Goal: Information Seeking & Learning: Check status

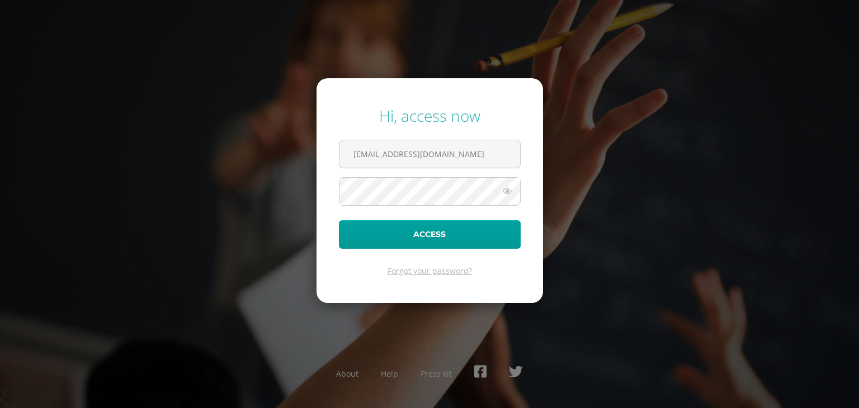
type input "jimenavalladares@colegiovalles.com"
click at [418, 231] on button "Access" at bounding box center [430, 234] width 182 height 29
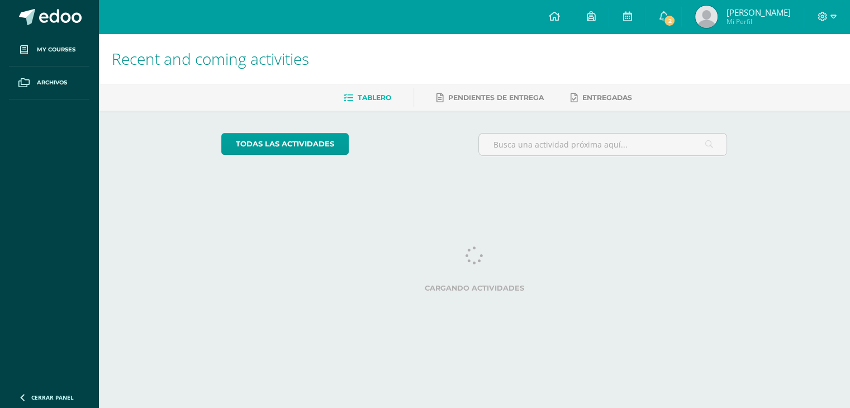
click at [751, 20] on span "Mi Perfil" at bounding box center [758, 22] width 64 height 10
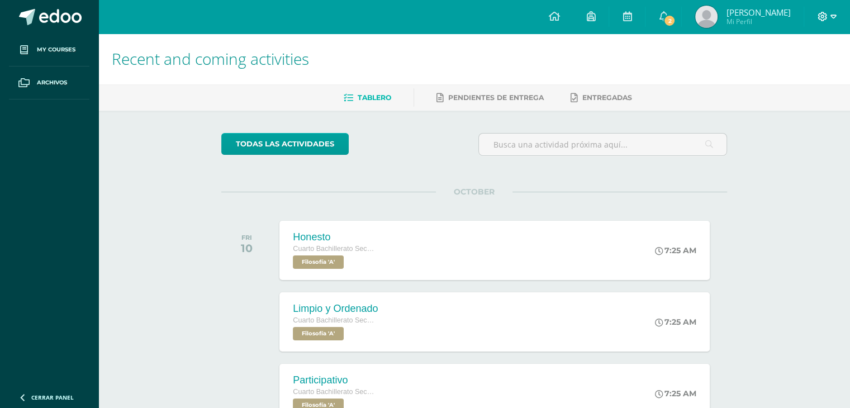
click at [826, 14] on icon at bounding box center [823, 17] width 10 height 10
click at [784, 78] on span "Logout" at bounding box center [786, 76] width 25 height 11
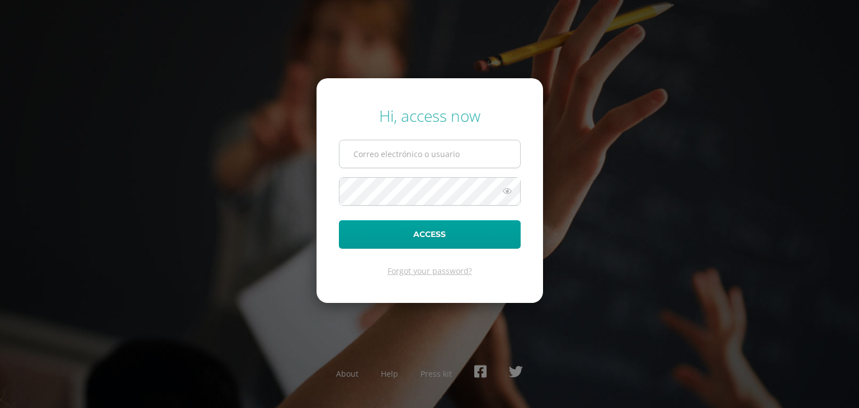
click at [386, 154] on input "text" at bounding box center [429, 153] width 181 height 27
type input "lauraavila@colegiovalles.com"
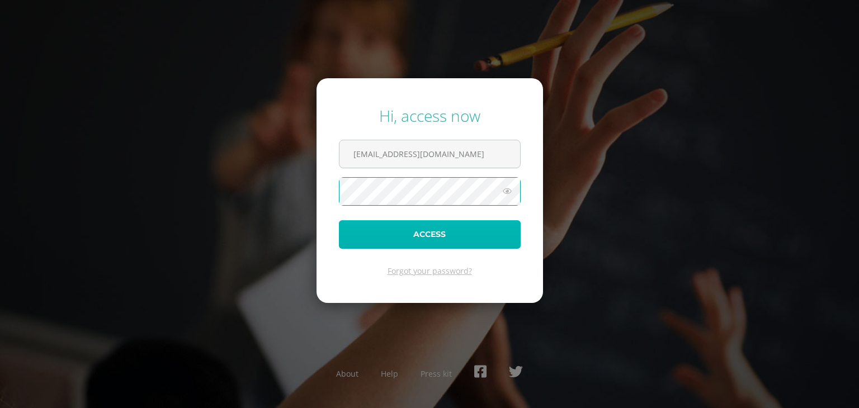
click at [417, 237] on button "Access" at bounding box center [430, 234] width 182 height 29
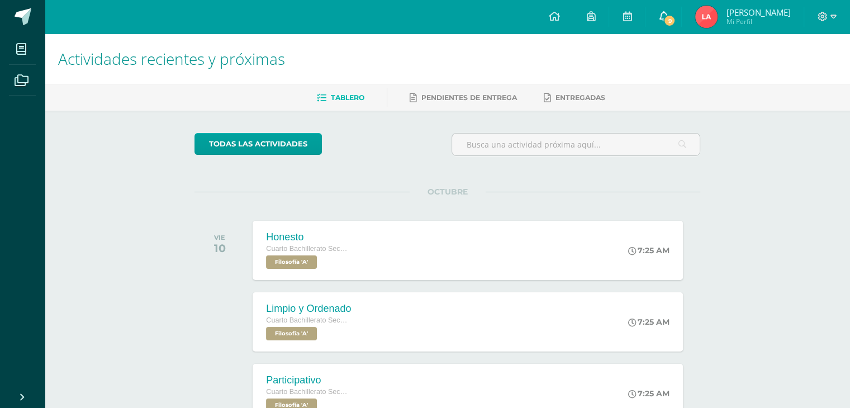
click at [676, 21] on span "9" at bounding box center [670, 21] width 12 height 12
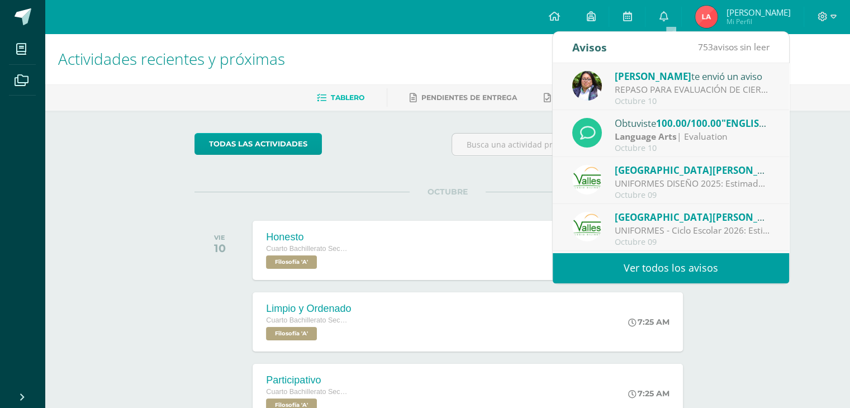
click at [653, 120] on div "Obtuviste 100.00/100.00 "ENGLISH EXAM - MANDATORY ASSISTANCE TOMORROW" en Langu…" at bounding box center [692, 123] width 155 height 15
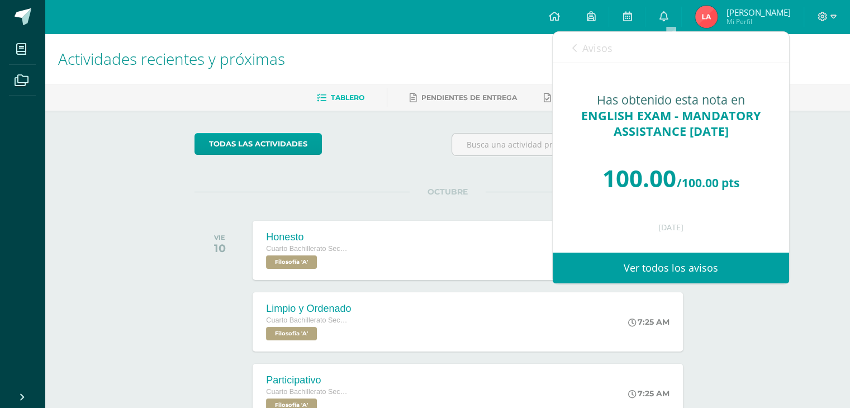
click at [584, 48] on span "Avisos" at bounding box center [598, 47] width 30 height 13
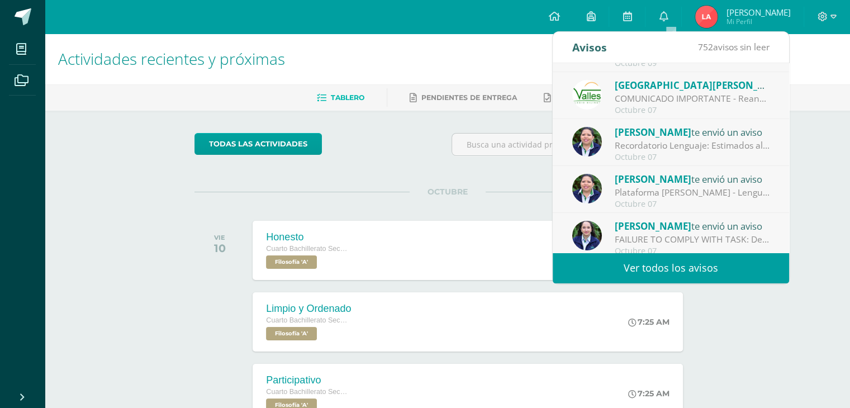
scroll to position [186, 0]
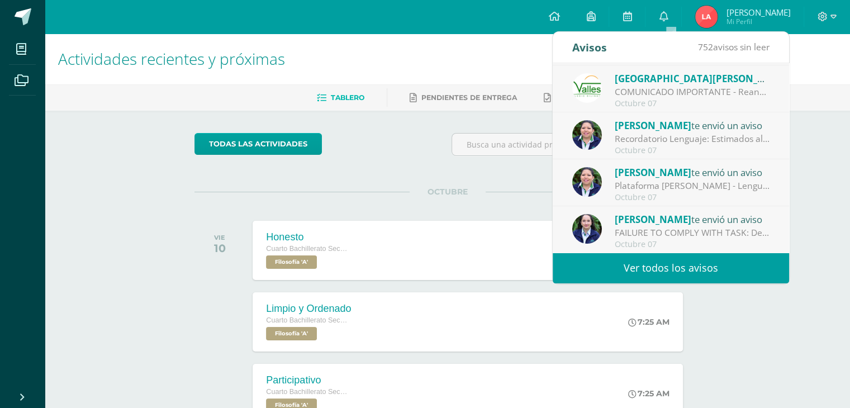
click at [757, 18] on span "Mi Perfil" at bounding box center [758, 22] width 64 height 10
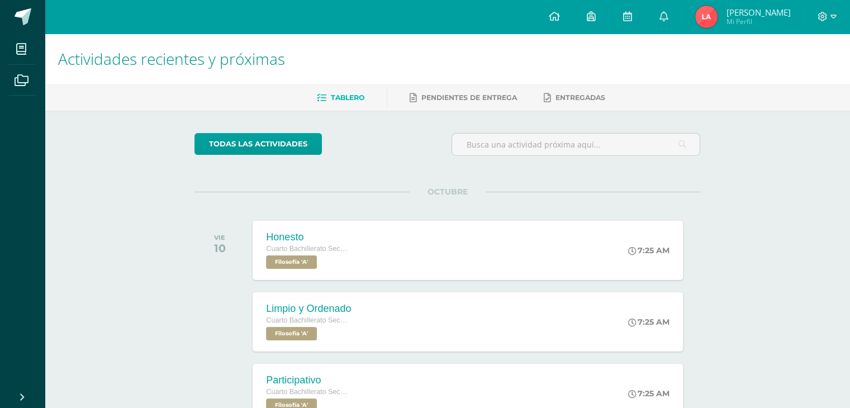
click at [757, 18] on span "Mi Perfil" at bounding box center [758, 22] width 64 height 10
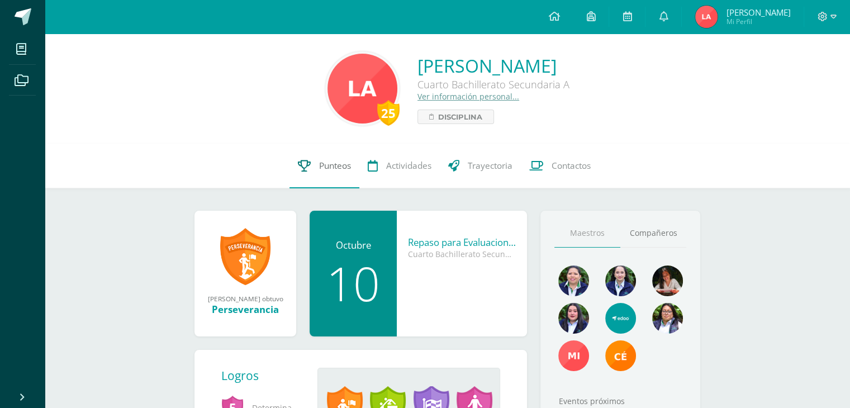
click at [330, 163] on span "Punteos" at bounding box center [335, 166] width 32 height 12
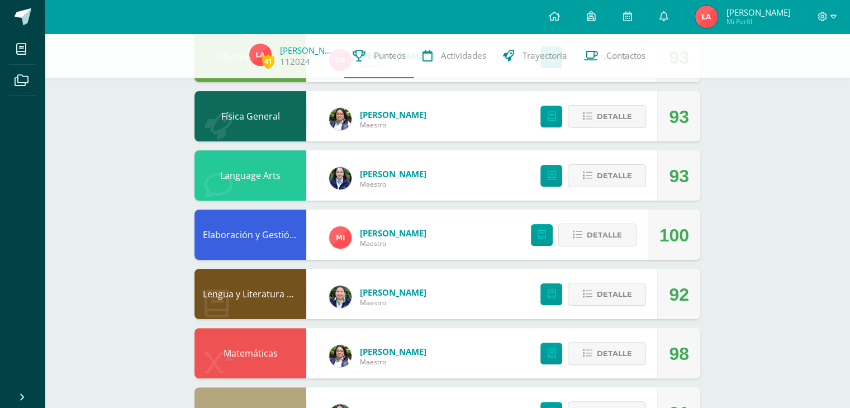
scroll to position [224, 0]
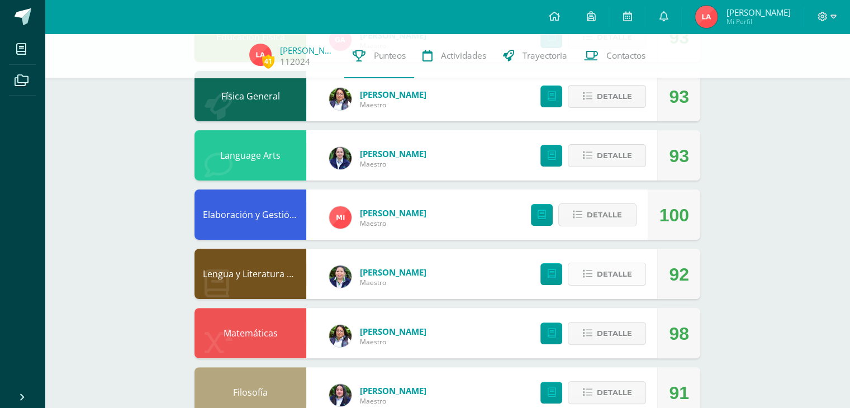
click at [610, 273] on span "Detalle" at bounding box center [613, 274] width 35 height 21
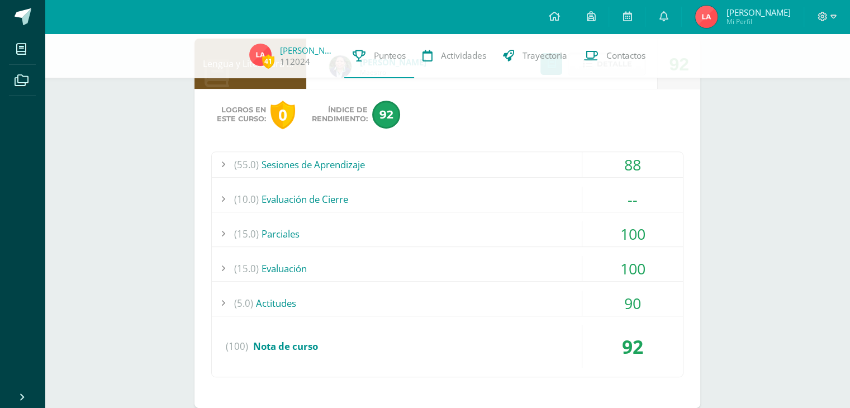
scroll to position [447, 0]
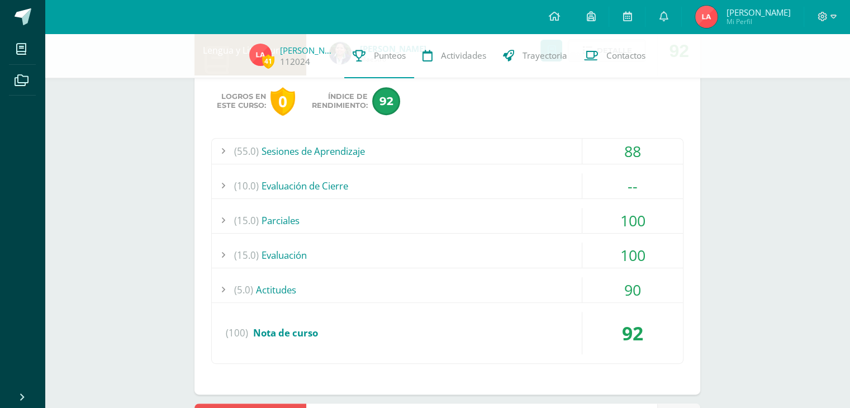
click at [338, 147] on div "(55.0) Sesiones de Aprendizaje" at bounding box center [447, 151] width 471 height 25
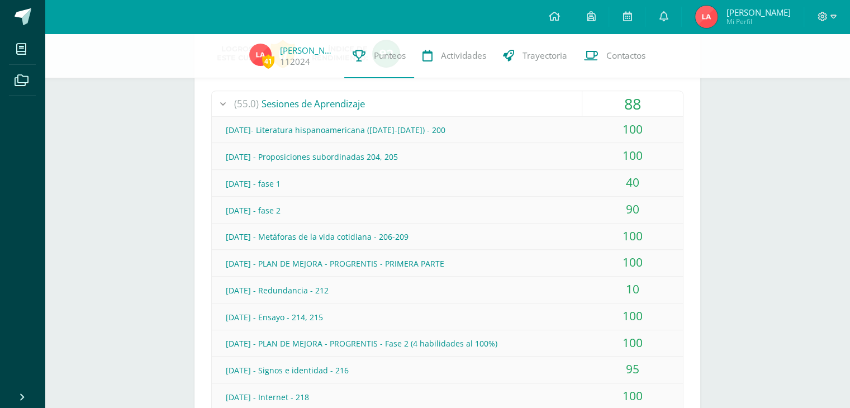
scroll to position [391, 0]
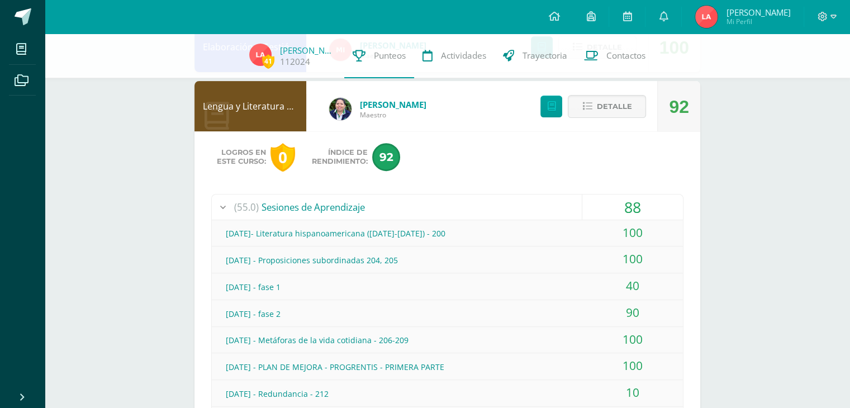
click at [579, 235] on div "[DATE]- Literatura hispanoamericana ([DATE]-[DATE]) - 200" at bounding box center [447, 233] width 471 height 25
click at [579, 257] on div "[DATE] - Proposiciones subordinadas 204, 205" at bounding box center [447, 260] width 471 height 25
click at [569, 290] on div "[DATE] - fase 1" at bounding box center [447, 286] width 471 height 25
click at [572, 308] on div "[DATE] - fase 2" at bounding box center [447, 313] width 471 height 25
click at [579, 338] on div "[DATE] - Metáforas de la vida cotidiana - 206-209" at bounding box center [447, 340] width 471 height 25
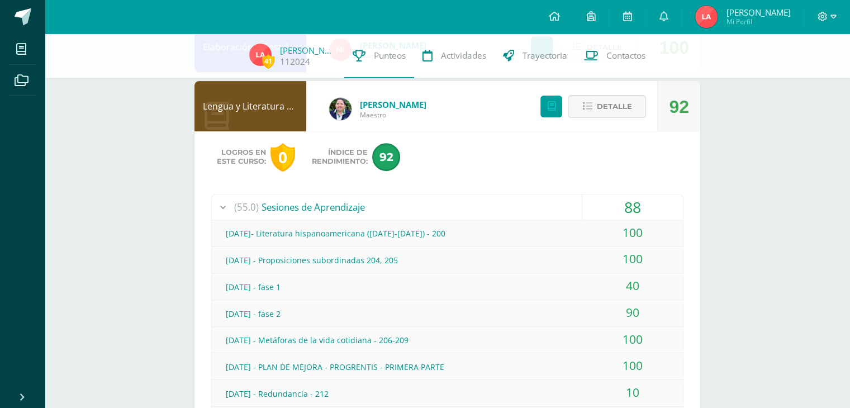
click at [583, 359] on div "100" at bounding box center [633, 365] width 101 height 25
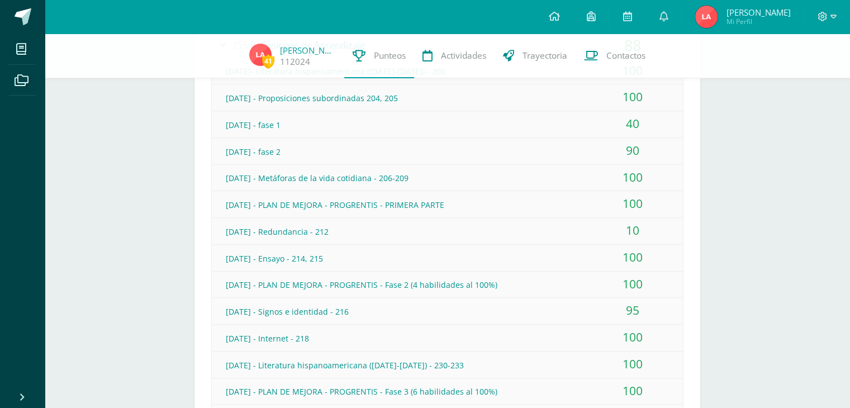
scroll to position [559, 0]
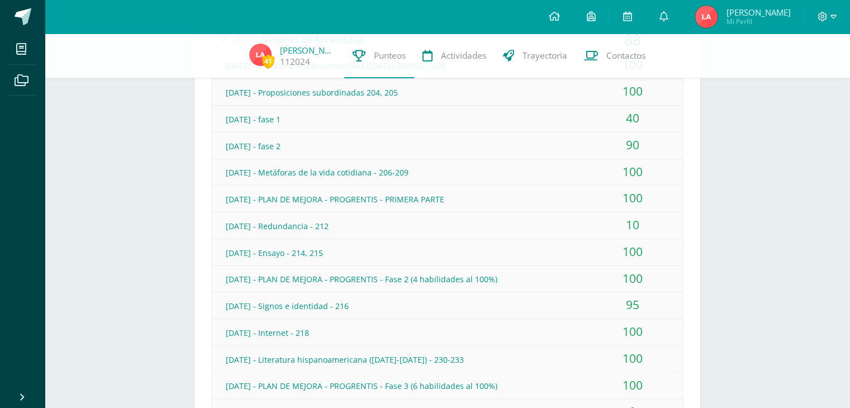
drag, startPoint x: 569, startPoint y: 222, endPoint x: 566, endPoint y: 262, distance: 39.8
click at [569, 222] on div "[DATE] - Redundancia - 212" at bounding box center [447, 226] width 471 height 25
click at [565, 267] on div "[DATE] - PLAN DE MEJORA - PROGRENTIS - Fase 2 (4 habilidades al 100%)" at bounding box center [447, 279] width 471 height 25
click at [570, 250] on div "[DATE] - Ensayo - 214, 215" at bounding box center [447, 252] width 471 height 25
click at [585, 276] on div "100" at bounding box center [633, 278] width 101 height 25
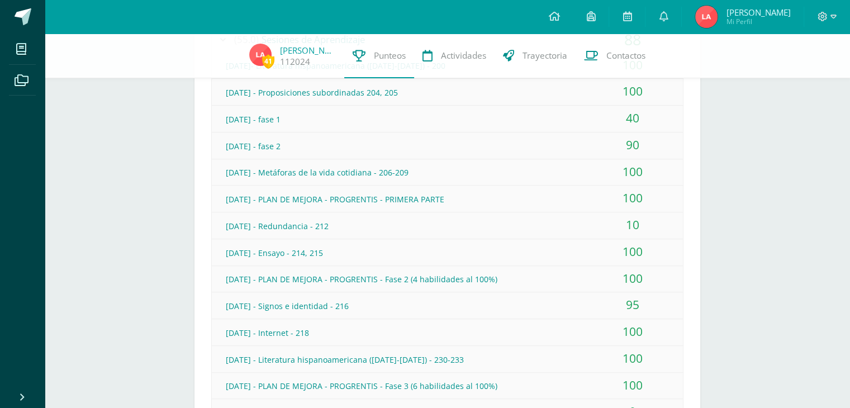
click at [586, 300] on div "95" at bounding box center [633, 304] width 101 height 25
click at [592, 328] on div "100" at bounding box center [633, 331] width 101 height 25
click at [591, 354] on div "100" at bounding box center [633, 358] width 101 height 25
click at [598, 381] on div "100" at bounding box center [633, 385] width 101 height 25
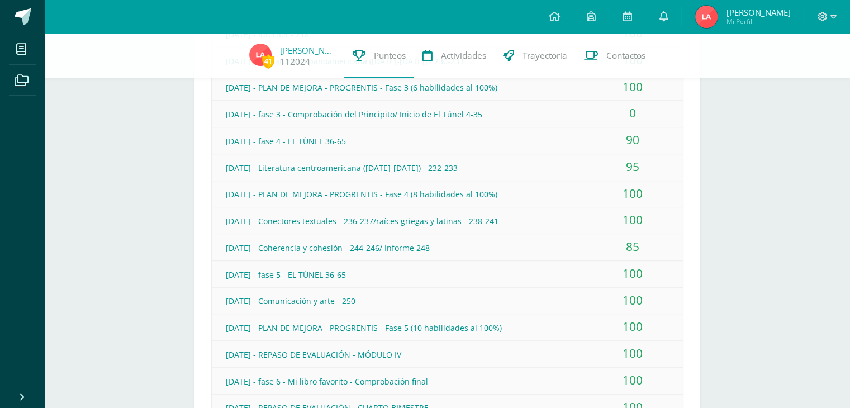
scroll to position [839, 0]
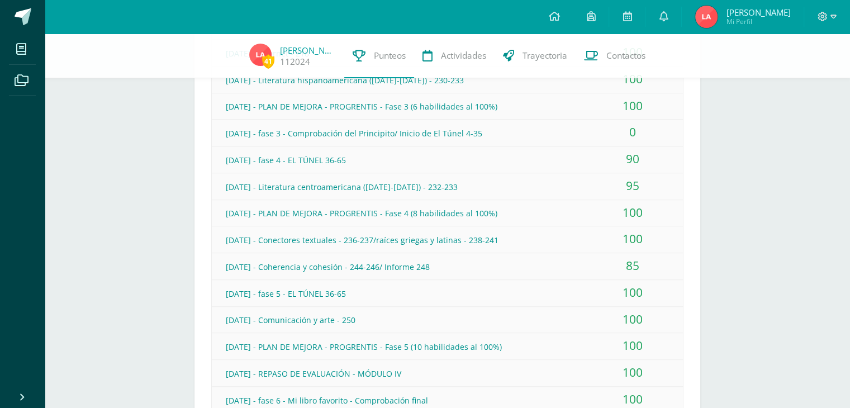
click at [567, 135] on div "[DATE] - fase 3 - Comprobación del Principito/ Inicio de El Túnel 4-35" at bounding box center [447, 133] width 471 height 25
click at [575, 159] on div "[DATE] - fase 4 - EL TÚNEL 36-65" at bounding box center [447, 160] width 471 height 25
click at [584, 181] on div "95" at bounding box center [633, 185] width 101 height 25
click at [590, 213] on div "100" at bounding box center [633, 212] width 101 height 25
click at [588, 232] on div "100" at bounding box center [633, 238] width 101 height 25
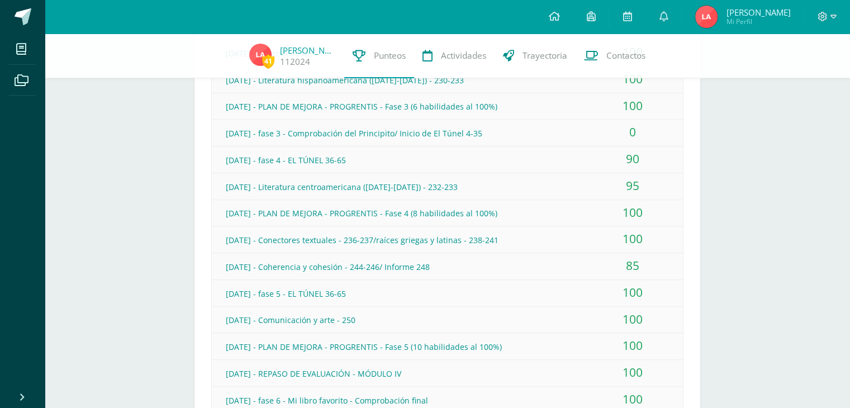
click at [570, 262] on div "[DATE] - Coherencia y cohesión - 244-246/ Informe 248" at bounding box center [447, 266] width 471 height 25
click at [564, 283] on div "[DATE] - fase 5 - EL TÚNEL 36-65" at bounding box center [447, 293] width 471 height 25
drag, startPoint x: 570, startPoint y: 312, endPoint x: 578, endPoint y: 328, distance: 17.0
click at [572, 316] on div "[DATE] - Comunicación y arte - 250" at bounding box center [447, 319] width 471 height 25
click at [583, 340] on div "100" at bounding box center [633, 345] width 101 height 25
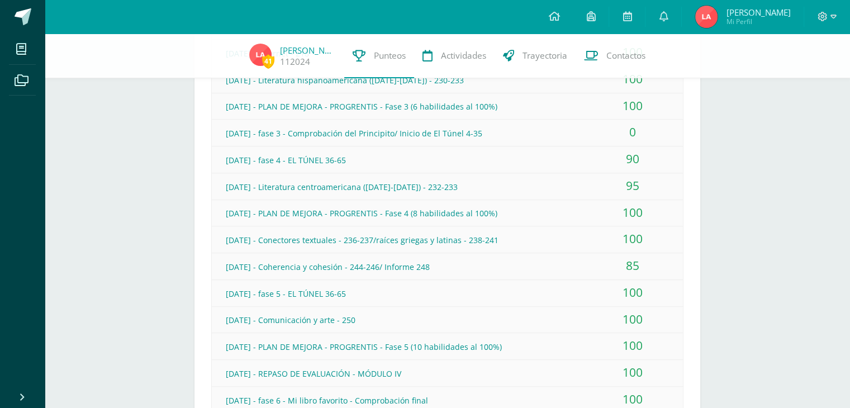
click at [586, 364] on div "100" at bounding box center [633, 372] width 101 height 25
click at [581, 391] on div "[DATE] - fase 6 - Mi libro favorito - Comprobación final" at bounding box center [447, 400] width 471 height 25
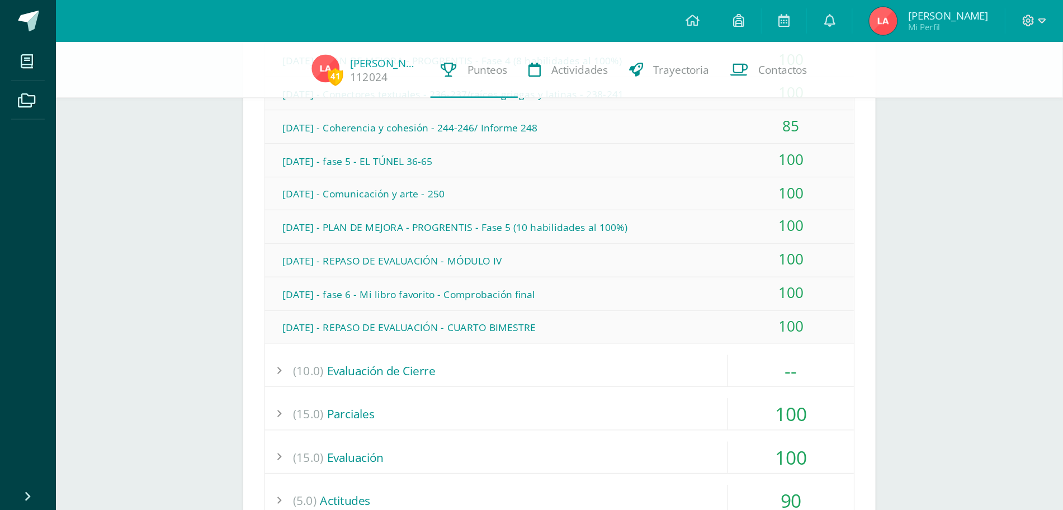
scroll to position [1006, 0]
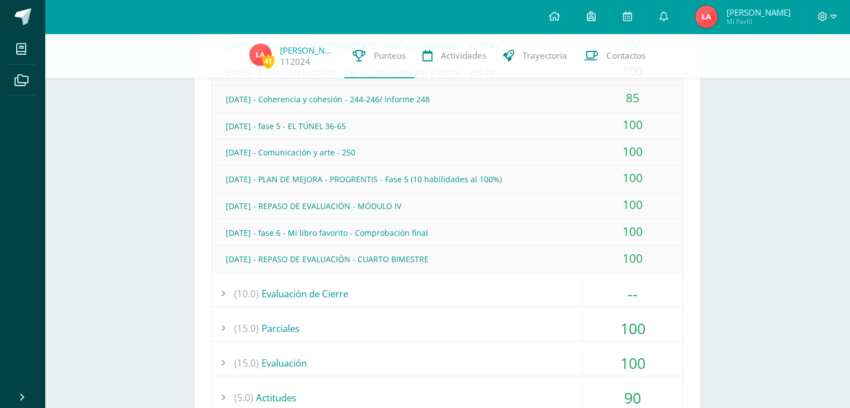
click at [573, 230] on div "[DATE] - fase 6 - Mi libro favorito - Comprobación final" at bounding box center [447, 232] width 471 height 25
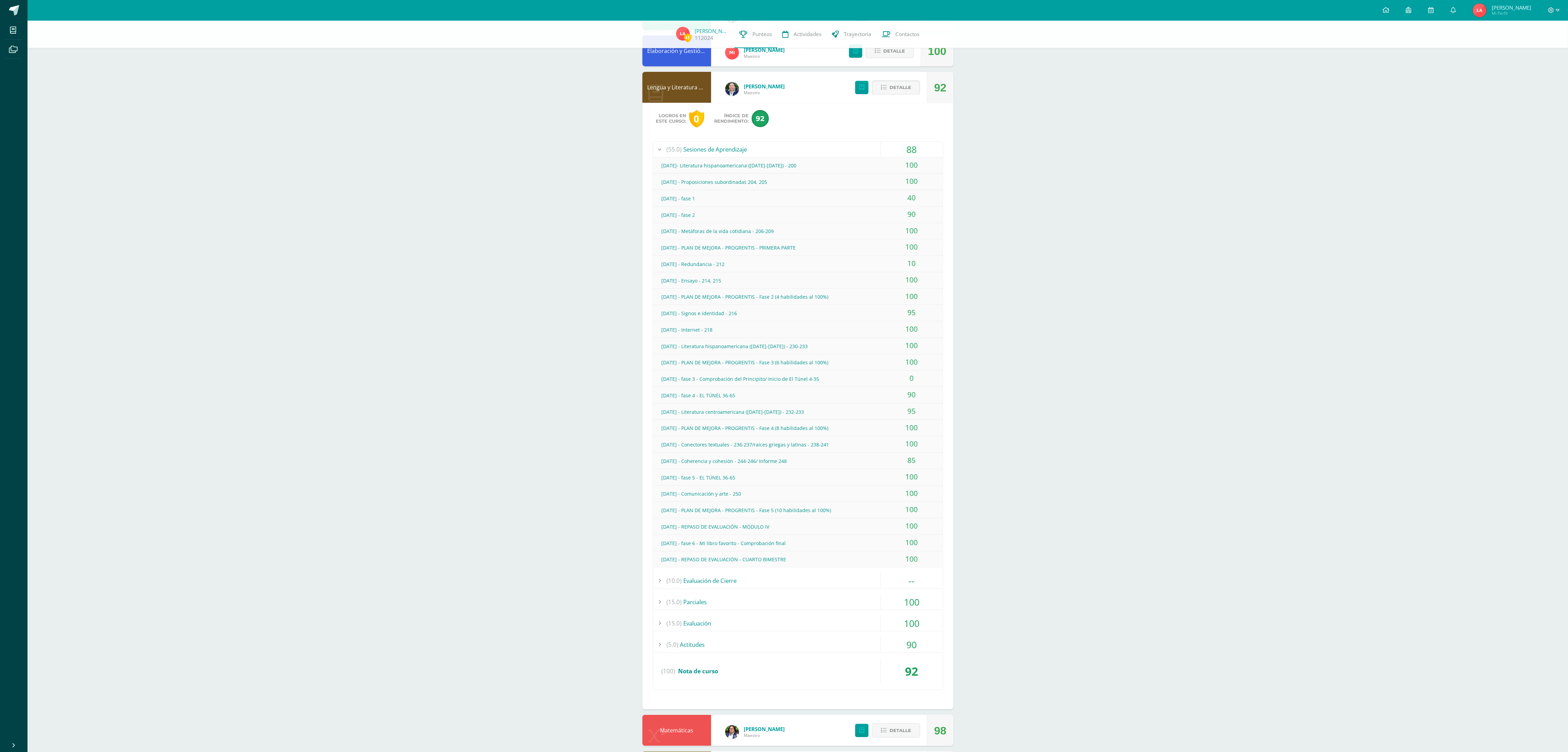
scroll to position [168, 0]
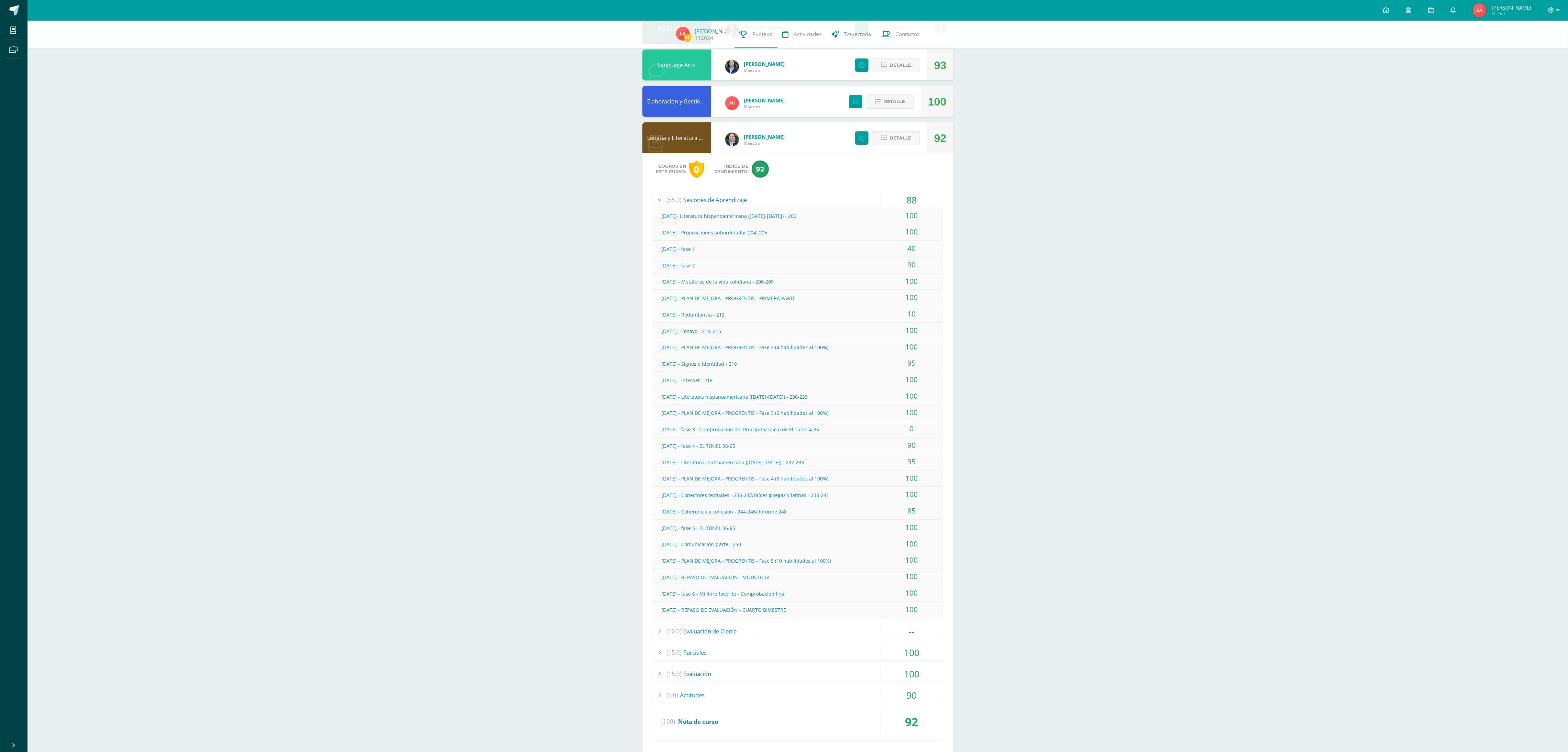
click at [523, 140] on icon at bounding box center [884, 138] width 6 height 6
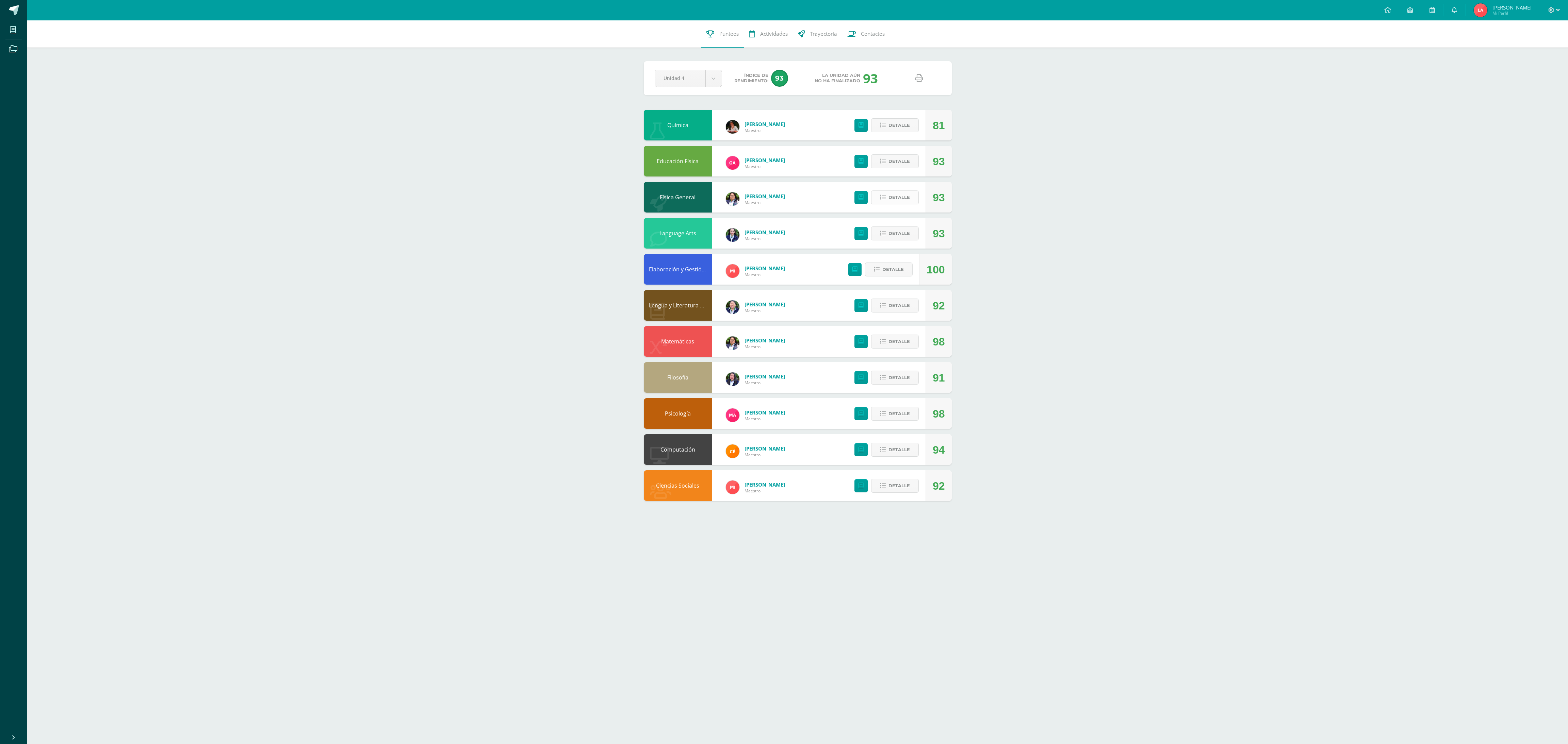
click at [517, 198] on span "Detalle" at bounding box center [899, 197] width 21 height 13
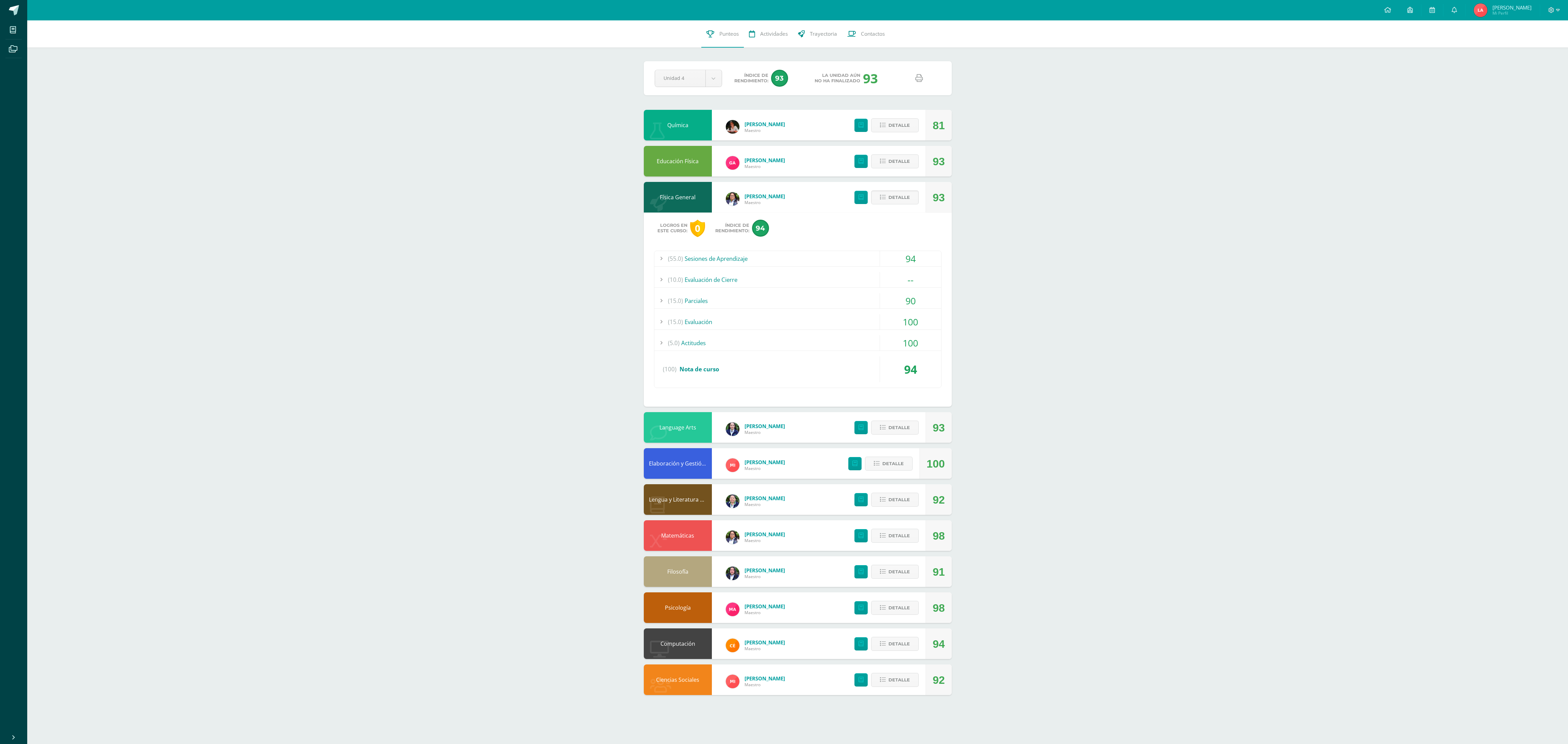
click at [517, 248] on div "(55.0) Sesiones de Aprendizaje" at bounding box center [797, 259] width 287 height 15
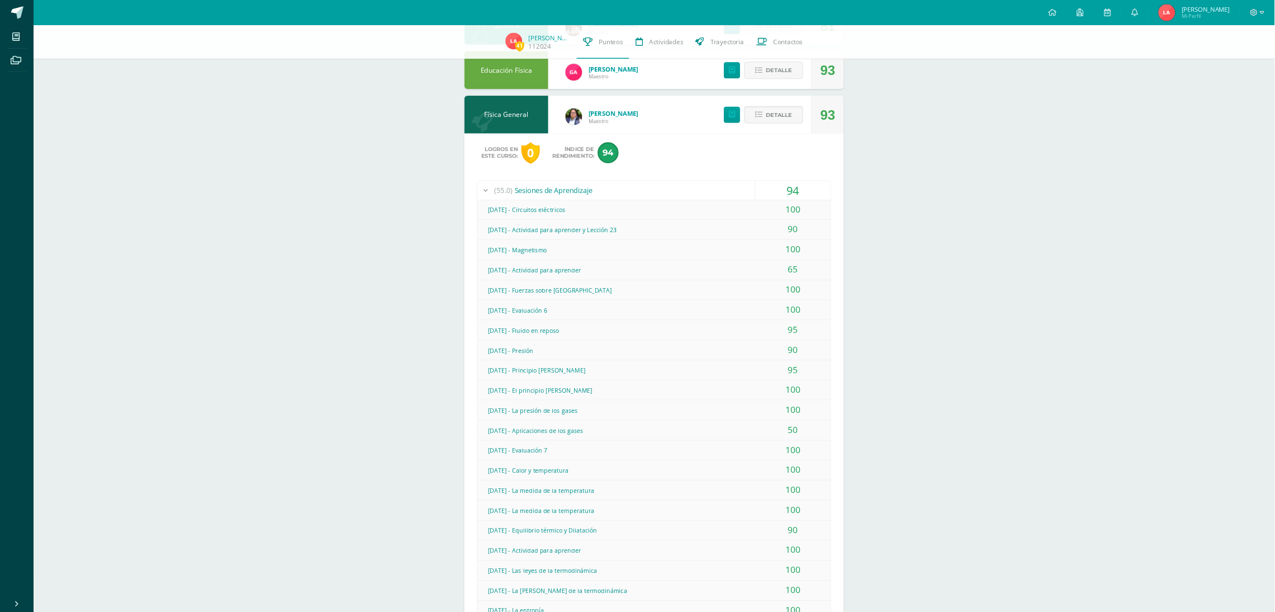
scroll to position [167, 0]
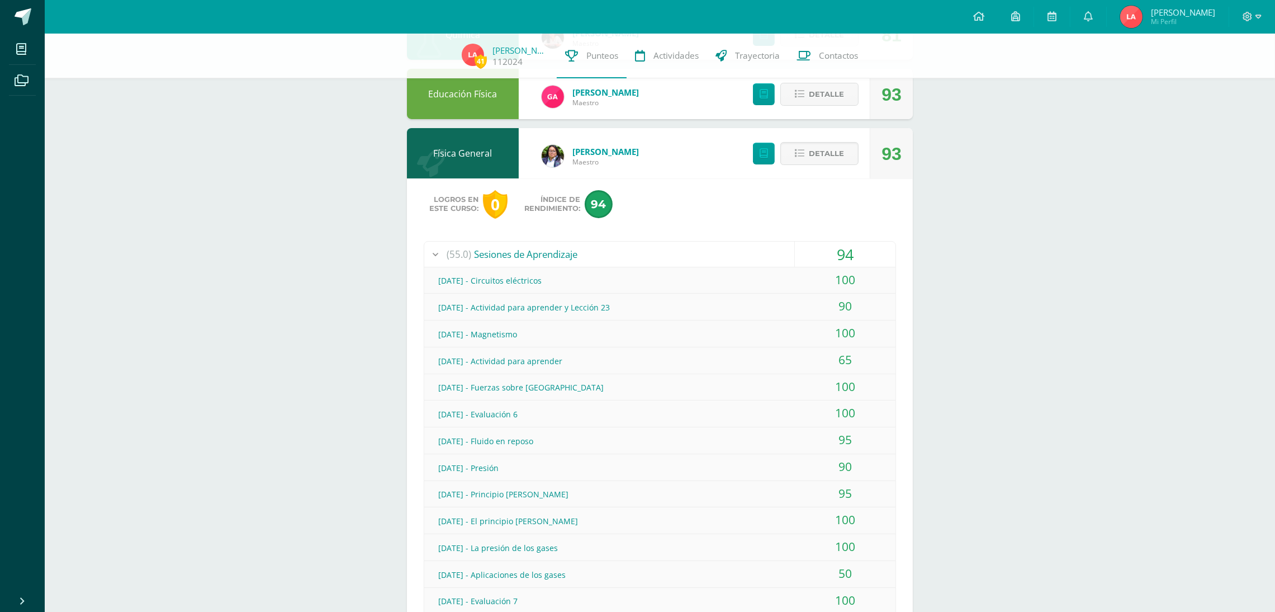
click at [798, 278] on div "100" at bounding box center [845, 279] width 101 height 25
click at [797, 306] on div "90" at bounding box center [845, 305] width 101 height 25
click at [801, 329] on div "100" at bounding box center [845, 332] width 101 height 25
click at [803, 359] on div "65" at bounding box center [845, 359] width 101 height 25
click at [801, 386] on div "100" at bounding box center [845, 386] width 101 height 25
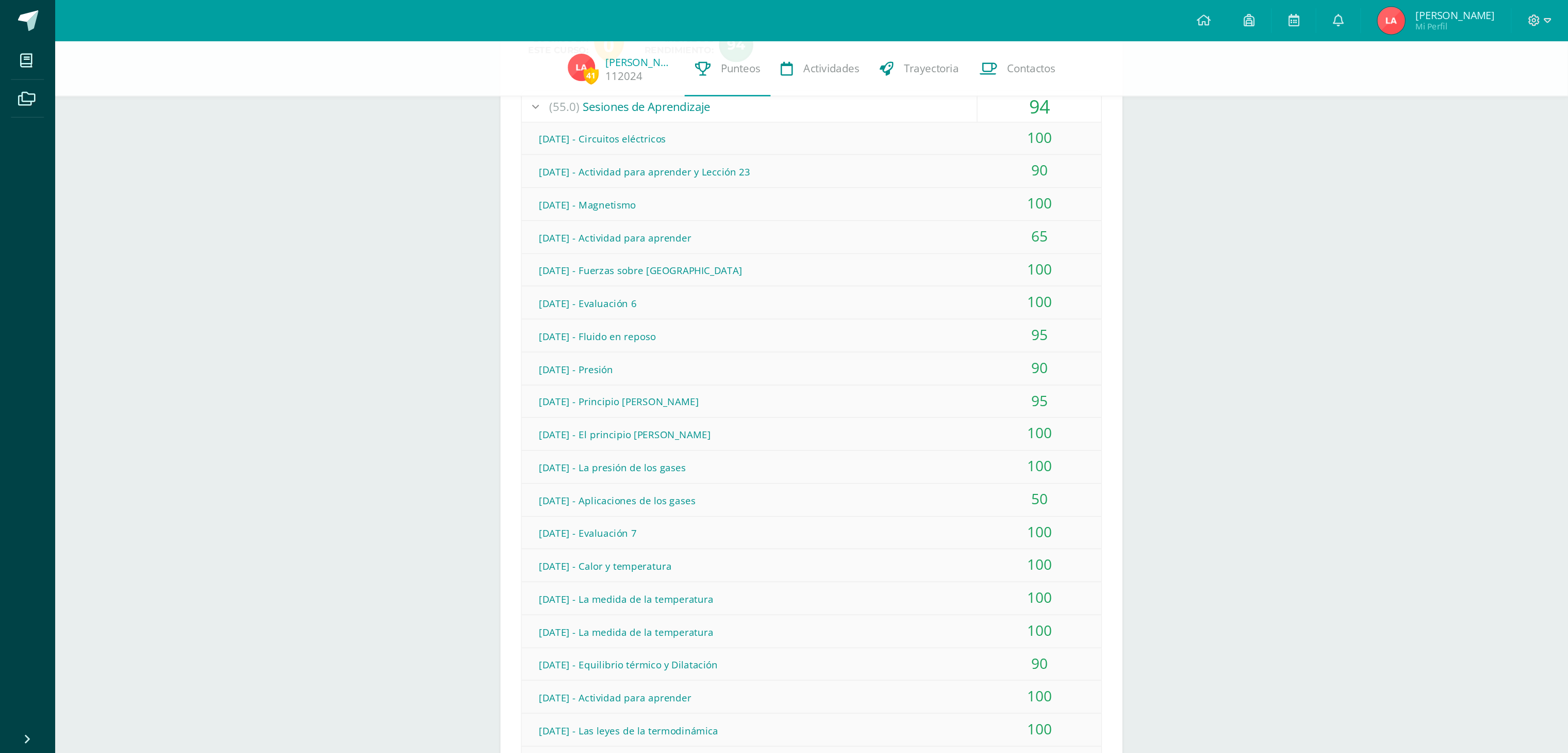
scroll to position [308, 0]
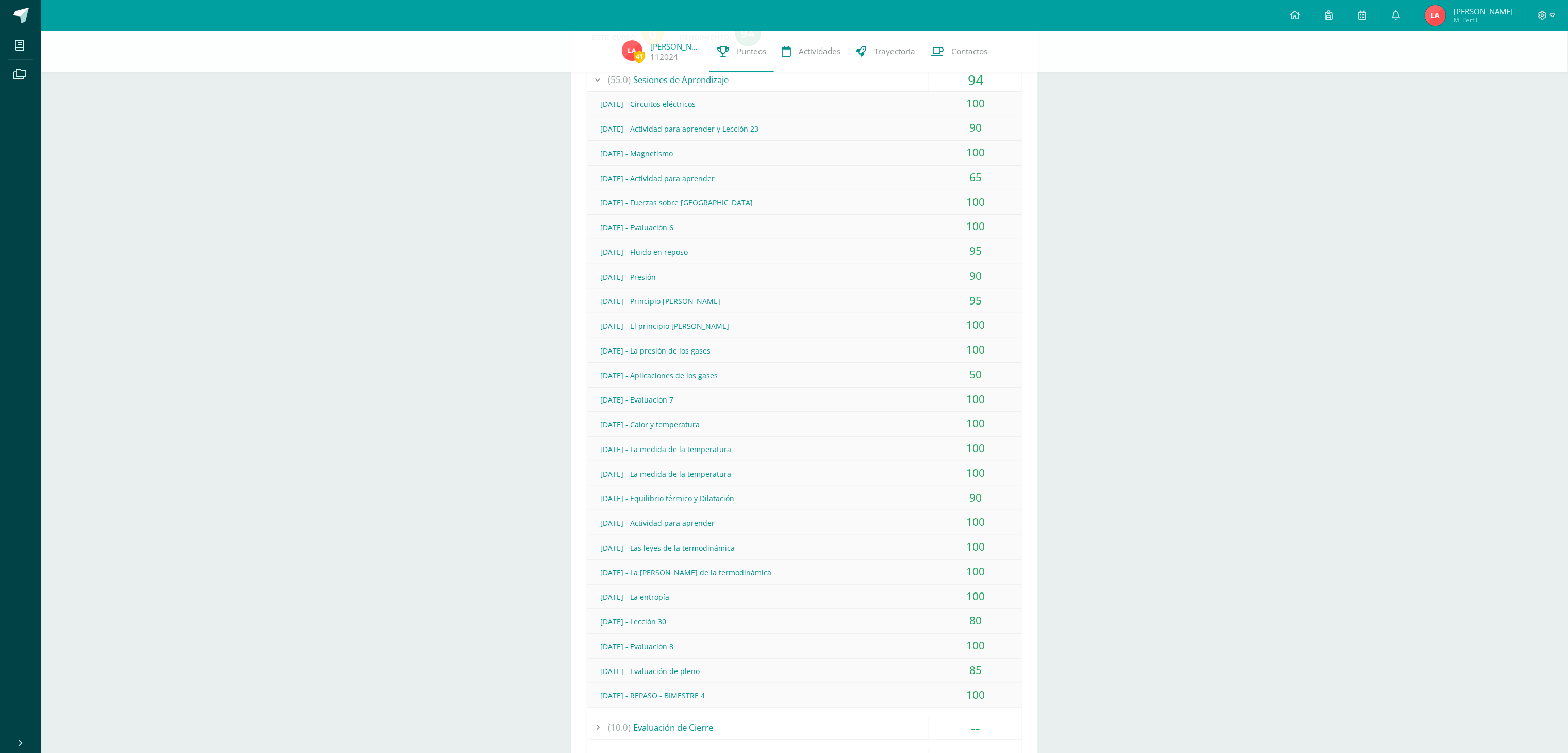
click at [784, 376] on div "Pendiente Unidad 4 Unidad 1 Unidad 2 Unidad 3 Unidad 4 Índice de Rendimiento: 9…" at bounding box center [804, 550] width 508 height 1655
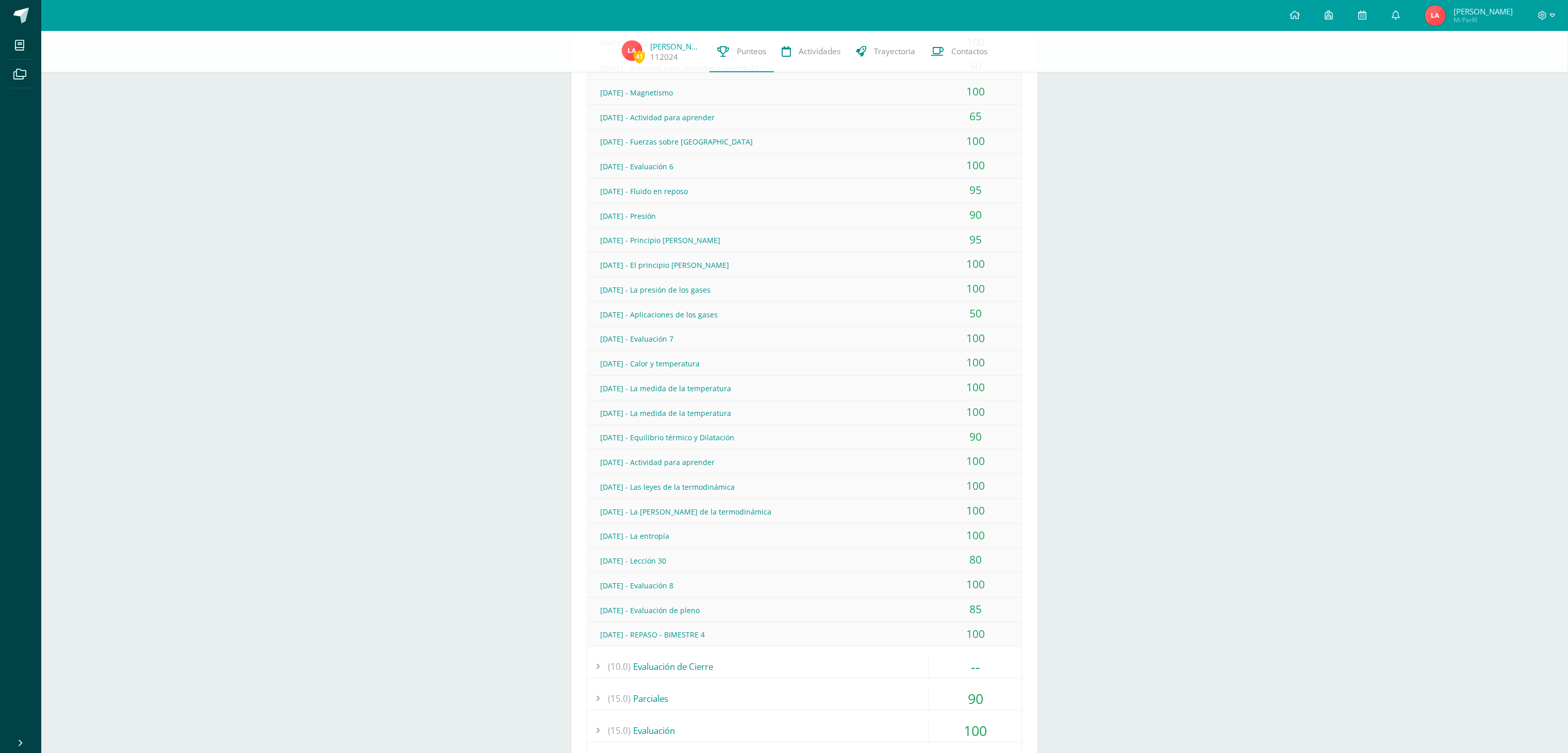
scroll to position [515, 0]
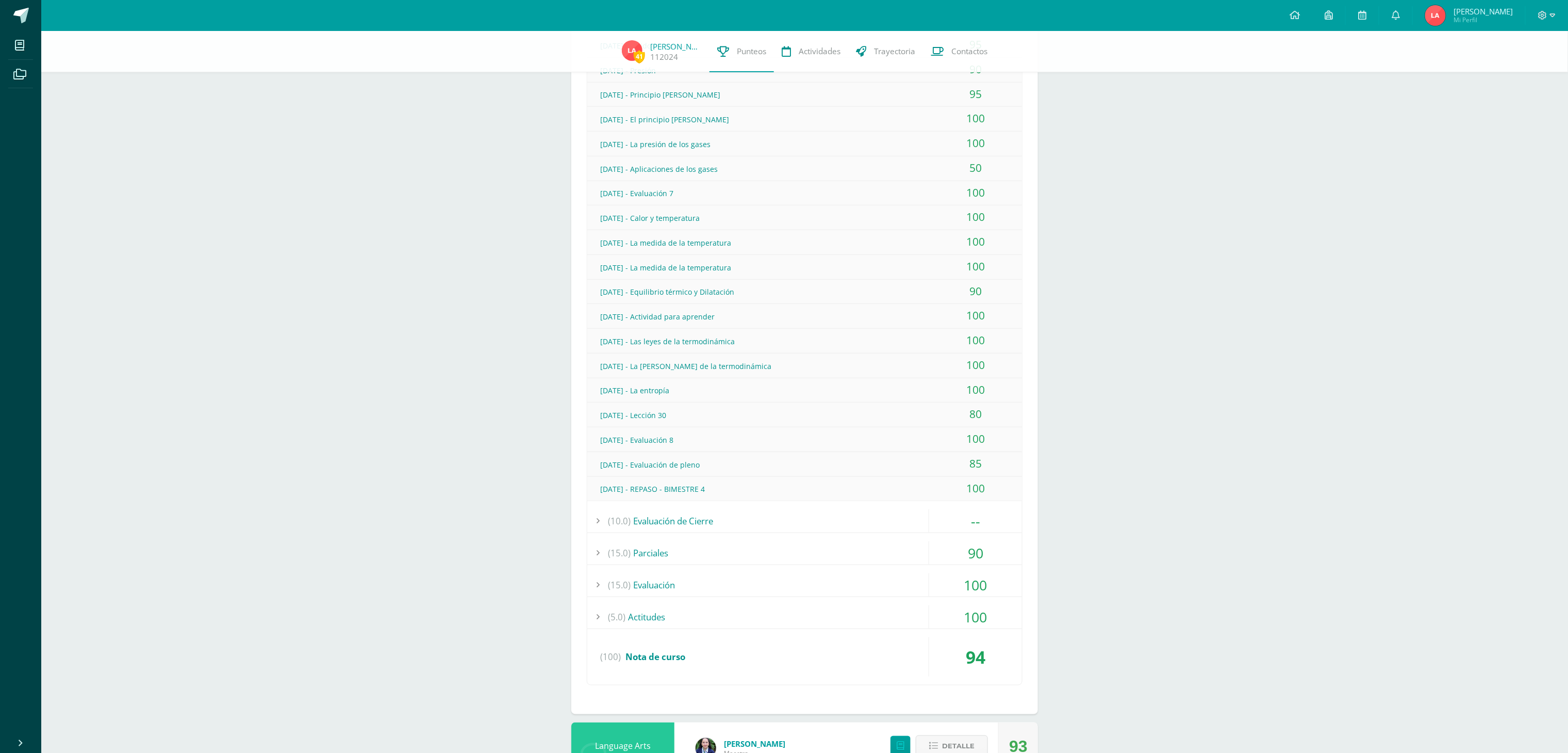
drag, startPoint x: 916, startPoint y: 484, endPoint x: 828, endPoint y: 484, distance: 88.0
click at [784, 376] on div "Octubre 1 - REPASO - BIMESTRE 4 100" at bounding box center [804, 489] width 434 height 24
click at [784, 376] on div "41 Laura Avila 112024 Punteos Actividades Trayectoria Contactos Pendiente Unida…" at bounding box center [804, 344] width 1526 height 1655
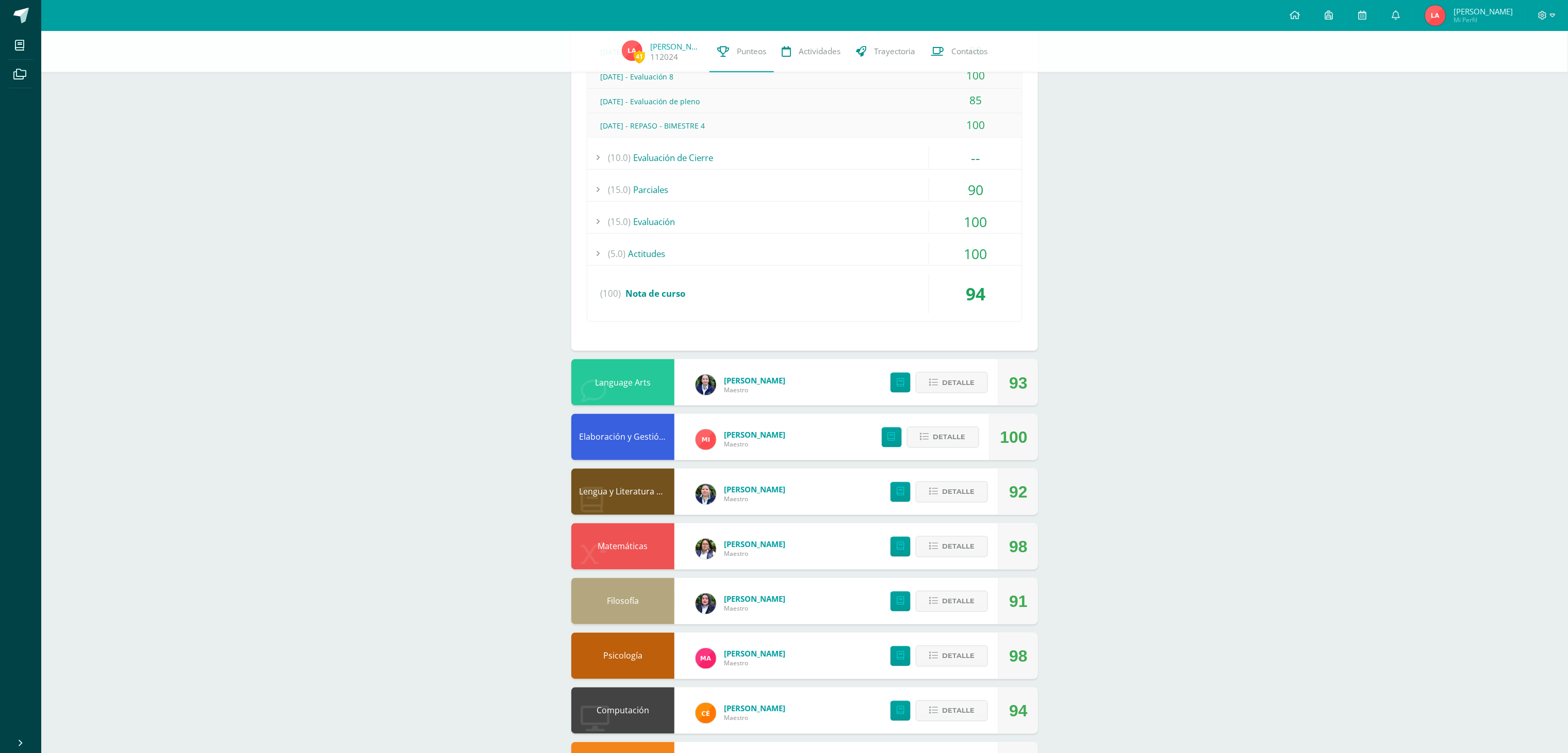
scroll to position [934, 0]
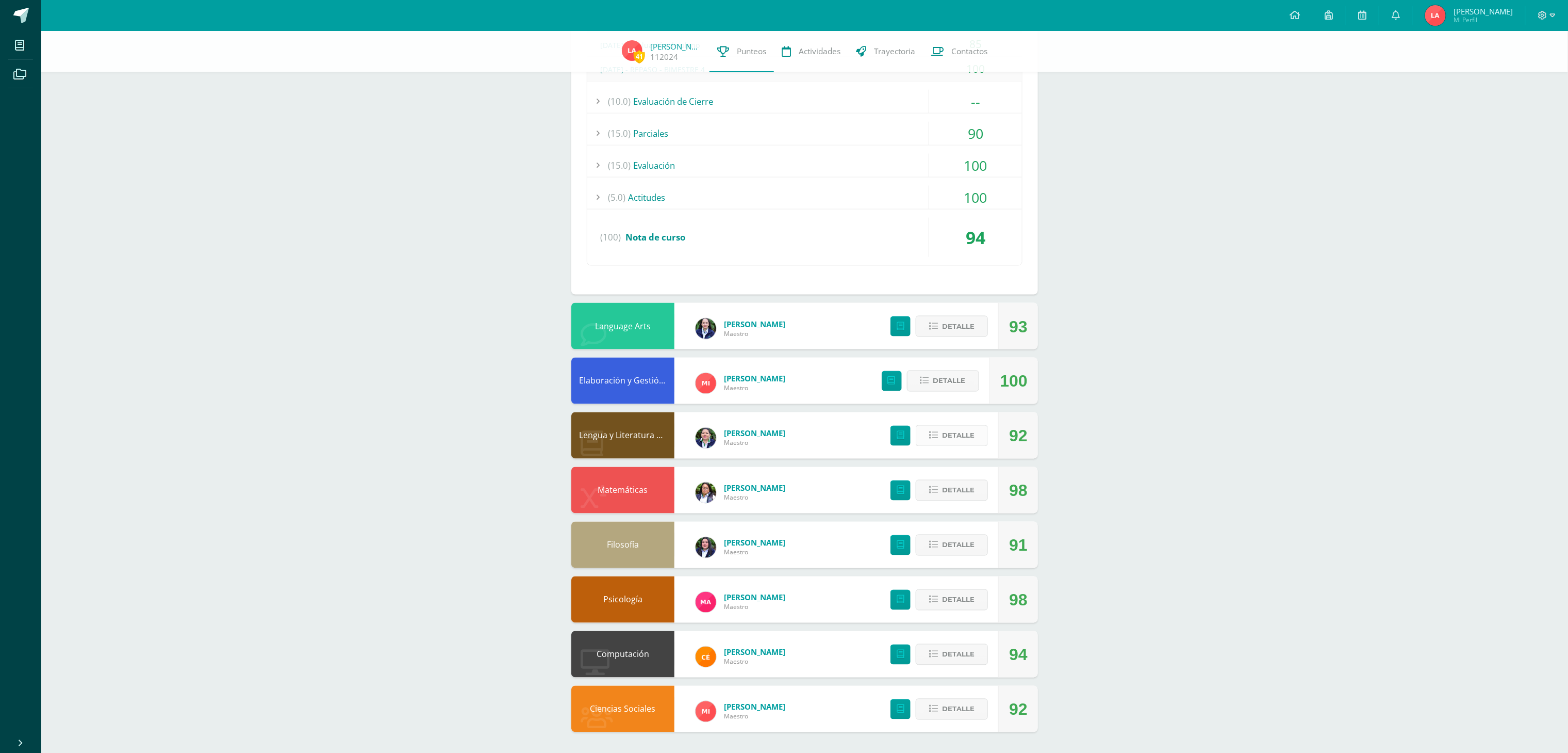
click at [784, 376] on span "Detalle" at bounding box center [957, 436] width 32 height 19
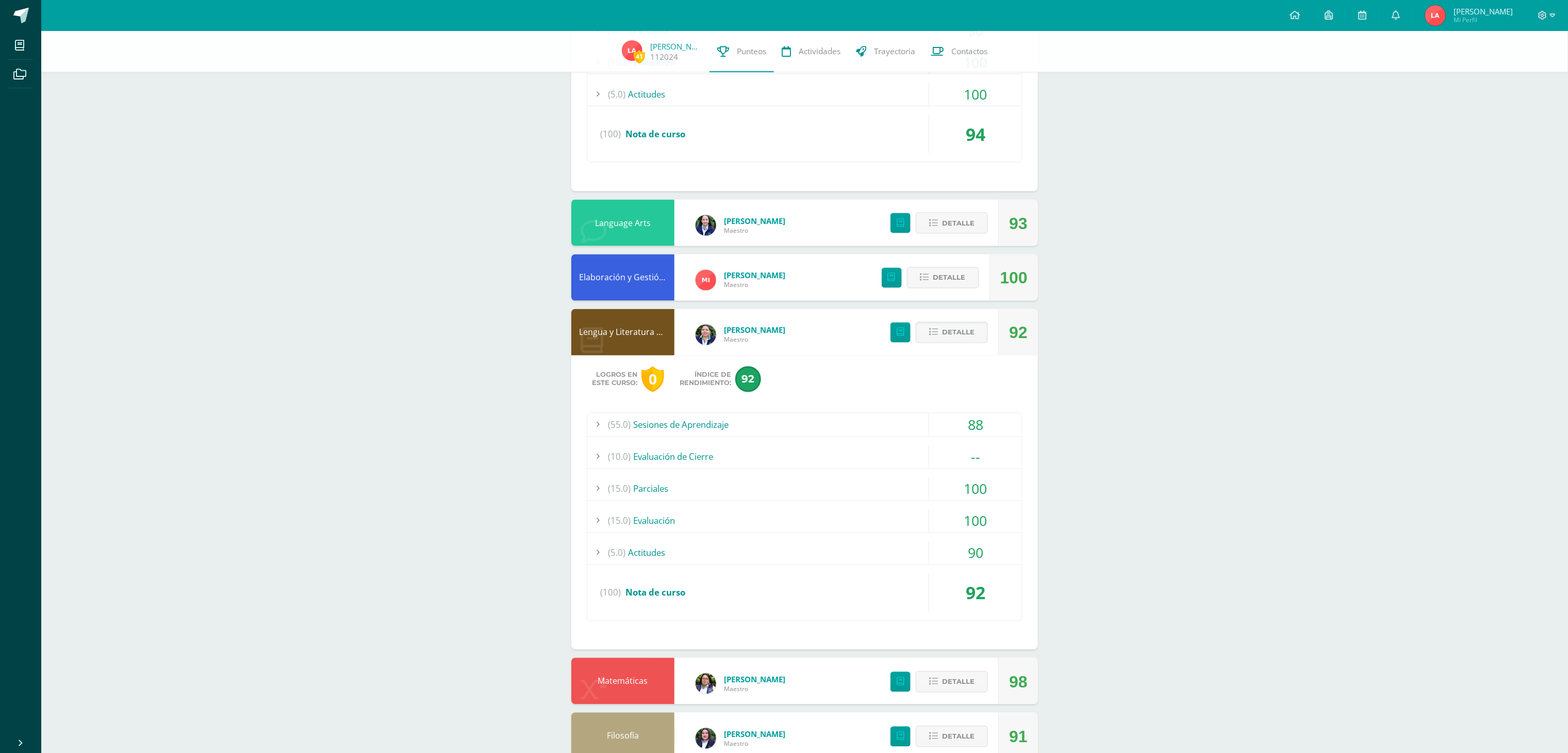
click at [679, 376] on div "(55.0) Sesiones de Aprendizaje" at bounding box center [804, 424] width 434 height 23
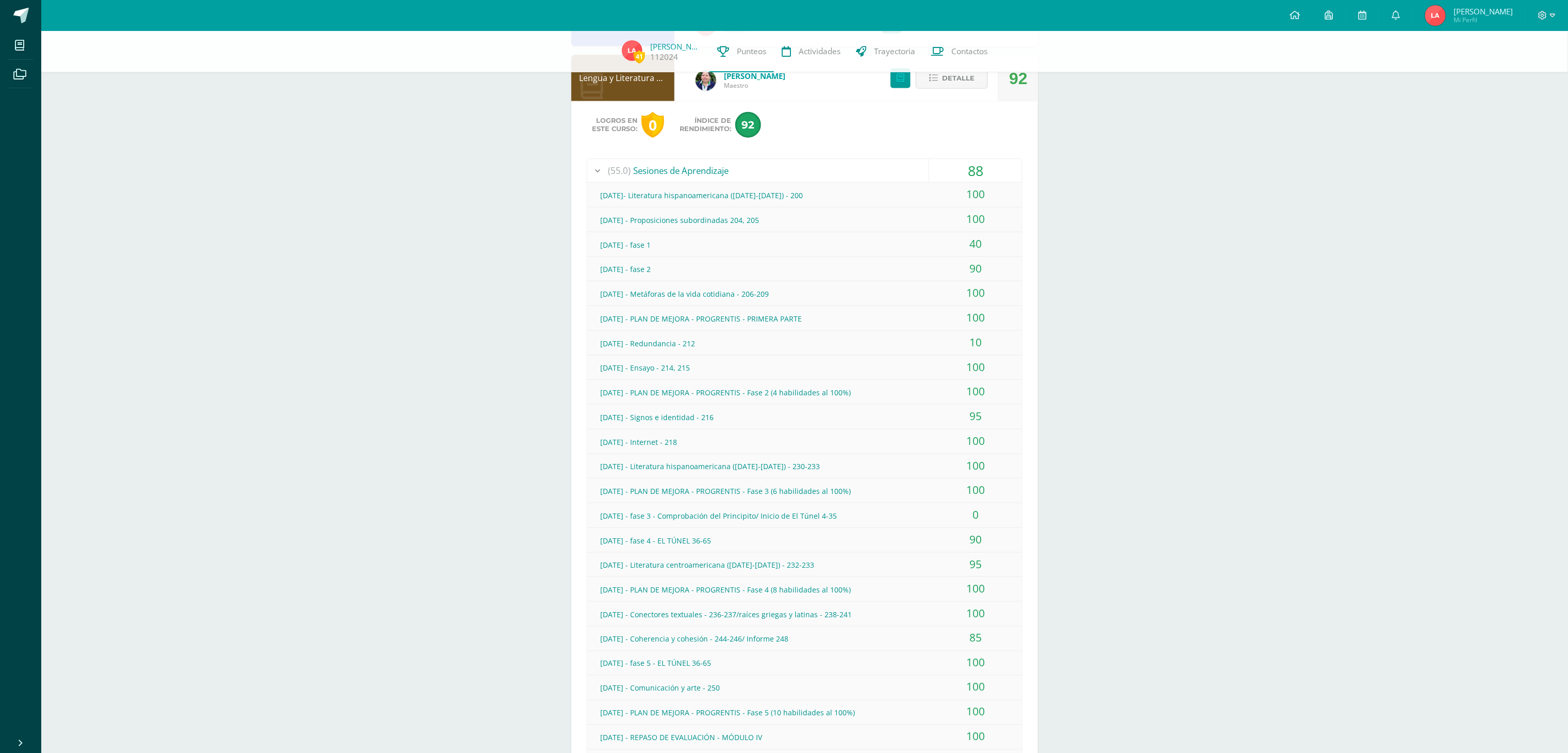
scroll to position [527, 0]
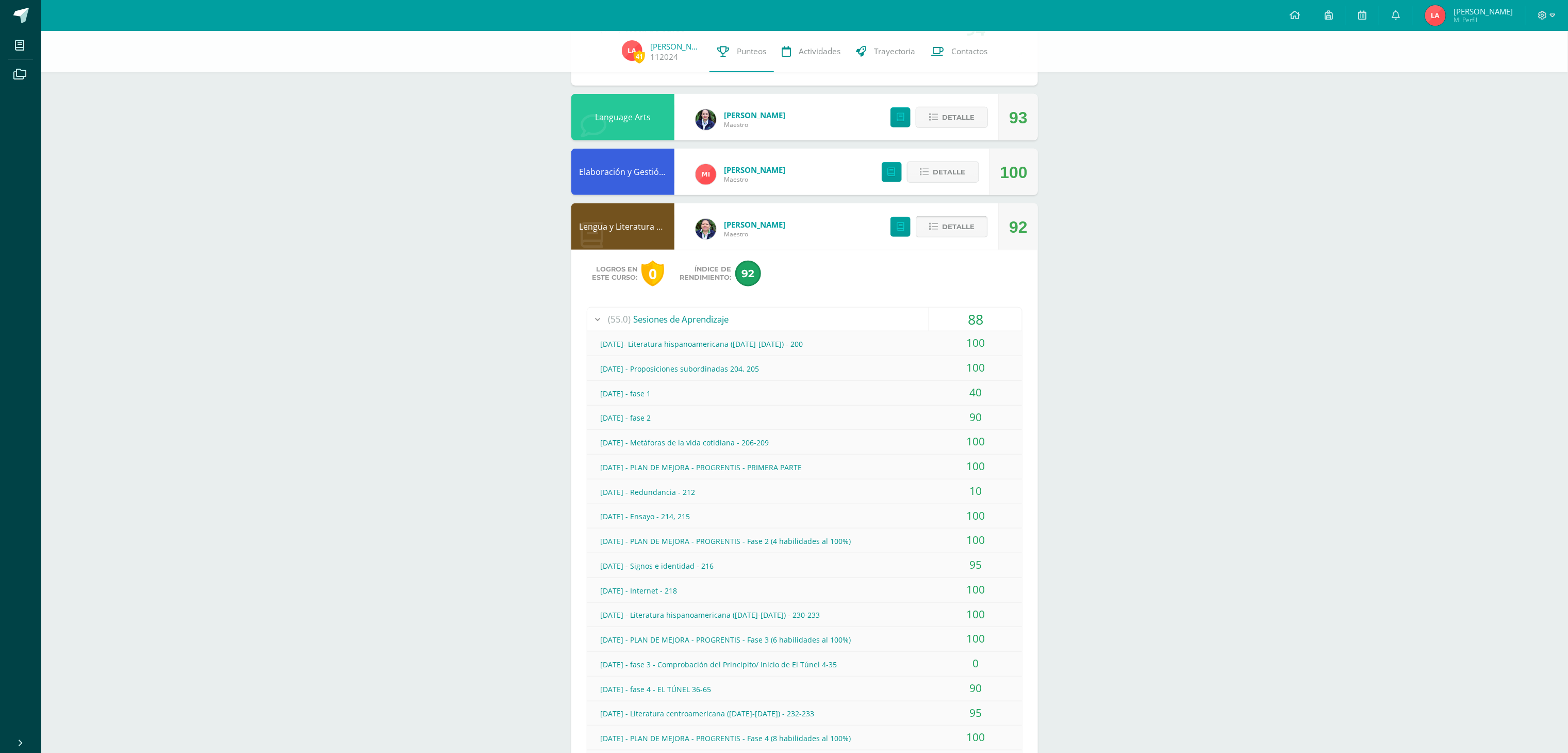
click at [784, 225] on span "Detalle" at bounding box center [957, 226] width 32 height 19
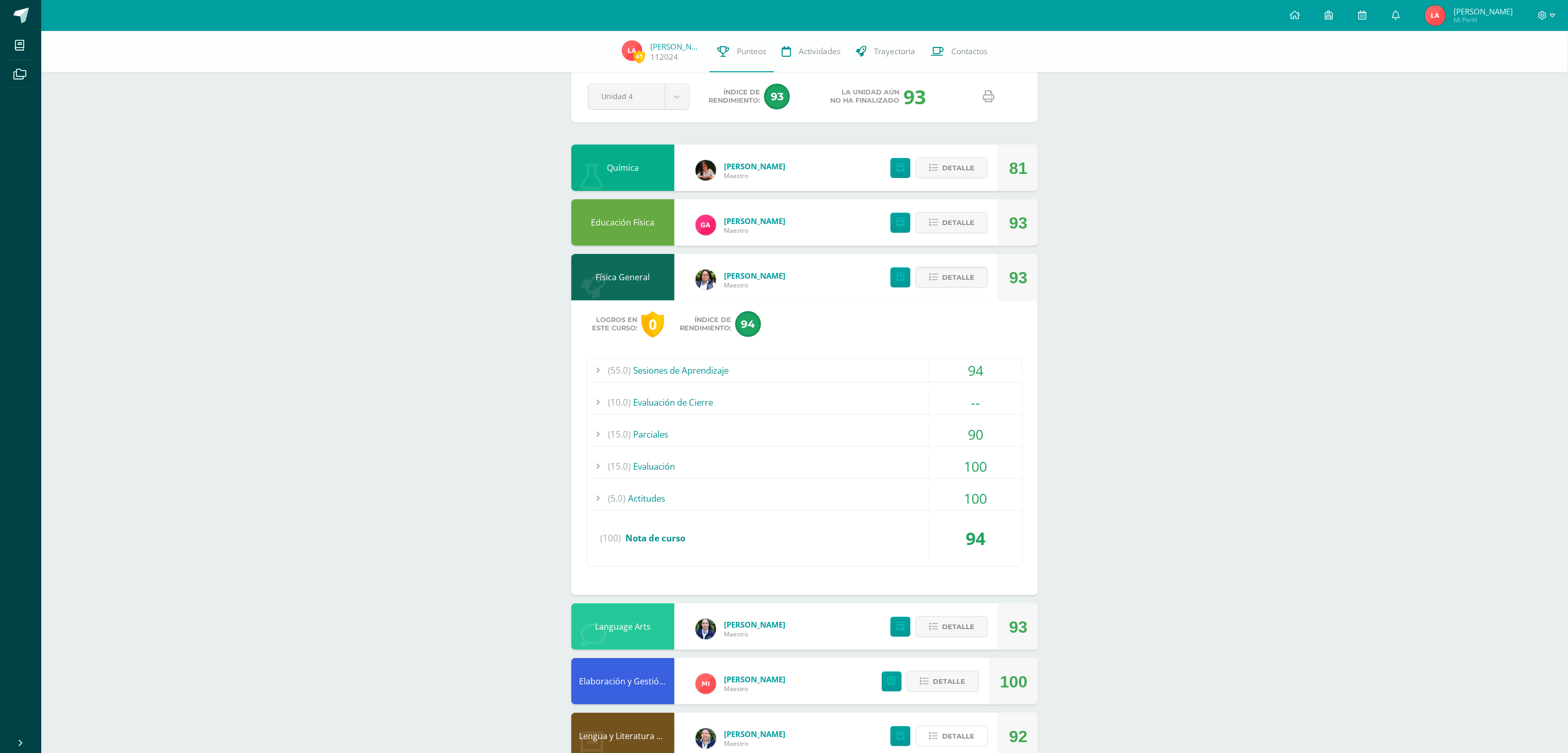
scroll to position [11, 0]
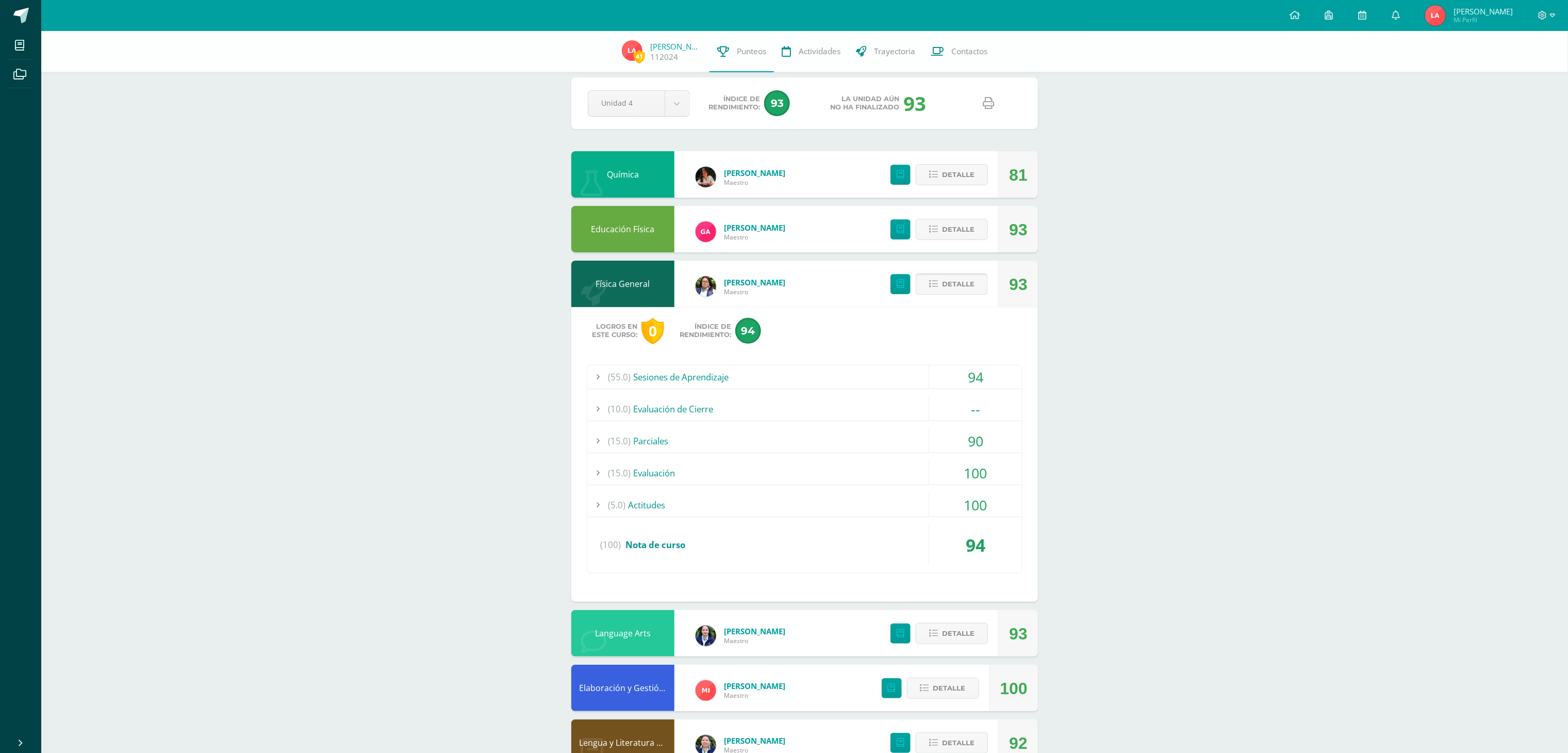
click at [784, 281] on icon at bounding box center [933, 284] width 9 height 9
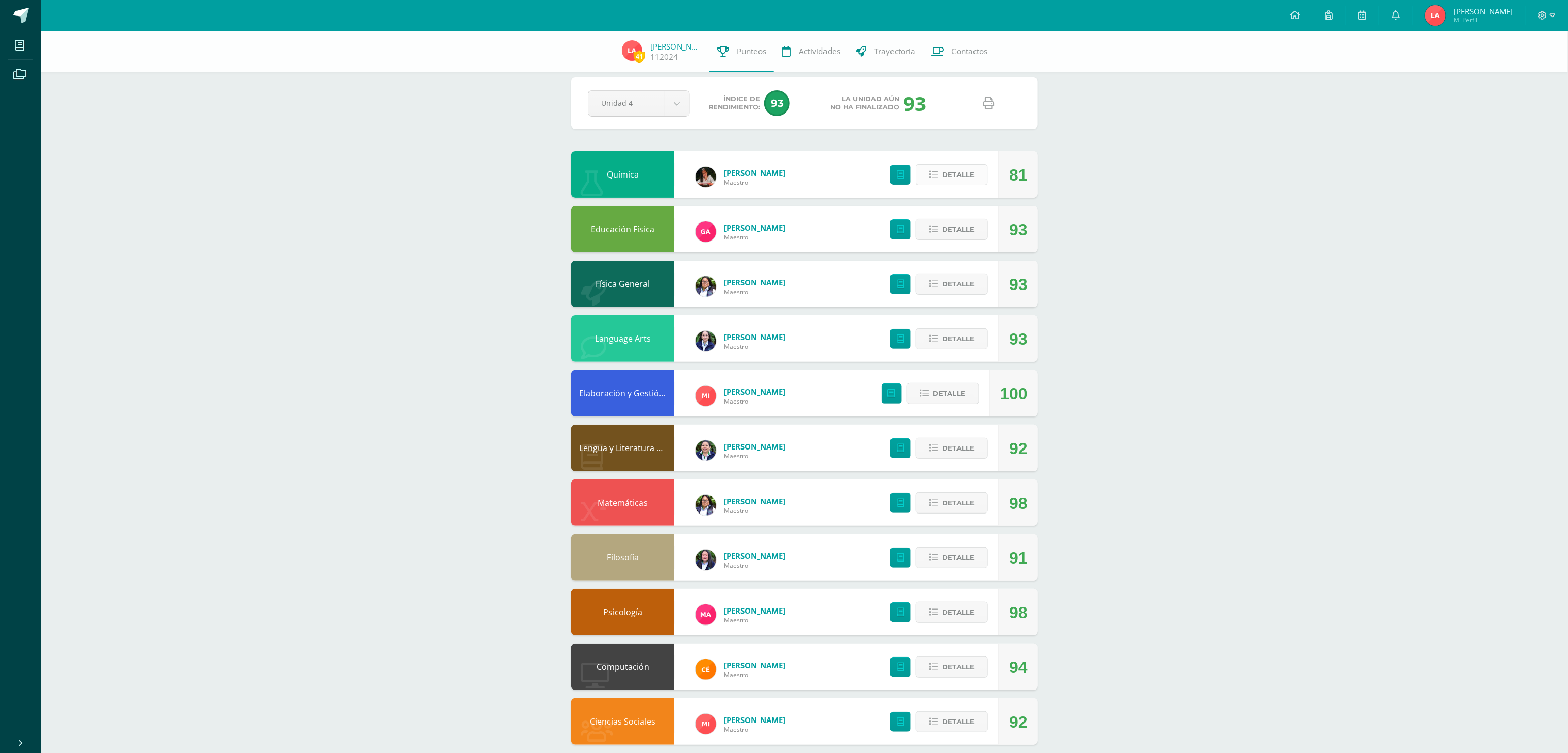
click at [784, 171] on span "Detalle" at bounding box center [957, 174] width 32 height 19
click at [784, 376] on div "41 Laura Avila 112024 Punteos Actividades Trayectoria Contactos Pendiente Unida…" at bounding box center [804, 392] width 1526 height 746
click at [784, 173] on span at bounding box center [952, 174] width 50 height 14
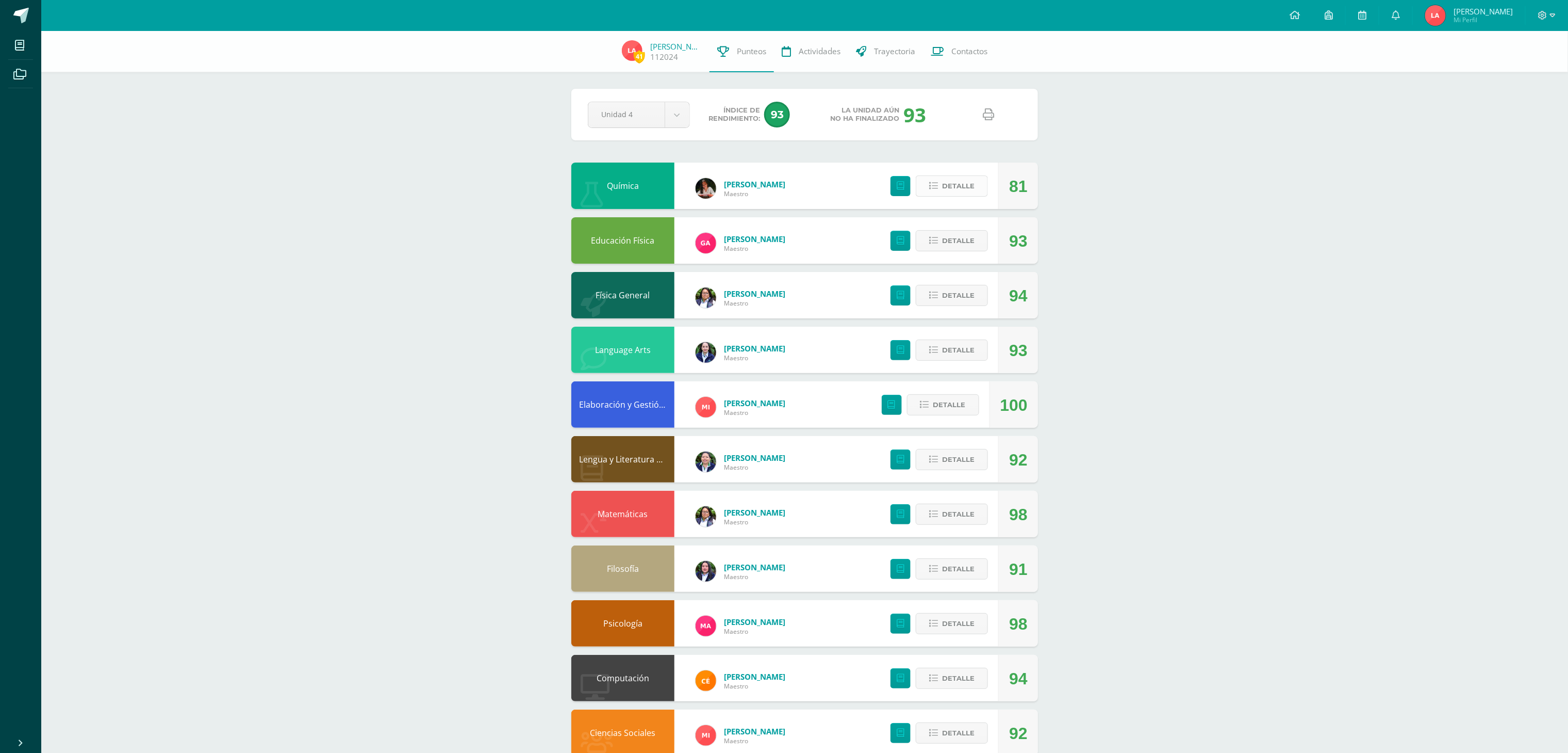
click at [960, 194] on span "Detalle" at bounding box center [957, 185] width 32 height 19
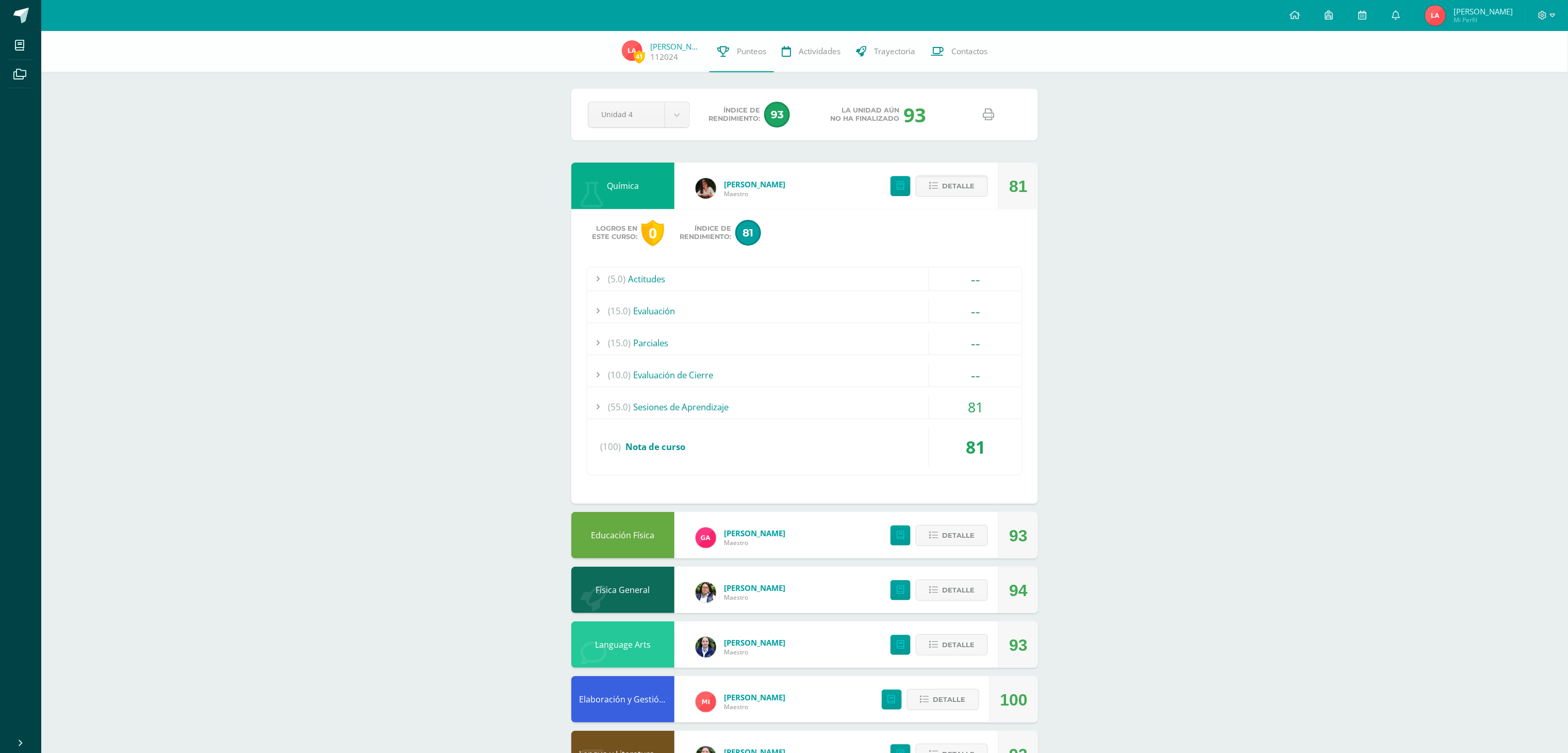
click at [660, 413] on div "(55.0) Sesiones de Aprendizaje" at bounding box center [804, 406] width 434 height 23
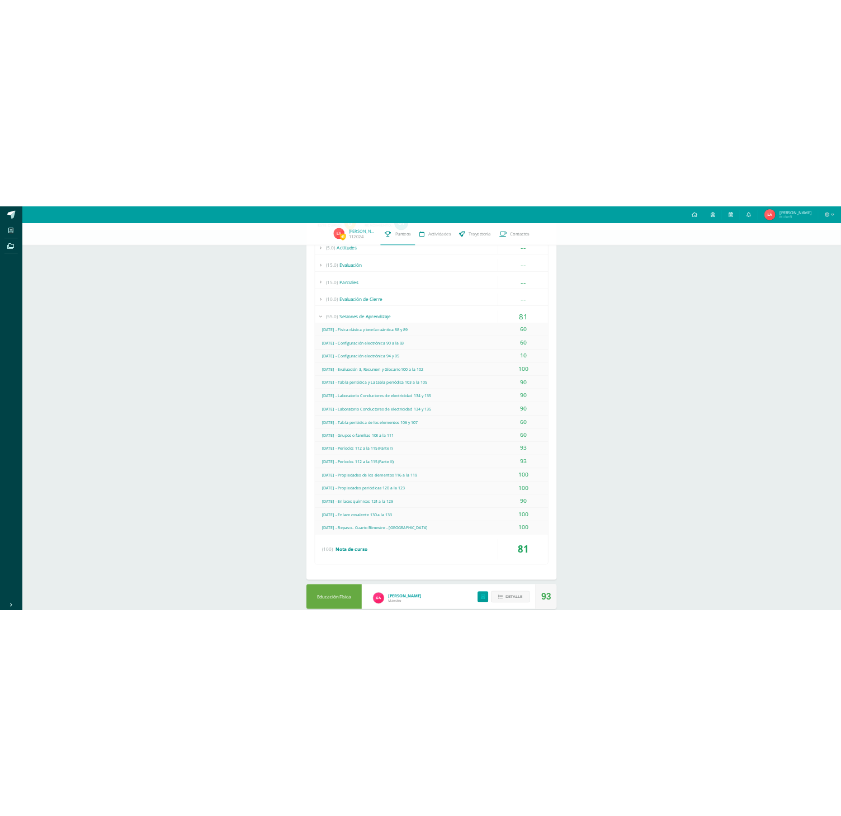
scroll to position [224, 0]
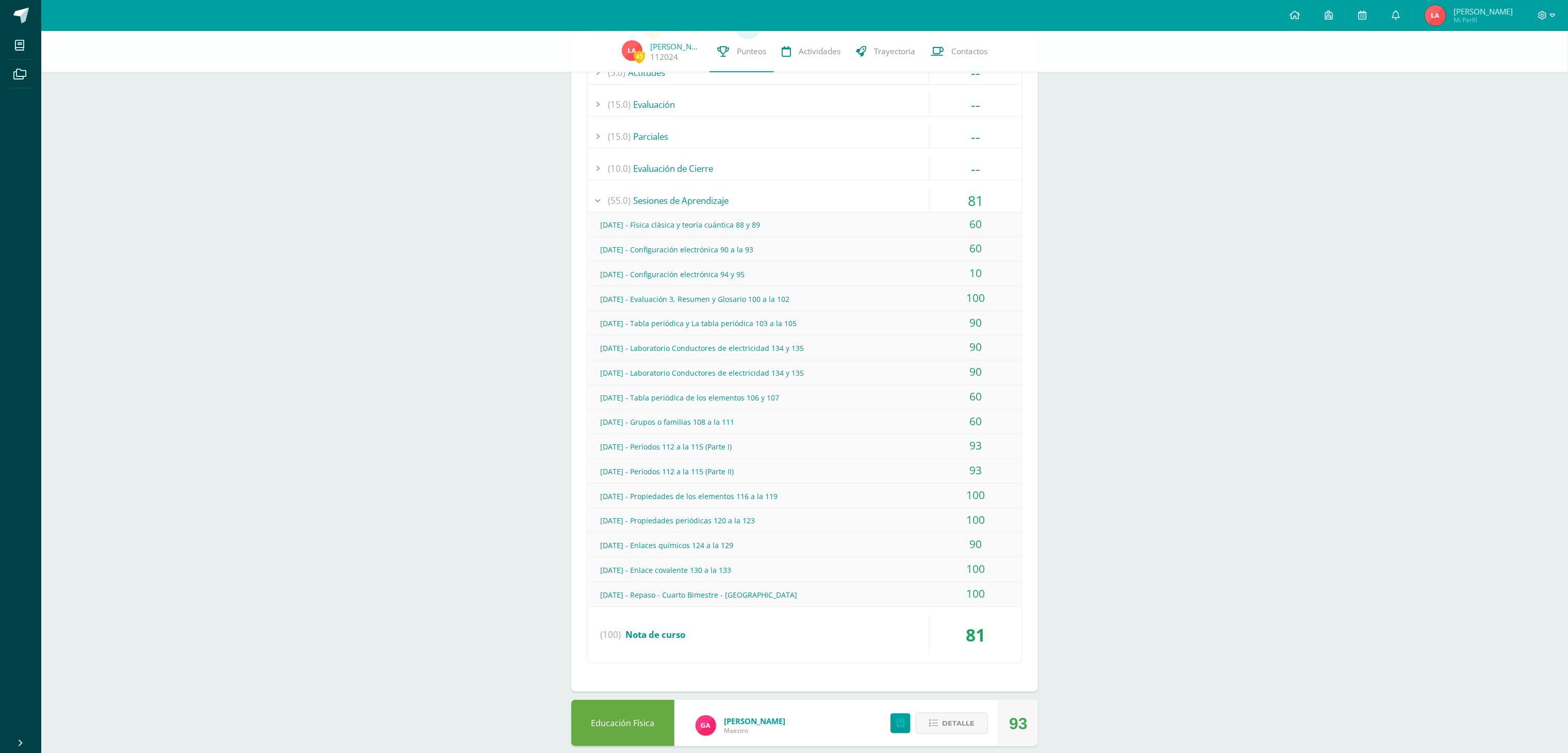
click at [881, 226] on div "[DATE] - Física clásica y teoría cuántica 88 y 89" at bounding box center [804, 224] width 434 height 23
click at [901, 253] on div "[DATE] - Configuración electrónica 90 a la 93" at bounding box center [804, 249] width 434 height 23
click at [919, 277] on div "[DATE] - Configuración electrónica 94 y 95" at bounding box center [804, 274] width 434 height 23
click at [934, 304] on div "100" at bounding box center [975, 297] width 93 height 23
click at [934, 330] on div "90" at bounding box center [975, 322] width 93 height 23
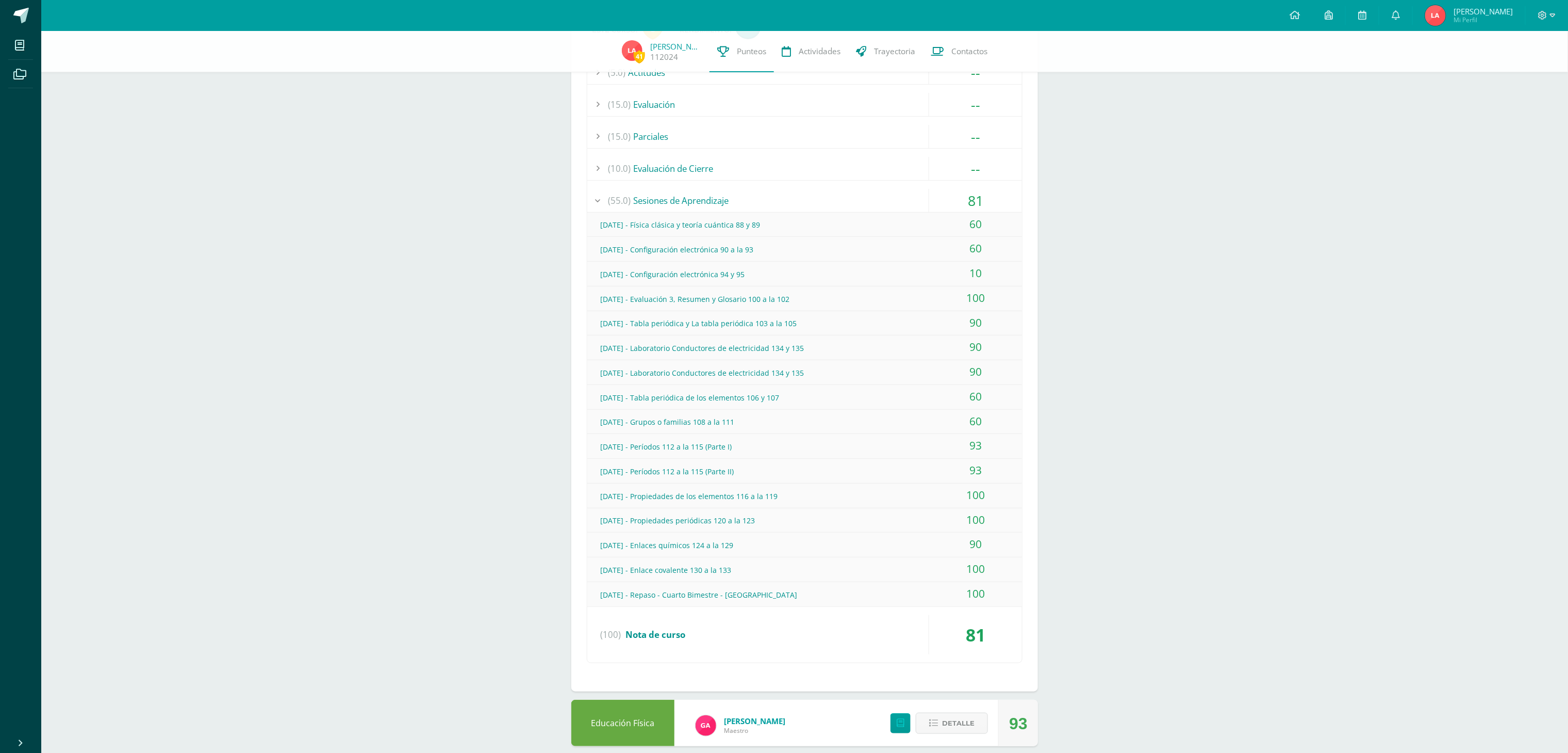
click at [942, 355] on div "90" at bounding box center [975, 346] width 93 height 23
click at [941, 376] on div "90" at bounding box center [975, 371] width 93 height 23
click at [941, 401] on div "60" at bounding box center [975, 396] width 93 height 23
click at [940, 427] on div "60" at bounding box center [975, 421] width 93 height 23
click at [941, 448] on div "93" at bounding box center [975, 445] width 93 height 23
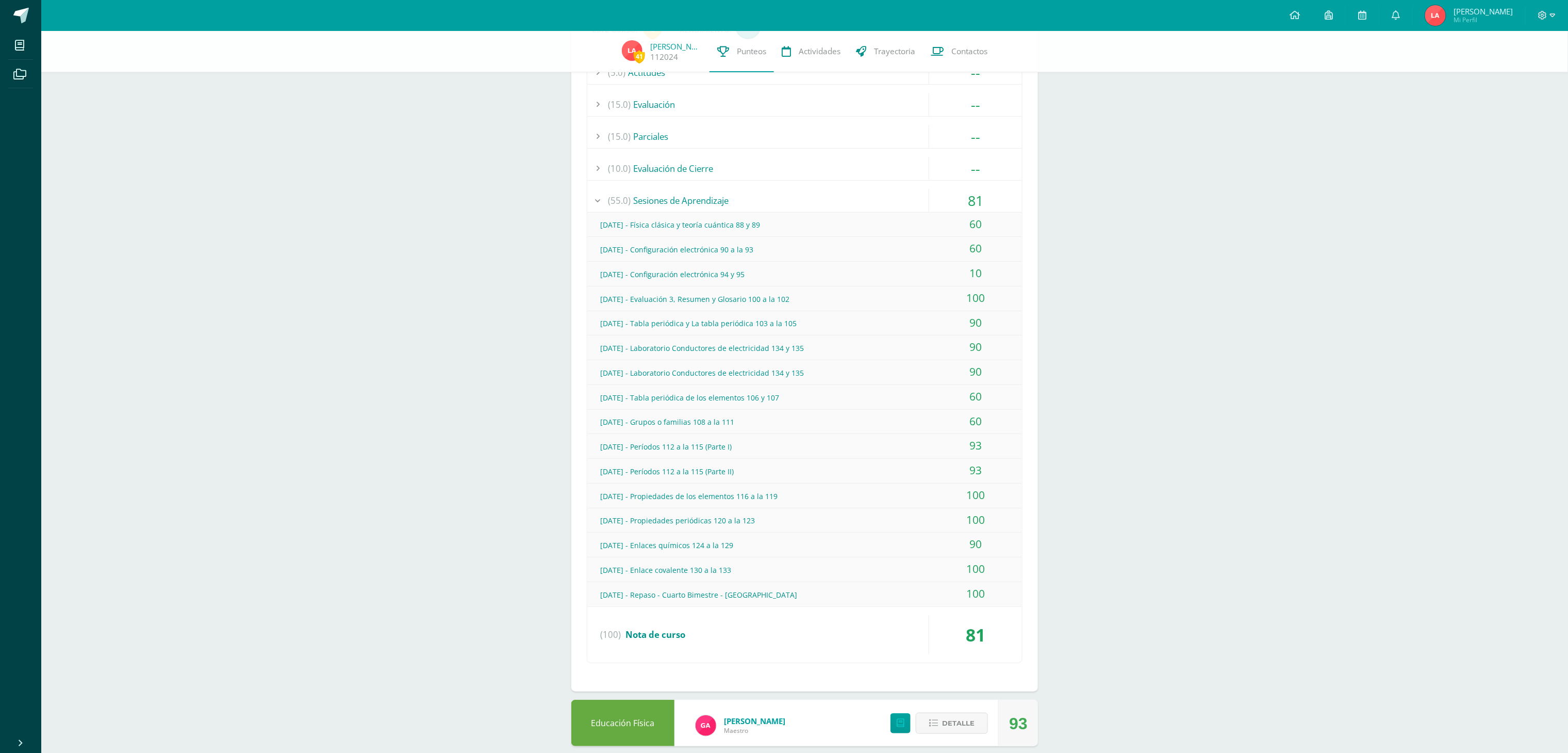
click at [946, 473] on div "93" at bounding box center [975, 470] width 93 height 23
click at [944, 495] on div "100" at bounding box center [975, 495] width 93 height 23
click at [938, 519] on div "100" at bounding box center [975, 520] width 93 height 23
click at [944, 550] on div "90" at bounding box center [975, 544] width 93 height 23
click at [944, 575] on div "100" at bounding box center [975, 568] width 93 height 23
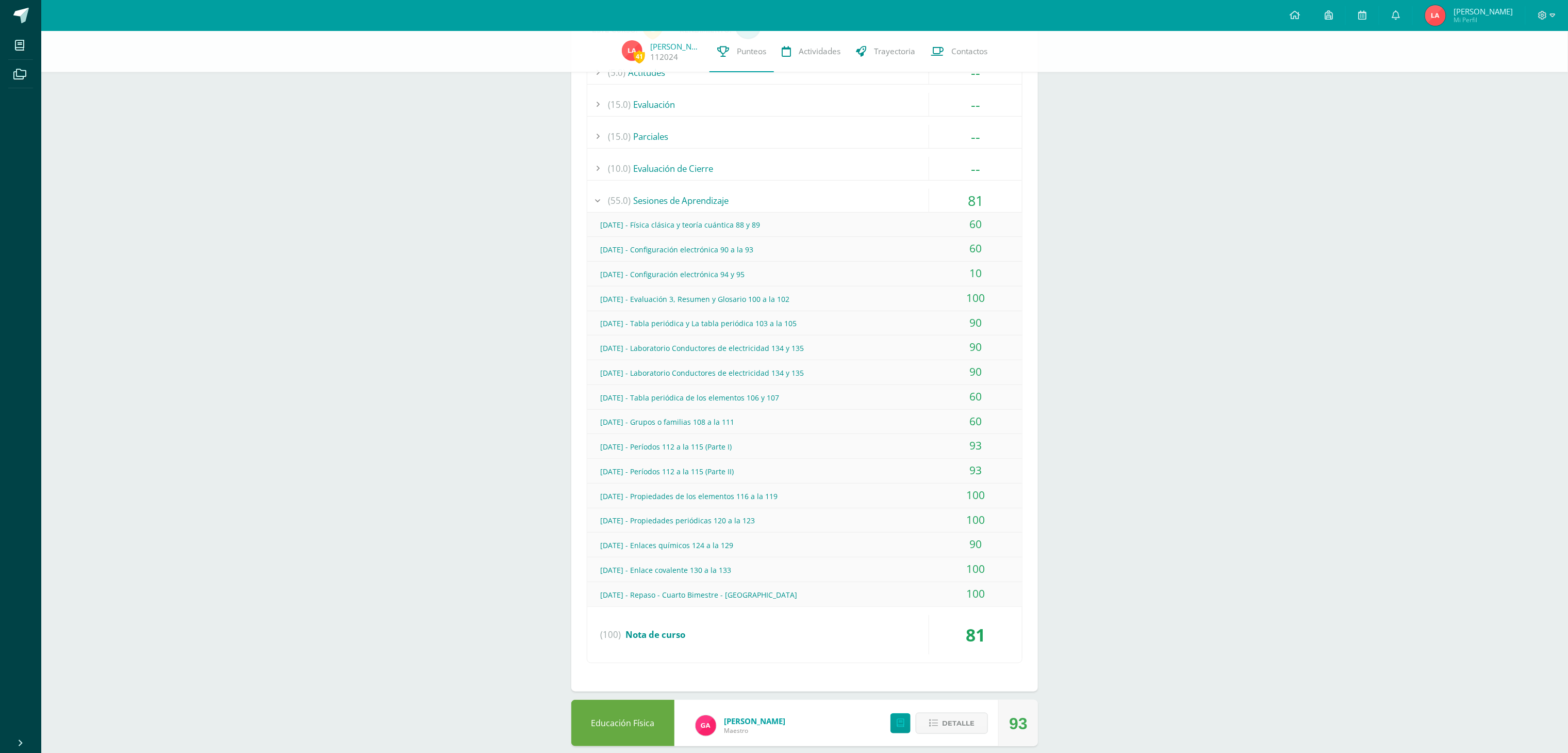
click at [944, 596] on div "100" at bounding box center [975, 593] width 93 height 23
click at [933, 566] on div "100" at bounding box center [975, 568] width 93 height 23
click at [863, 229] on div "[DATE] - Física clásica y teoría cuántica 88 y 89" at bounding box center [804, 224] width 434 height 23
click at [863, 247] on div "[DATE] - Configuración electrónica 90 a la 93" at bounding box center [804, 249] width 434 height 23
click at [862, 277] on div "[DATE] - Configuración electrónica 94 y 95" at bounding box center [804, 274] width 434 height 23
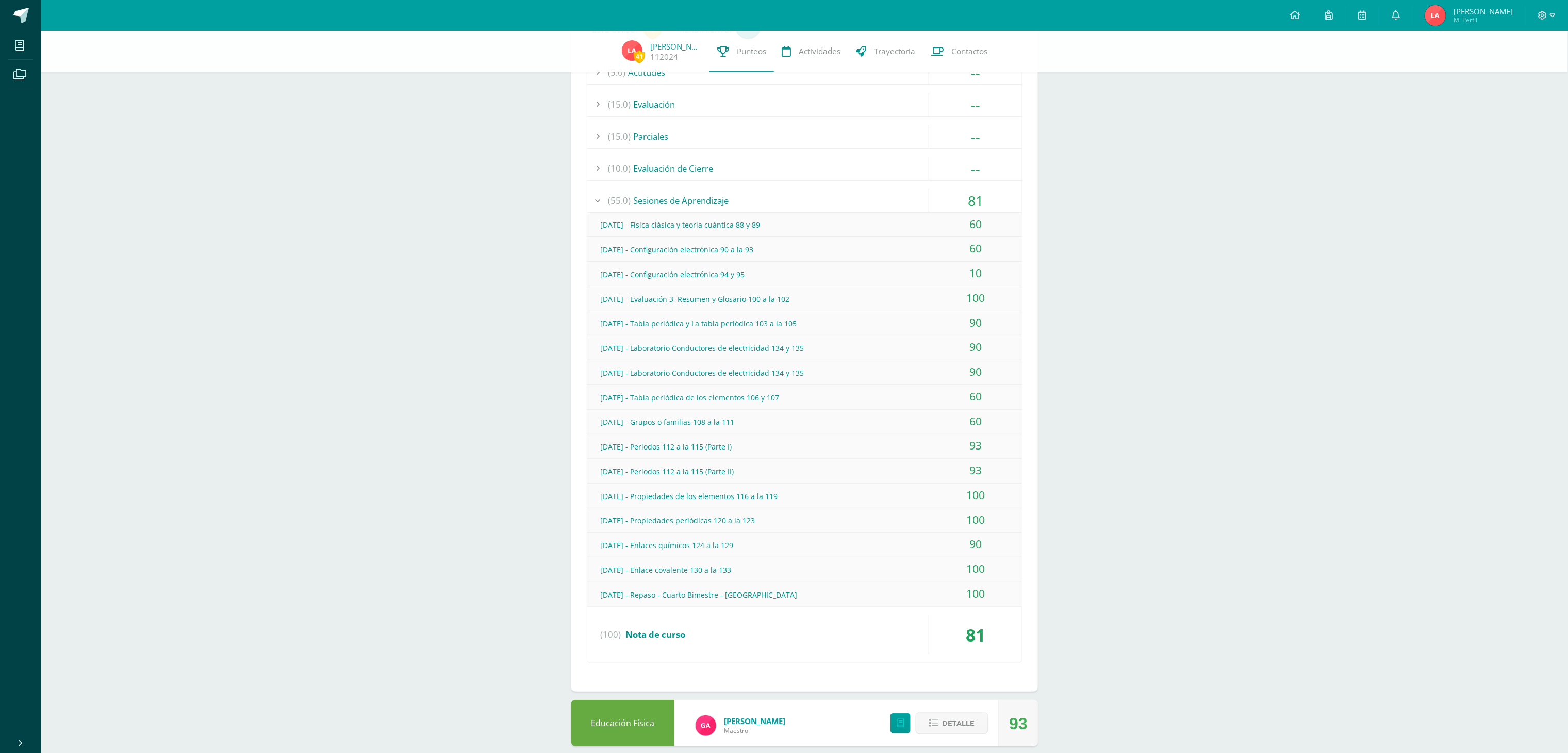
click at [862, 303] on div "[DATE] - Evaluación 3, Resumen y Glosario 100 a la 102" at bounding box center [804, 298] width 434 height 23
click at [866, 324] on div "[DATE] - Tabla periódica y La tabla periódica 103 a la 105" at bounding box center [804, 323] width 434 height 23
click at [873, 351] on div "[DATE] - Laboratorio Conductores de electricidad 134 y 135" at bounding box center [804, 347] width 434 height 23
click at [873, 376] on div "[DATE] - Laboratorio Conductores de electricidad 134 y 135" at bounding box center [804, 372] width 434 height 23
click at [875, 398] on div "[DATE] - Tabla periódica de los elementos 106 y 107" at bounding box center [804, 397] width 434 height 23
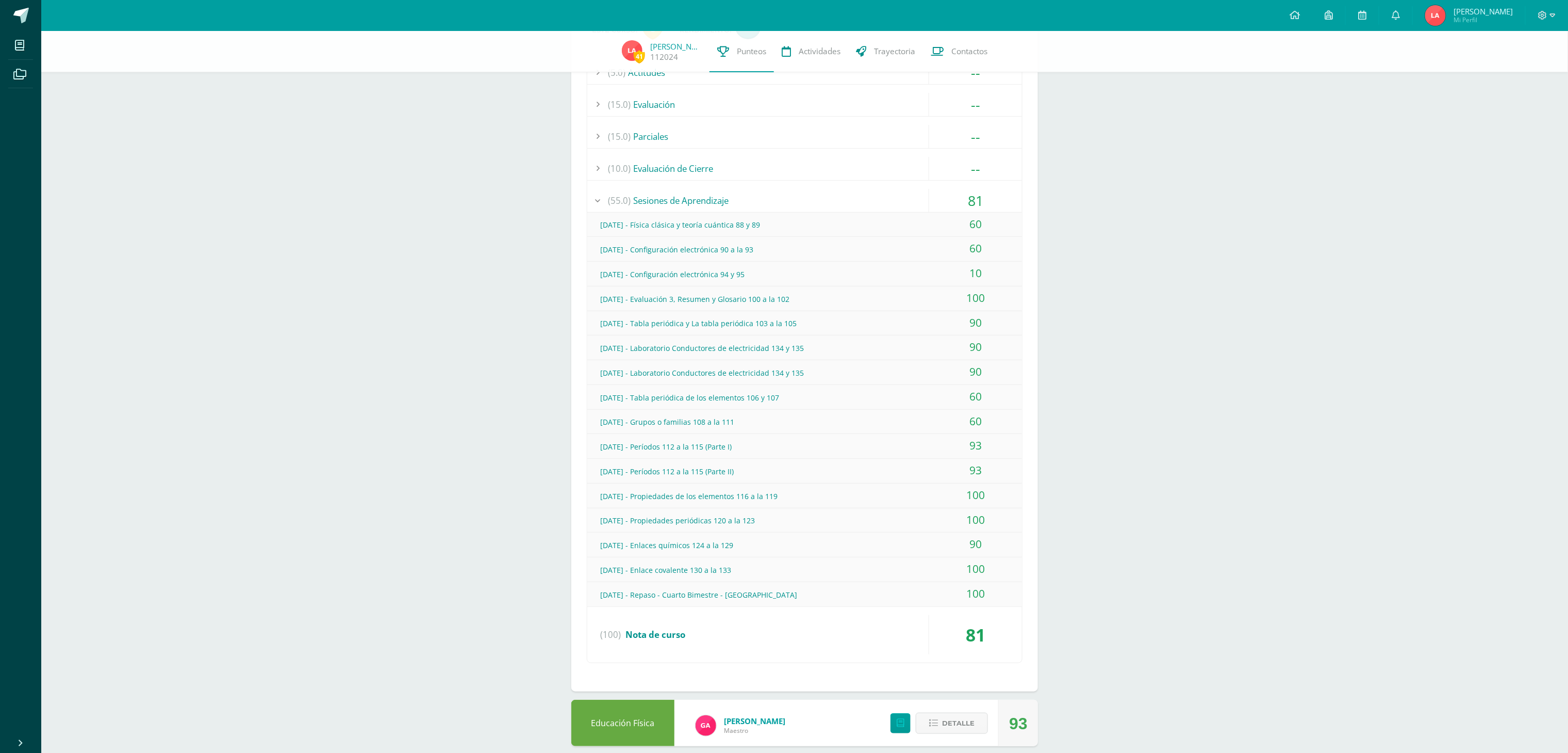
click at [875, 424] on div "[DATE] - Grupos o familias 108 a la 111" at bounding box center [804, 421] width 434 height 23
click at [875, 447] on div "[DATE] - Períodos 112 a la 115 (Parte I)" at bounding box center [804, 446] width 434 height 23
click at [876, 472] on div "[DATE] - Períodos 112 a la 115 (Parte II)" at bounding box center [804, 471] width 434 height 23
click at [879, 493] on div "[DATE] - Propiedades de los elementos 116 a la 119" at bounding box center [804, 496] width 434 height 23
click at [879, 520] on div "[DATE] - Propiedades periódicas 120 a la 123" at bounding box center [804, 520] width 434 height 23
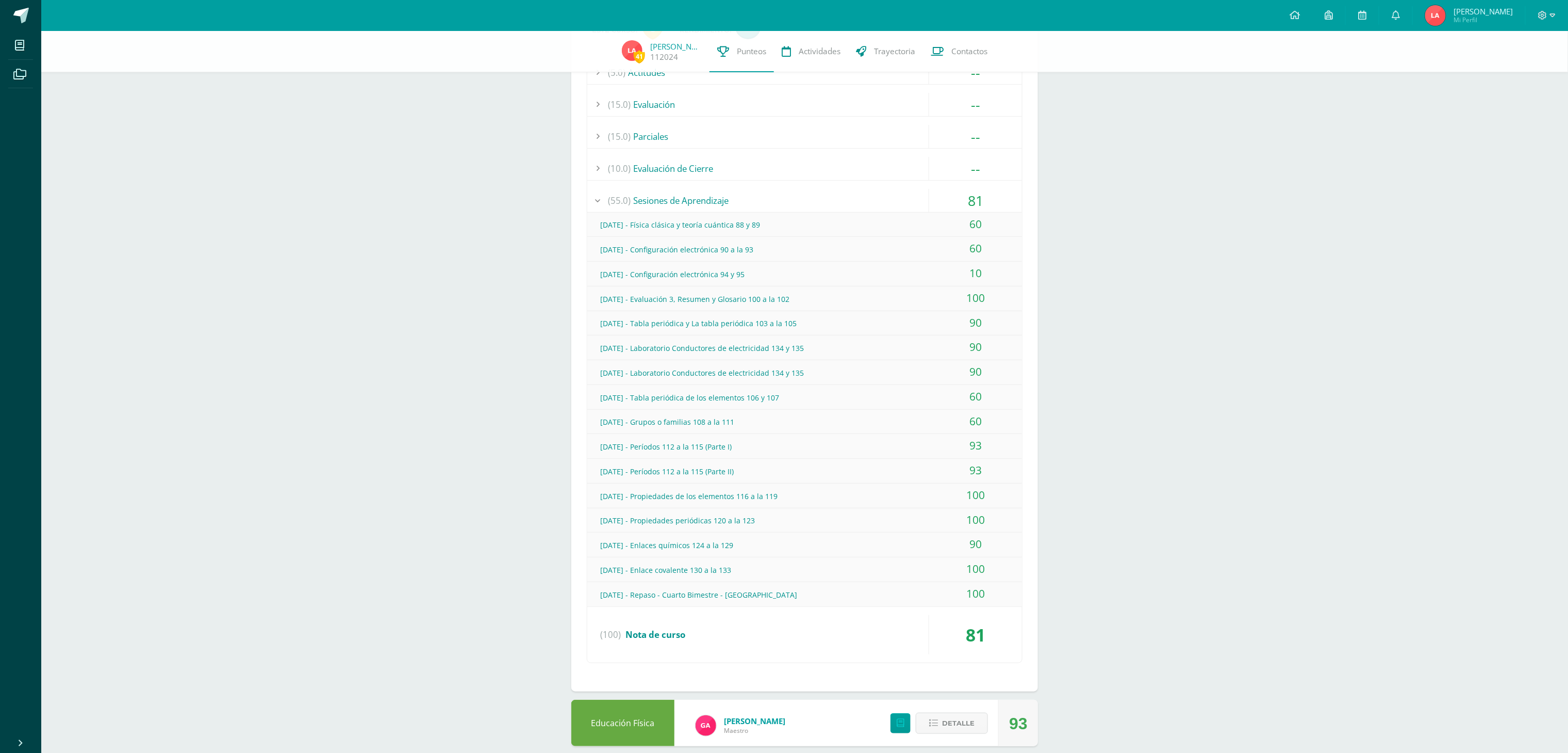
click at [879, 544] on div "[DATE] - Enlaces químicos 124 a la 129" at bounding box center [804, 544] width 434 height 23
click at [884, 568] on div "[DATE] - Enlace covalente 130 a la 133" at bounding box center [804, 569] width 434 height 23
click at [883, 595] on div "[DATE] - Repaso - Cuarto Bimestre - [GEOGRAPHIC_DATA]" at bounding box center [804, 594] width 434 height 23
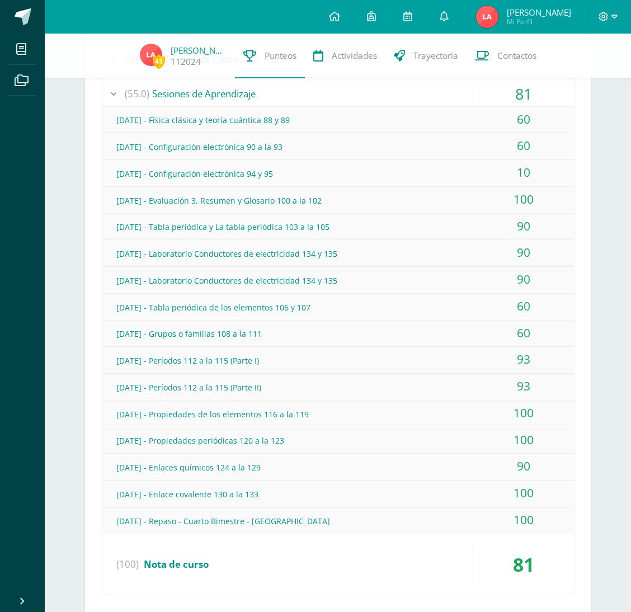
scroll to position [351, 0]
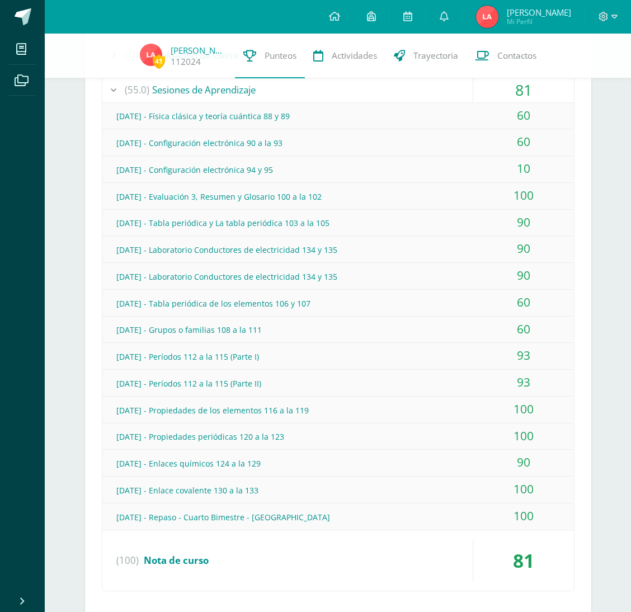
click at [468, 112] on div "[DATE] - Física clásica y teoría cuántica 88 y 89" at bounding box center [337, 115] width 471 height 25
click at [482, 145] on div "60" at bounding box center [523, 141] width 101 height 25
click at [498, 166] on div "10" at bounding box center [523, 168] width 101 height 25
click at [498, 196] on div "100" at bounding box center [523, 195] width 101 height 25
click at [503, 221] on div "90" at bounding box center [523, 222] width 101 height 25
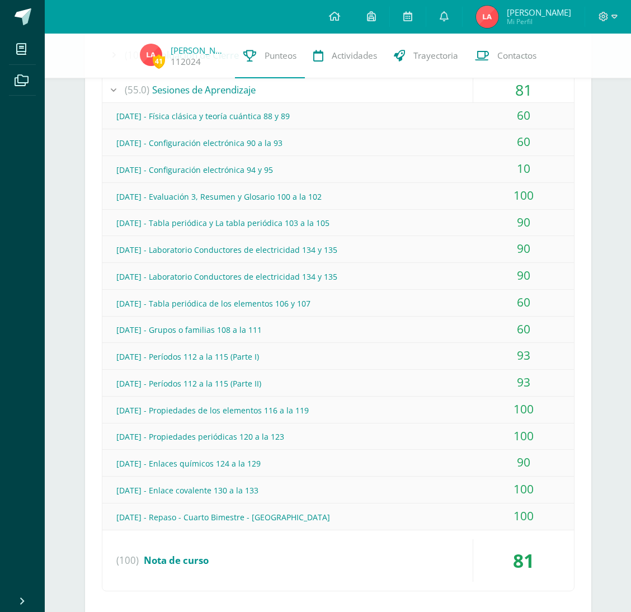
click at [502, 240] on div "90" at bounding box center [523, 248] width 101 height 25
click at [504, 272] on div "90" at bounding box center [523, 275] width 101 height 25
click at [514, 296] on div "60" at bounding box center [523, 302] width 101 height 25
click at [524, 325] on div "60" at bounding box center [523, 328] width 101 height 25
click at [528, 351] on div "93" at bounding box center [523, 355] width 101 height 25
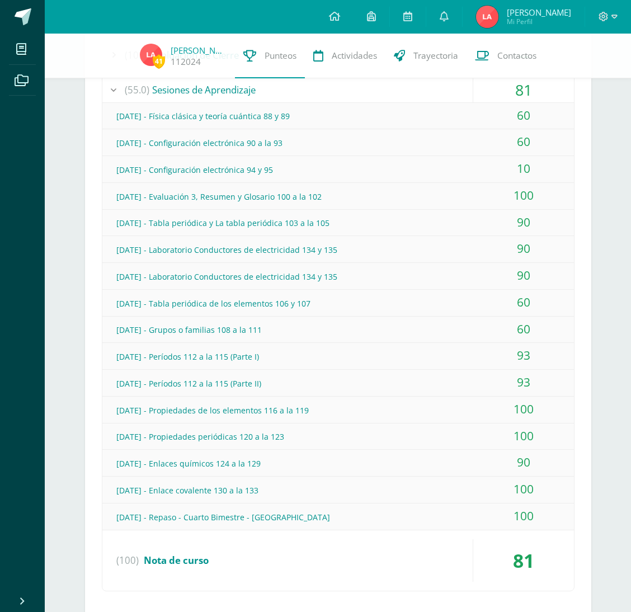
click at [536, 375] on div "93" at bounding box center [523, 382] width 101 height 25
click at [555, 406] on div "100" at bounding box center [523, 408] width 101 height 25
click at [557, 430] on div "100" at bounding box center [523, 435] width 101 height 25
click at [555, 462] on div "90" at bounding box center [523, 461] width 101 height 25
click at [558, 490] on div "100" at bounding box center [523, 488] width 101 height 25
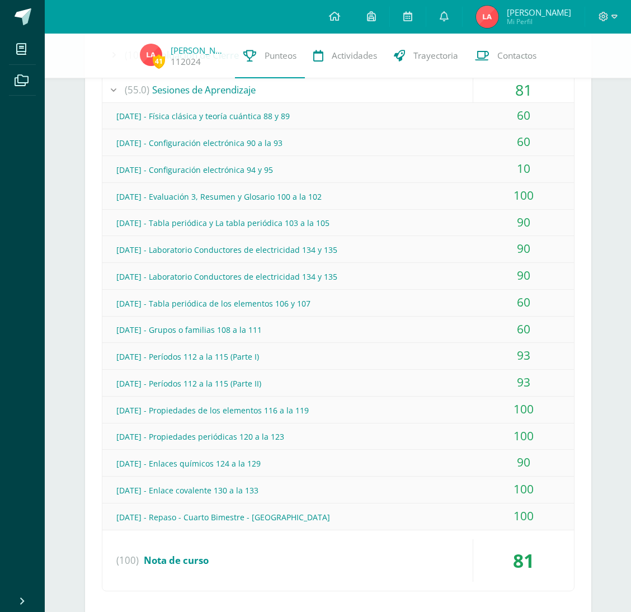
click at [558, 511] on div "100" at bounding box center [523, 515] width 101 height 25
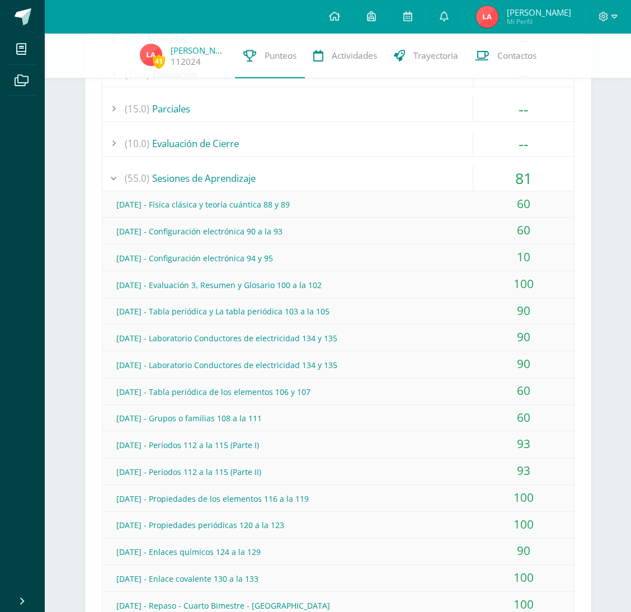
scroll to position [183, 0]
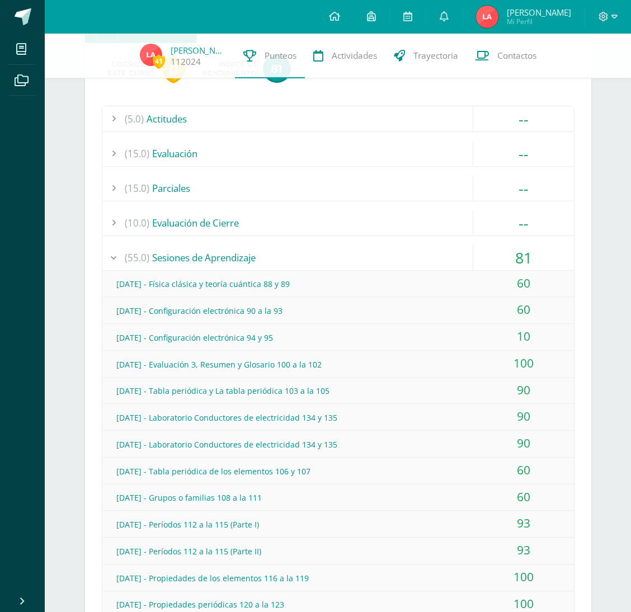
click at [220, 254] on div "(55.0) Sesiones de Aprendizaje" at bounding box center [337, 257] width 471 height 25
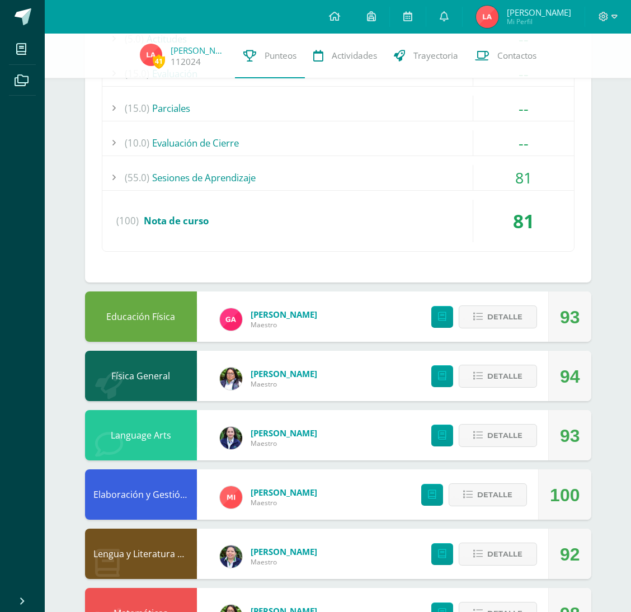
scroll to position [267, 0]
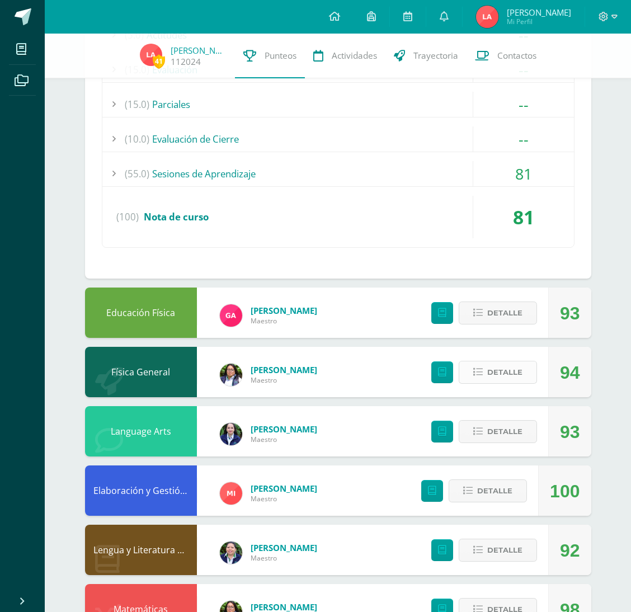
click at [493, 379] on span "Detalle" at bounding box center [504, 372] width 35 height 21
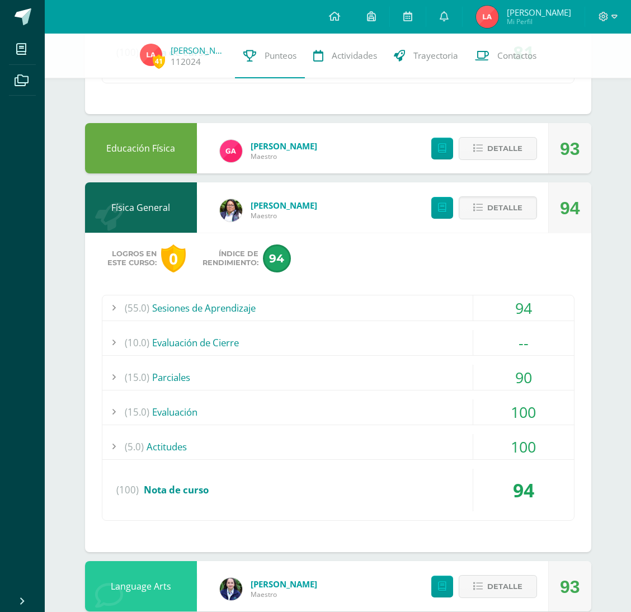
scroll to position [435, 0]
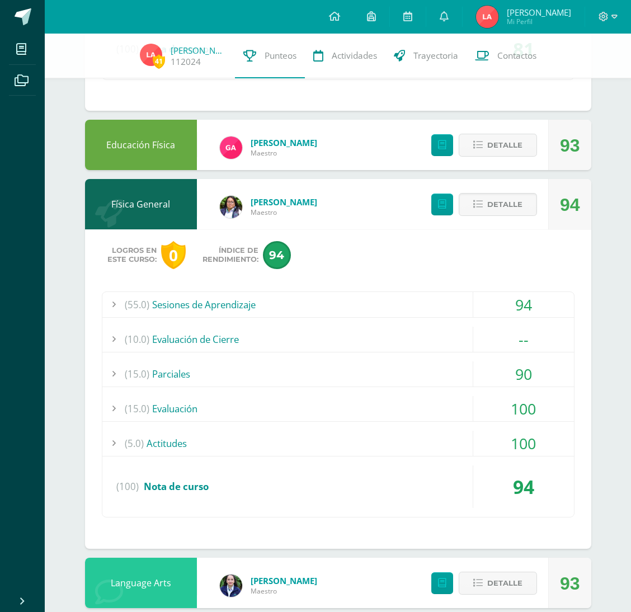
click at [241, 295] on div "(55.0) Sesiones de Aprendizaje" at bounding box center [337, 304] width 471 height 25
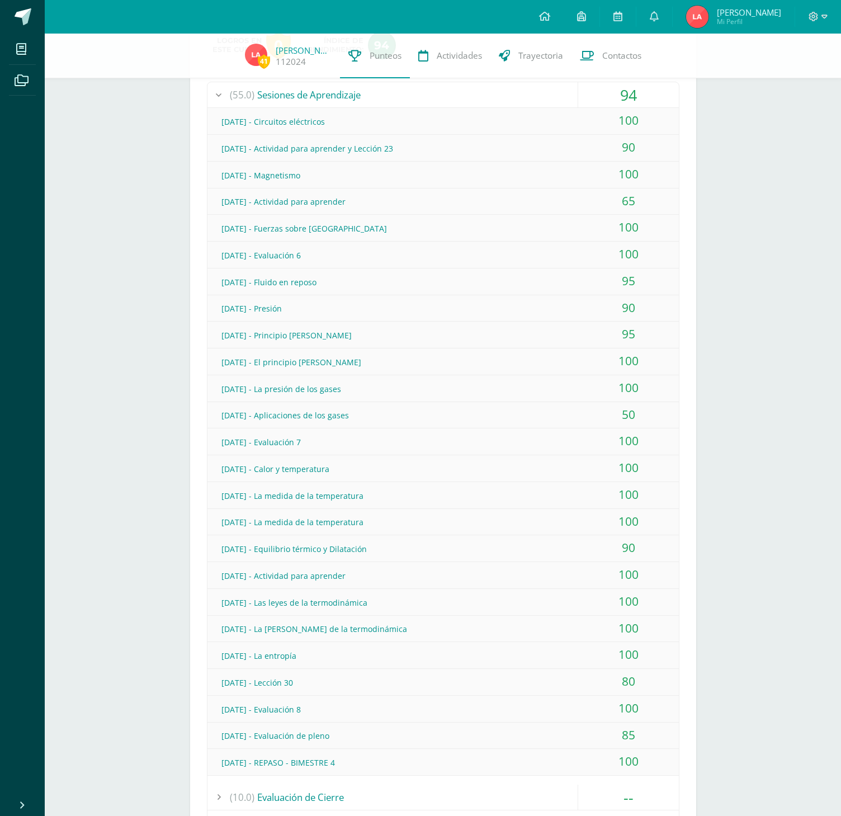
scroll to position [635, 0]
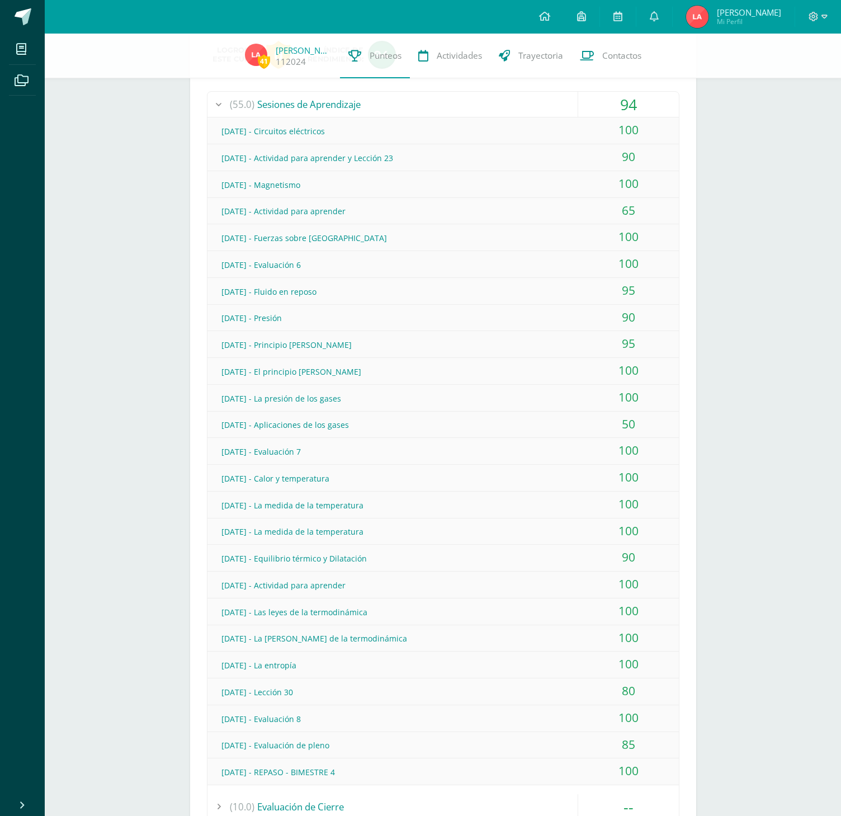
click at [568, 129] on div "[DATE] - Circuitos eléctricos" at bounding box center [442, 131] width 471 height 25
click at [586, 158] on div "90" at bounding box center [628, 156] width 101 height 25
click at [588, 184] on div "100" at bounding box center [628, 183] width 101 height 25
click at [601, 209] on div "65" at bounding box center [628, 210] width 101 height 25
click at [599, 243] on div "100" at bounding box center [628, 236] width 101 height 25
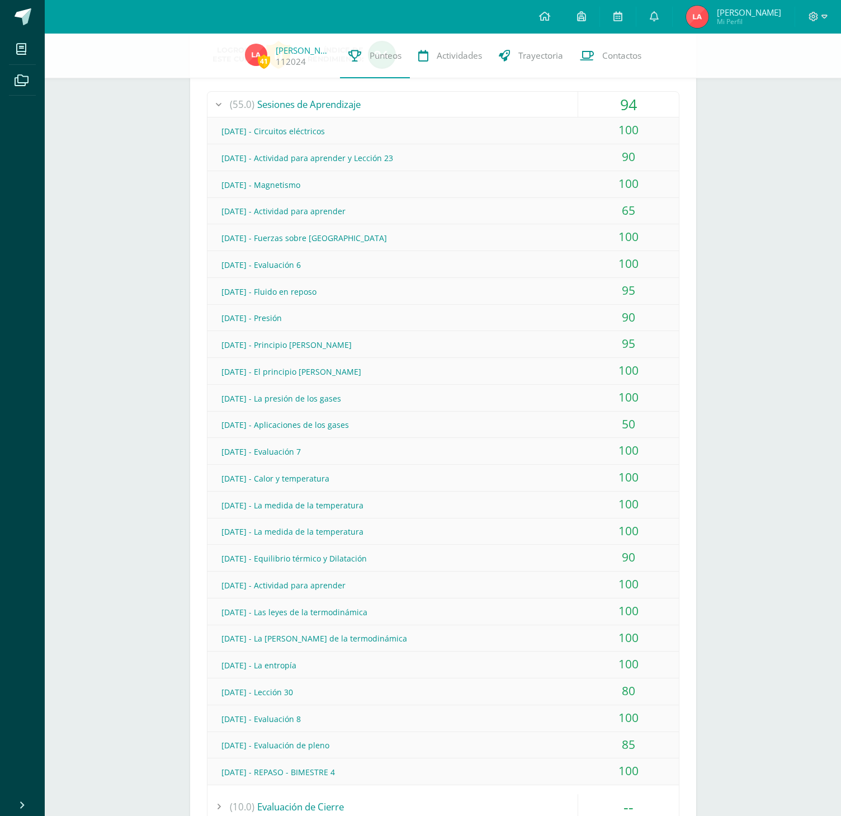
click at [596, 267] on div "100" at bounding box center [628, 263] width 101 height 25
click at [599, 293] on div "95" at bounding box center [628, 290] width 101 height 25
click at [592, 323] on div "90" at bounding box center [628, 317] width 101 height 25
click at [591, 345] on div "95" at bounding box center [628, 343] width 101 height 25
click at [586, 373] on div "100" at bounding box center [628, 370] width 101 height 25
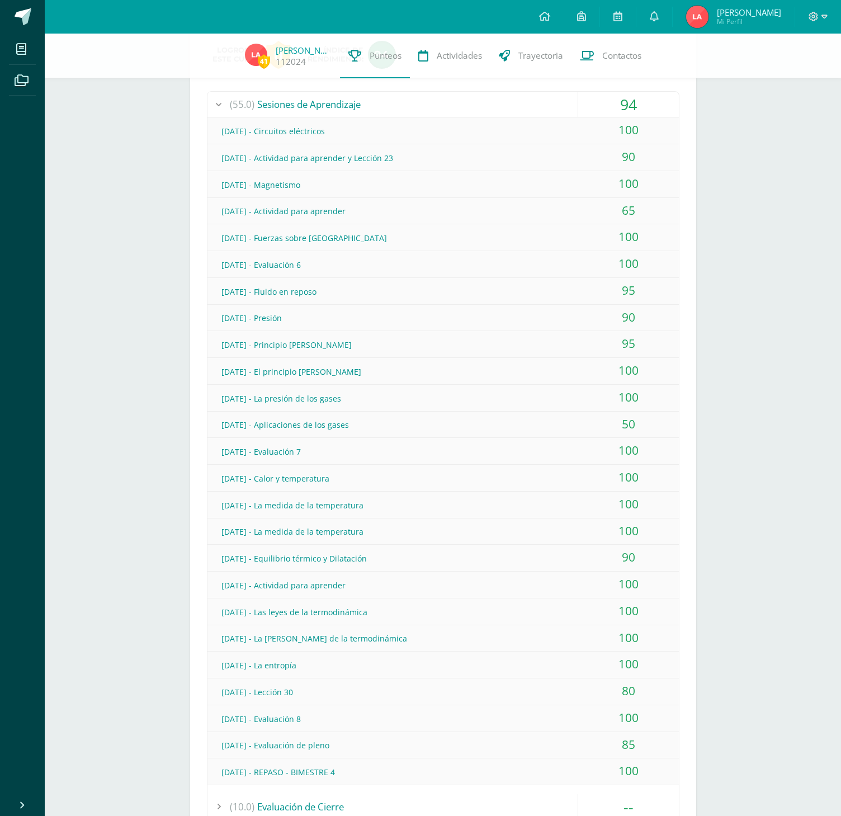
click at [586, 400] on div "100" at bounding box center [628, 397] width 101 height 25
click at [581, 426] on div "50" at bounding box center [628, 423] width 101 height 25
click at [579, 458] on div "100" at bounding box center [628, 450] width 101 height 25
click at [579, 477] on div "100" at bounding box center [628, 477] width 101 height 25
click at [578, 510] on div "100" at bounding box center [628, 503] width 101 height 25
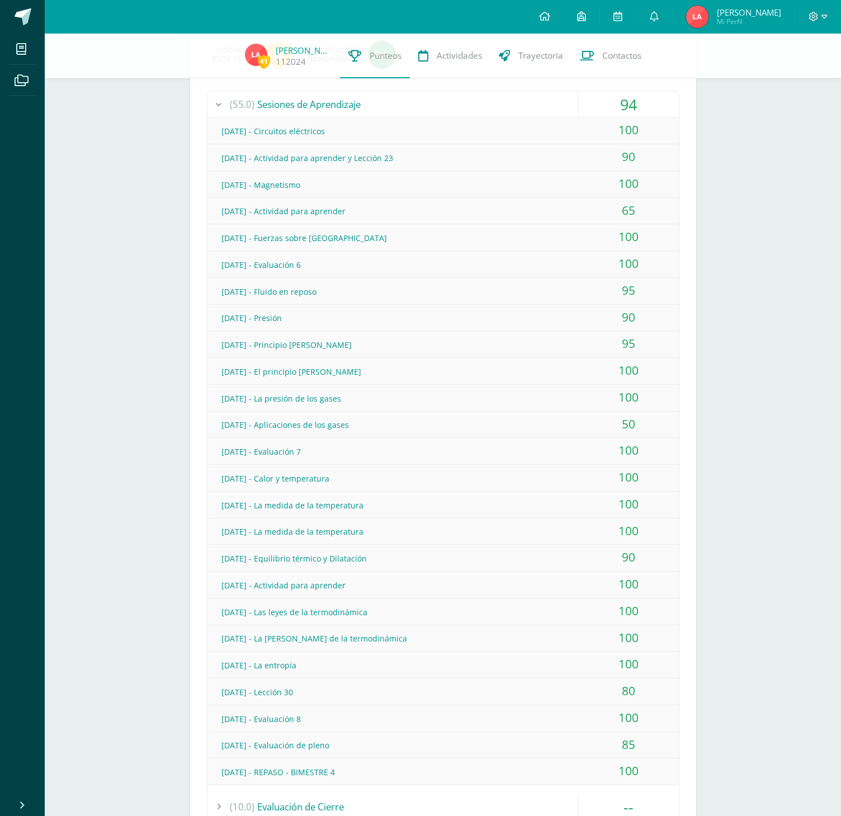
click at [574, 529] on div "[DATE] - La medida de la temperatura" at bounding box center [442, 531] width 471 height 25
click at [575, 557] on div "[DATE] - Equilibrio térmico y Dilatación" at bounding box center [442, 558] width 471 height 25
click at [574, 581] on div "[DATE] - Actividad para aprender" at bounding box center [442, 584] width 471 height 25
click at [579, 608] on div "100" at bounding box center [628, 610] width 101 height 25
click at [579, 637] on div "100" at bounding box center [628, 637] width 101 height 25
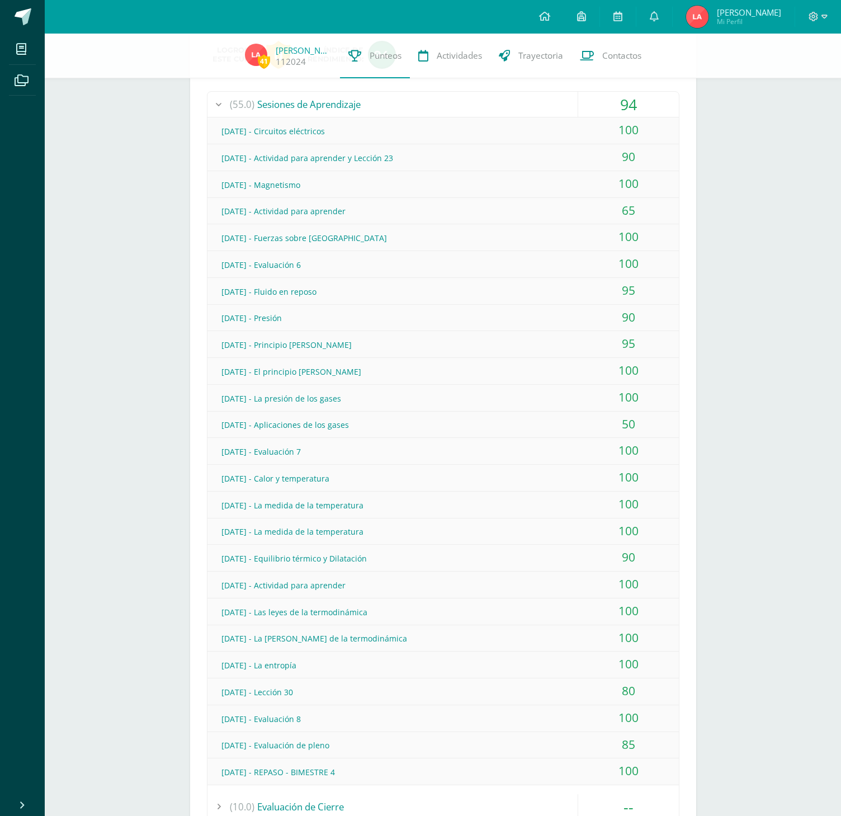
click at [578, 663] on div "100" at bounding box center [628, 663] width 101 height 25
click at [578, 690] on div "80" at bounding box center [628, 690] width 101 height 25
click at [582, 714] on div "100" at bounding box center [628, 717] width 101 height 25
click at [580, 750] on div "85" at bounding box center [628, 744] width 101 height 25
click at [586, 778] on div "100" at bounding box center [628, 770] width 101 height 25
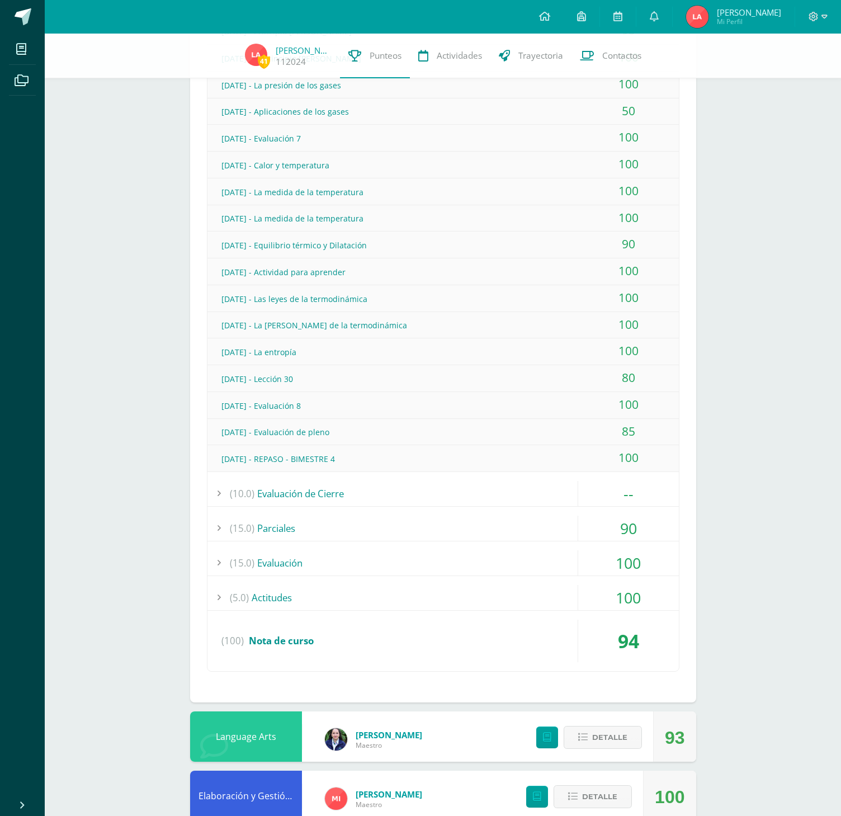
scroll to position [1118, 0]
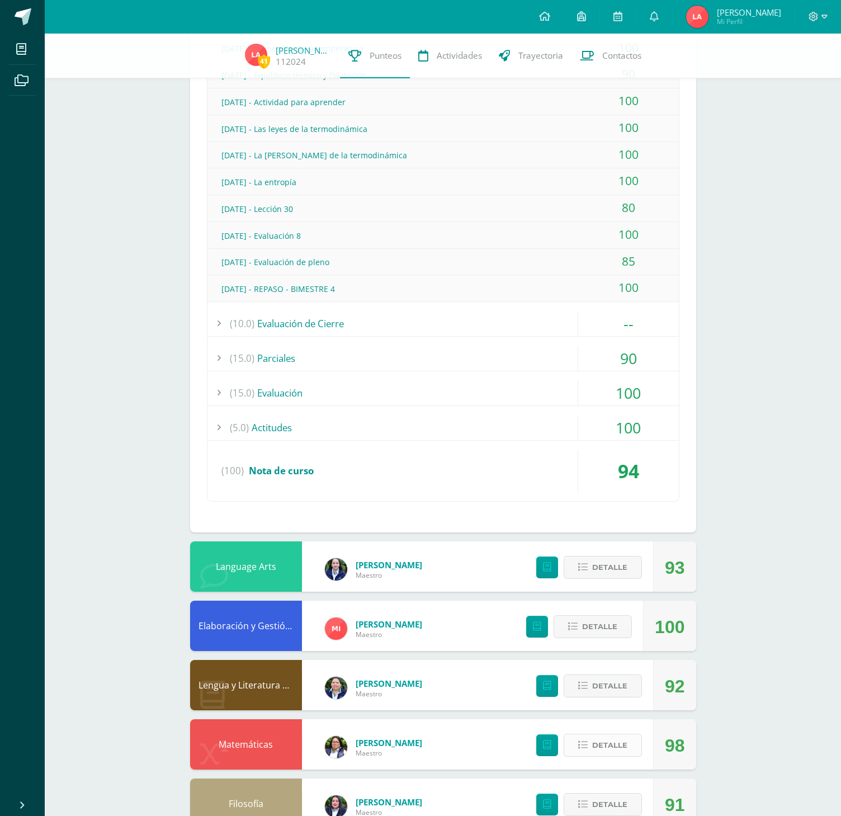
click at [606, 744] on span "Detalle" at bounding box center [609, 745] width 35 height 21
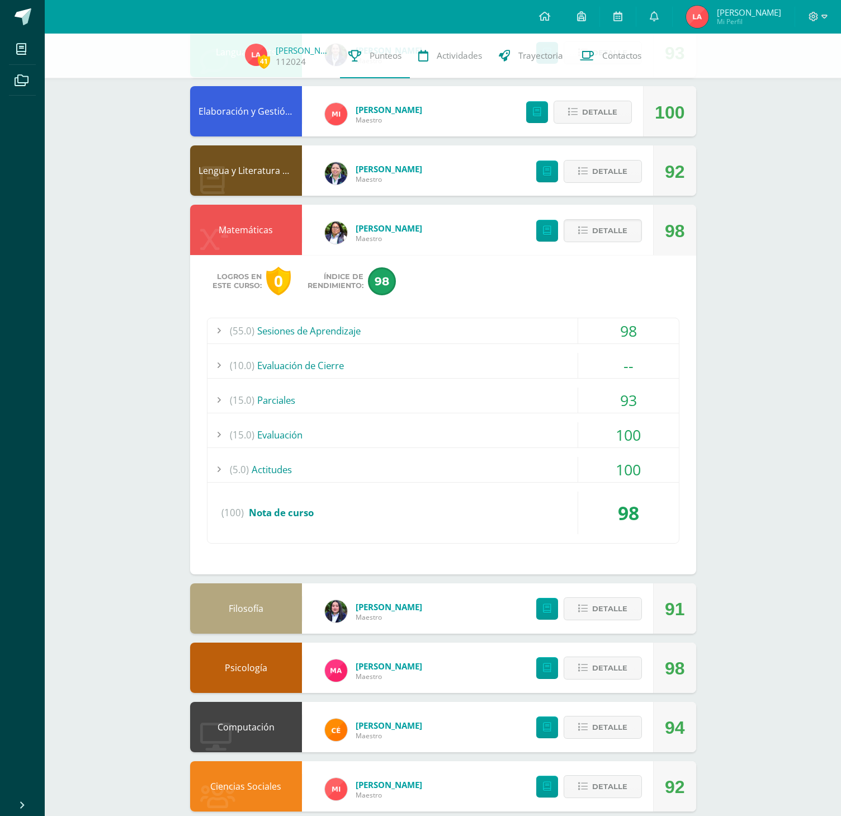
scroll to position [1655, 0]
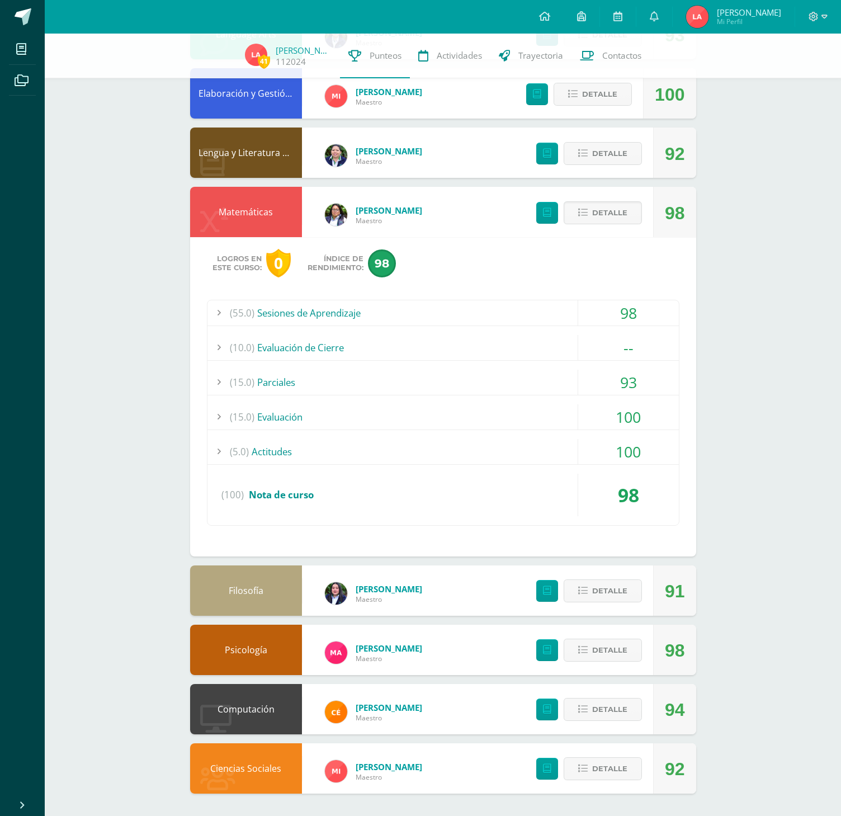
click at [318, 495] on div "(100) Nota de curso" at bounding box center [442, 494] width 471 height 42
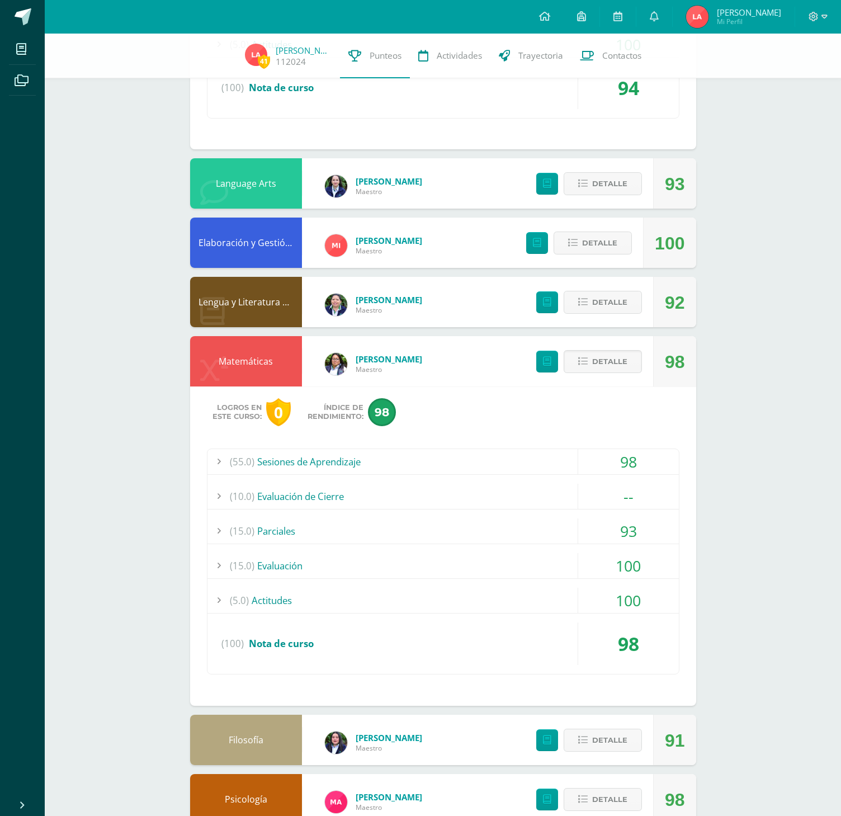
scroll to position [991, 0]
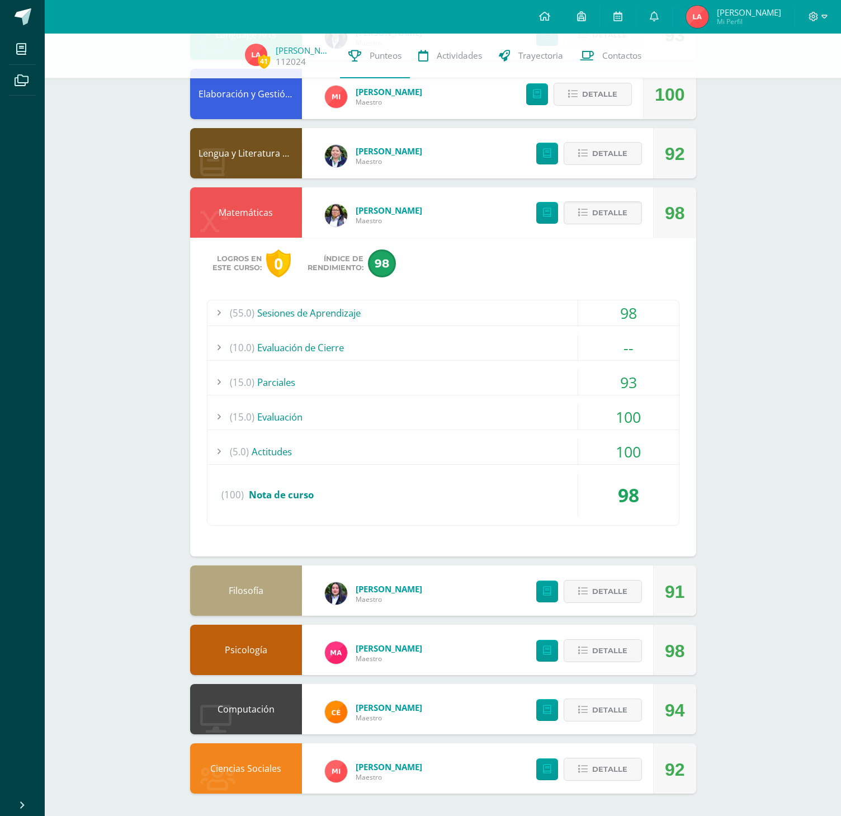
click at [257, 383] on div "(15.0) Parciales" at bounding box center [442, 382] width 471 height 25
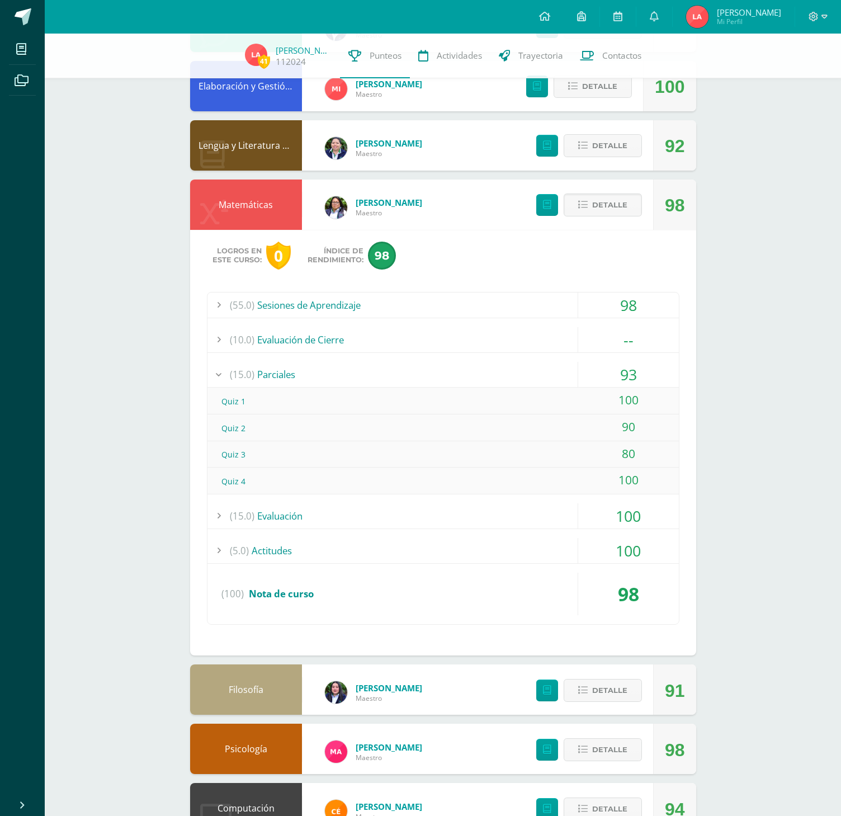
click at [257, 383] on div "(15.0) Parciales" at bounding box center [442, 374] width 471 height 25
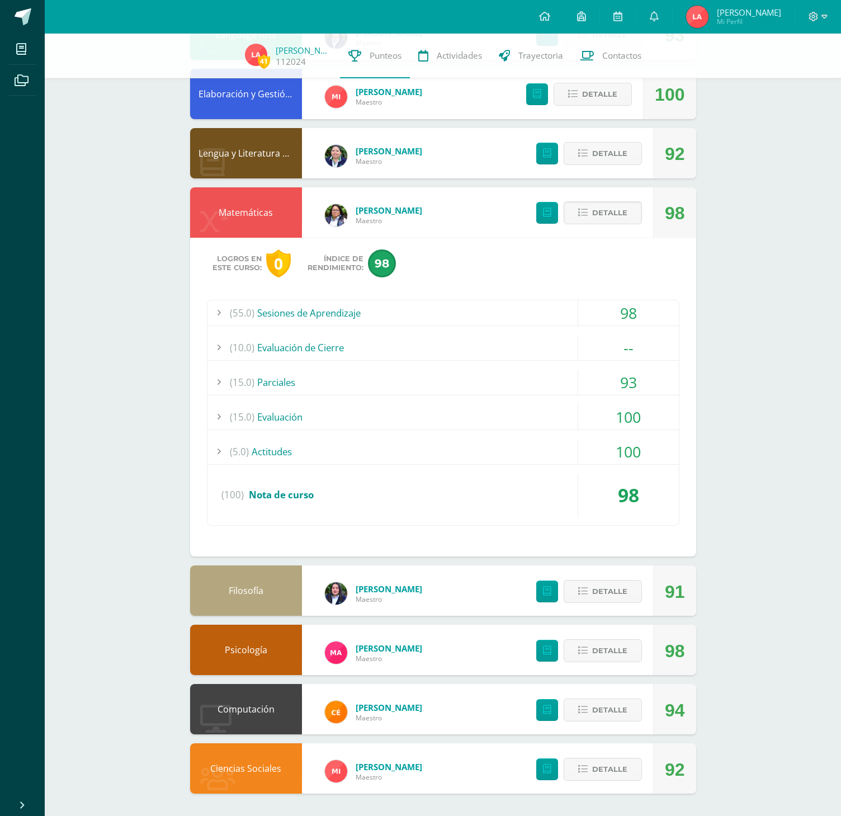
click at [273, 419] on div "(15.0) Evaluación" at bounding box center [442, 416] width 471 height 25
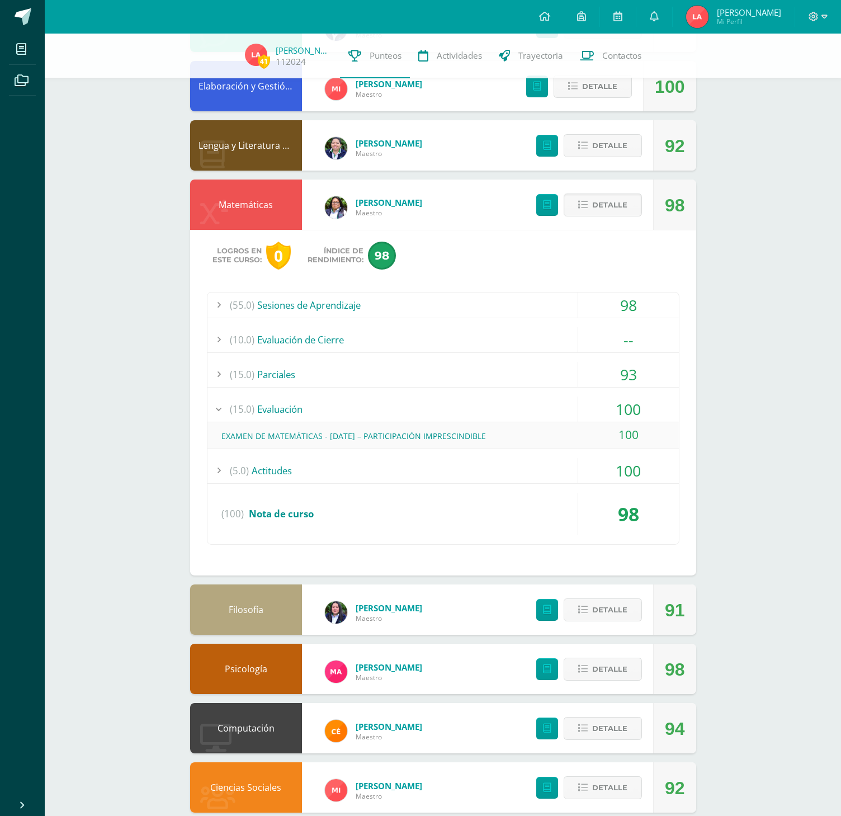
click at [273, 419] on div "(15.0) Evaluación" at bounding box center [442, 408] width 471 height 25
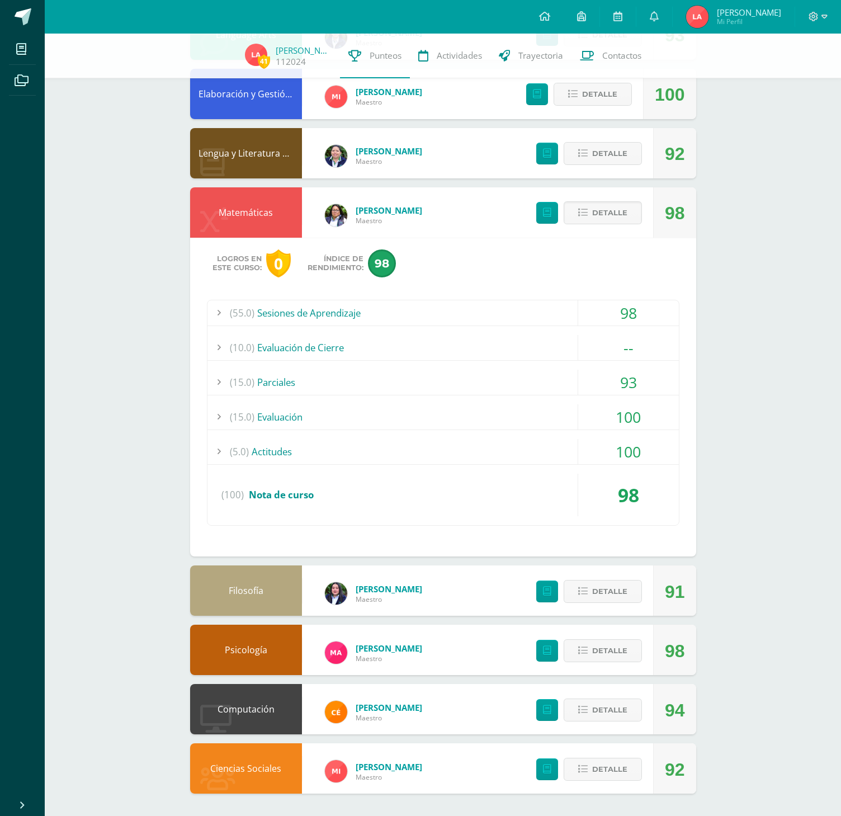
click at [280, 446] on div "(5.0) Actitudes" at bounding box center [442, 451] width 471 height 25
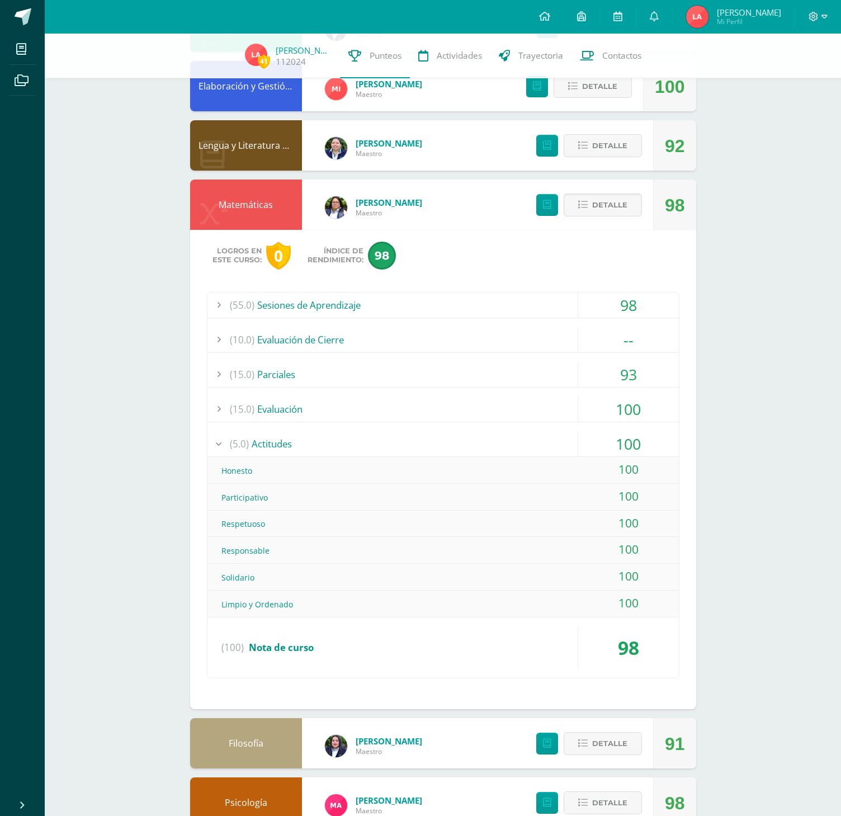
click at [280, 446] on div "(5.0) Actitudes" at bounding box center [442, 443] width 471 height 25
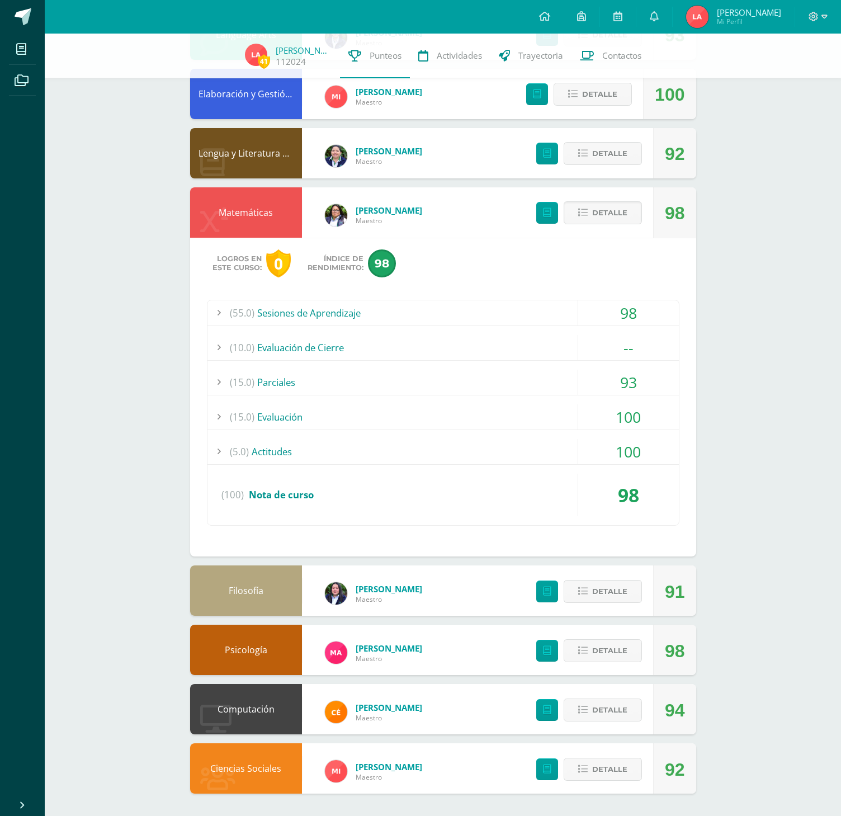
click at [282, 312] on div "(55.0) Sesiones de Aprendizaje" at bounding box center [442, 312] width 471 height 25
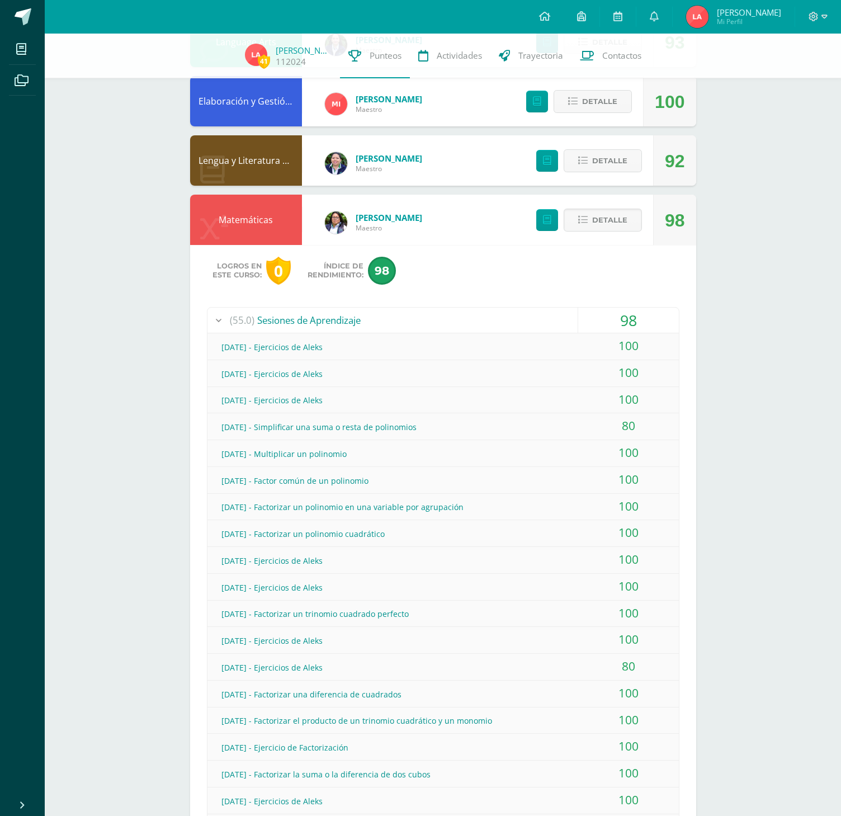
scroll to position [879, 0]
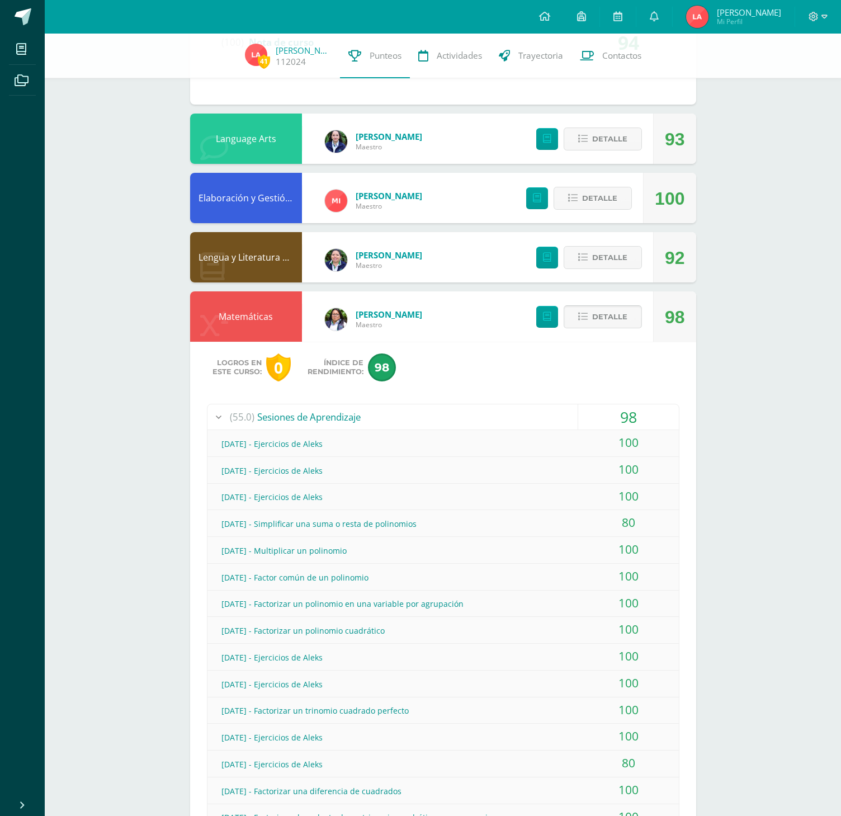
click at [582, 321] on icon at bounding box center [583, 317] width 10 height 10
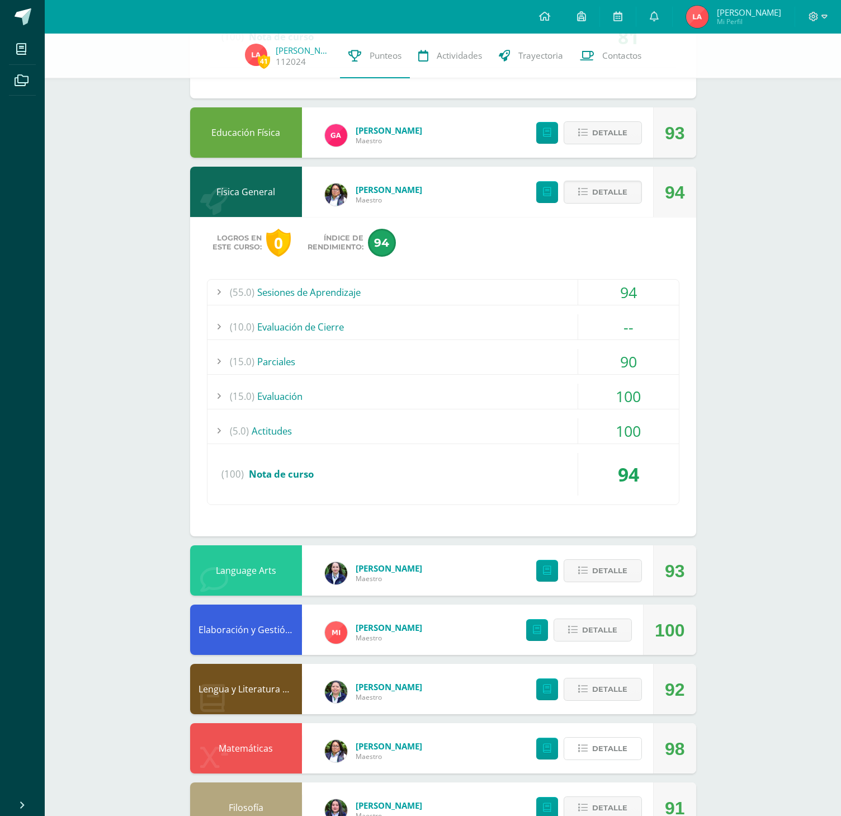
scroll to position [446, 0]
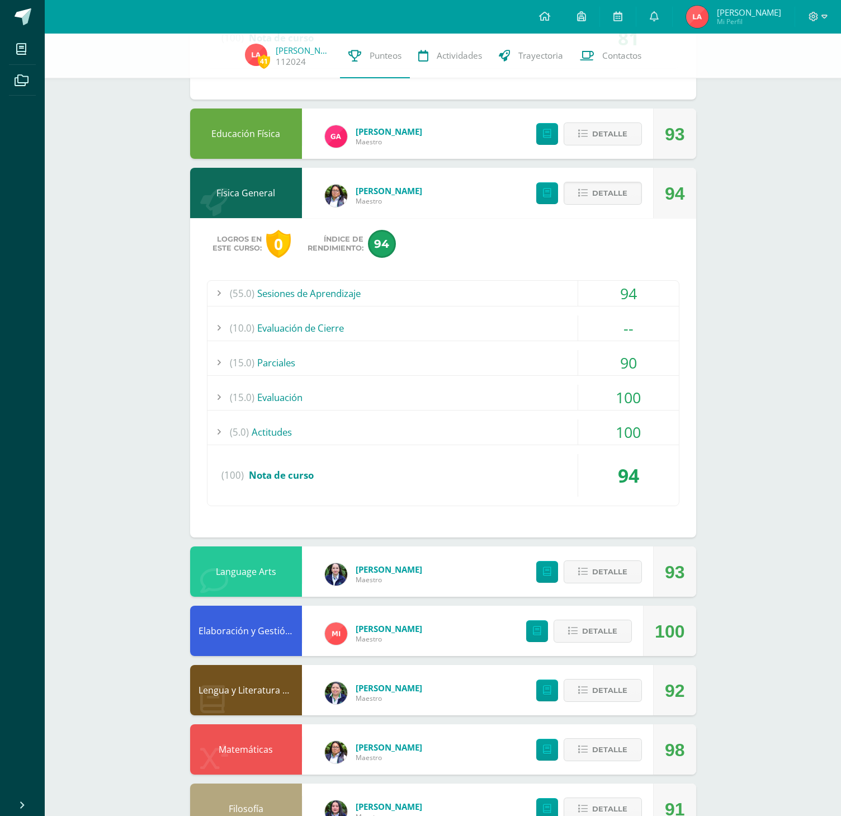
click at [272, 301] on div "(55.0) Sesiones de Aprendizaje" at bounding box center [442, 293] width 471 height 25
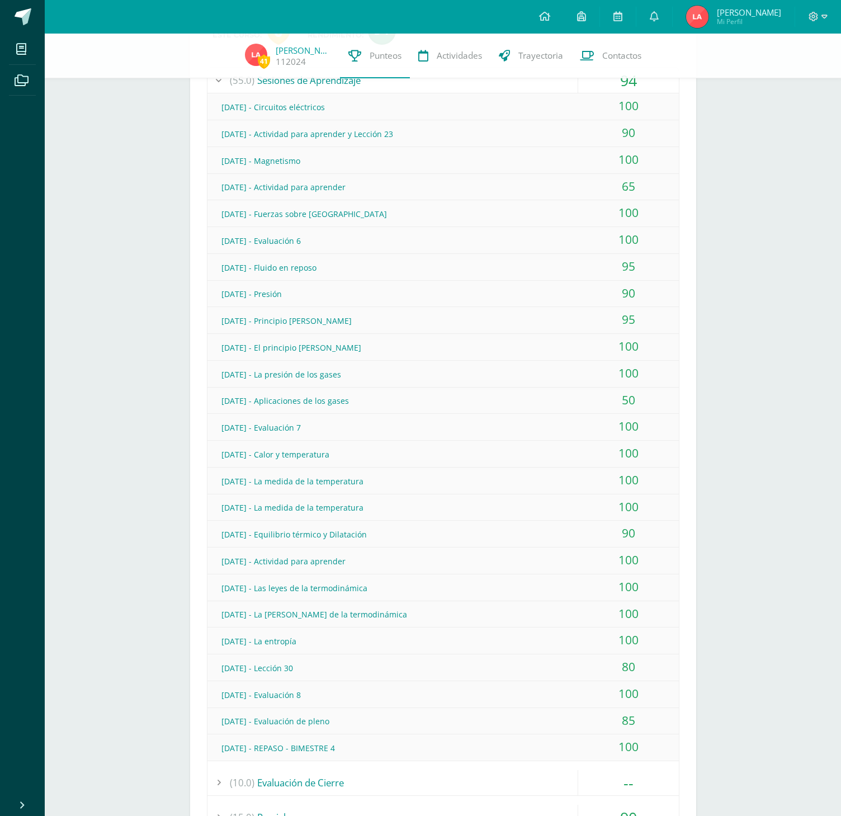
scroll to position [649, 0]
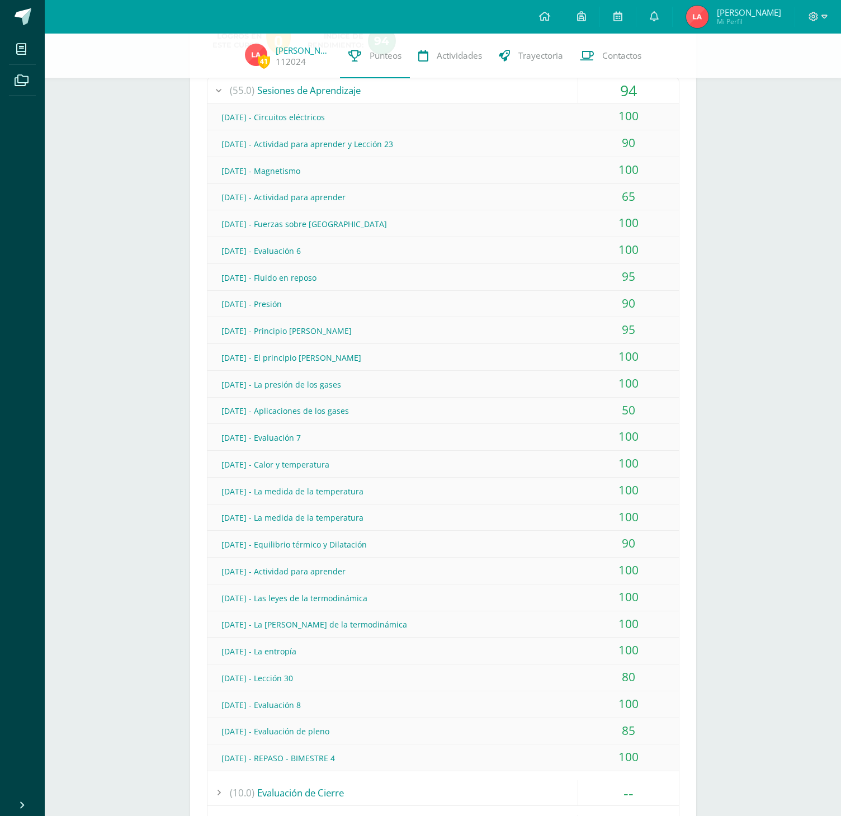
click at [510, 127] on div "[DATE] - Circuitos eléctricos" at bounding box center [442, 117] width 471 height 25
click at [648, 645] on div "100" at bounding box center [628, 649] width 101 height 25
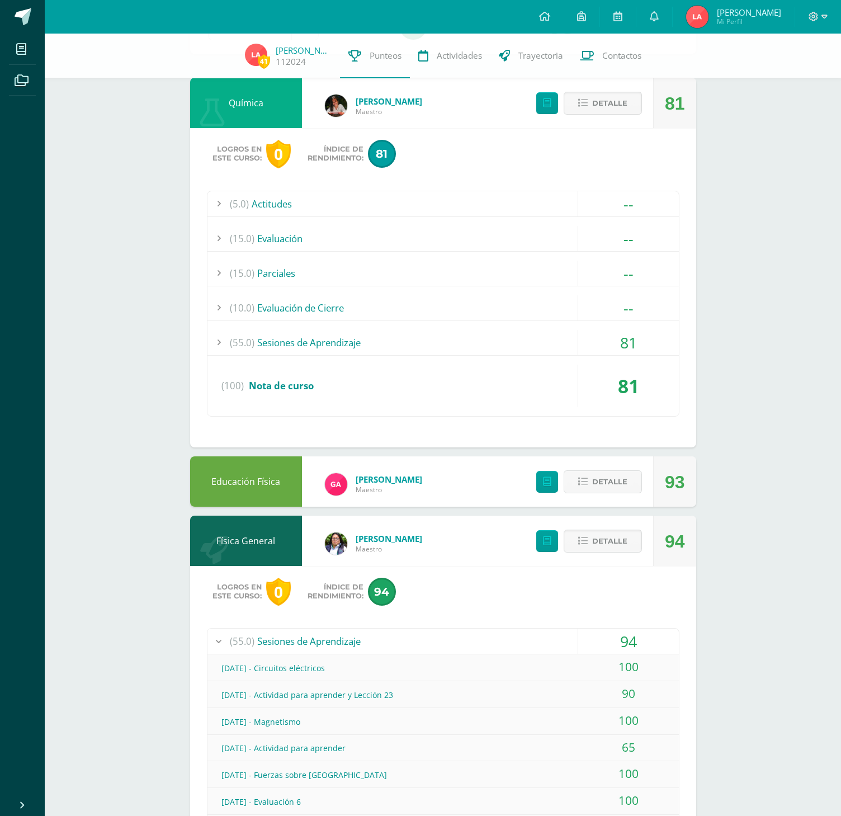
scroll to position [90, 0]
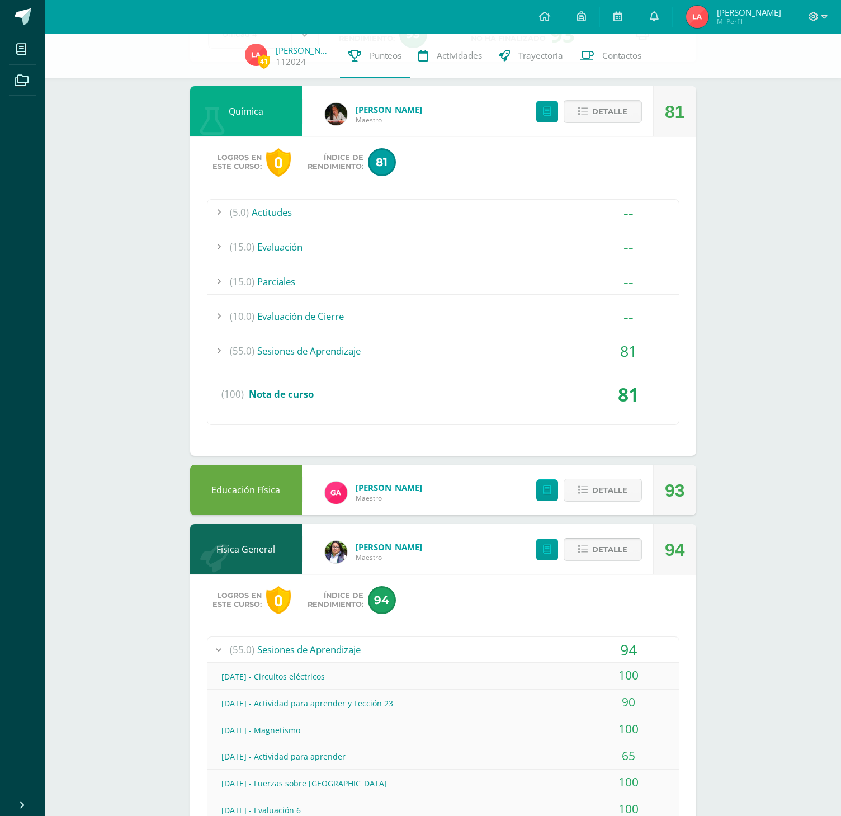
click at [591, 548] on button "Detalle" at bounding box center [603, 549] width 78 height 23
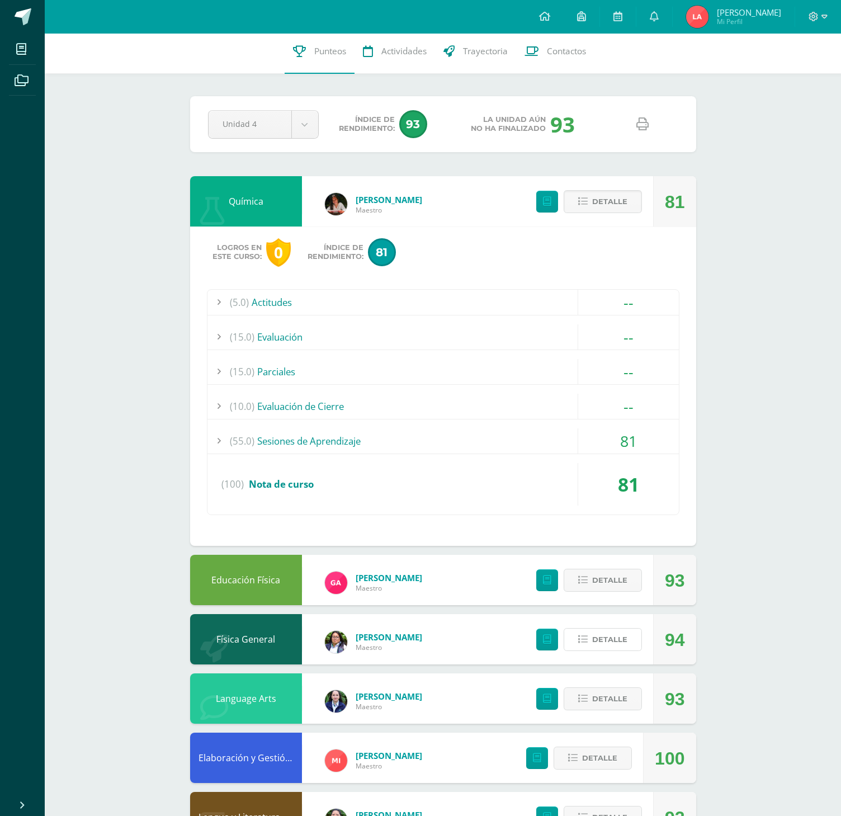
scroll to position [0, 0]
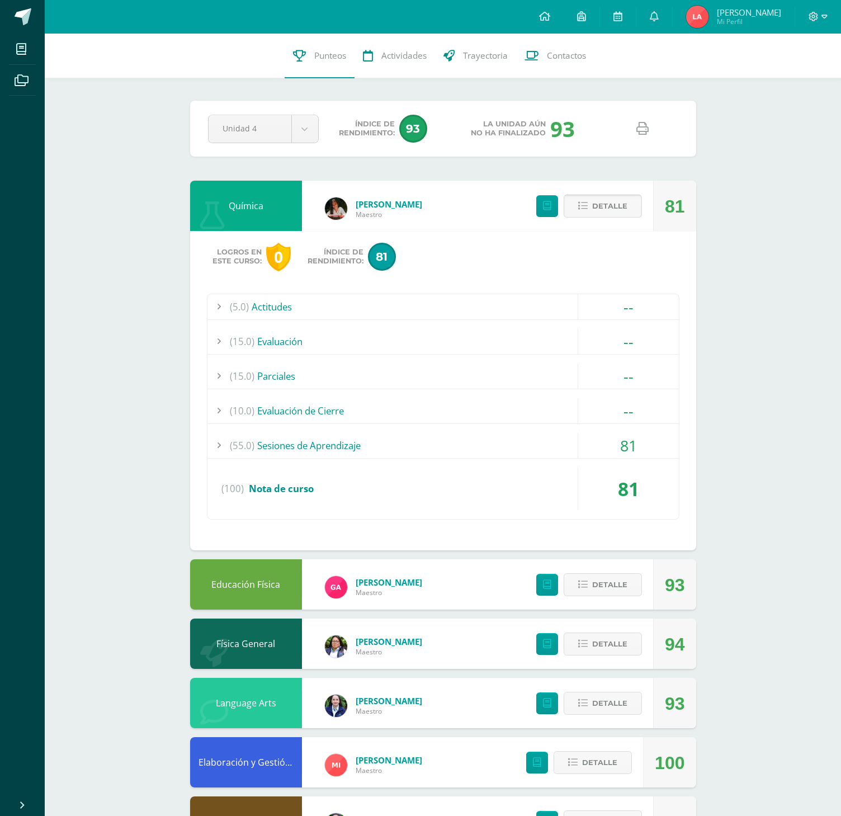
click at [608, 207] on span "Detalle" at bounding box center [609, 206] width 35 height 21
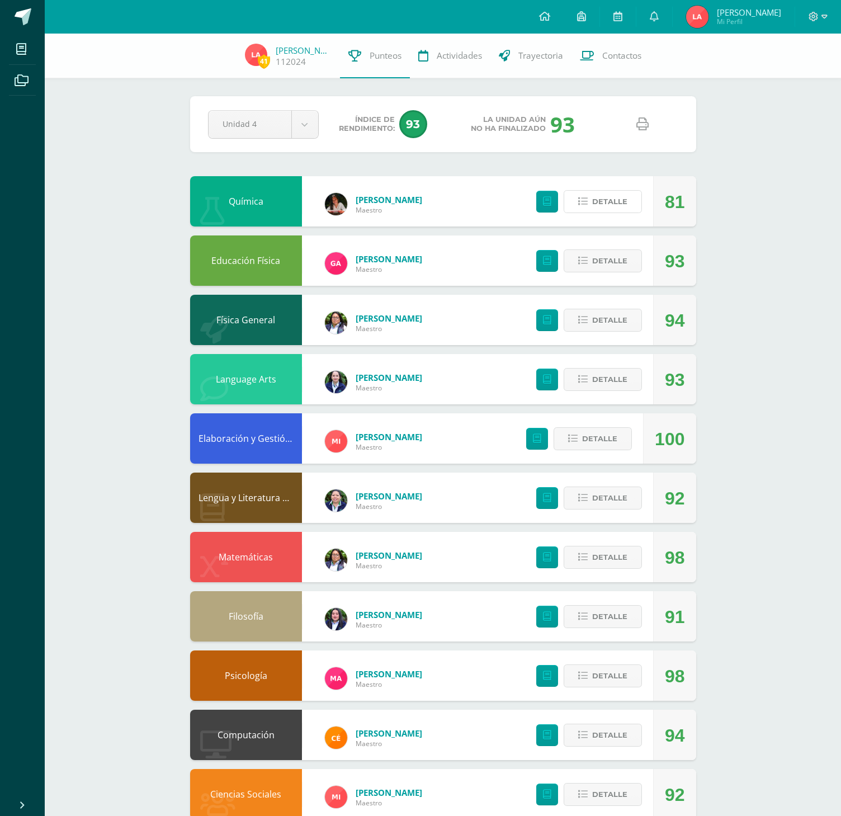
scroll to position [26, 0]
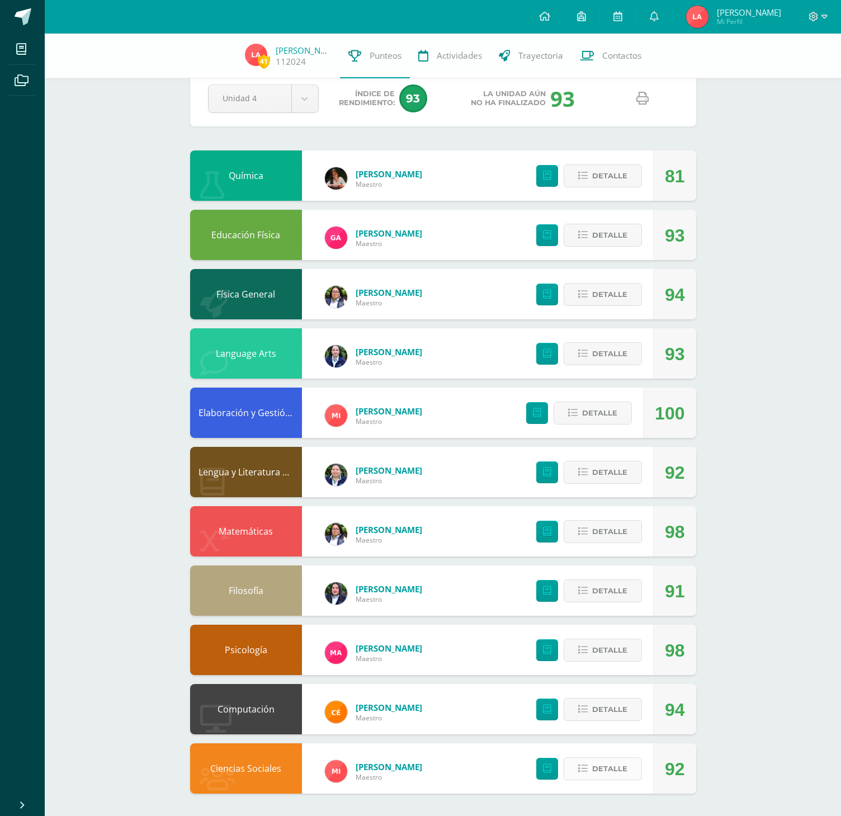
click at [586, 766] on icon at bounding box center [583, 769] width 10 height 10
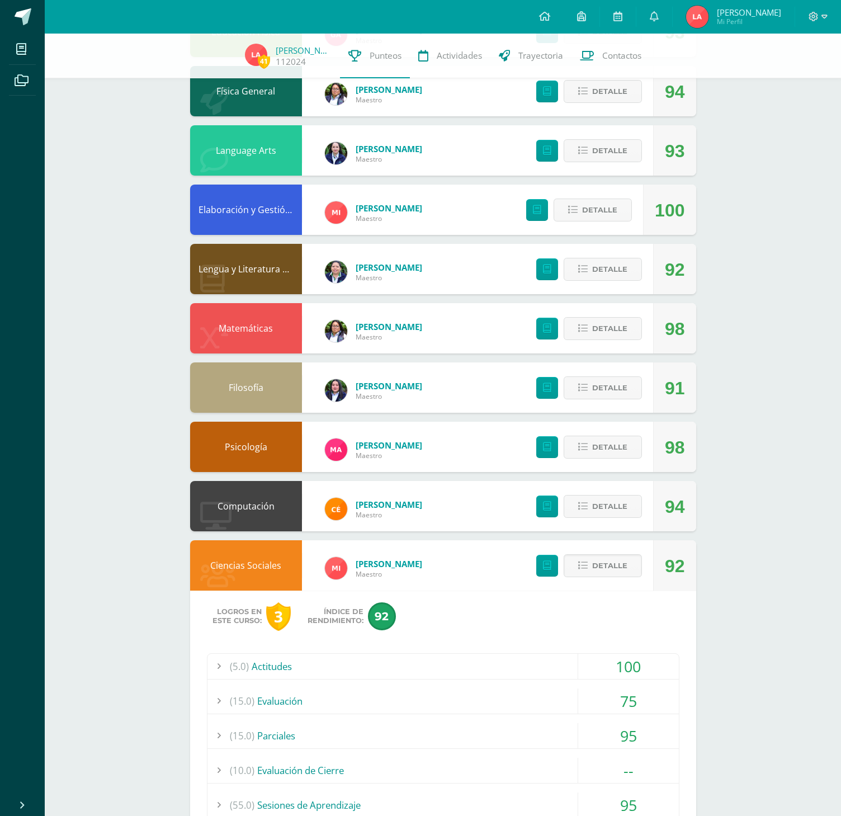
scroll to position [348, 0]
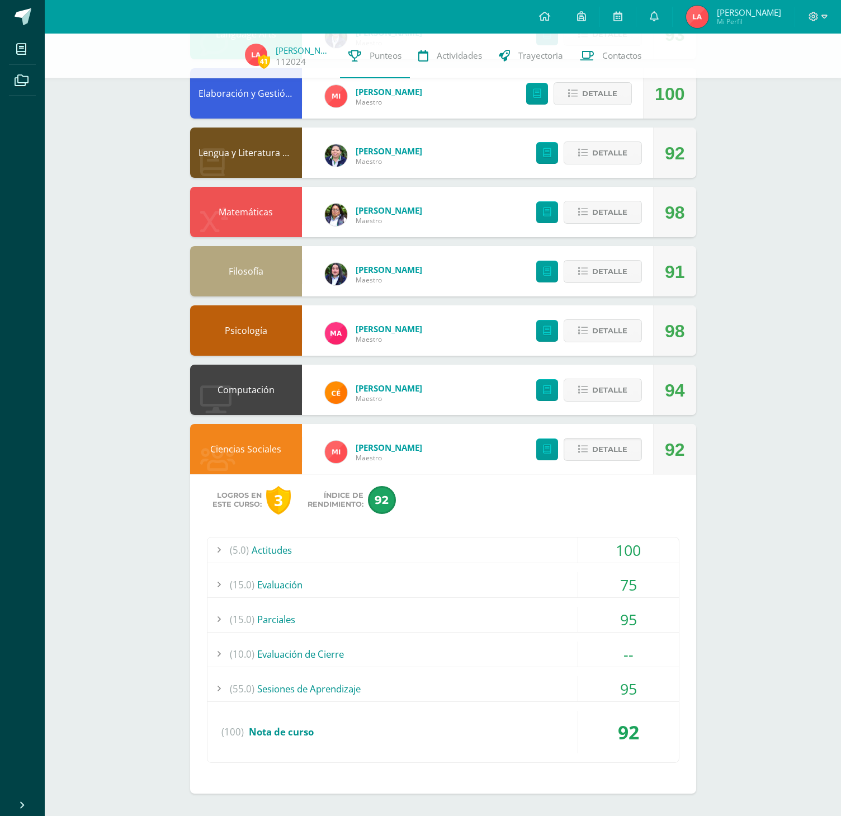
click at [283, 586] on div "(15.0) Evaluación" at bounding box center [442, 584] width 471 height 25
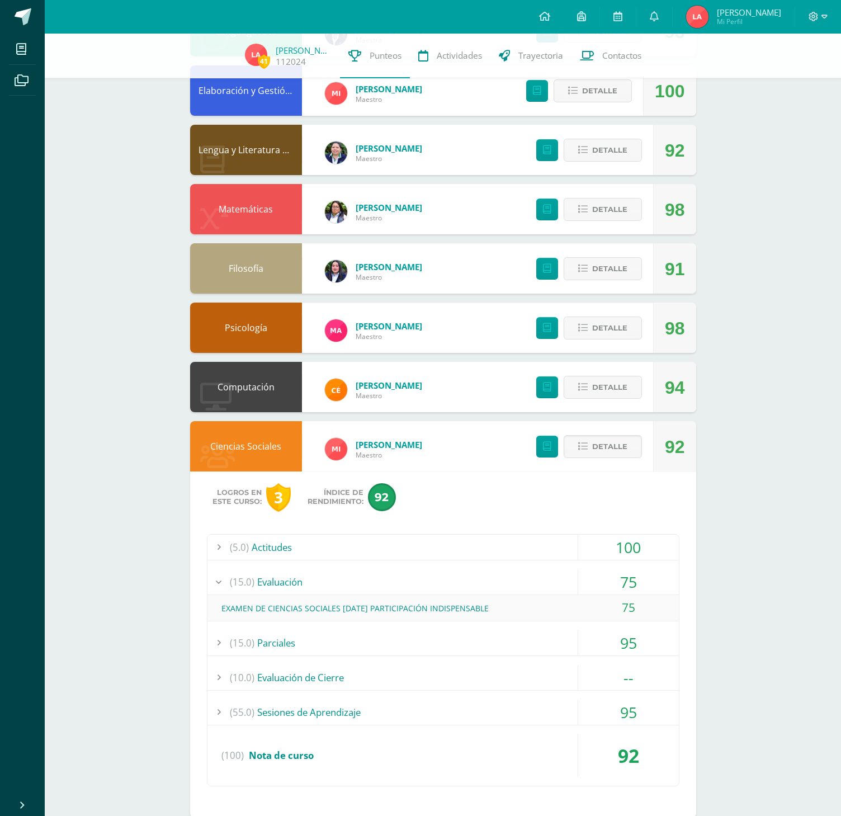
click at [283, 586] on div "(15.0) Evaluación" at bounding box center [442, 581] width 471 height 25
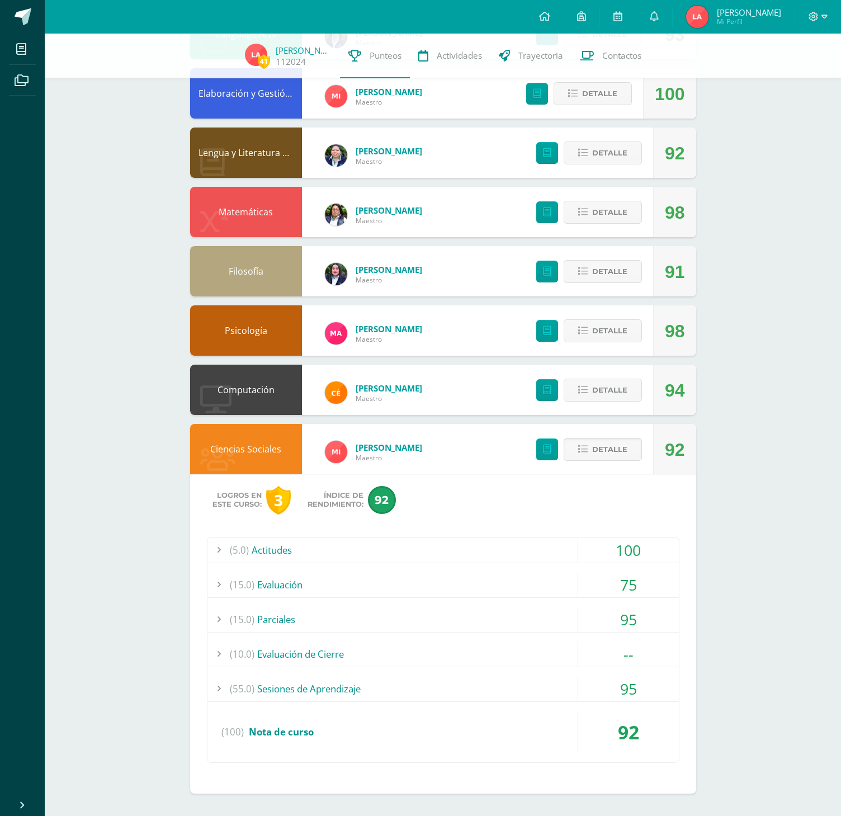
click at [279, 681] on div "(55.0) Sesiones de Aprendizaje" at bounding box center [442, 688] width 471 height 25
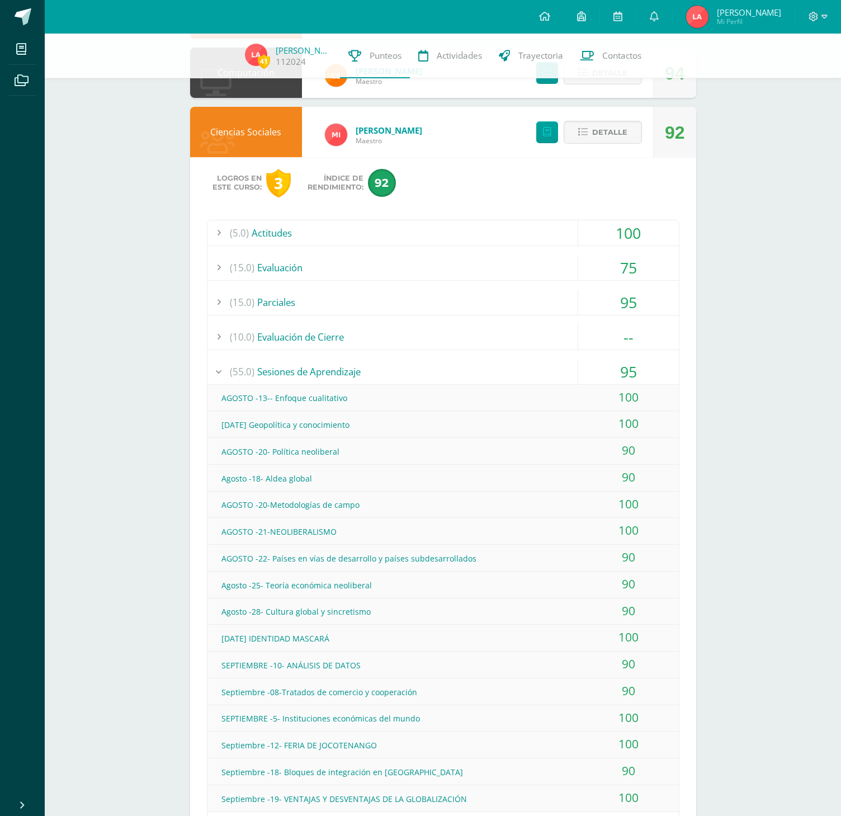
scroll to position [774, 0]
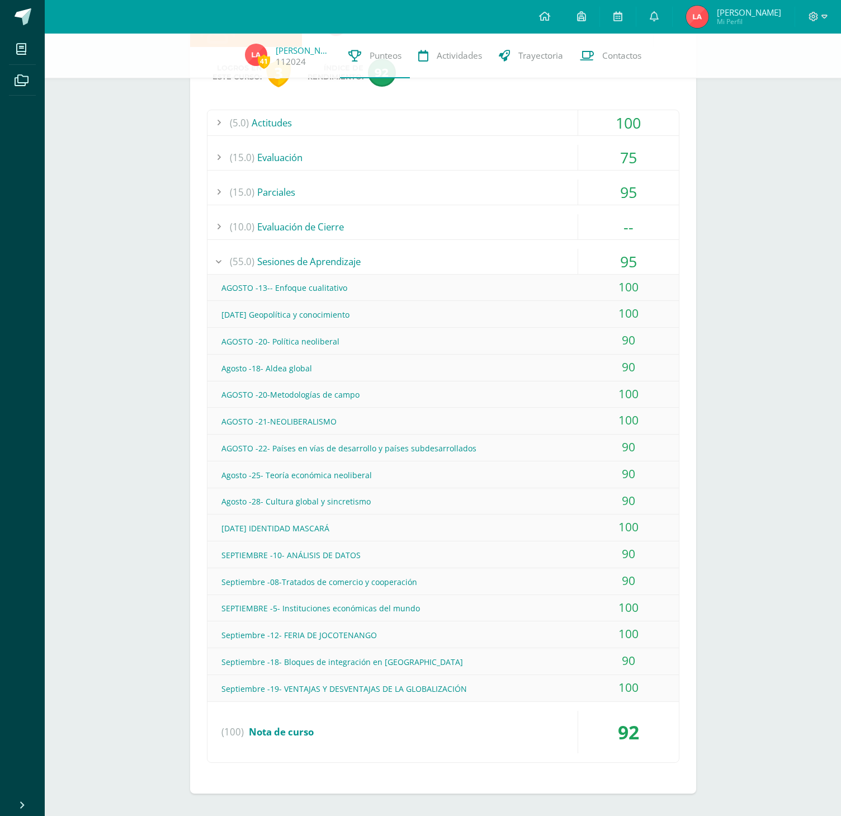
drag, startPoint x: 247, startPoint y: 529, endPoint x: 343, endPoint y: 538, distance: 97.2
click at [343, 538] on div "[DATE] IDENTIDAD MASCARÁ" at bounding box center [442, 527] width 471 height 25
click at [358, 533] on div "[DATE] IDENTIDAD MASCARÁ" at bounding box center [442, 527] width 471 height 25
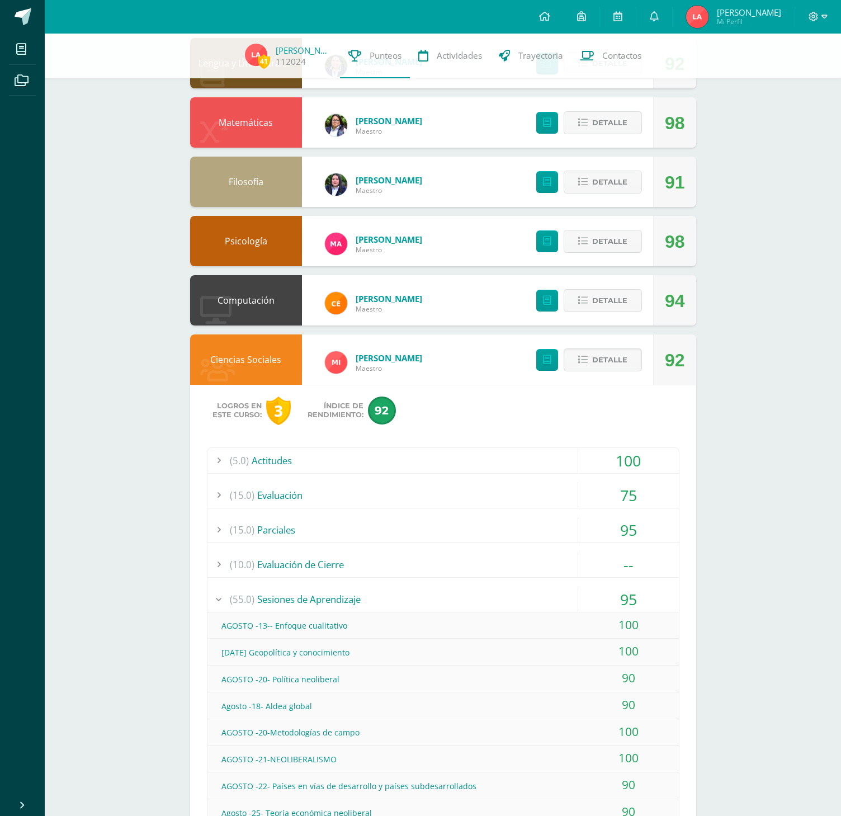
scroll to position [326, 0]
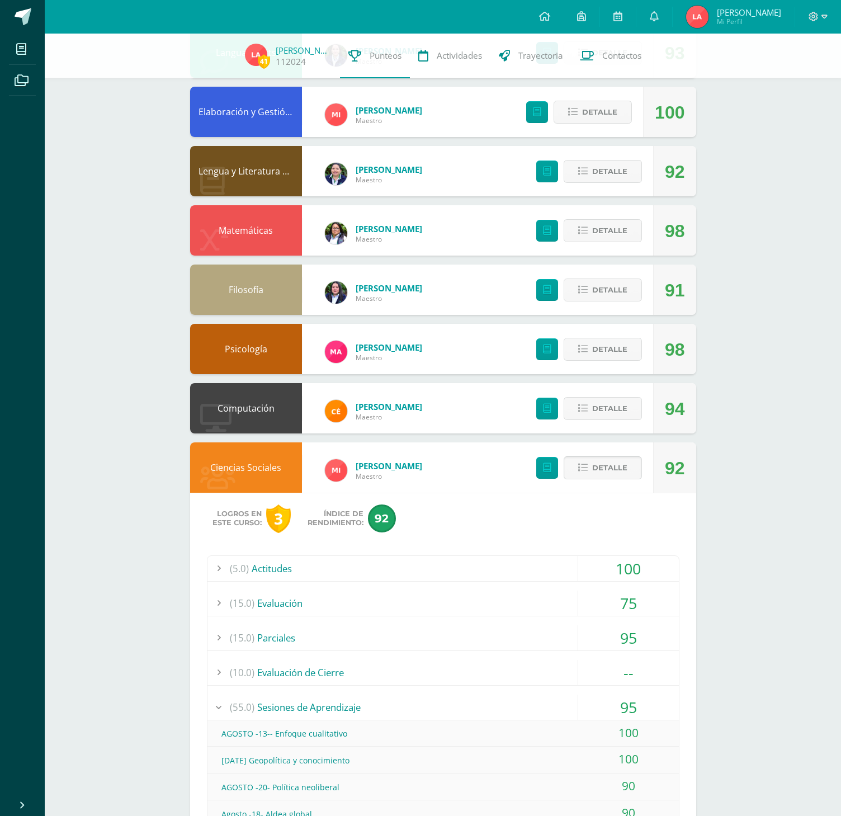
click at [597, 477] on span "Detalle" at bounding box center [609, 467] width 35 height 21
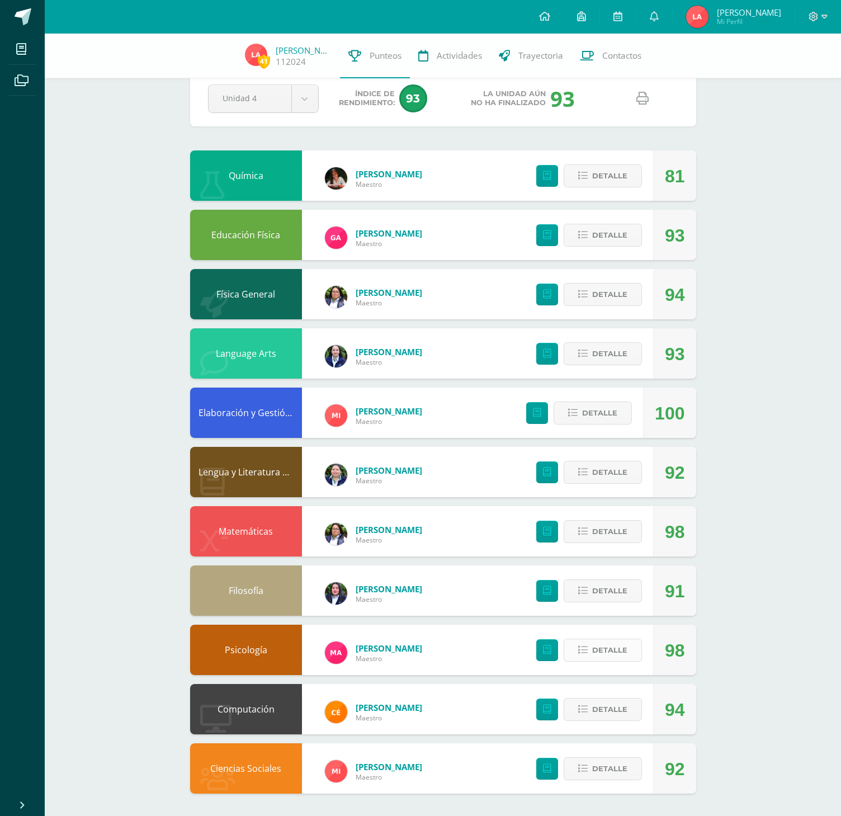
click at [584, 645] on icon at bounding box center [583, 650] width 10 height 10
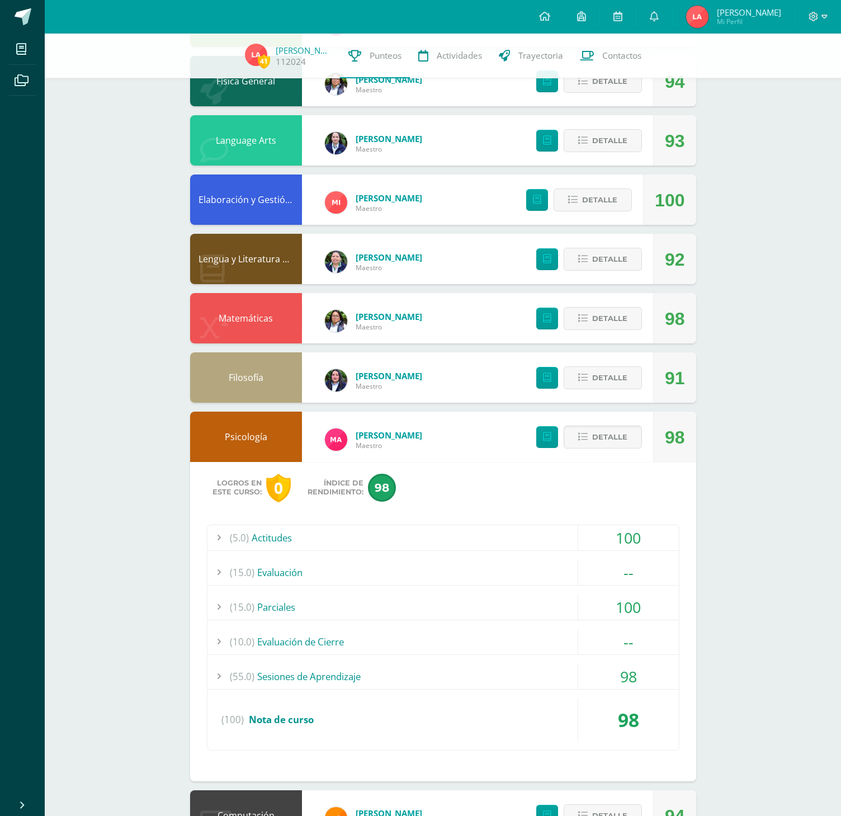
scroll to position [348, 0]
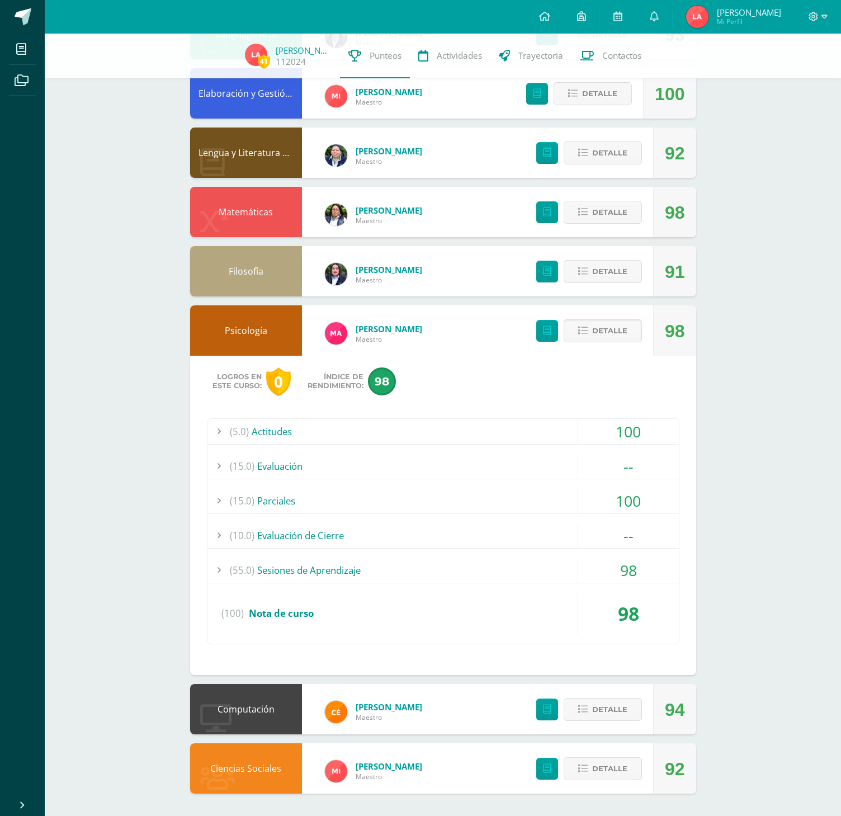
click at [297, 566] on div "(55.0) Sesiones de Aprendizaje" at bounding box center [442, 569] width 471 height 25
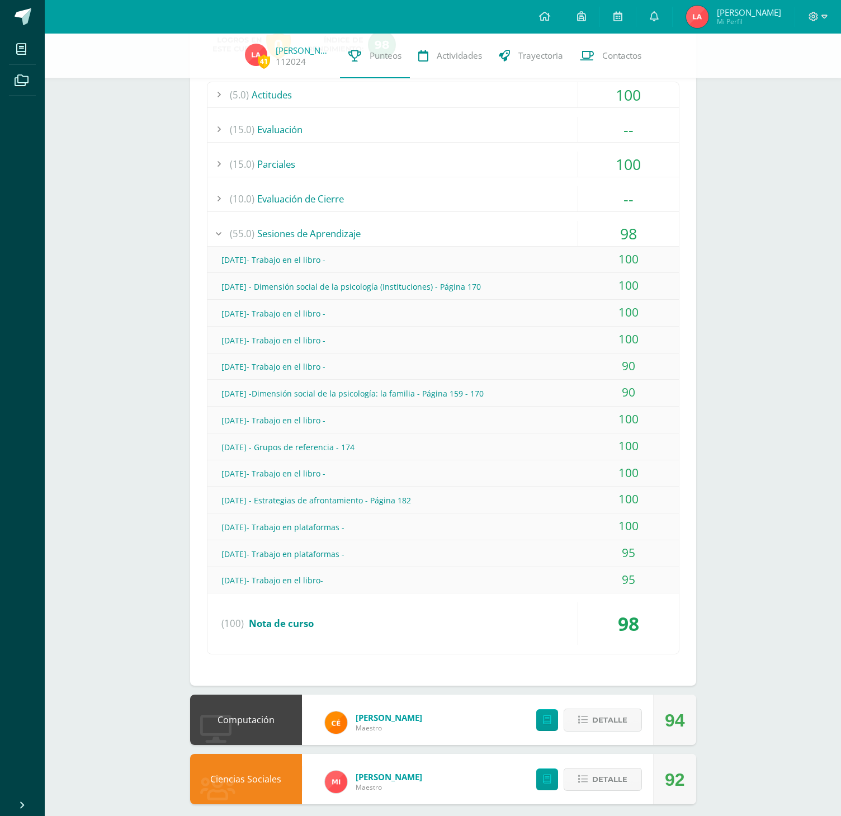
scroll to position [683, 0]
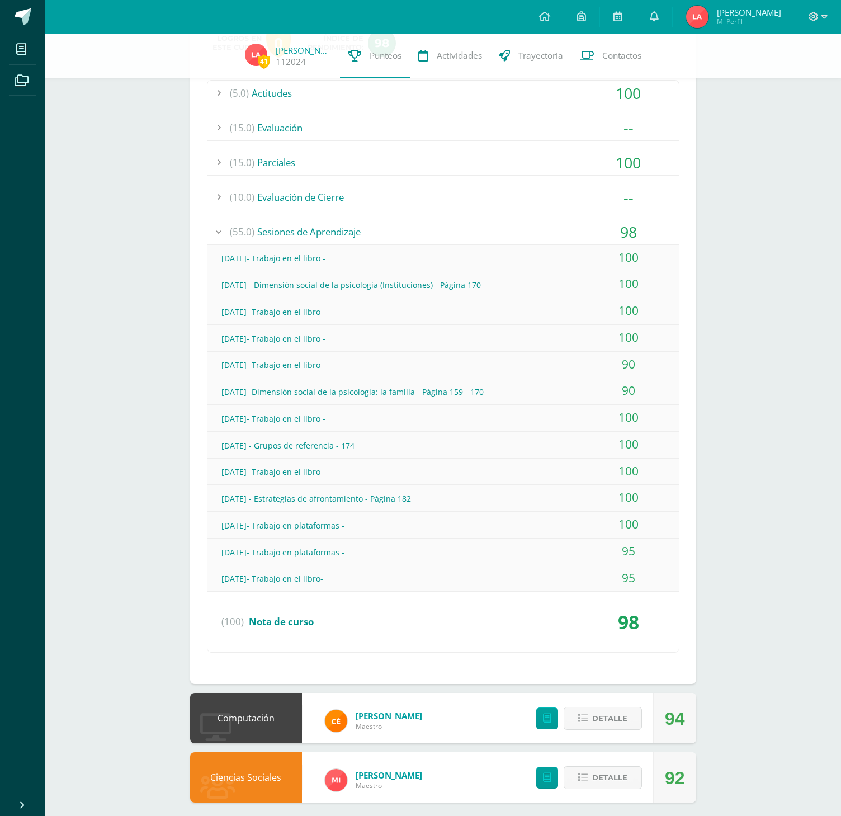
click at [555, 259] on div "[DATE]- Trabajo en el libro -" at bounding box center [442, 257] width 471 height 25
click at [564, 285] on div "[DATE] - Dimensión social de la psicología (Instituciones) - Página 170" at bounding box center [442, 284] width 471 height 25
click at [564, 313] on div "[DATE]- Trabajo en el libro -" at bounding box center [442, 311] width 471 height 25
click at [568, 342] on div "[DATE]- Trabajo en el libro -" at bounding box center [442, 338] width 471 height 25
click at [570, 370] on div "[DATE]- Trabajo en el libro -" at bounding box center [442, 364] width 471 height 25
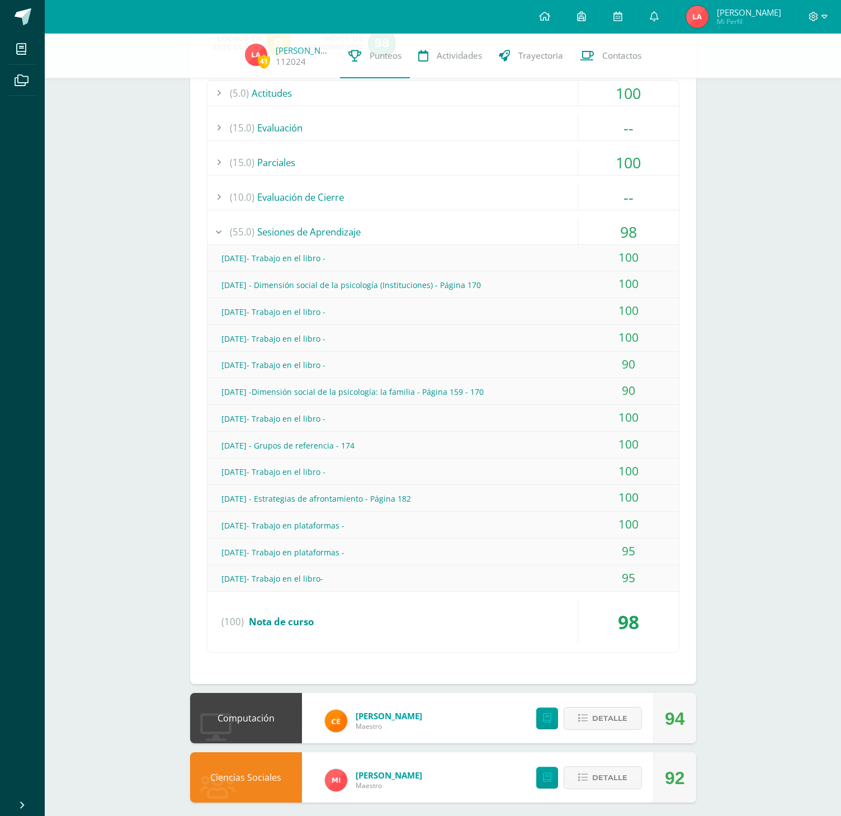
click at [575, 390] on div "[DATE] -Dimensión social de la psicología: la familia - Página 159 - 170" at bounding box center [442, 391] width 471 height 25
click at [567, 419] on div "[DATE]- Trabajo en el libro -" at bounding box center [442, 418] width 471 height 25
click at [569, 444] on div "[DATE] - Grupos de referencia - 174" at bounding box center [442, 445] width 471 height 25
click at [569, 477] on div "[DATE]- Trabajo en el libro -" at bounding box center [442, 471] width 471 height 25
click at [579, 499] on div "100" at bounding box center [628, 497] width 101 height 25
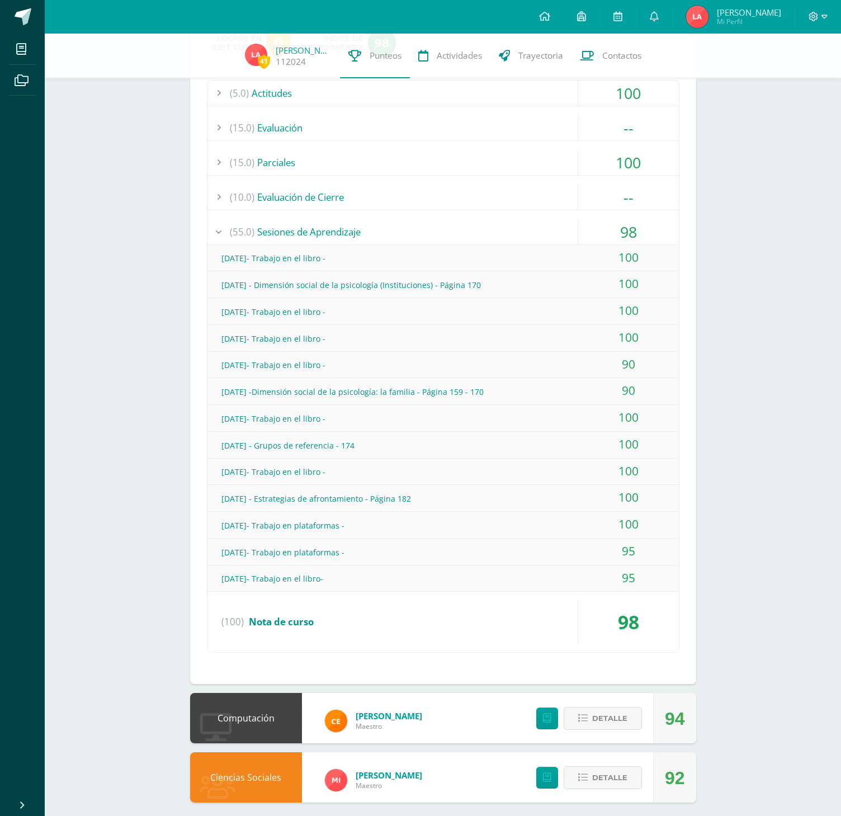
click at [580, 527] on div "100" at bounding box center [628, 524] width 101 height 25
click at [583, 556] on div "95" at bounding box center [628, 550] width 101 height 25
click at [591, 581] on div "95" at bounding box center [628, 577] width 101 height 25
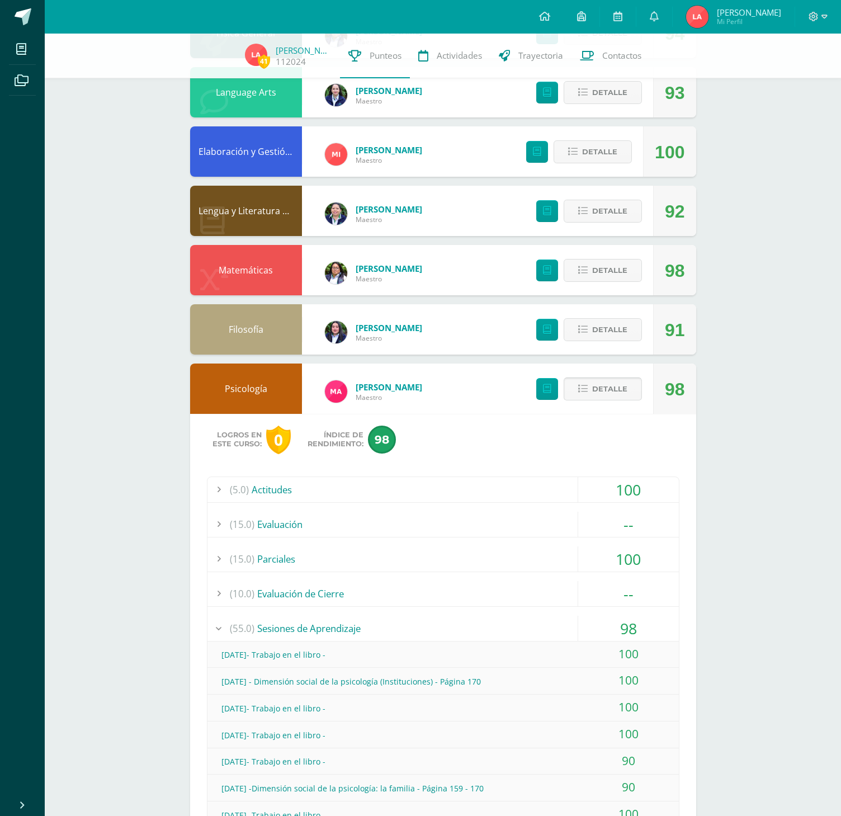
scroll to position [236, 0]
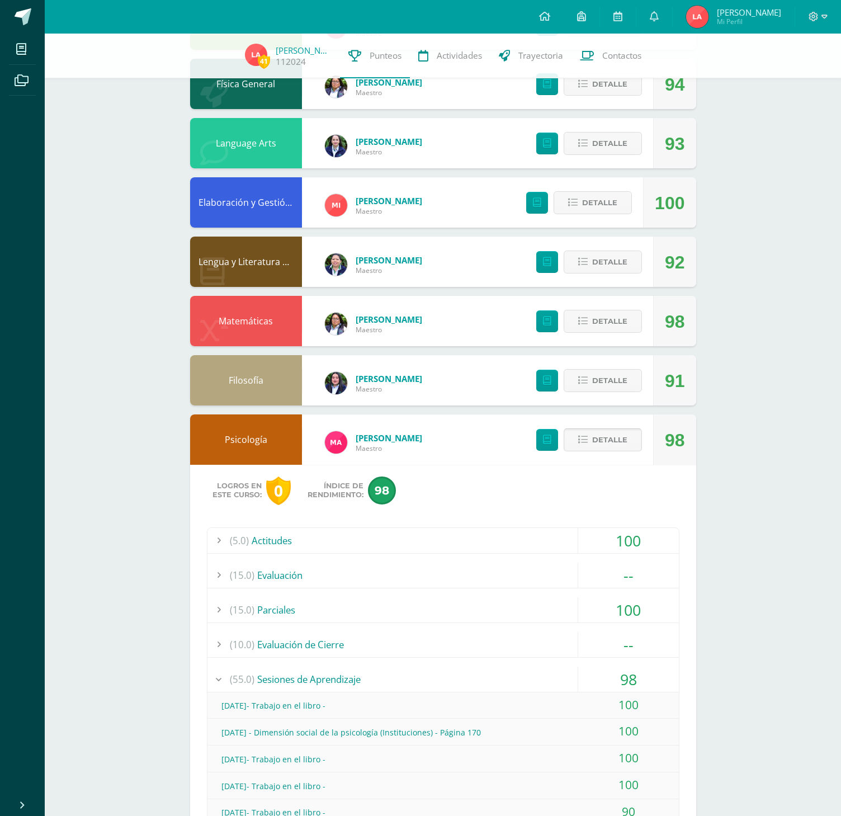
click at [591, 449] on button "Detalle" at bounding box center [603, 439] width 78 height 23
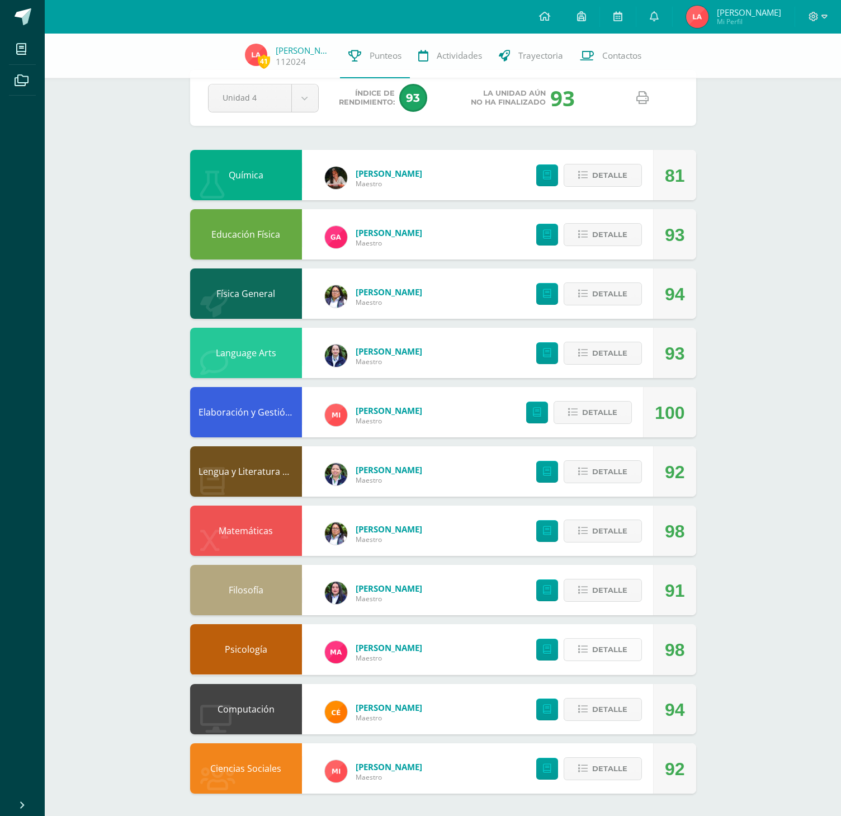
scroll to position [26, 0]
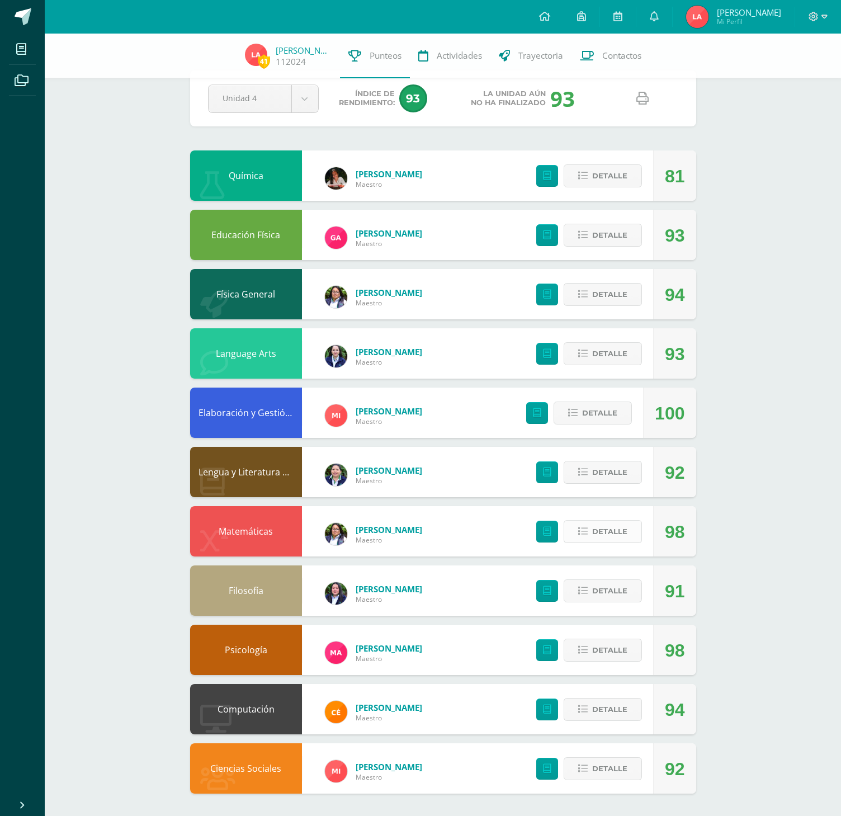
click at [598, 528] on span "Detalle" at bounding box center [609, 531] width 35 height 21
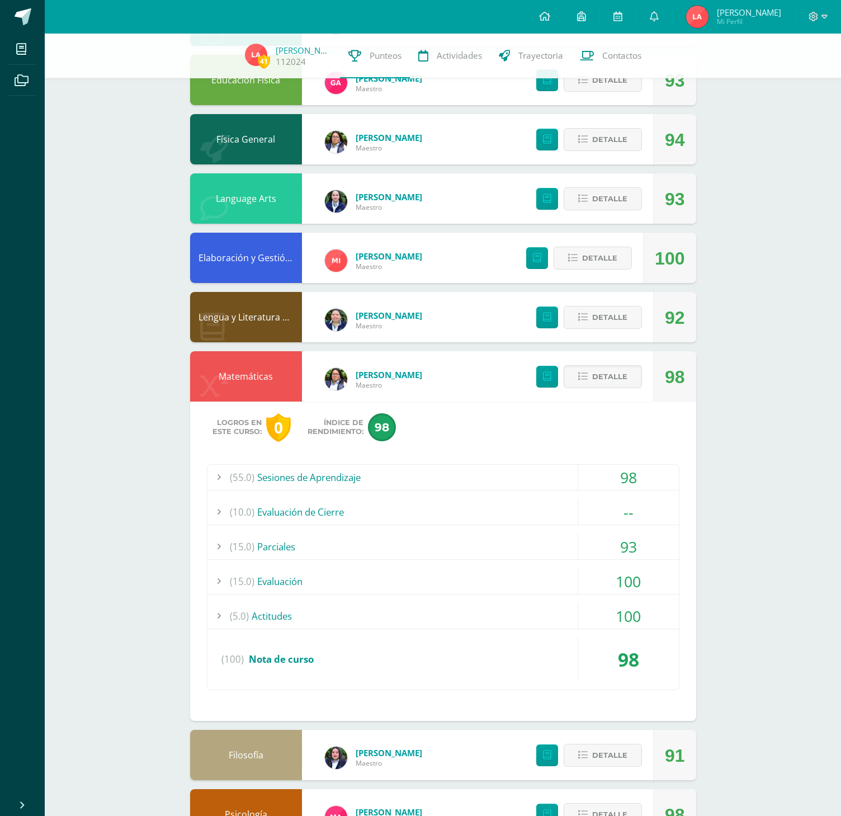
scroll to position [348, 0]
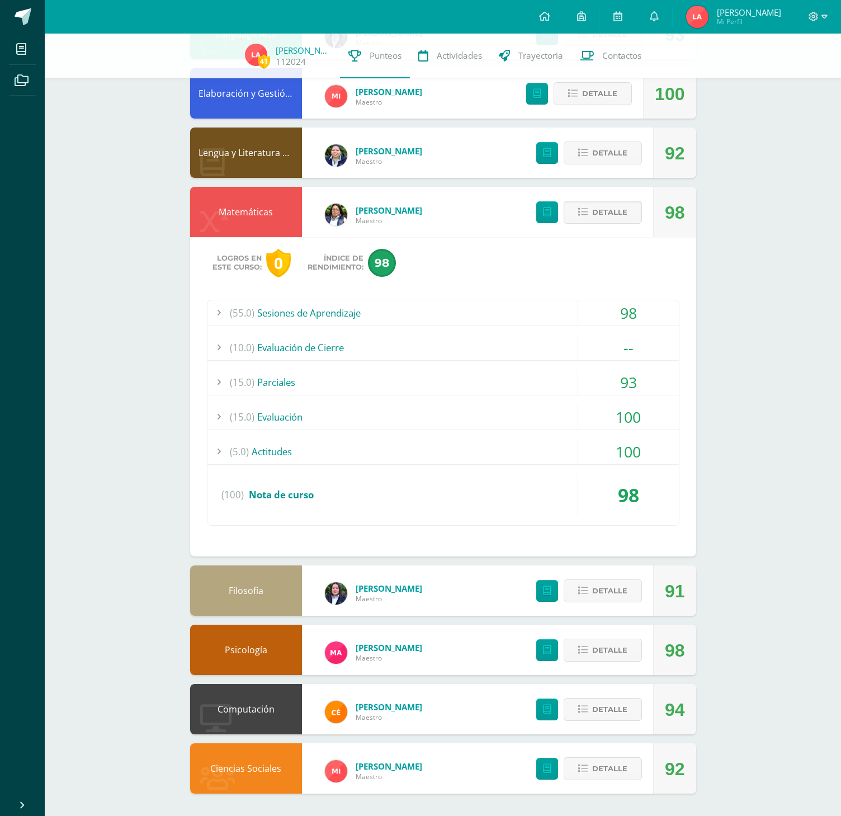
click at [300, 316] on div "(55.0) Sesiones de Aprendizaje" at bounding box center [442, 312] width 471 height 25
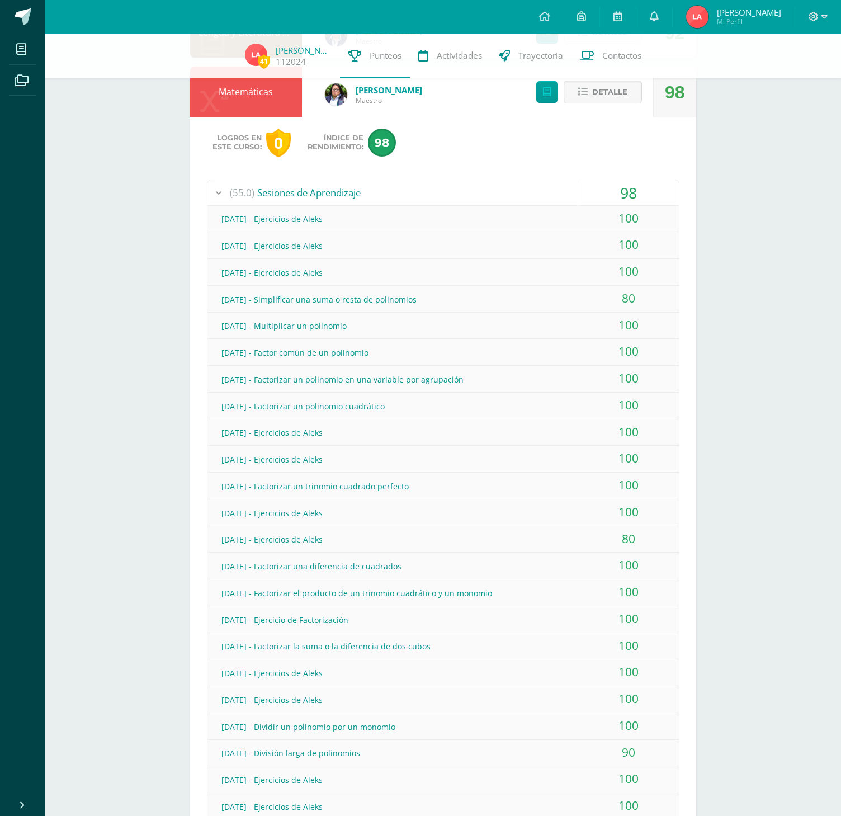
scroll to position [460, 0]
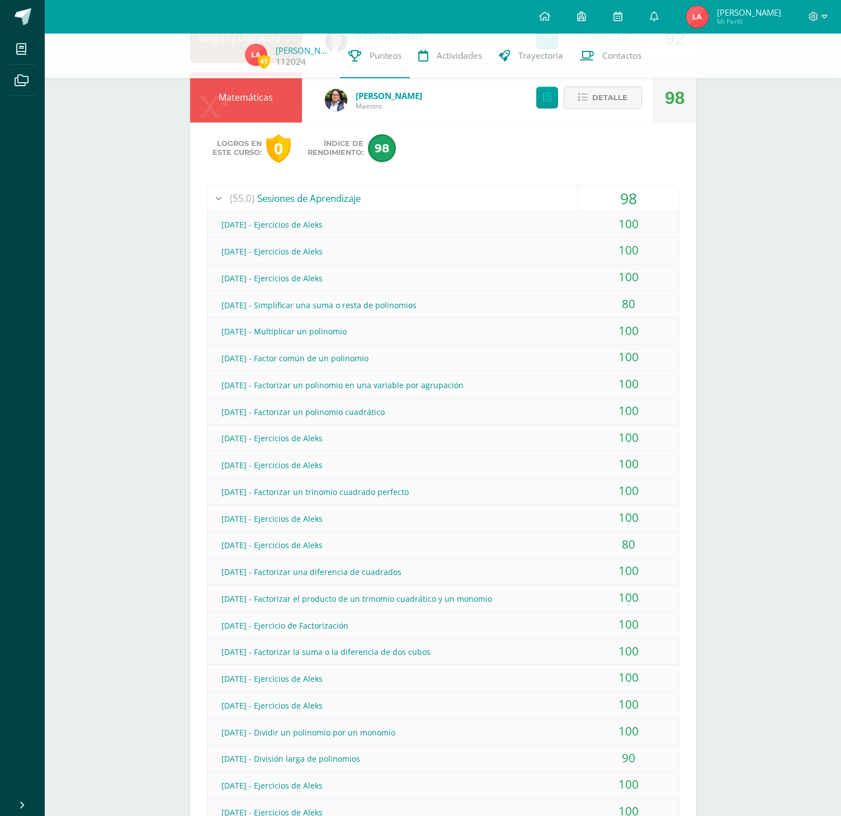
click at [556, 224] on div "[DATE] - Ejercicios de Aleks" at bounding box center [442, 224] width 471 height 25
click at [565, 248] on div "[DATE] - Ejercicios de Aleks" at bounding box center [442, 251] width 471 height 25
click at [594, 277] on div "100" at bounding box center [628, 276] width 101 height 25
click at [609, 307] on div "80" at bounding box center [628, 303] width 101 height 25
click at [625, 326] on div "100" at bounding box center [628, 330] width 101 height 25
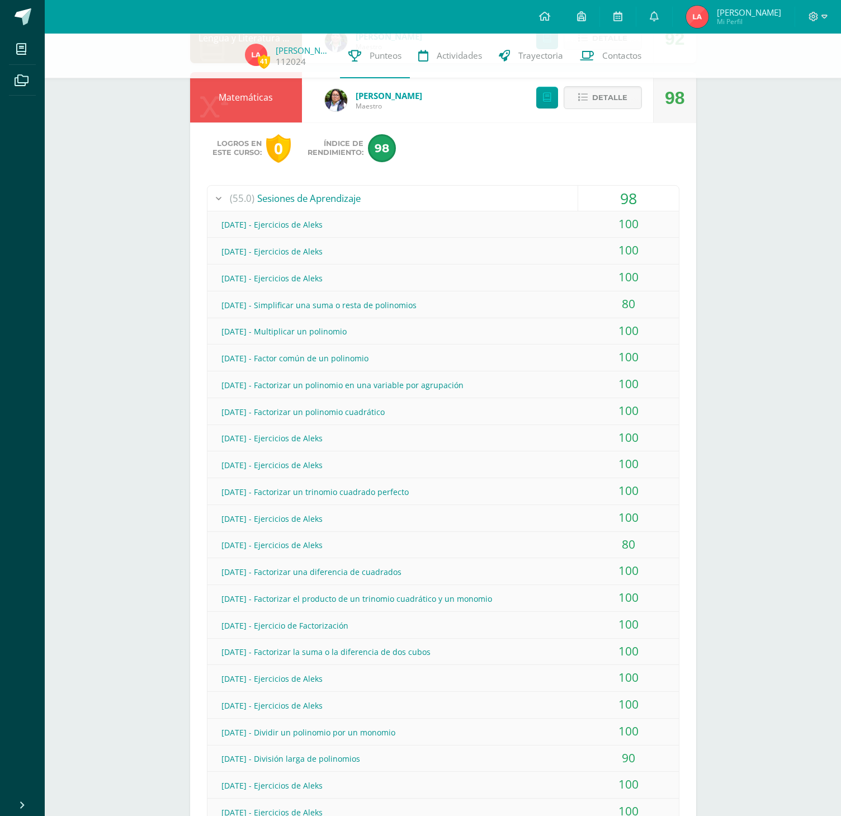
click at [621, 355] on div "100" at bounding box center [628, 356] width 101 height 25
click at [628, 383] on div "100" at bounding box center [628, 383] width 101 height 25
click at [634, 405] on div "100" at bounding box center [628, 410] width 101 height 25
click at [627, 434] on div "100" at bounding box center [628, 437] width 101 height 25
click at [628, 459] on div "100" at bounding box center [628, 463] width 101 height 25
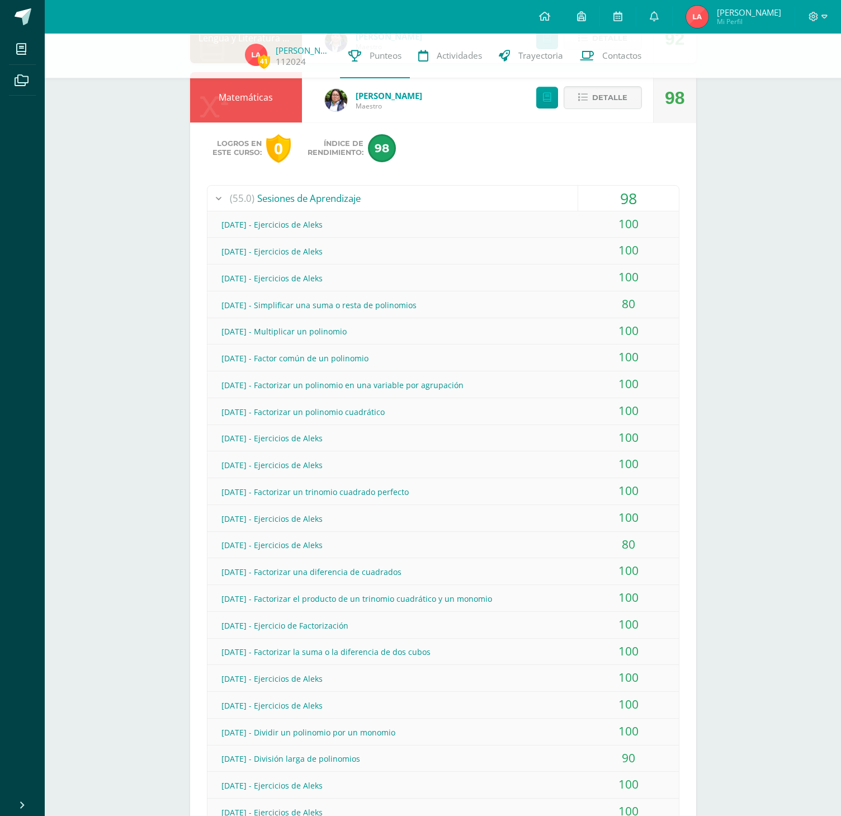
click at [632, 484] on div "100" at bounding box center [628, 490] width 101 height 25
click at [626, 509] on div "100" at bounding box center [628, 517] width 101 height 25
click at [622, 540] on div "80" at bounding box center [628, 544] width 101 height 25
click at [622, 572] on div "100" at bounding box center [628, 570] width 101 height 25
click at [623, 596] on div "100" at bounding box center [628, 597] width 101 height 25
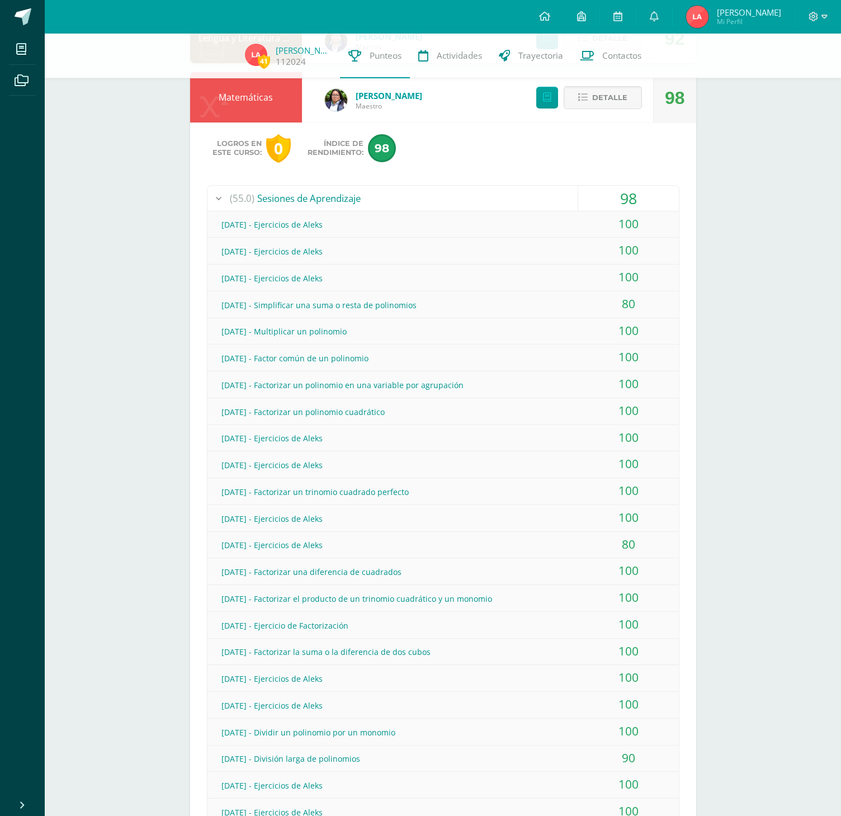
click at [622, 625] on div "100" at bounding box center [628, 624] width 101 height 25
click at [623, 646] on div "100" at bounding box center [628, 650] width 101 height 25
click at [624, 676] on div "100" at bounding box center [628, 677] width 101 height 25
click at [625, 692] on div "100" at bounding box center [628, 704] width 101 height 25
click at [628, 732] on div "100" at bounding box center [628, 730] width 101 height 25
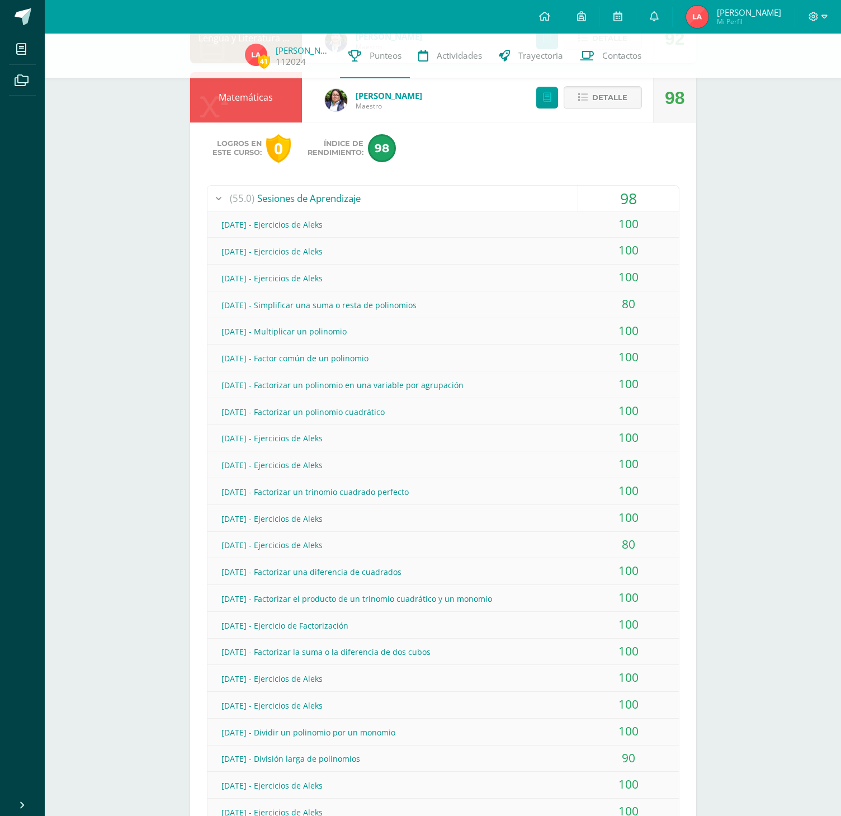
click at [628, 750] on div "90" at bounding box center [628, 757] width 101 height 25
click at [633, 777] on div "100" at bounding box center [628, 783] width 101 height 25
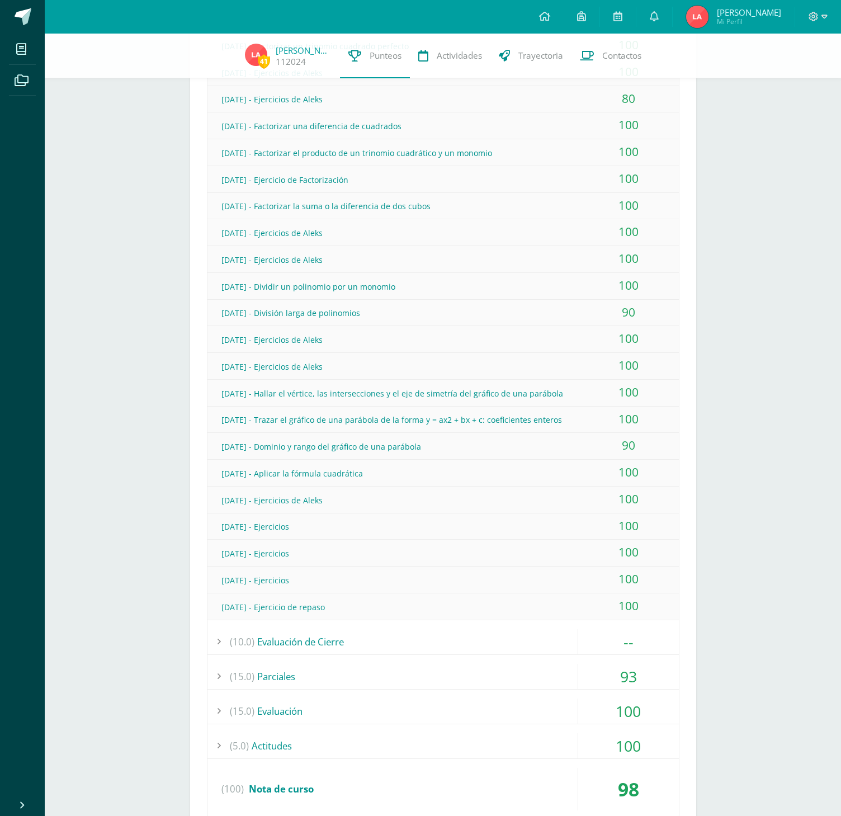
scroll to position [907, 0]
click at [354, 356] on div "[DATE] - Ejercicios de Aleks" at bounding box center [442, 364] width 471 height 25
click at [380, 386] on div "[DATE] - Hallar el vértice, las intersecciones y el eje de simetría del gráfico…" at bounding box center [442, 391] width 471 height 25
click at [402, 409] on div "[DATE] - Trazar el gráfico de una parábola de la forma y = ax2 + bx + c: coefic…" at bounding box center [442, 417] width 471 height 25
click at [418, 442] on div "[DATE] - Dominio y rango del gráfico de una parábola" at bounding box center [442, 444] width 471 height 25
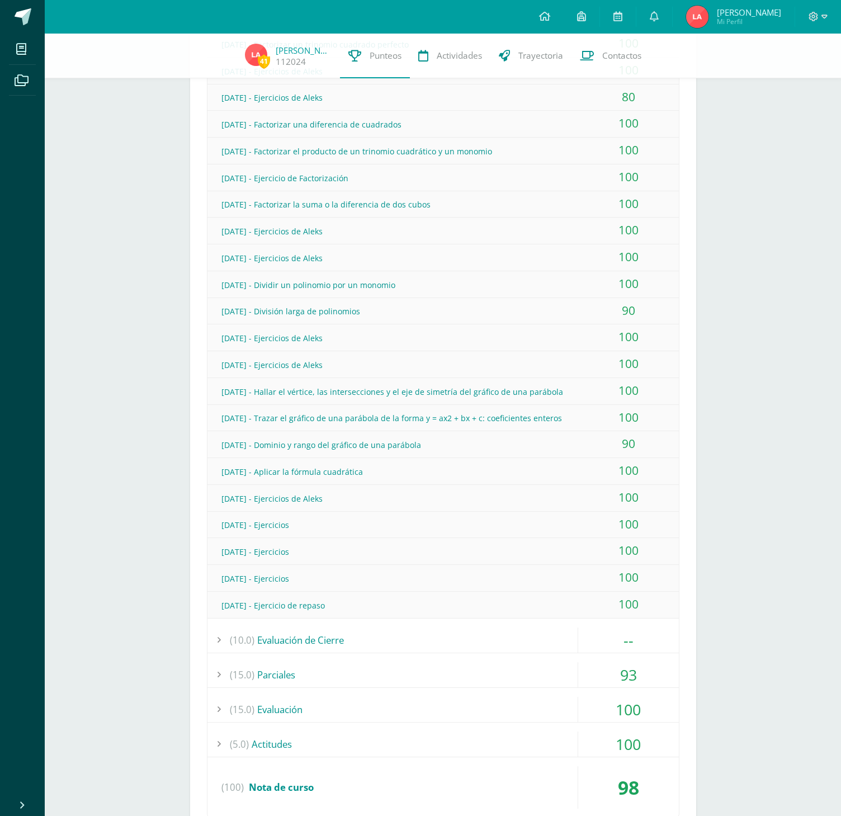
click at [420, 467] on div "[DATE] - Aplicar la fórmula cuadrática" at bounding box center [442, 471] width 471 height 25
click at [425, 496] on div "[DATE] - Ejercicios de Aleks" at bounding box center [442, 498] width 471 height 25
click at [423, 520] on div "[DATE] - Ejercicios" at bounding box center [442, 524] width 471 height 25
click at [423, 547] on div "[DATE] - Ejercicios" at bounding box center [442, 551] width 471 height 25
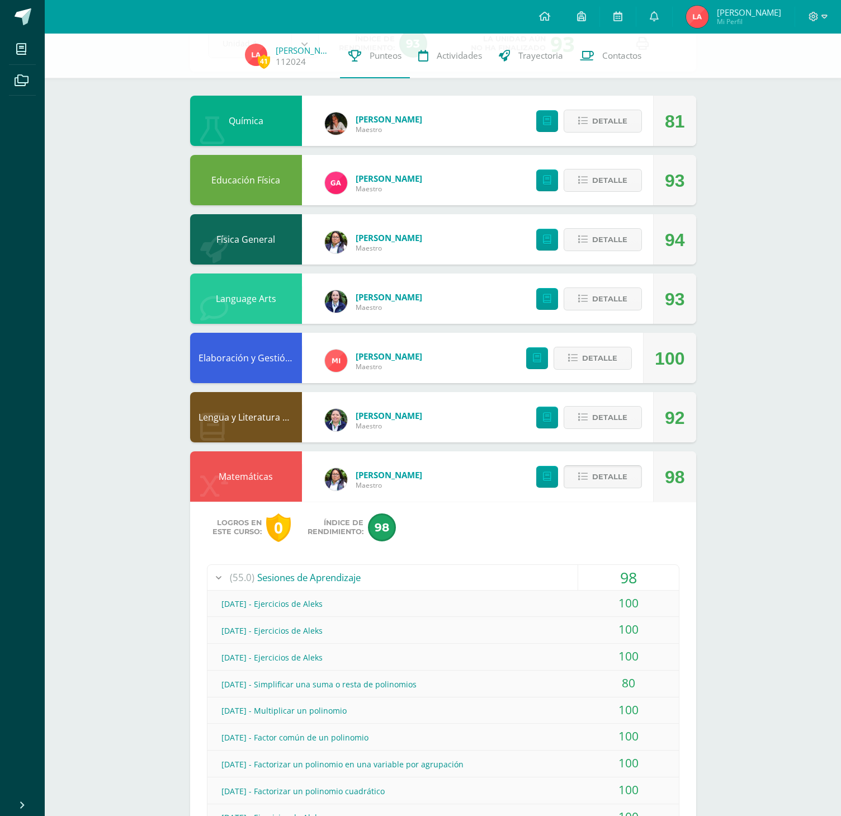
click at [604, 483] on span "Detalle" at bounding box center [609, 476] width 35 height 21
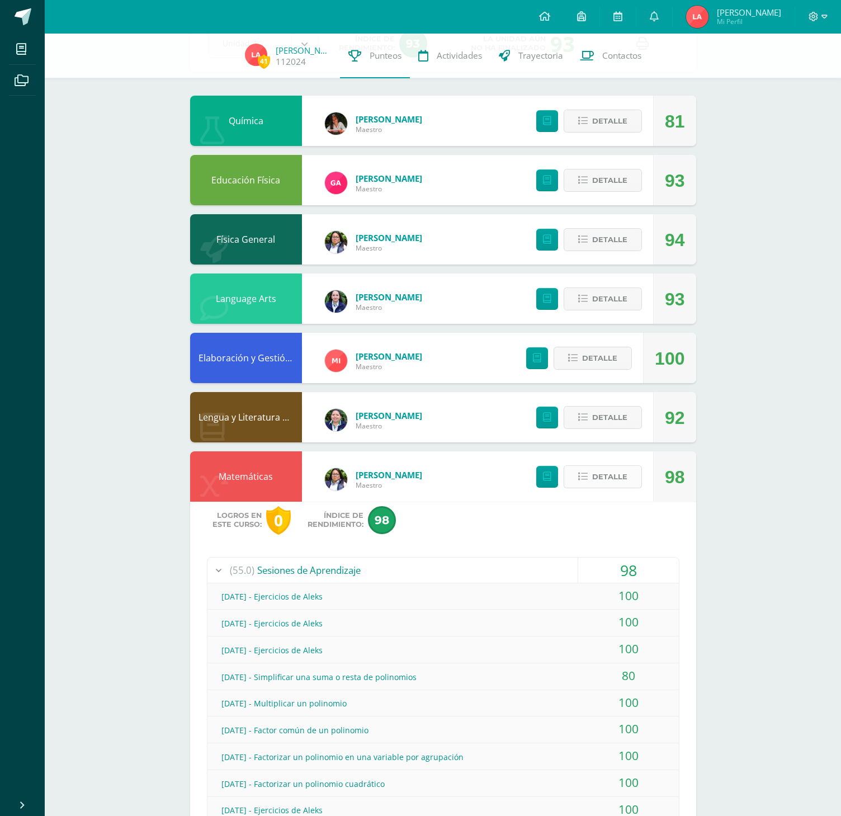
scroll to position [26, 0]
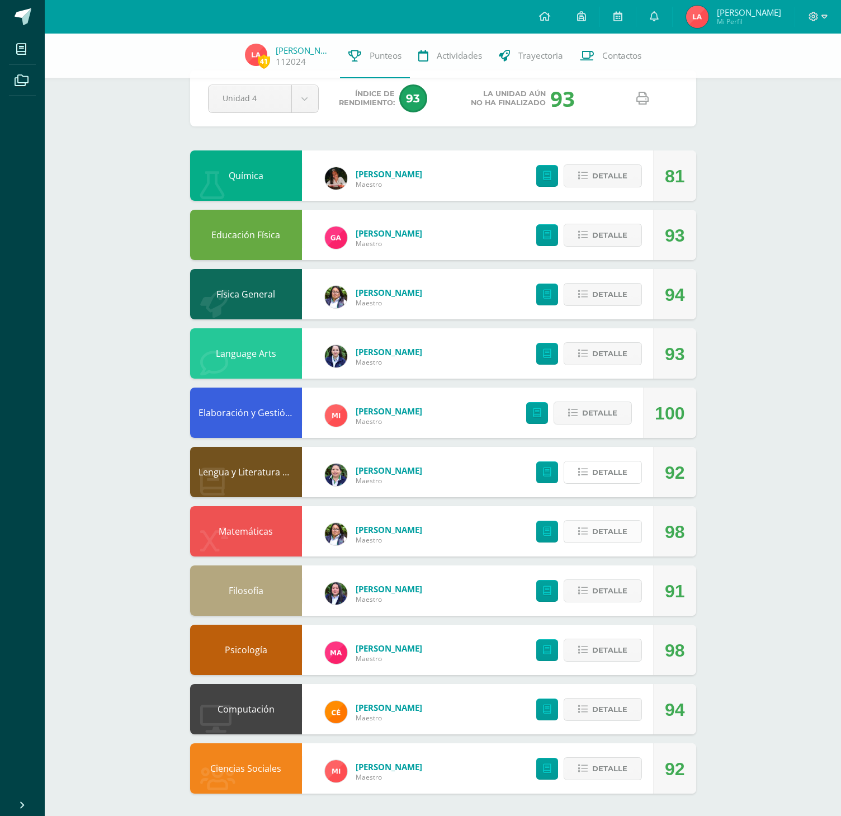
click at [604, 483] on button "Detalle" at bounding box center [603, 472] width 78 height 23
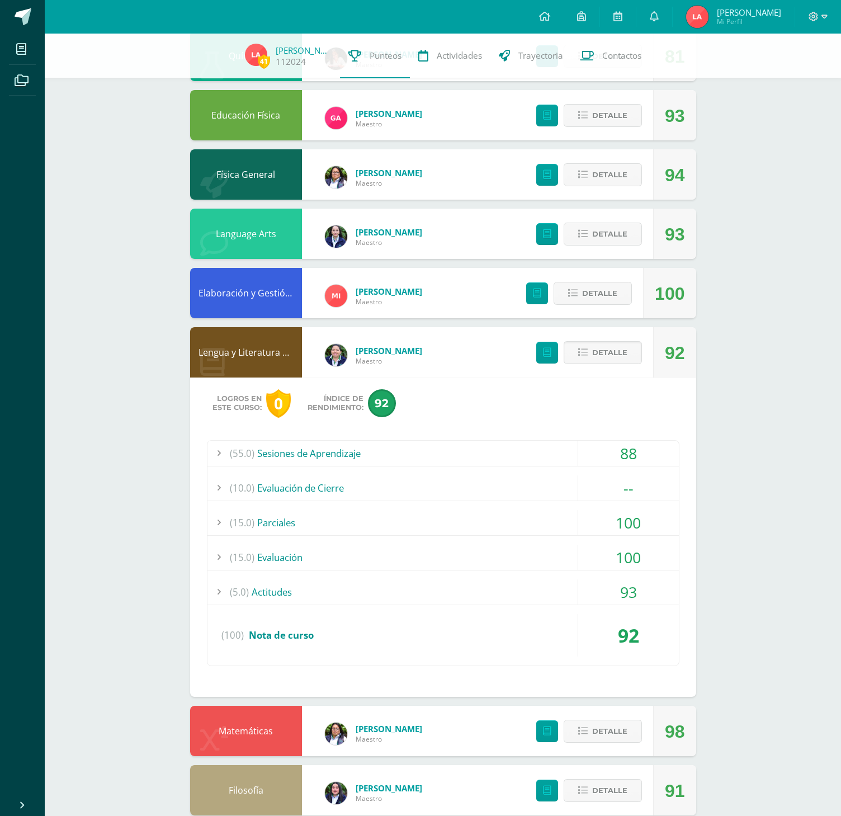
scroll to position [249, 0]
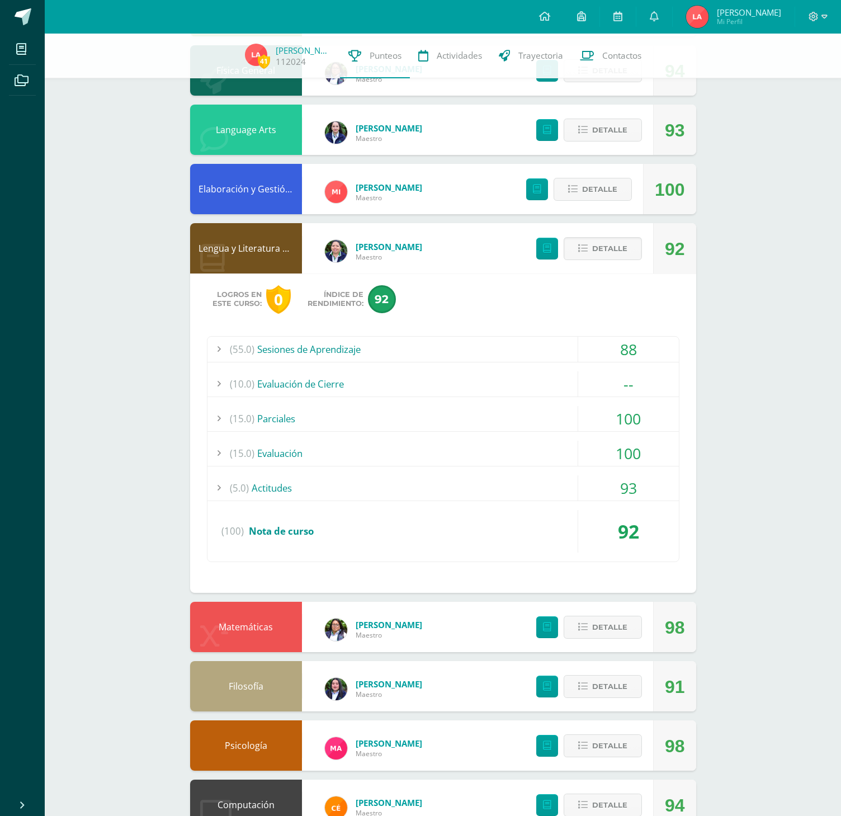
click at [294, 353] on div "(55.0) Sesiones de Aprendizaje" at bounding box center [442, 349] width 471 height 25
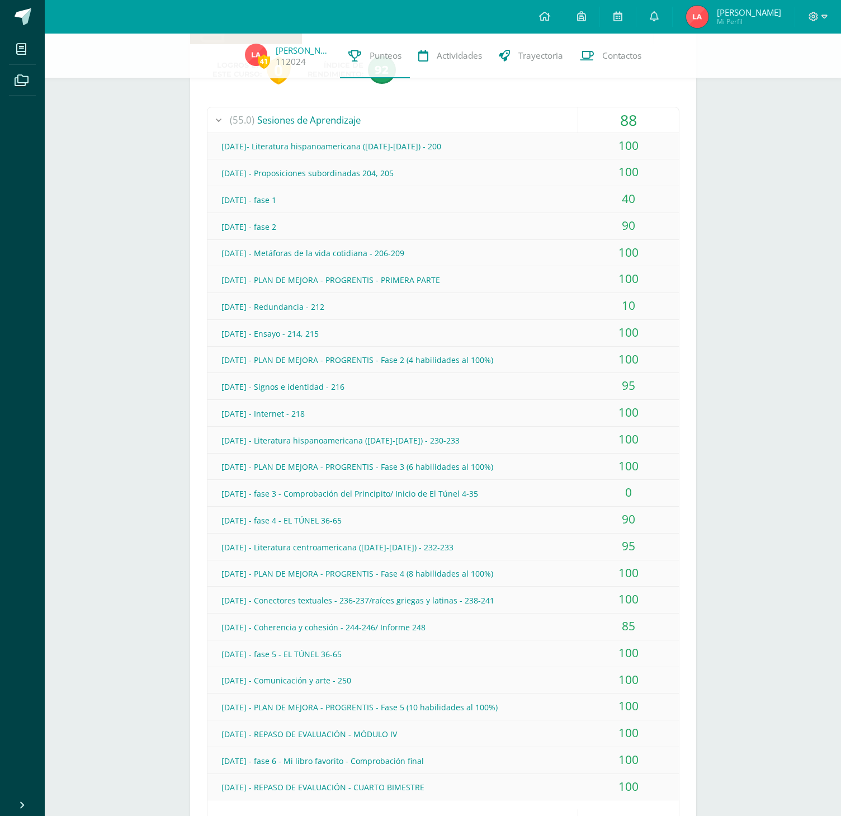
scroll to position [473, 0]
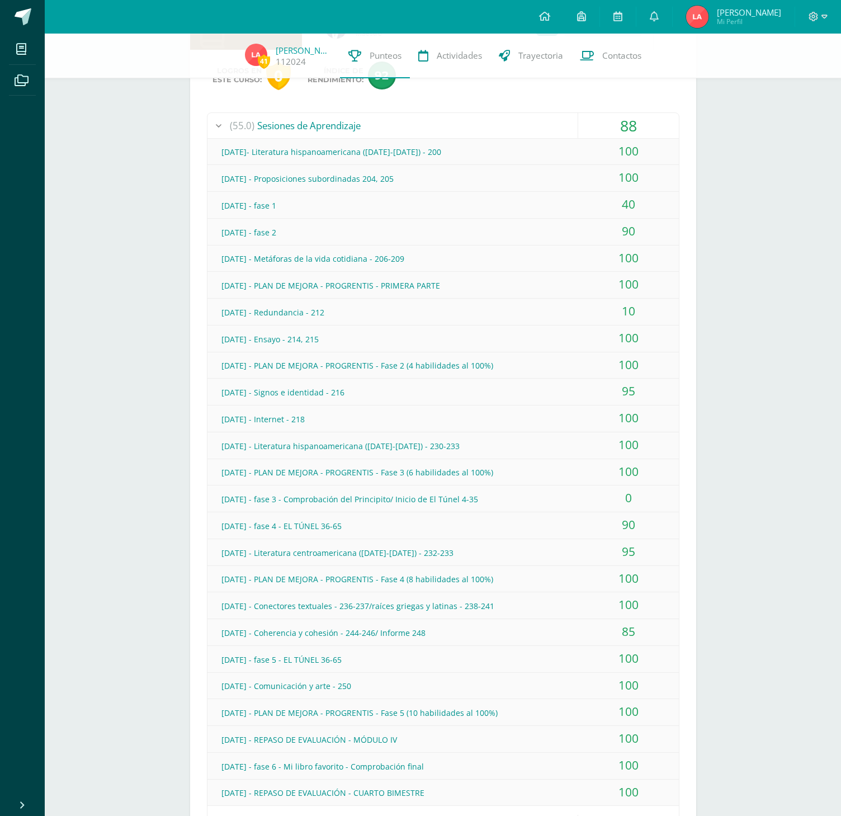
drag, startPoint x: 519, startPoint y: 146, endPoint x: 513, endPoint y: 161, distance: 15.6
click at [517, 149] on div "[DATE]- Literatura hispanoamericana ([DATE]-[DATE]) - 200" at bounding box center [442, 151] width 471 height 25
click at [512, 182] on div "[DATE] - Proposiciones subordinadas 204, 205" at bounding box center [442, 178] width 471 height 25
click at [621, 148] on div "100" at bounding box center [628, 151] width 101 height 25
click at [627, 176] on div "100" at bounding box center [628, 177] width 101 height 25
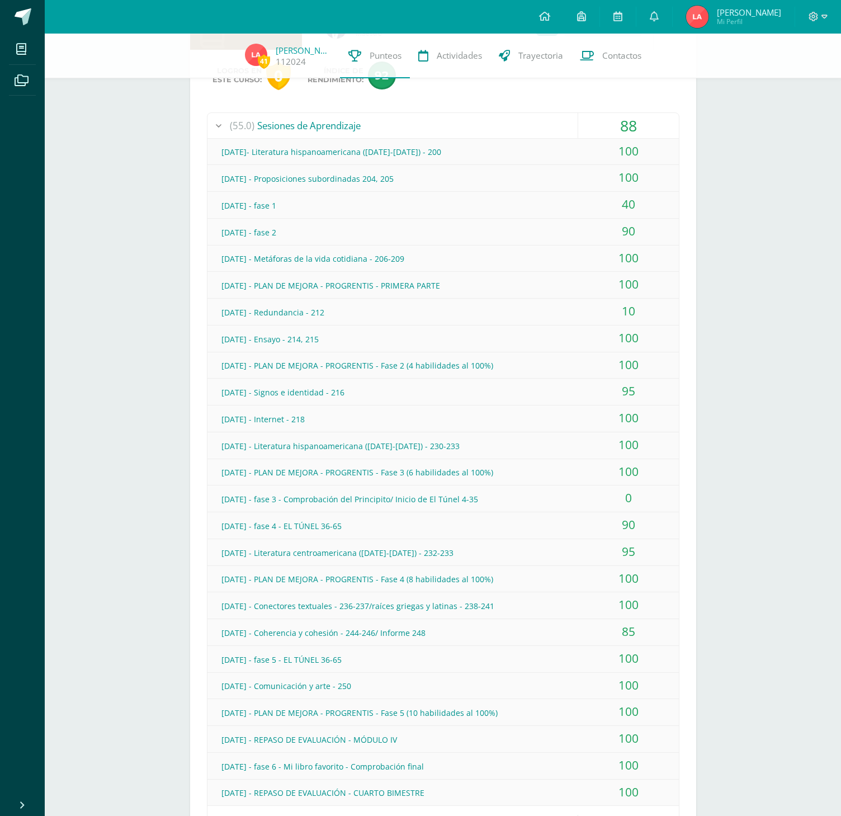
click at [628, 200] on div "40" at bounding box center [628, 204] width 101 height 25
click at [626, 225] on div "90" at bounding box center [628, 231] width 101 height 25
click at [624, 256] on div "100" at bounding box center [628, 257] width 101 height 25
click at [622, 283] on div "100" at bounding box center [628, 284] width 101 height 25
click at [621, 313] on div "10" at bounding box center [628, 311] width 101 height 25
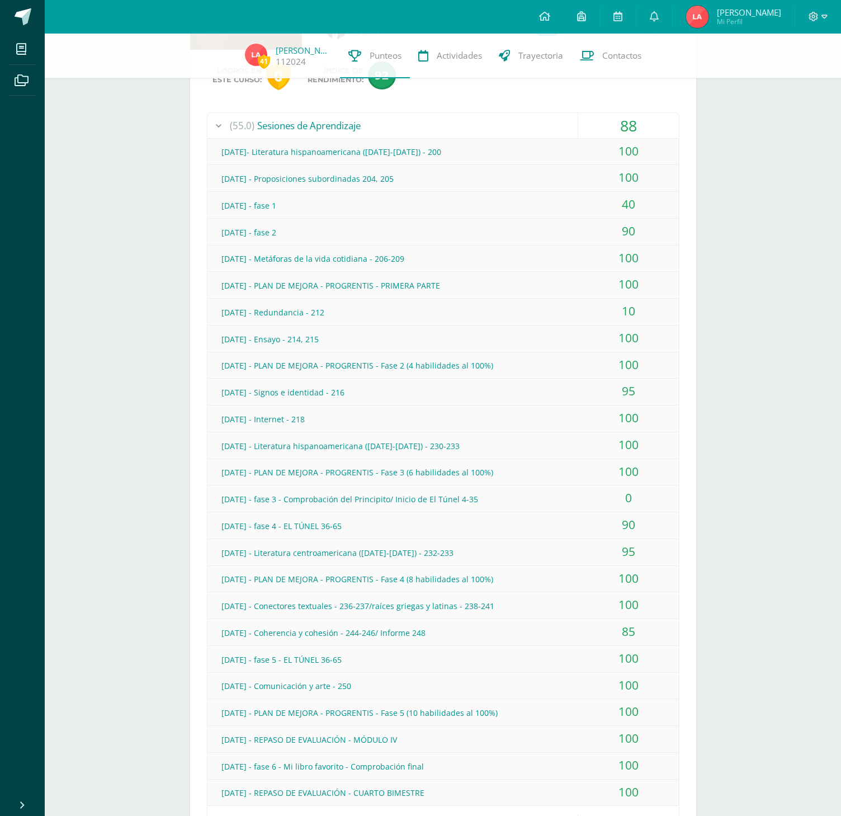
click at [624, 342] on div "100" at bounding box center [628, 337] width 101 height 25
click at [627, 368] on div "100" at bounding box center [628, 364] width 101 height 25
click at [628, 392] on div "95" at bounding box center [628, 390] width 101 height 25
click at [627, 420] on div "100" at bounding box center [628, 417] width 101 height 25
drag, startPoint x: 626, startPoint y: 437, endPoint x: 627, endPoint y: 451, distance: 13.4
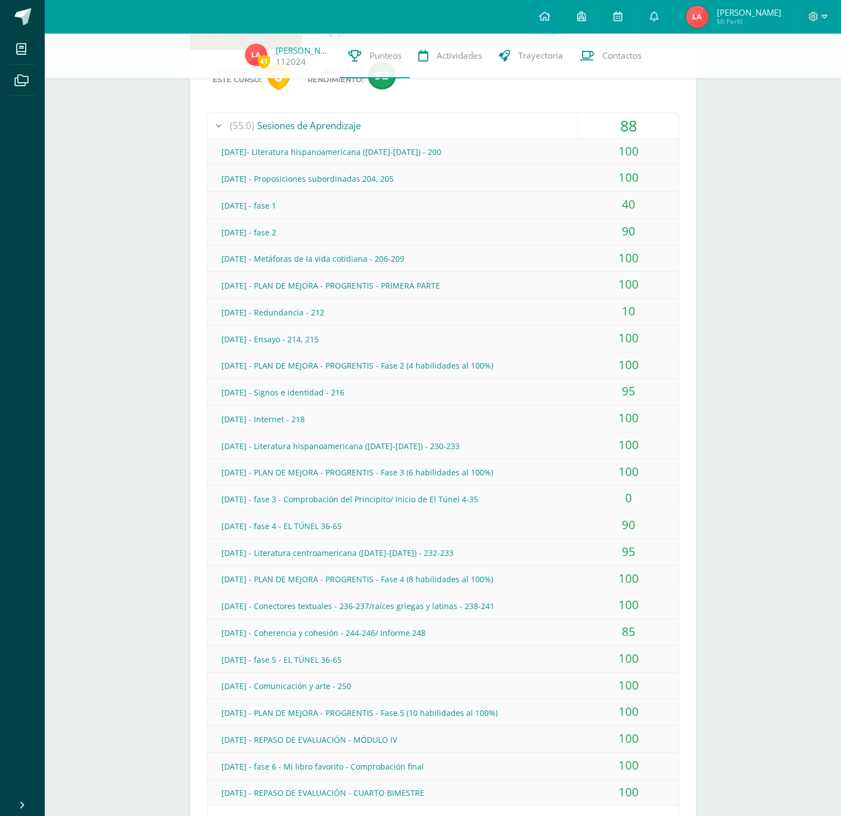
click at [626, 438] on div "100" at bounding box center [628, 444] width 101 height 25
click at [625, 474] on div "100" at bounding box center [628, 471] width 101 height 25
click at [626, 494] on div "0" at bounding box center [628, 497] width 101 height 25
click at [625, 528] on div "90" at bounding box center [628, 524] width 101 height 25
click at [647, 551] on div "95" at bounding box center [628, 551] width 101 height 25
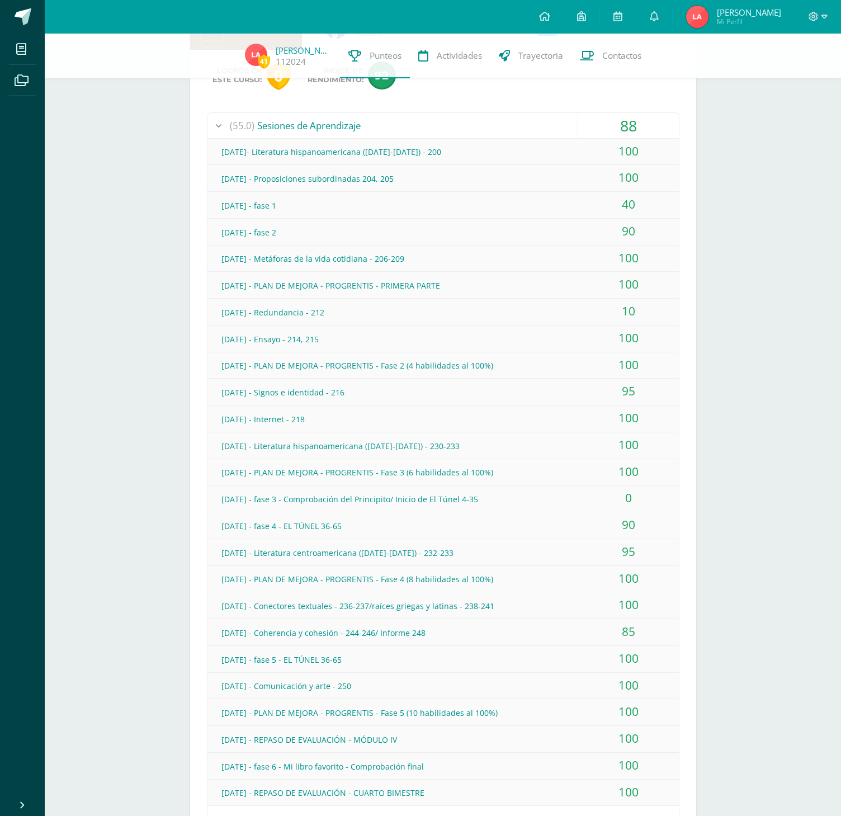
click at [658, 579] on div "100" at bounding box center [628, 578] width 101 height 25
click at [660, 603] on div "100" at bounding box center [628, 604] width 101 height 25
click at [662, 629] on div "85" at bounding box center [628, 631] width 101 height 25
click at [659, 657] on div "100" at bounding box center [628, 658] width 101 height 25
click at [651, 693] on div "100" at bounding box center [628, 685] width 101 height 25
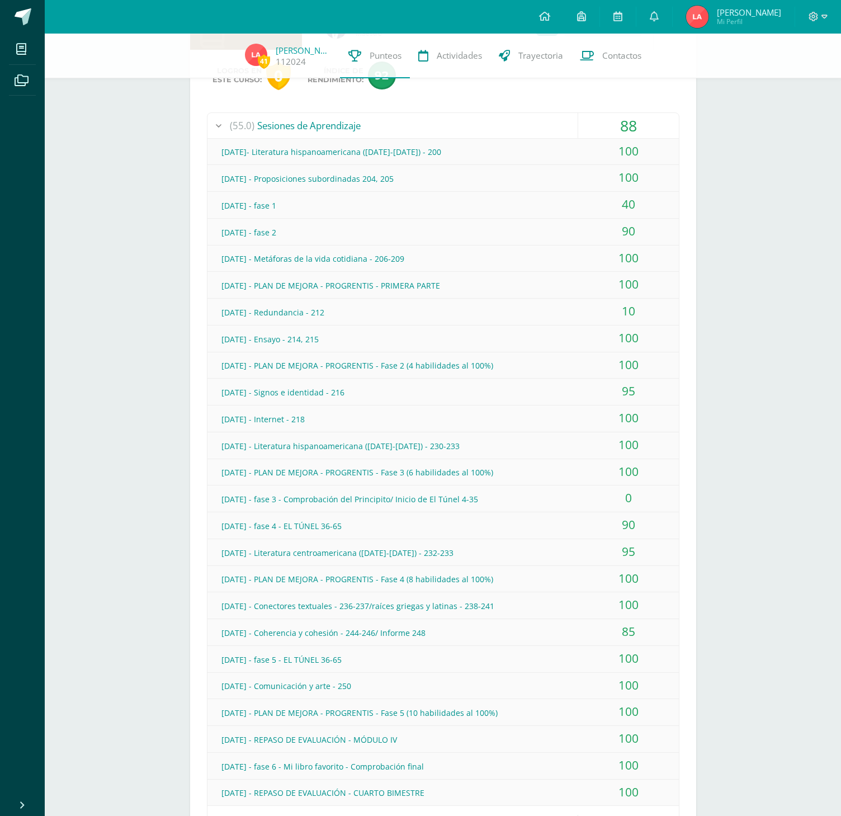
drag, startPoint x: 651, startPoint y: 714, endPoint x: 646, endPoint y: 718, distance: 6.3
click at [650, 714] on div "100" at bounding box center [628, 711] width 101 height 25
click at [646, 732] on div "100" at bounding box center [628, 738] width 101 height 25
click at [644, 761] on div "100" at bounding box center [628, 764] width 101 height 25
click at [392, 155] on div "[DATE]- Literatura hispanoamericana ([DATE]-[DATE]) - 200" at bounding box center [442, 151] width 471 height 25
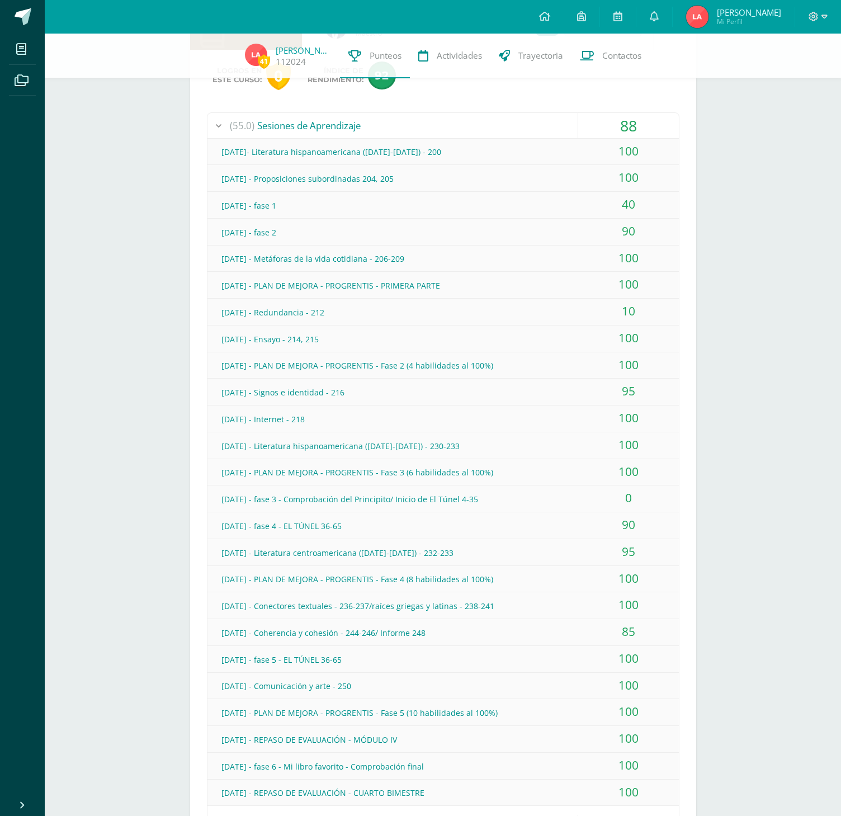
click at [395, 178] on div "[DATE] - Proposiciones subordinadas 204, 205" at bounding box center [442, 178] width 471 height 25
drag, startPoint x: 394, startPoint y: 202, endPoint x: 396, endPoint y: 211, distance: 9.2
click at [394, 203] on div "[DATE] - fase 1" at bounding box center [442, 205] width 471 height 25
drag, startPoint x: 400, startPoint y: 235, endPoint x: 409, endPoint y: 245, distance: 13.1
click at [400, 237] on div "[DATE] - fase 2" at bounding box center [442, 232] width 471 height 25
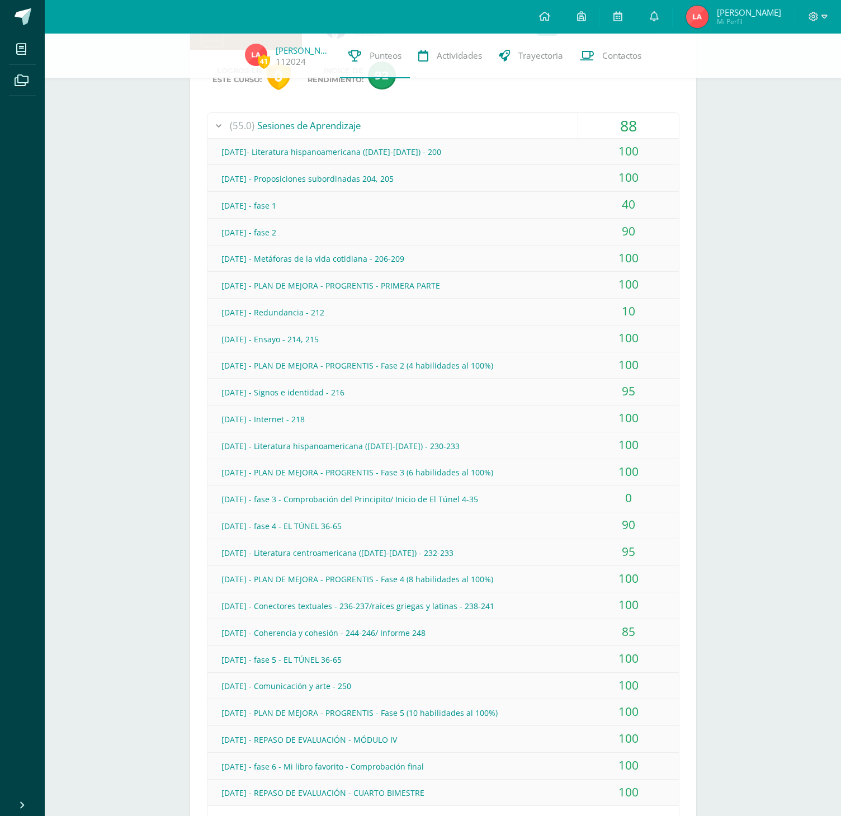
click at [418, 259] on div "[DATE] - Metáforas de la vida cotidiana - 206-209" at bounding box center [442, 258] width 471 height 25
click at [443, 281] on div "[DATE] - PLAN DE MEJORA - PROGRENTIS - PRIMERA PARTE" at bounding box center [442, 285] width 471 height 25
drag, startPoint x: 449, startPoint y: 309, endPoint x: 456, endPoint y: 322, distance: 15.0
click at [451, 310] on div "[DATE] - Redundancia - 212" at bounding box center [442, 312] width 471 height 25
drag, startPoint x: 460, startPoint y: 335, endPoint x: 466, endPoint y: 344, distance: 10.9
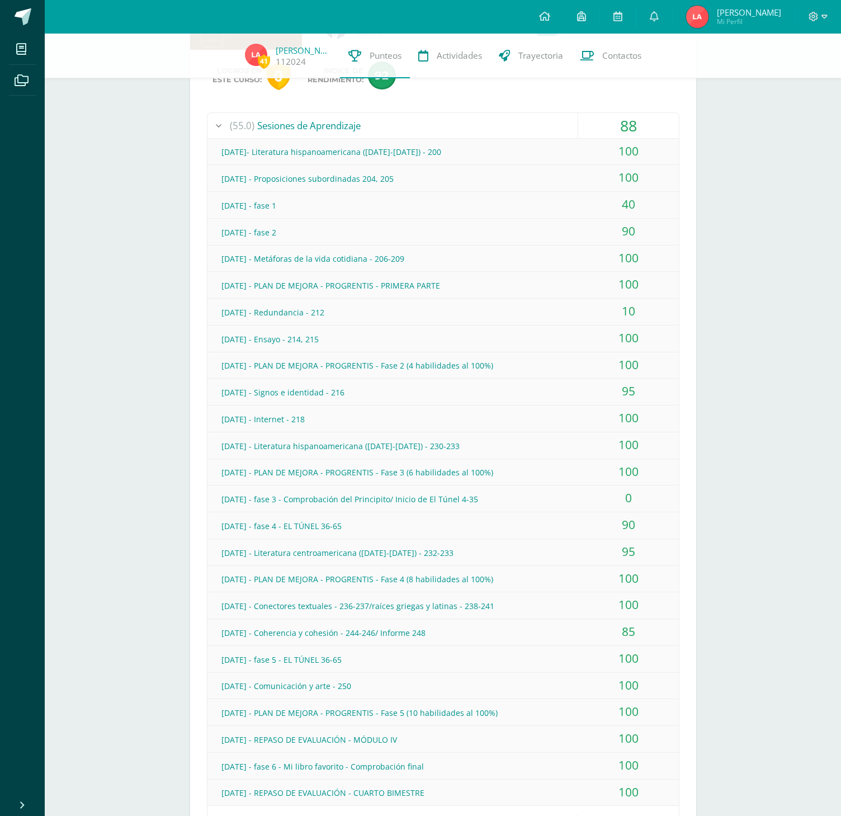
click at [461, 335] on div "[DATE] - Ensayo - 214, 215" at bounding box center [442, 338] width 471 height 25
click at [474, 362] on div "[DATE] - PLAN DE MEJORA - PROGRENTIS - Fase 2 (4 habilidades al 100%)" at bounding box center [442, 365] width 471 height 25
click at [477, 387] on div "[DATE] - Signos e identidad - 216" at bounding box center [442, 392] width 471 height 25
click at [483, 417] on div "[DATE] - Internet - 218" at bounding box center [442, 418] width 471 height 25
click at [481, 444] on div "[DATE] - Literatura hispanoamericana ([DATE]-[DATE]) - 230-233" at bounding box center [442, 445] width 471 height 25
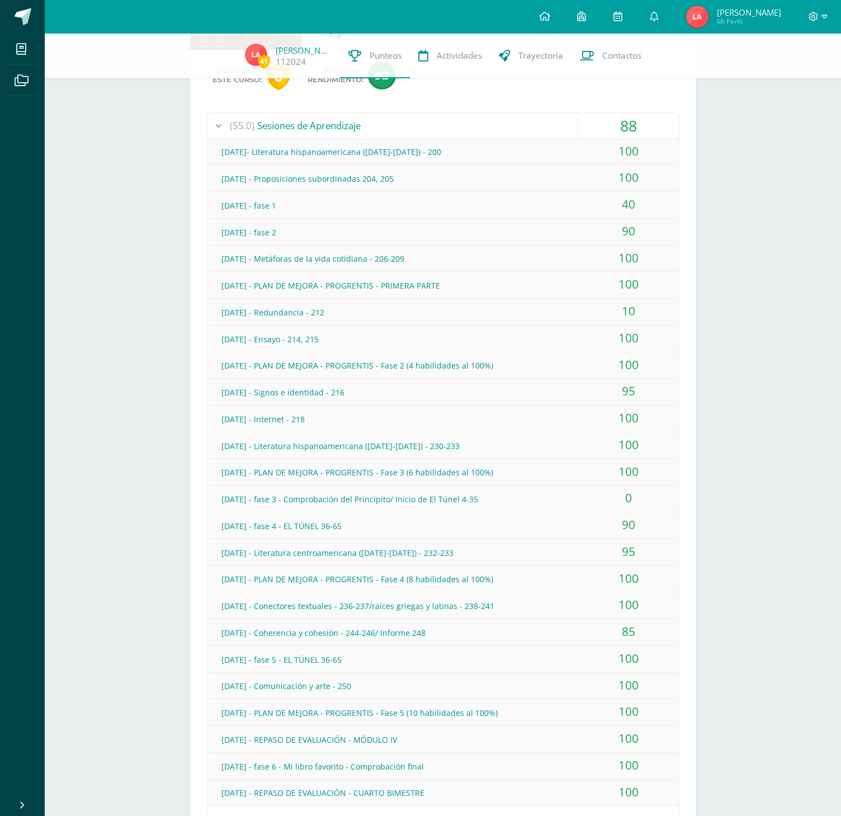
click at [486, 462] on div "[DATE] - PLAN DE MEJORA - PROGRENTIS - Fase 3 (6 habilidades al 100%)" at bounding box center [442, 472] width 471 height 25
click at [488, 492] on div "[DATE] - fase 3 - Comprobación del Principito/ Inicio de El Túnel 4-35" at bounding box center [442, 498] width 471 height 25
click at [487, 522] on div "[DATE] - fase 4 - EL TÚNEL 36-65" at bounding box center [442, 525] width 471 height 25
click at [479, 547] on div "[DATE] - Literatura centroamericana ([DATE]-[DATE]) - 232-233" at bounding box center [442, 552] width 471 height 25
click at [485, 567] on div "[DATE] - PLAN DE MEJORA - PROGRENTIS - Fase 4 (8 habilidades al 100%)" at bounding box center [442, 578] width 471 height 25
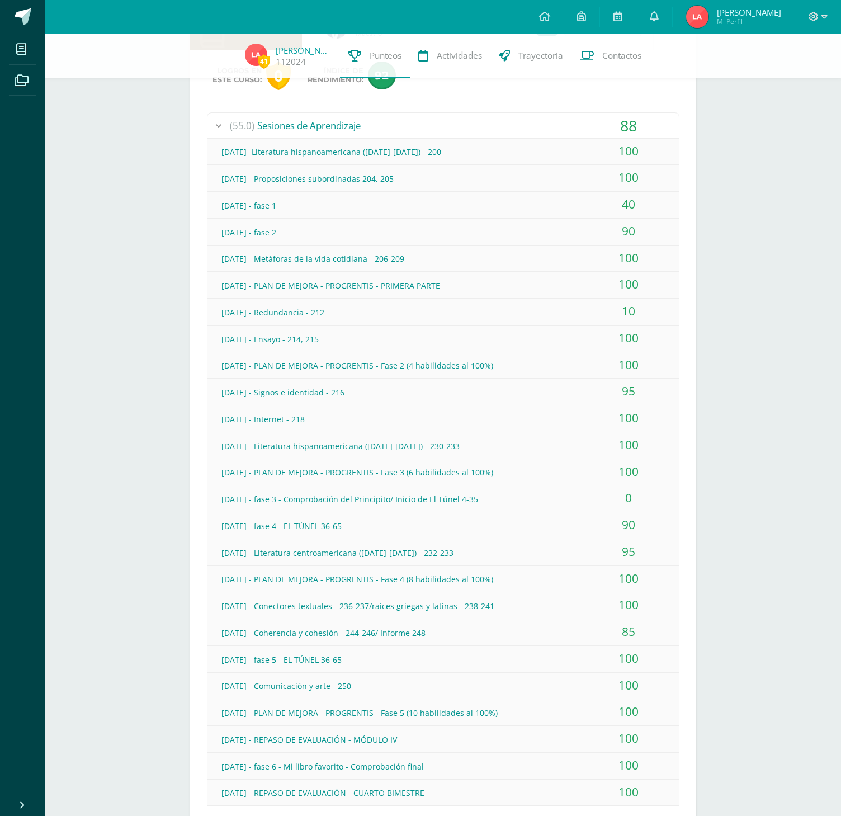
click at [485, 594] on div "[DATE] - Conectores textuales - 236-237/raíces griegas y latinas - 238-241" at bounding box center [442, 605] width 471 height 25
click at [473, 631] on div "[DATE] - Coherencia y cohesión - 244-246/ Informe 248" at bounding box center [442, 632] width 471 height 25
click at [476, 650] on div "[DATE] - fase 5 - EL TÚNEL 36-65" at bounding box center [442, 659] width 471 height 25
click at [484, 677] on div "[DATE] - Comunicación y arte - 250" at bounding box center [442, 685] width 471 height 25
click at [488, 702] on div "[DATE] - PLAN DE MEJORA - PROGRENTIS - Fase 5 (10 habilidades al 100%)" at bounding box center [442, 712] width 471 height 25
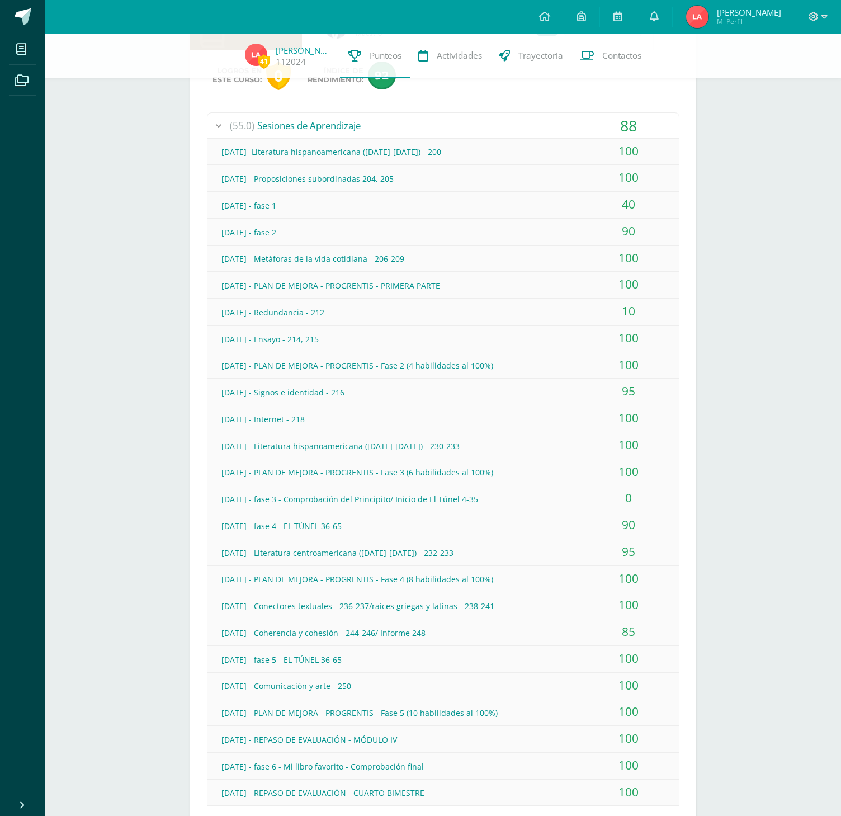
click at [475, 735] on div "[DATE] - REPASO DE EVALUACIÓN - MÓDULO IV" at bounding box center [442, 739] width 471 height 25
click at [467, 768] on div "[DATE] - fase 6 - Mi libro favorito - Comprobación final" at bounding box center [442, 766] width 471 height 25
click at [562, 150] on div "[DATE]- Literatura hispanoamericana ([DATE]-[DATE]) - 200" at bounding box center [442, 151] width 471 height 25
click at [569, 187] on div "[DATE] - Proposiciones subordinadas 204, 205" at bounding box center [442, 178] width 471 height 25
click at [573, 207] on div "[DATE] - fase 1" at bounding box center [442, 205] width 471 height 25
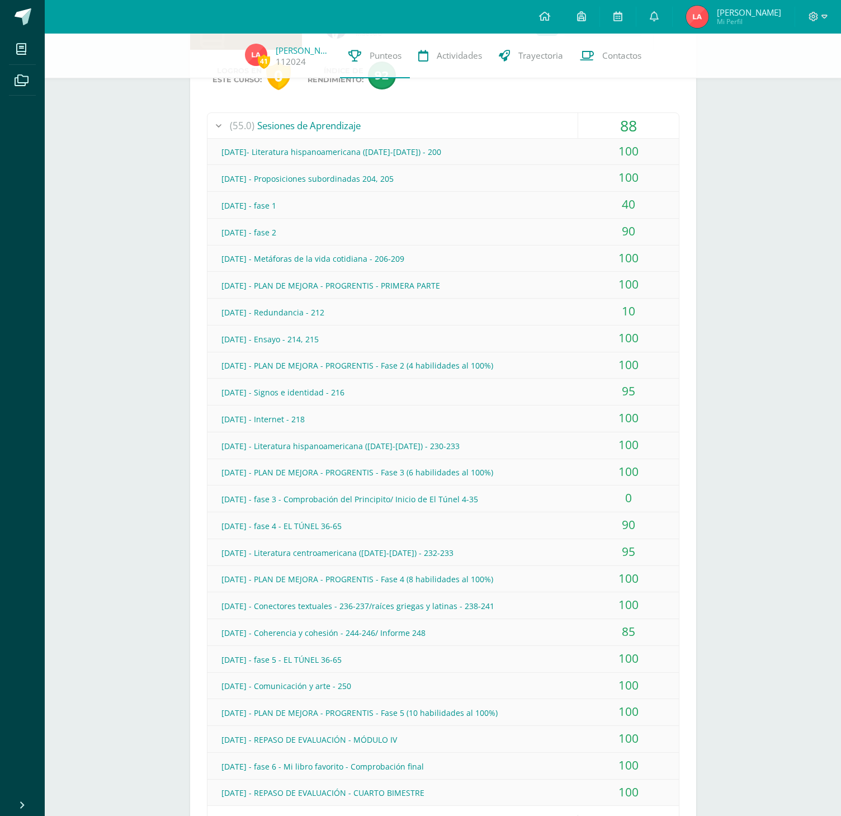
click at [576, 229] on div "[DATE] - fase 2" at bounding box center [442, 232] width 471 height 25
click at [589, 255] on div "100" at bounding box center [628, 257] width 101 height 25
click at [593, 296] on div "100" at bounding box center [628, 284] width 101 height 25
click at [603, 320] on div "10" at bounding box center [628, 311] width 101 height 25
click at [606, 335] on div "100" at bounding box center [628, 337] width 101 height 25
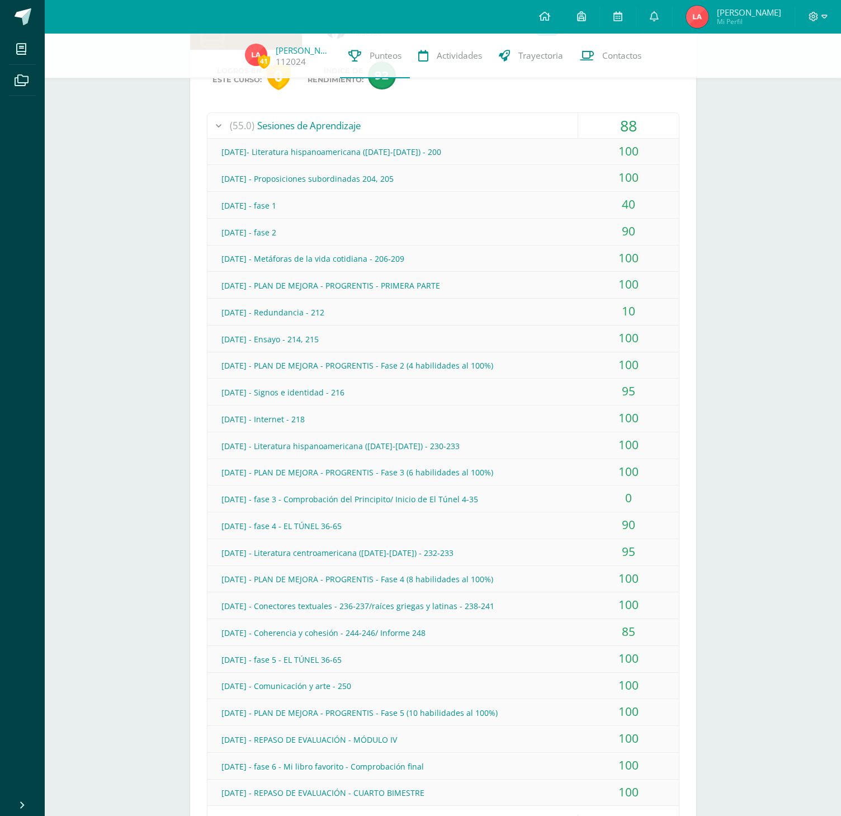
click at [613, 368] on div "100" at bounding box center [628, 364] width 101 height 25
click at [615, 390] on div "95" at bounding box center [628, 390] width 101 height 25
click at [622, 416] on div "100" at bounding box center [628, 417] width 101 height 25
click at [627, 446] on div "100" at bounding box center [628, 444] width 101 height 25
click at [623, 471] on div "100" at bounding box center [628, 471] width 101 height 25
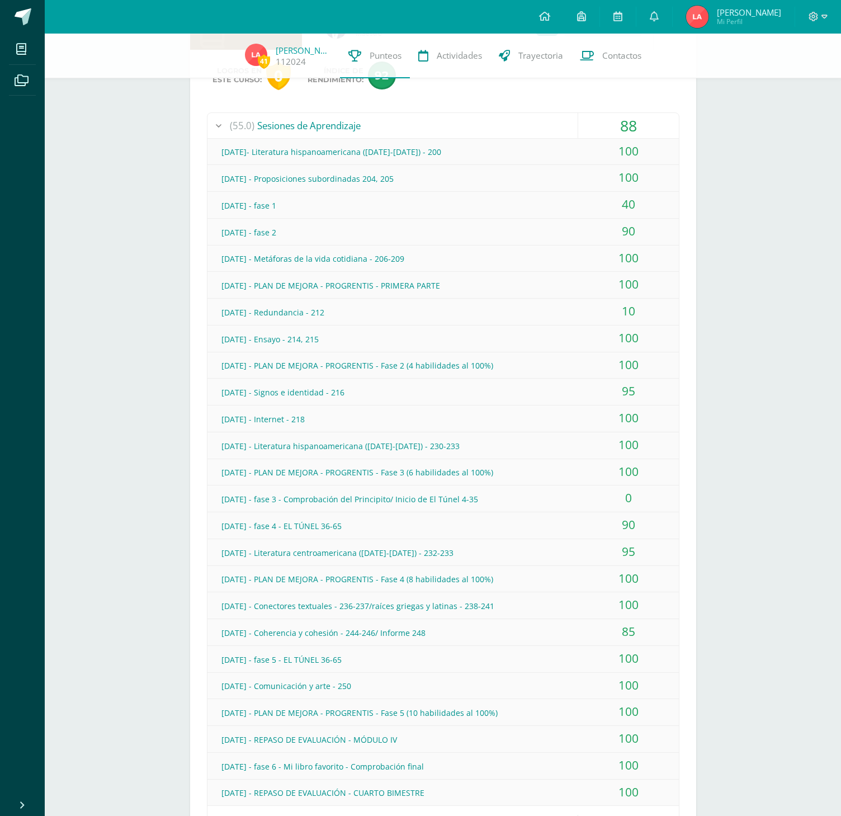
drag, startPoint x: 629, startPoint y: 498, endPoint x: 631, endPoint y: 507, distance: 9.7
click at [628, 498] on div "0" at bounding box center [628, 497] width 101 height 25
click at [631, 522] on div "90" at bounding box center [628, 524] width 101 height 25
click at [634, 553] on div "95" at bounding box center [628, 551] width 101 height 25
click at [637, 574] on div "100" at bounding box center [628, 578] width 101 height 25
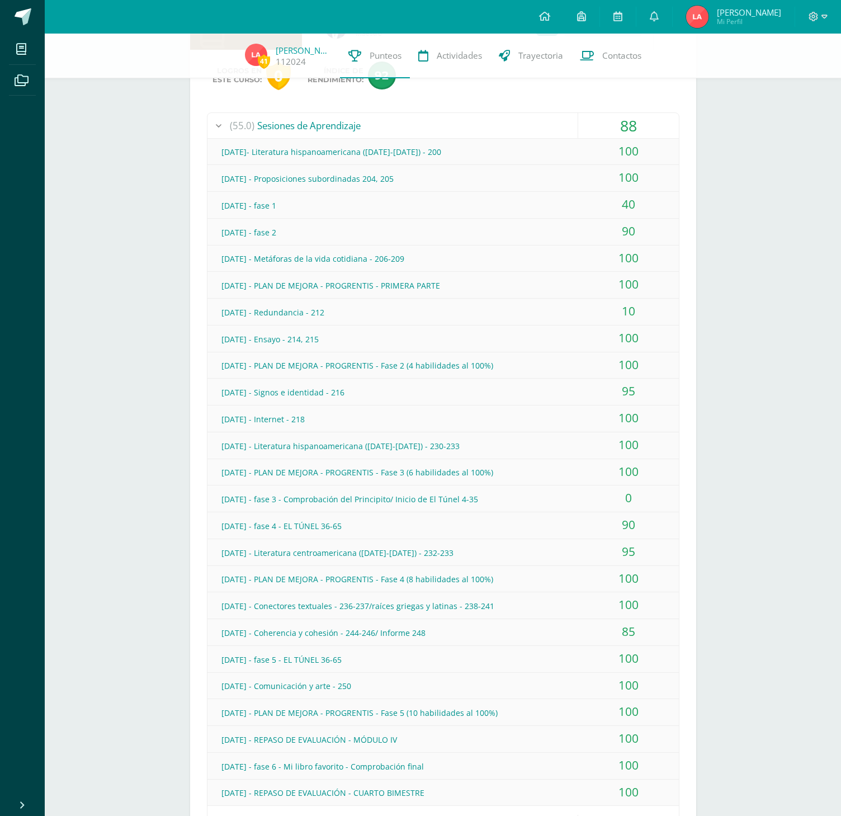
click at [646, 604] on div "100" at bounding box center [628, 604] width 101 height 25
click at [644, 628] on div "85" at bounding box center [628, 631] width 101 height 25
click at [650, 655] on div "100" at bounding box center [628, 658] width 101 height 25
click at [637, 679] on div "100" at bounding box center [628, 685] width 101 height 25
click at [644, 710] on div "100" at bounding box center [628, 711] width 101 height 25
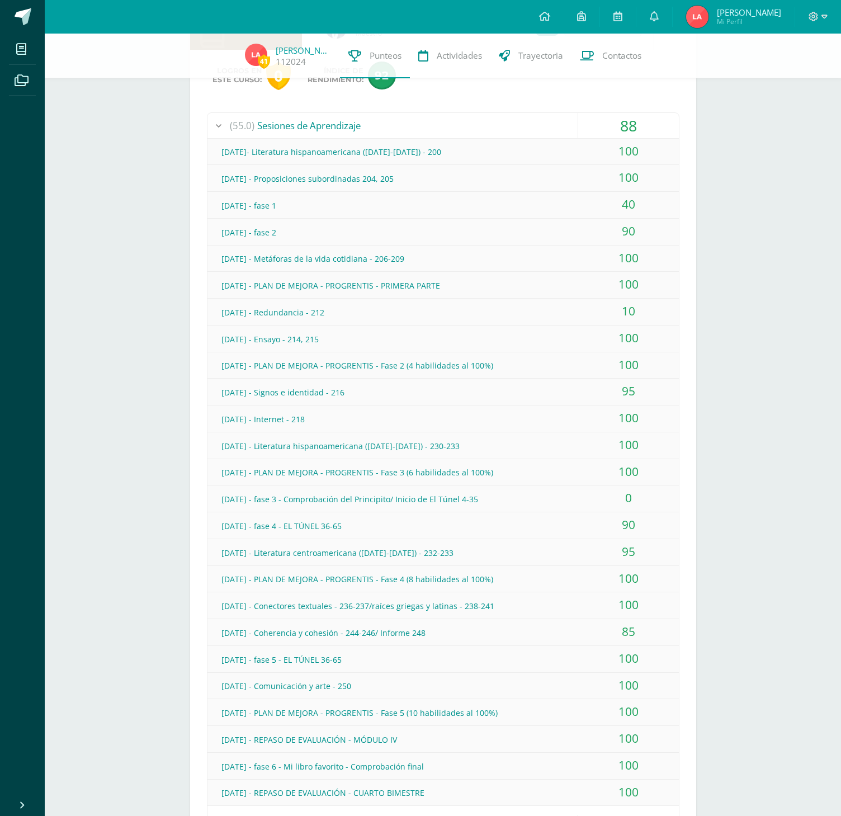
click at [637, 732] on div "100" at bounding box center [628, 738] width 101 height 25
click at [646, 759] on div "100" at bounding box center [628, 764] width 101 height 25
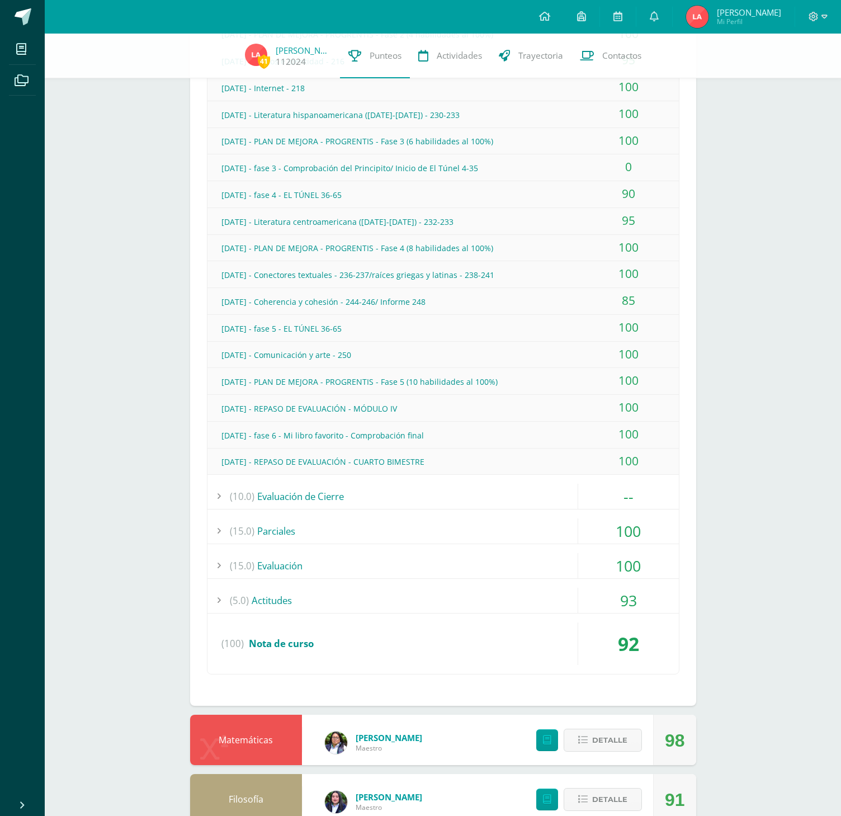
scroll to position [1012, 0]
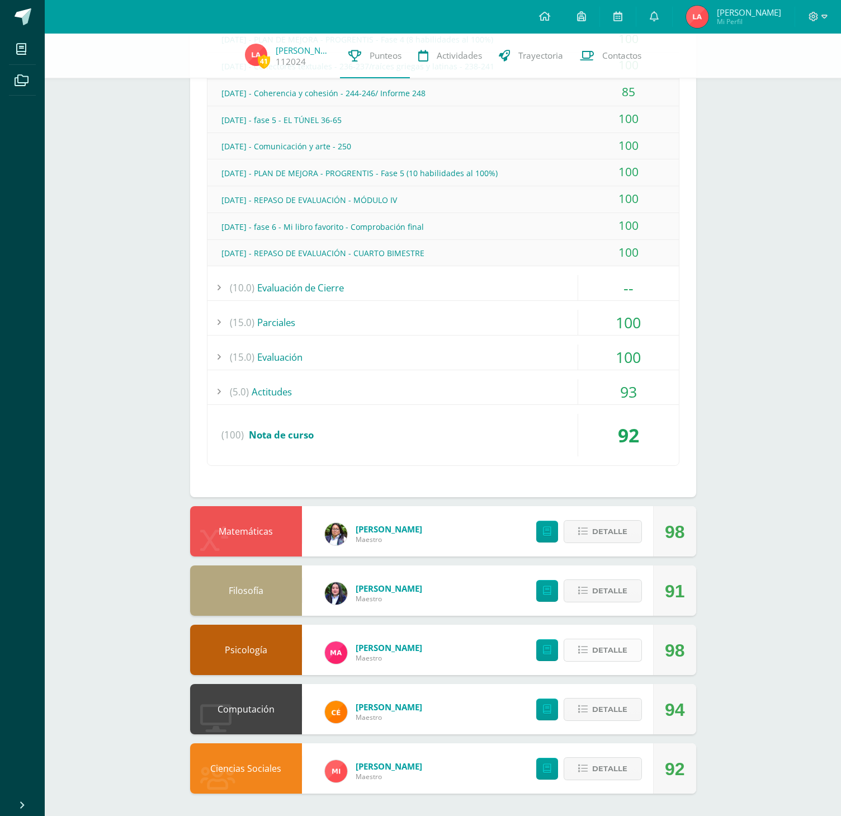
click at [597, 641] on span "Detalle" at bounding box center [609, 650] width 35 height 21
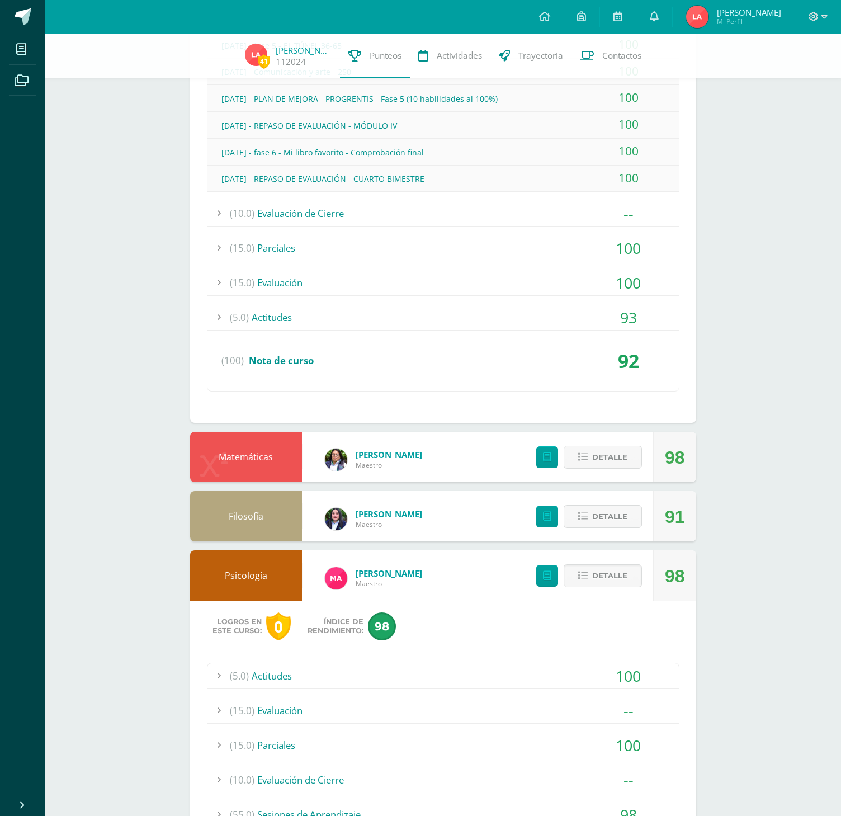
scroll to position [1334, 0]
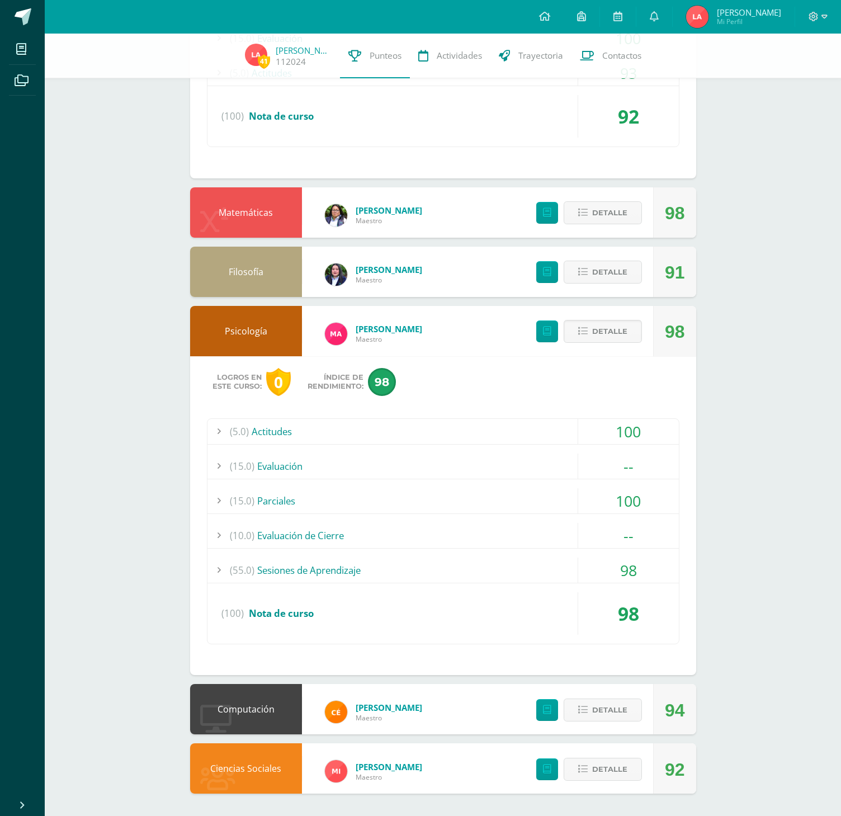
click at [293, 571] on div "(55.0) Sesiones de Aprendizaje" at bounding box center [442, 569] width 471 height 25
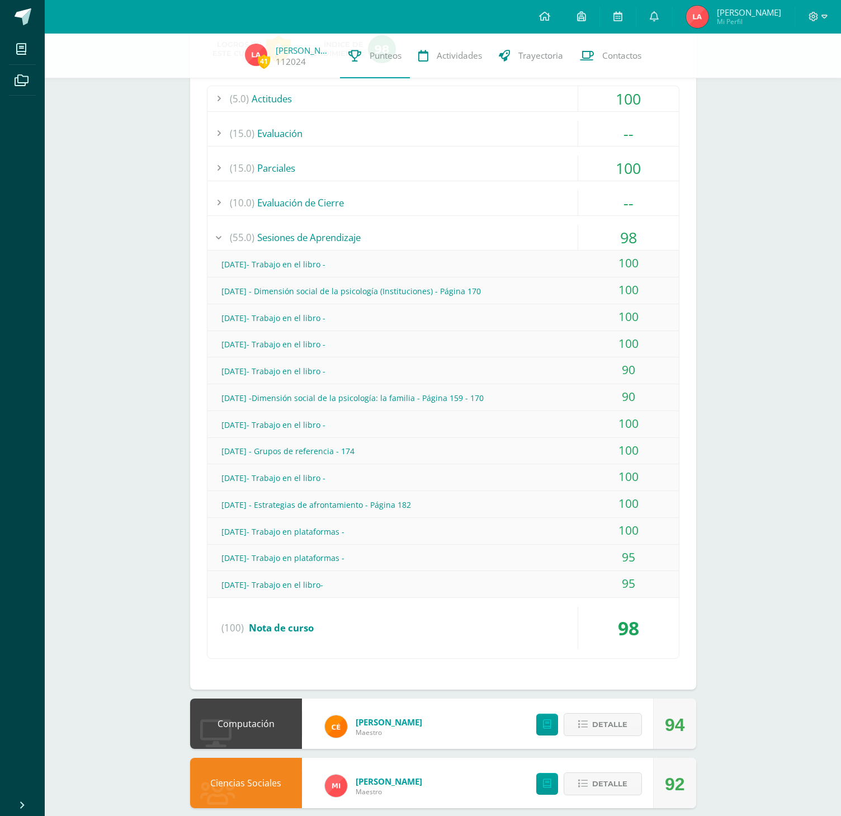
scroll to position [1005, 0]
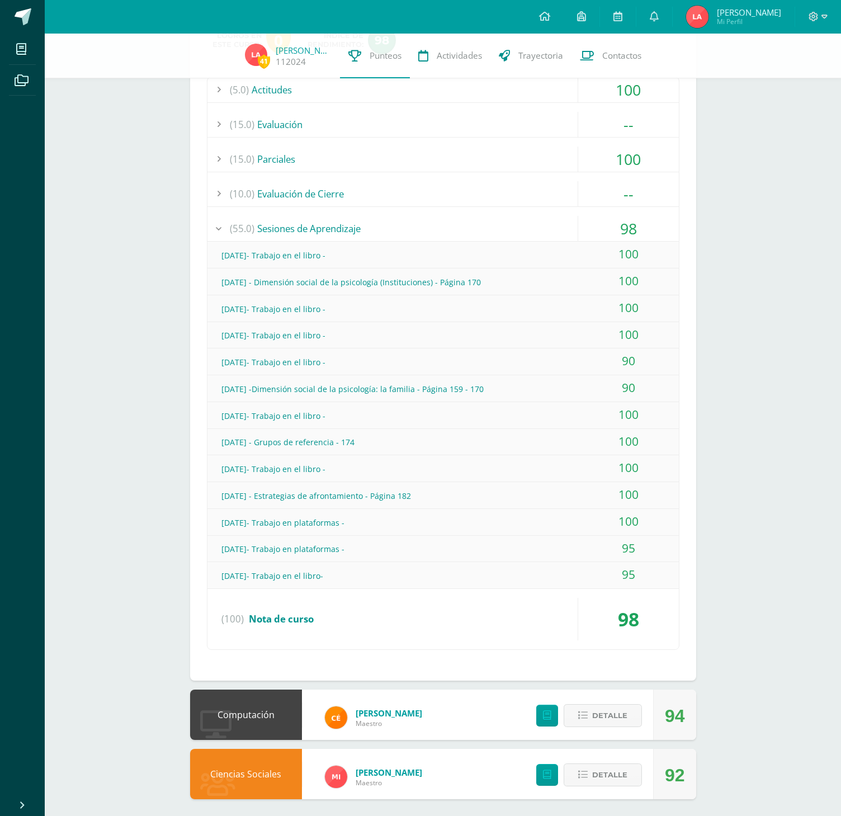
click at [582, 763] on div "Detalle" at bounding box center [586, 774] width 134 height 50
click at [589, 775] on button "Detalle" at bounding box center [603, 774] width 78 height 23
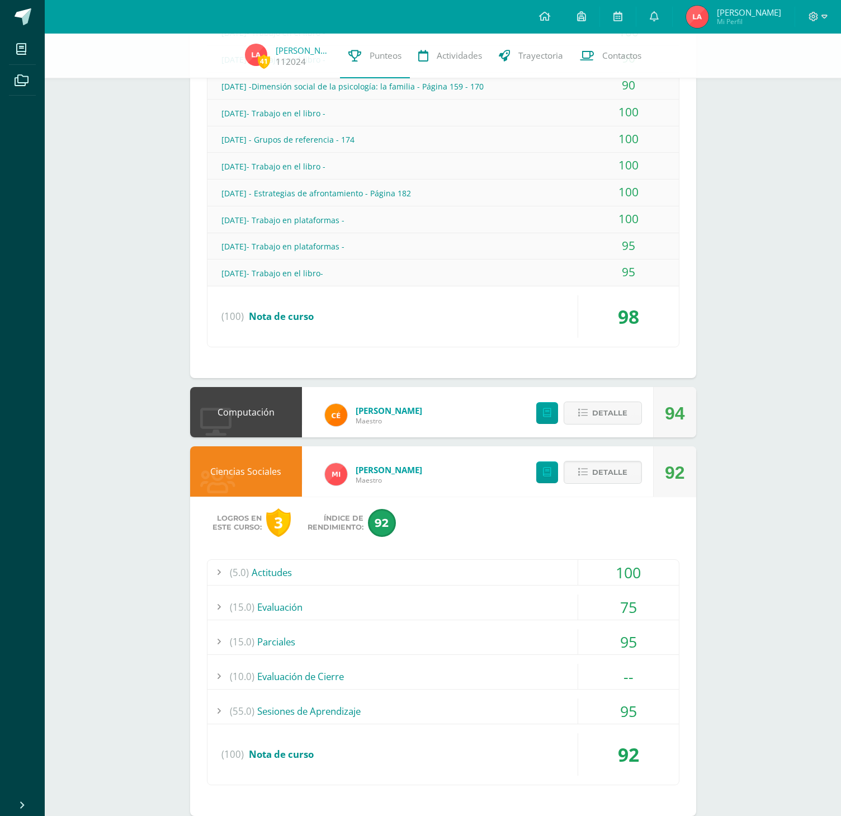
scroll to position [1337, 0]
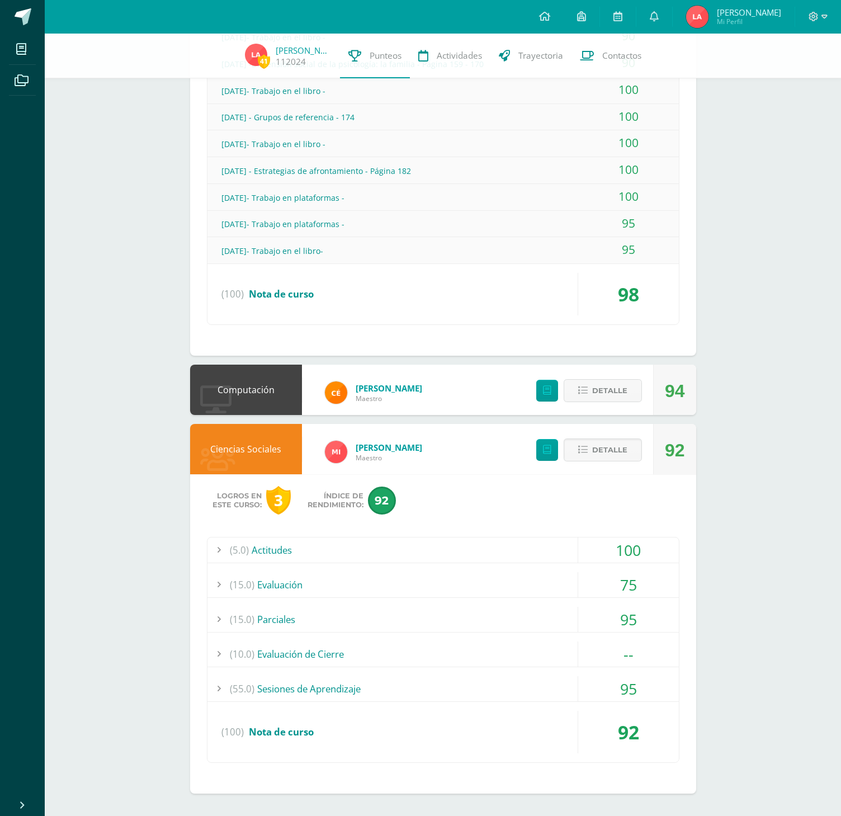
click at [279, 689] on div "(55.0) Sesiones de Aprendizaje" at bounding box center [442, 688] width 471 height 25
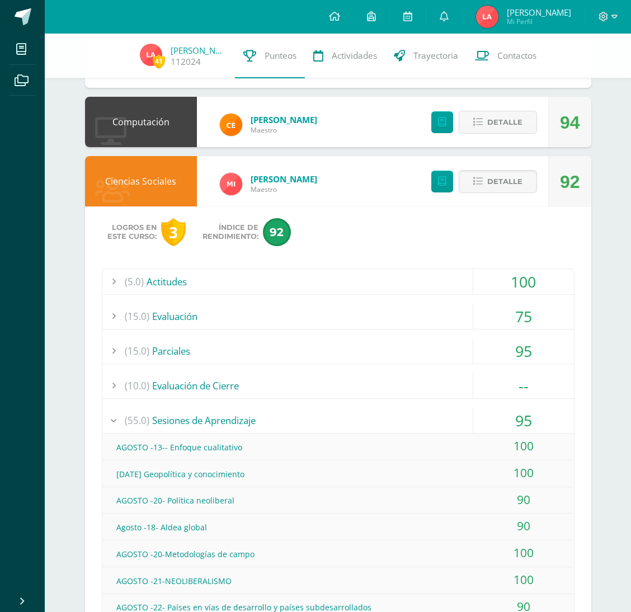
scroll to position [1249, 0]
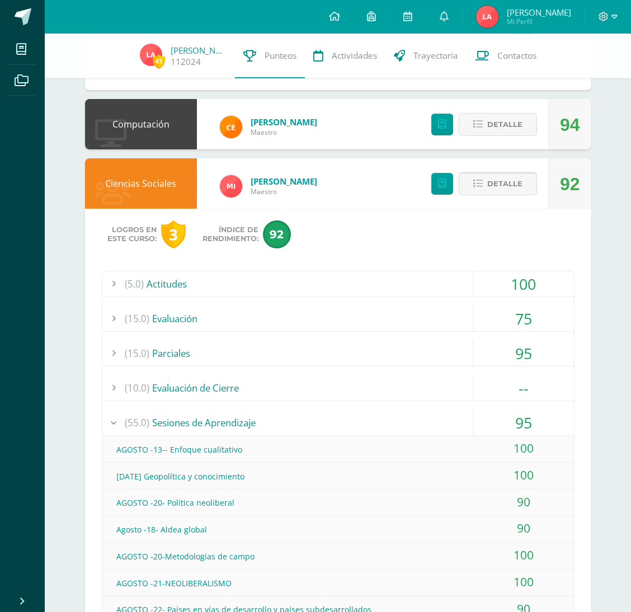
click at [515, 172] on button "Detalle" at bounding box center [497, 183] width 78 height 23
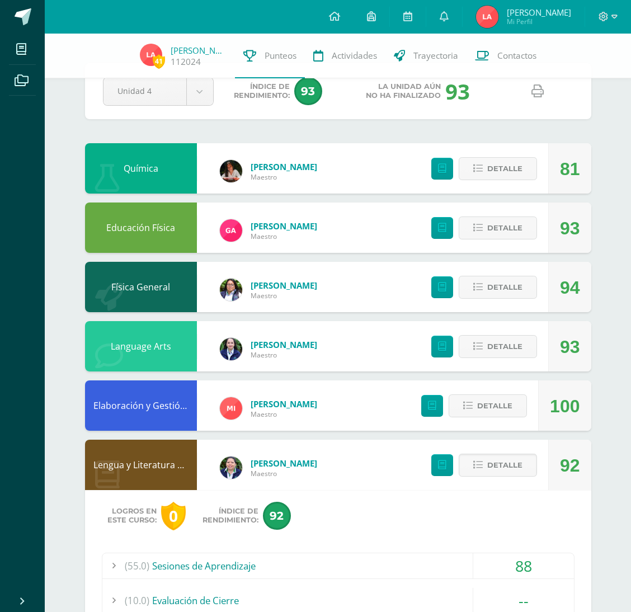
scroll to position [30, 0]
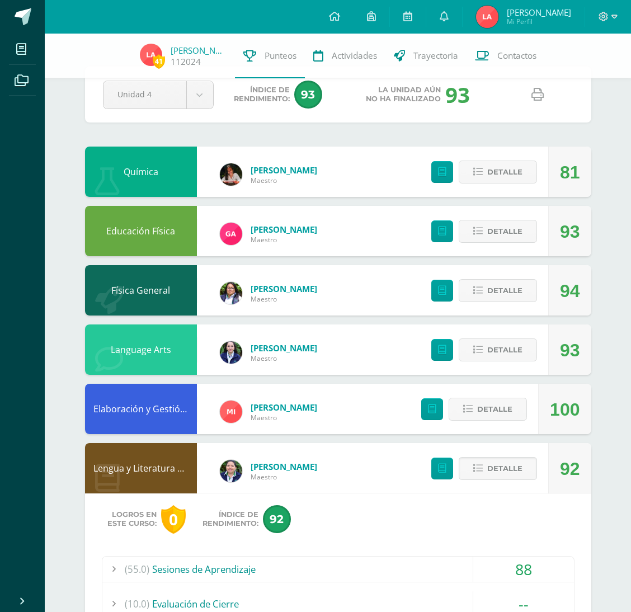
drag, startPoint x: 518, startPoint y: 143, endPoint x: 511, endPoint y: 156, distance: 15.0
click at [508, 169] on span "Detalle" at bounding box center [504, 172] width 35 height 21
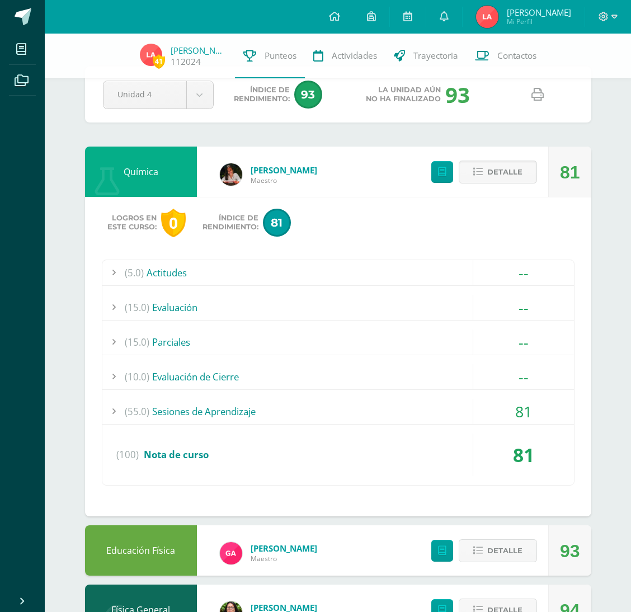
click at [203, 409] on div "(55.0) Sesiones de Aprendizaje" at bounding box center [337, 411] width 471 height 25
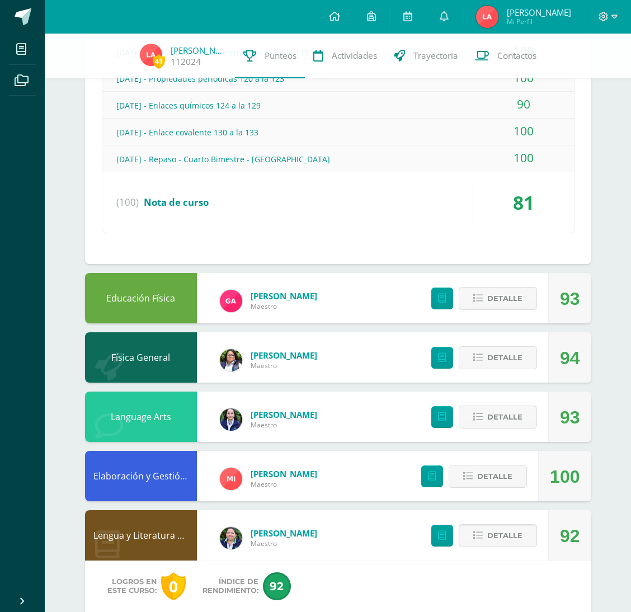
scroll to position [754, 0]
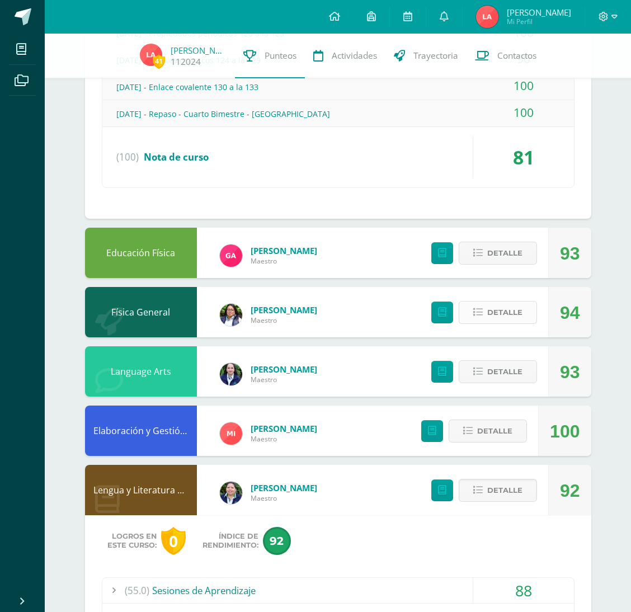
click at [499, 302] on span "Detalle" at bounding box center [504, 312] width 35 height 21
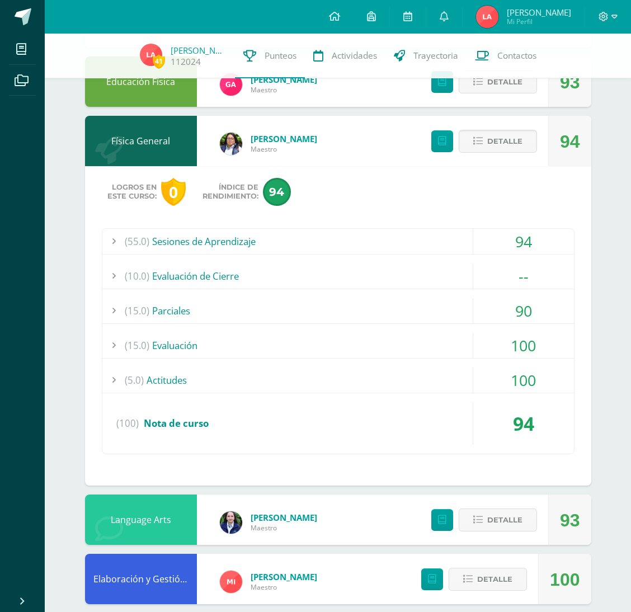
scroll to position [922, 0]
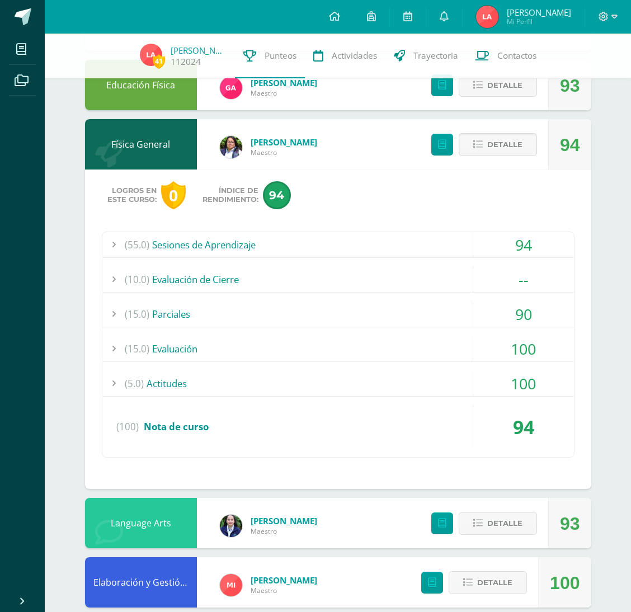
click at [185, 245] on div "(55.0) Sesiones de Aprendizaje" at bounding box center [337, 244] width 471 height 25
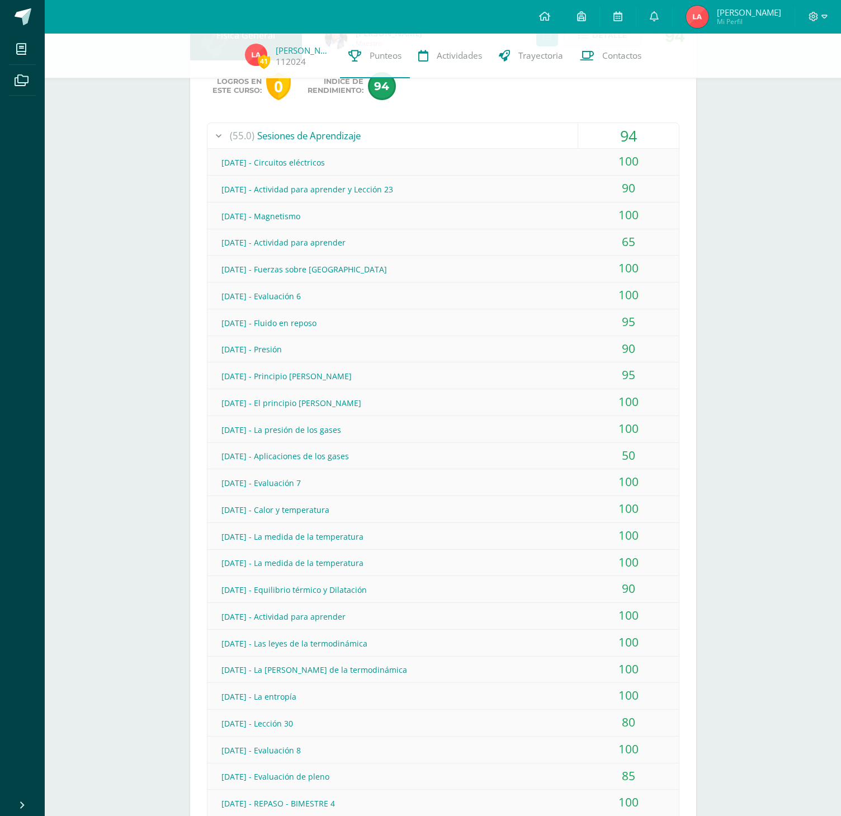
scroll to position [172, 0]
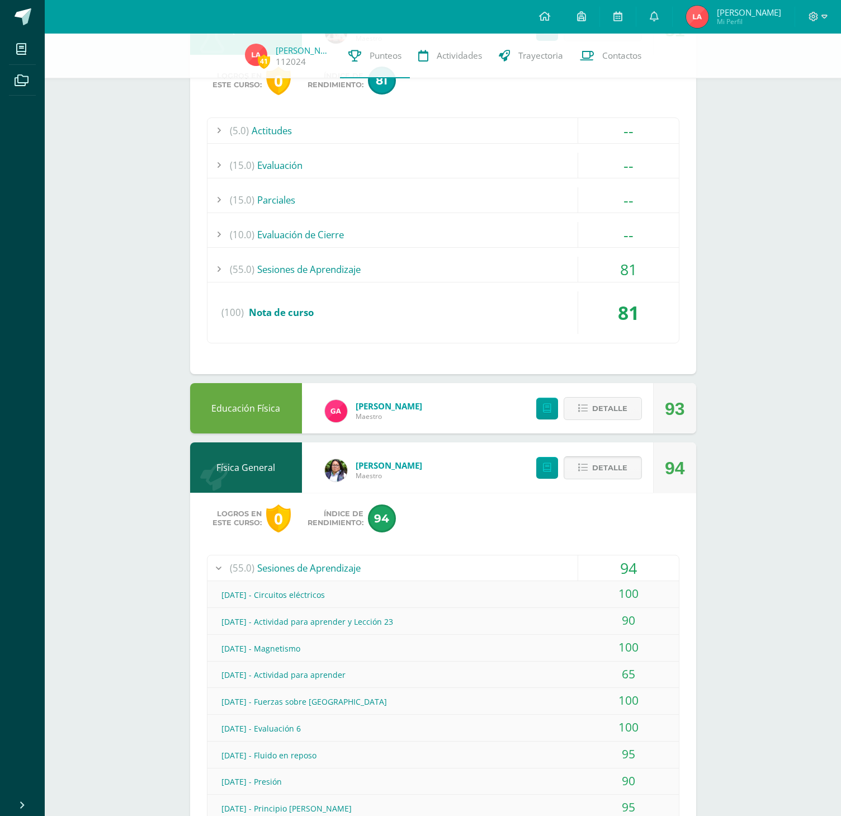
click at [590, 461] on button "Detalle" at bounding box center [603, 467] width 78 height 23
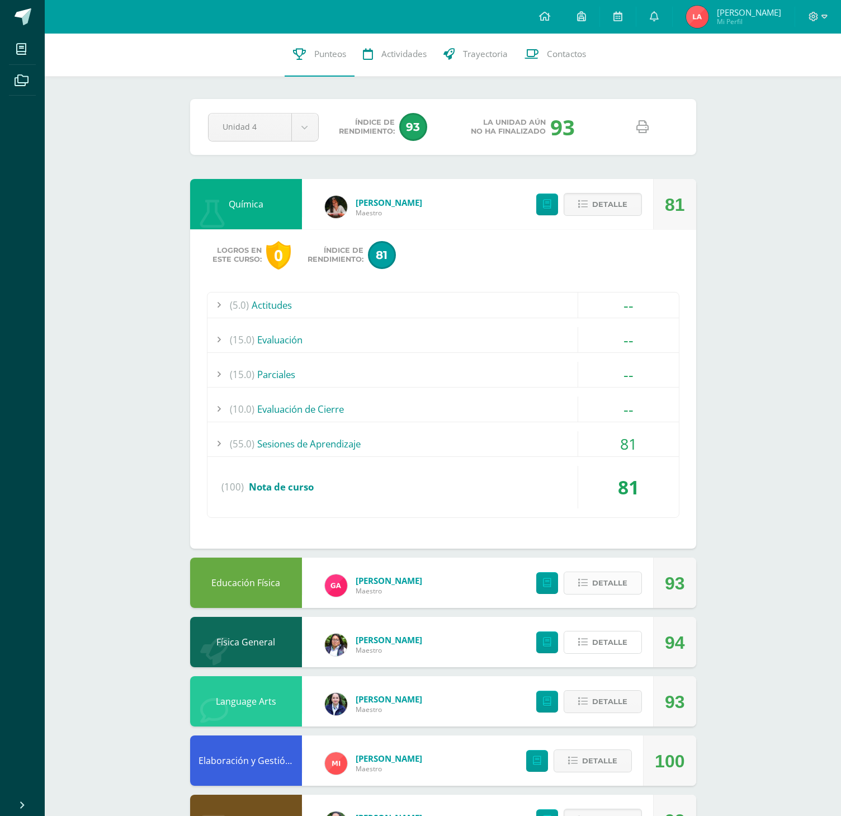
scroll to position [0, 0]
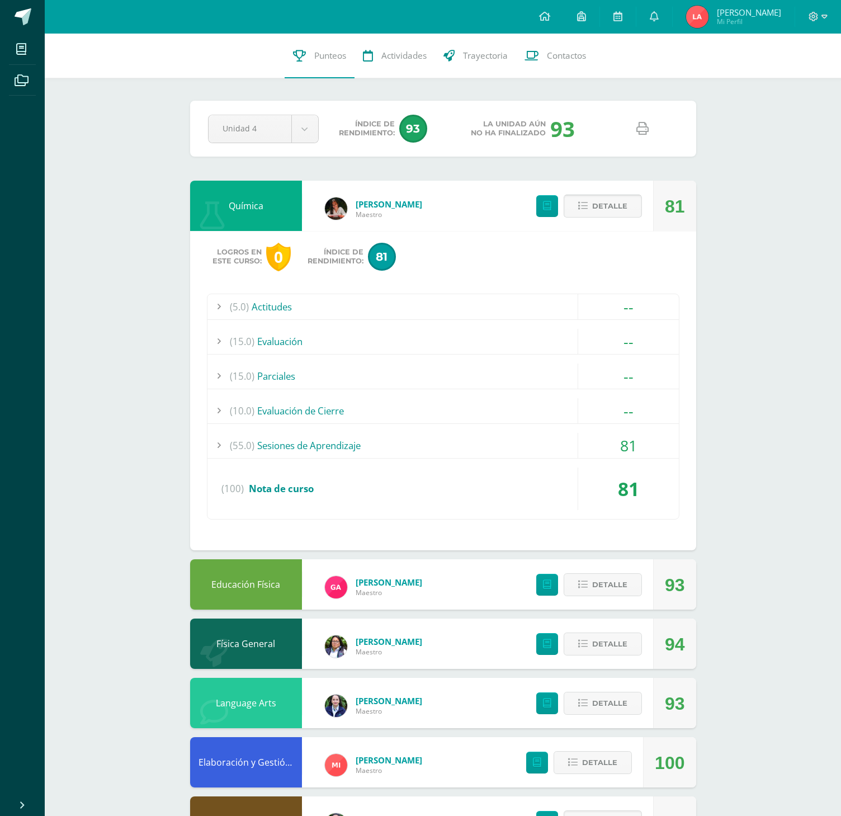
click at [575, 209] on button "Detalle" at bounding box center [603, 206] width 78 height 23
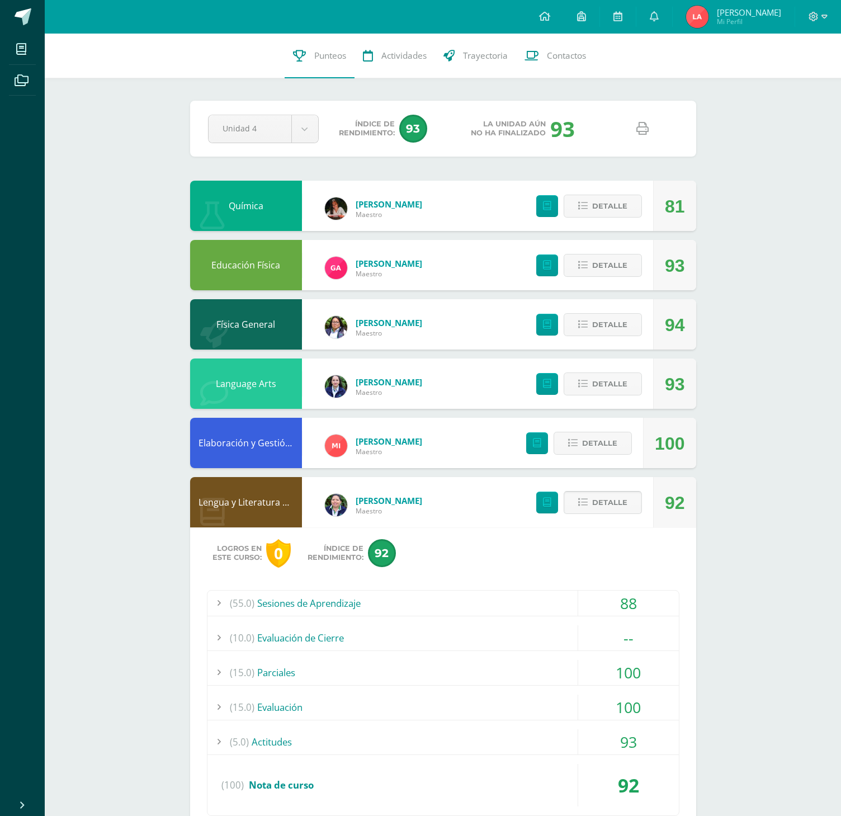
click at [610, 506] on span "Detalle" at bounding box center [609, 502] width 35 height 21
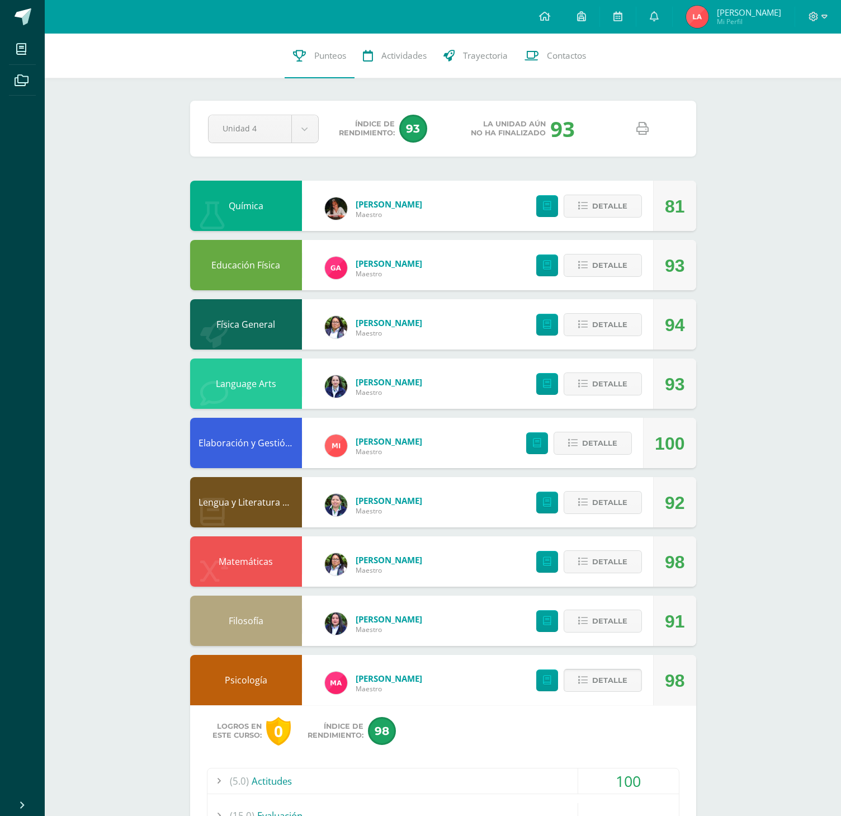
click at [591, 683] on button "Detalle" at bounding box center [603, 680] width 78 height 23
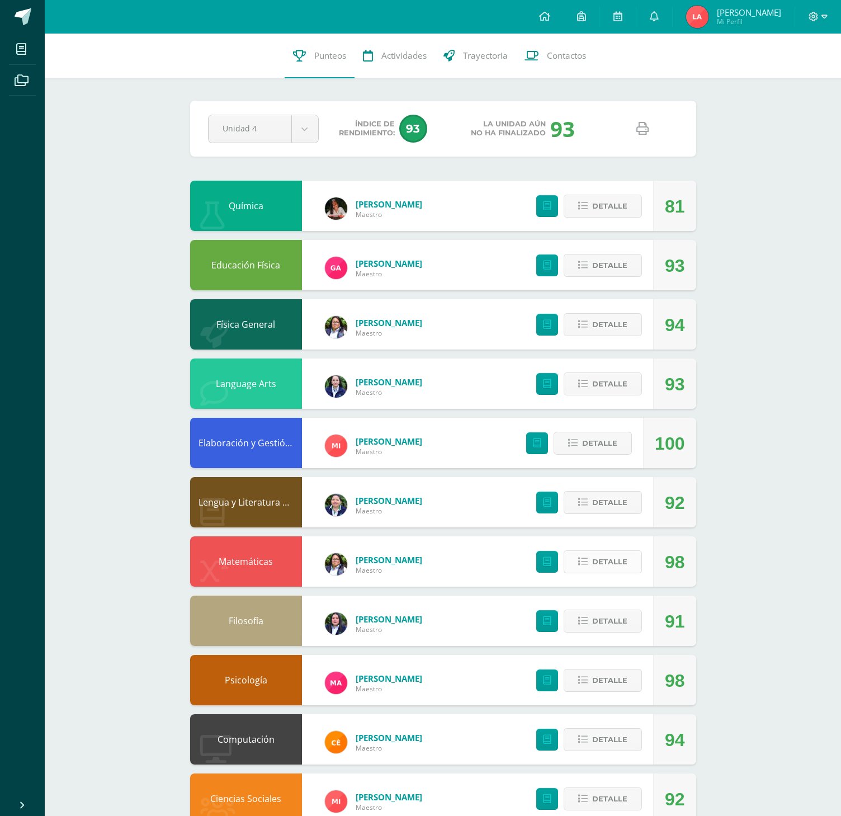
click at [622, 569] on span "Detalle" at bounding box center [609, 561] width 35 height 21
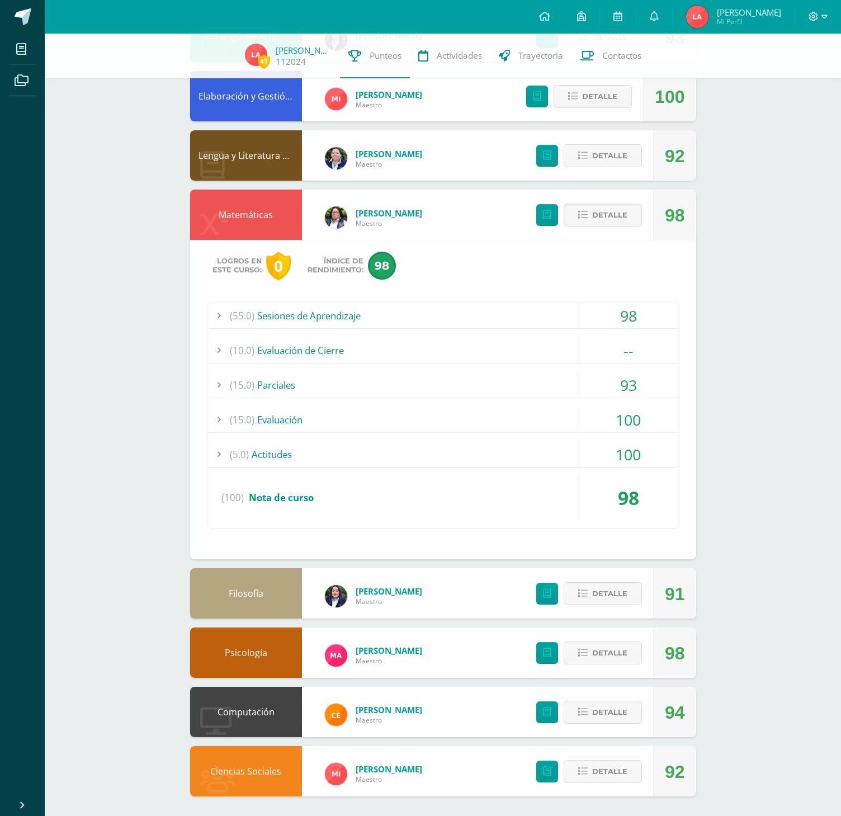
scroll to position [348, 0]
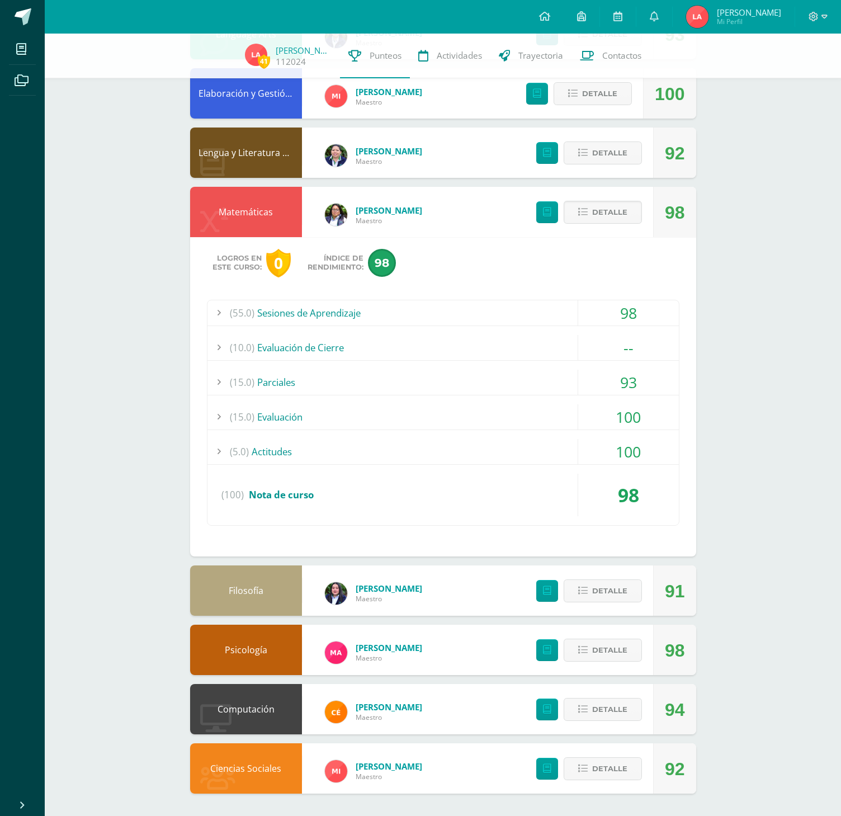
click at [319, 316] on div "(55.0) Sesiones de Aprendizaje" at bounding box center [442, 312] width 471 height 25
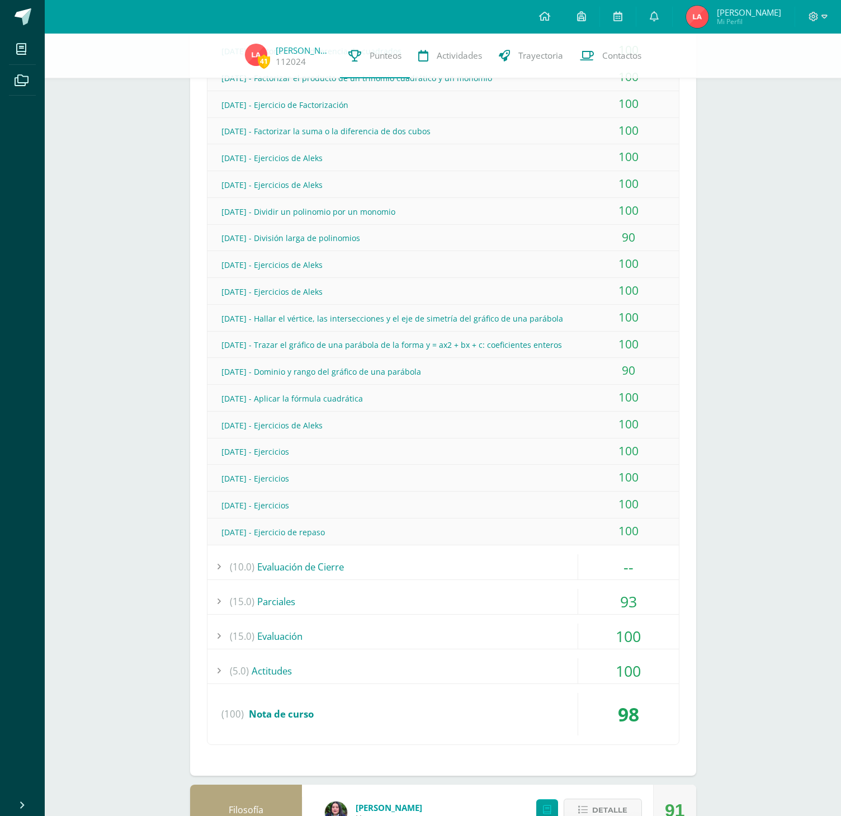
scroll to position [1019, 0]
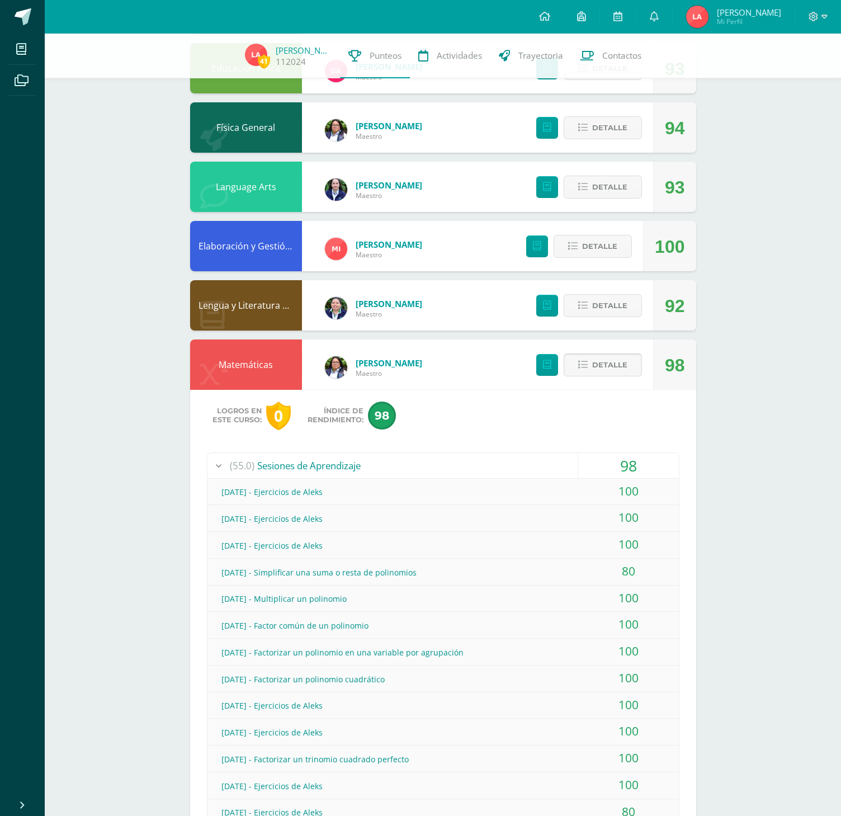
click at [598, 368] on span "Detalle" at bounding box center [609, 364] width 35 height 21
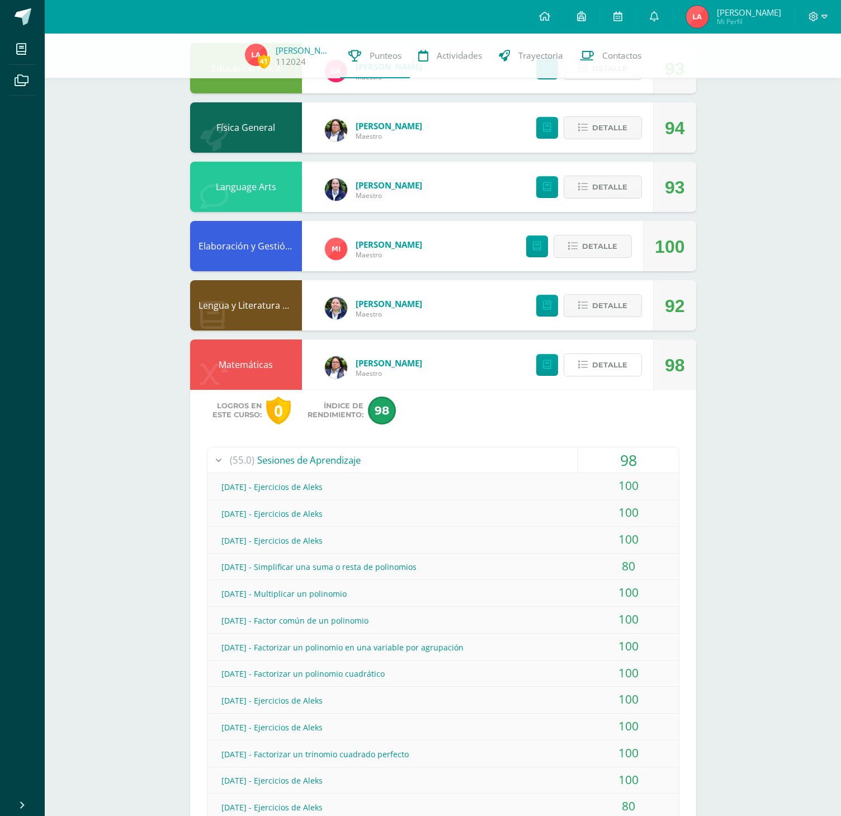
scroll to position [26, 0]
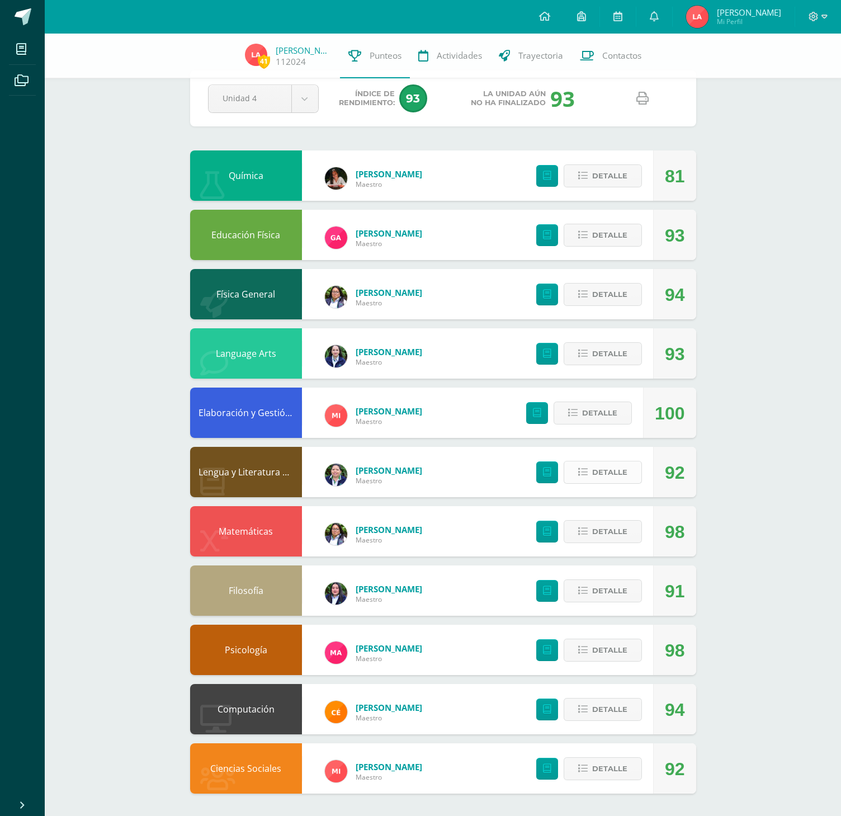
click at [597, 474] on span "Detalle" at bounding box center [609, 472] width 35 height 21
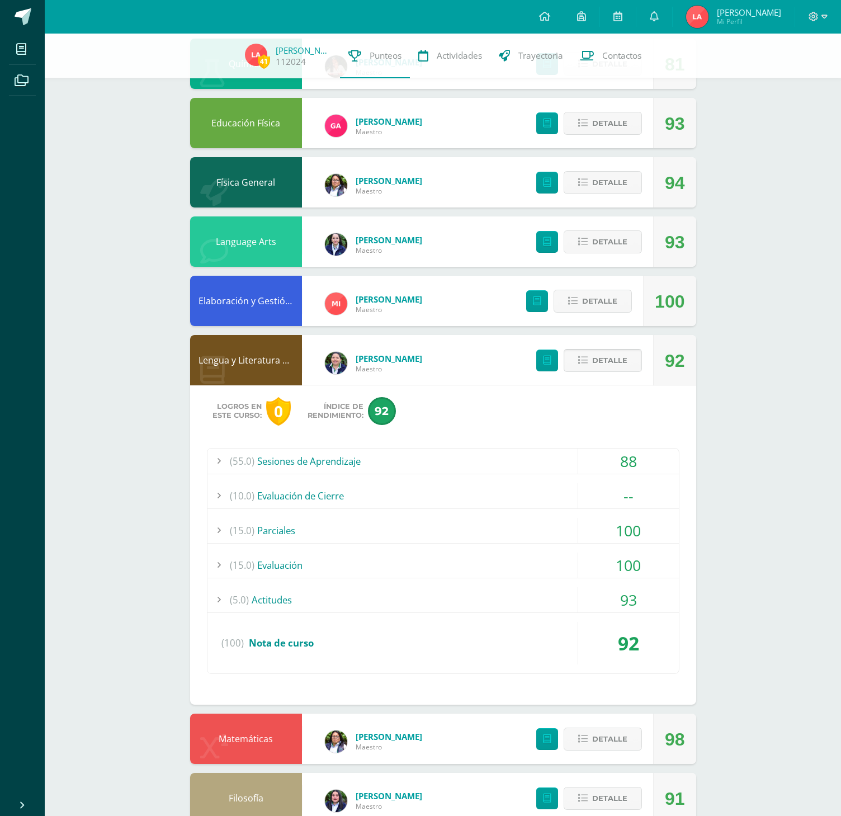
scroll to position [249, 0]
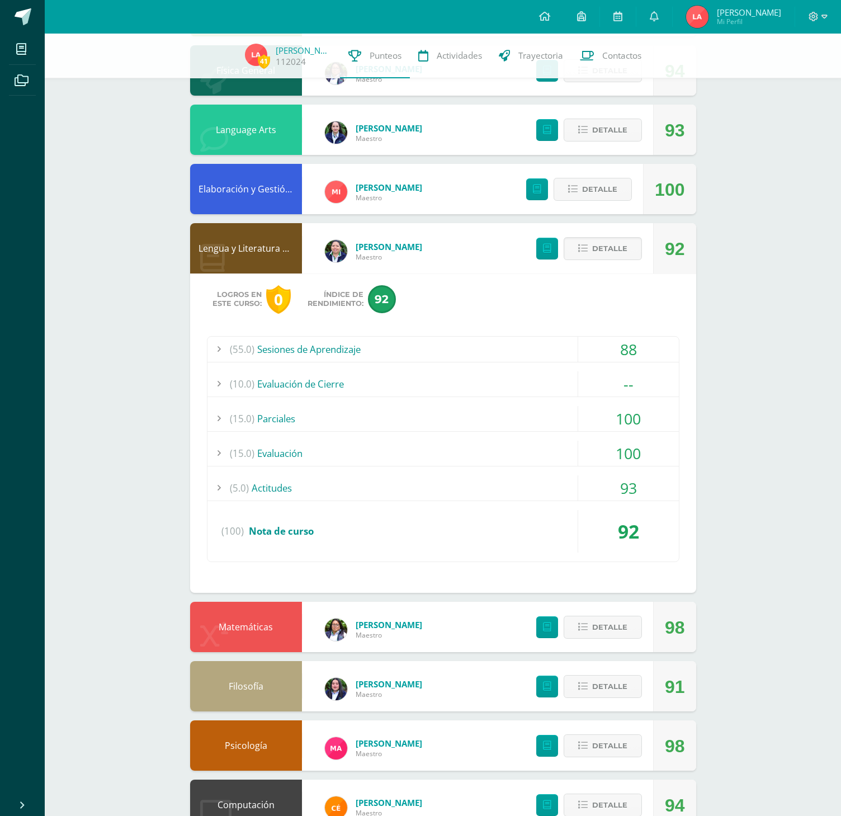
click at [282, 494] on div "(5.0) Actitudes" at bounding box center [442, 487] width 471 height 25
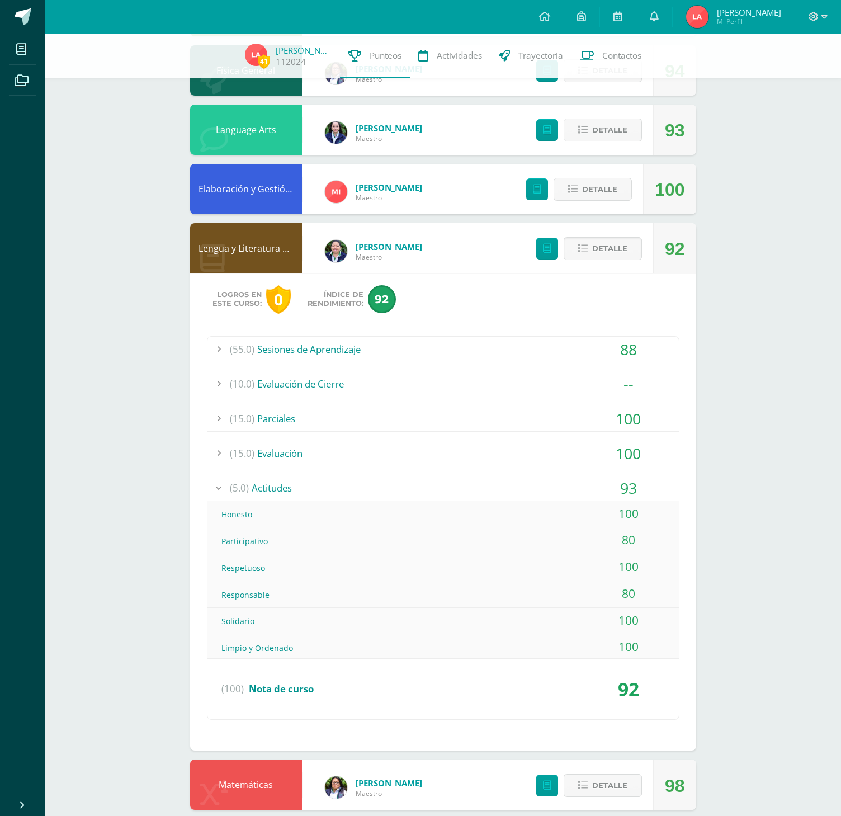
click at [282, 494] on div "(5.0) Actitudes" at bounding box center [442, 487] width 471 height 25
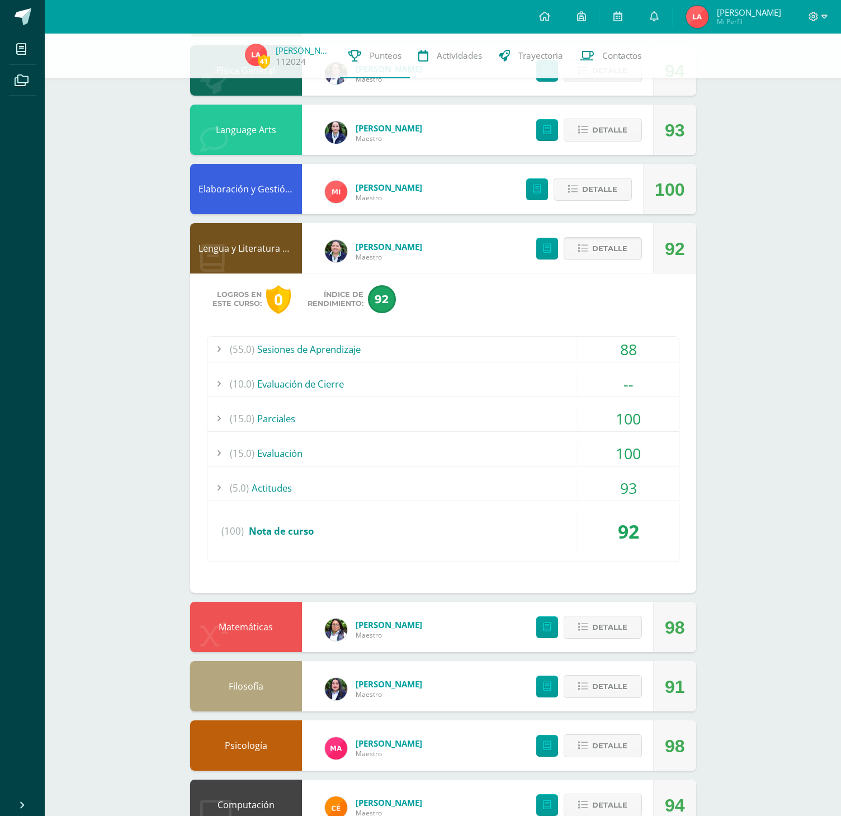
click at [281, 457] on div "(15.0) Evaluación" at bounding box center [442, 453] width 471 height 25
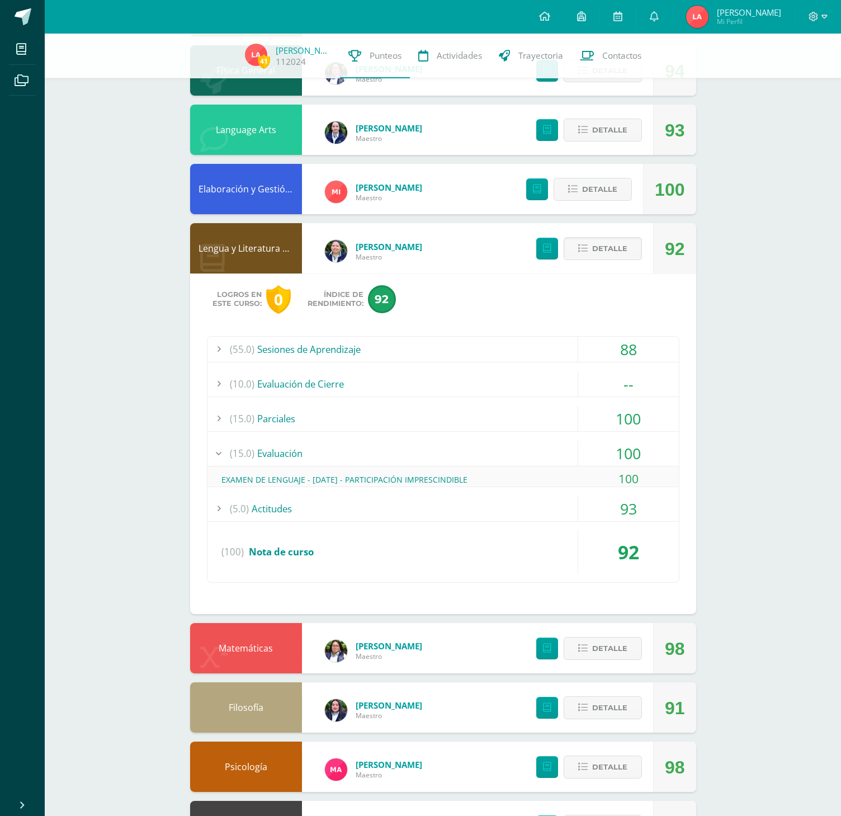
click at [281, 457] on div "(15.0) Evaluación" at bounding box center [442, 453] width 471 height 25
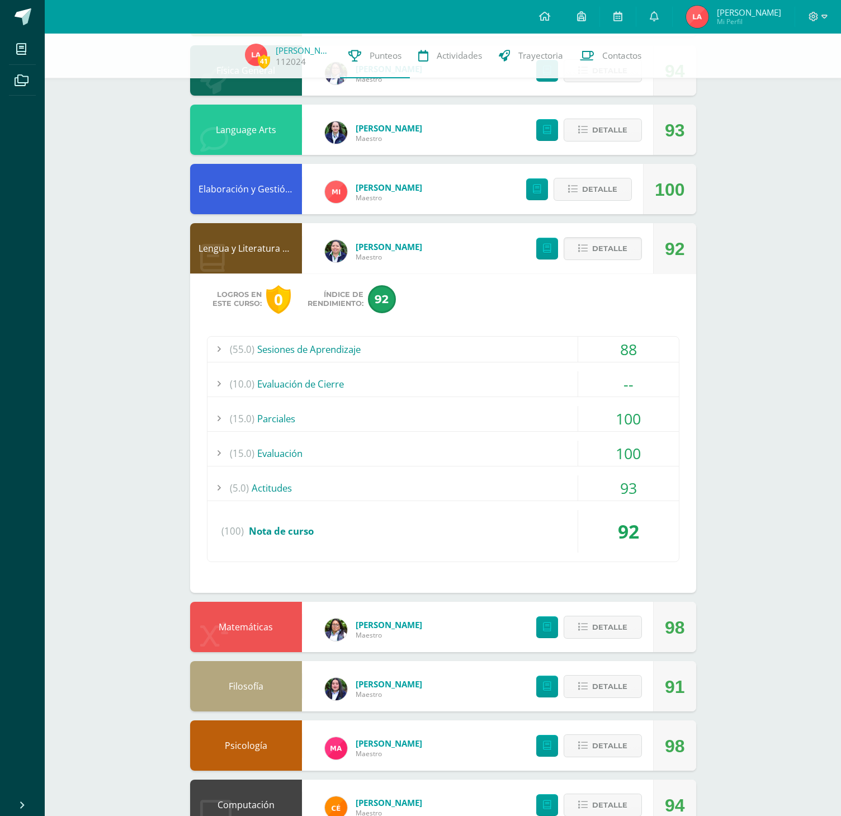
click at [288, 420] on div "(15.0) Parciales" at bounding box center [442, 418] width 471 height 25
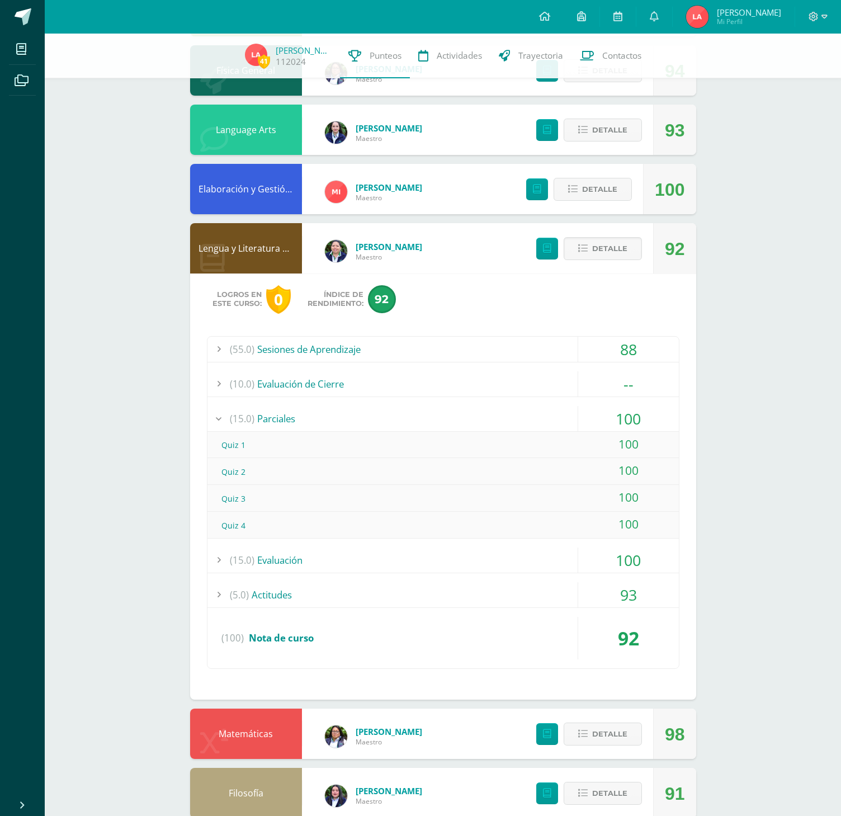
click at [285, 556] on div "(15.0) Evaluación" at bounding box center [442, 559] width 471 height 25
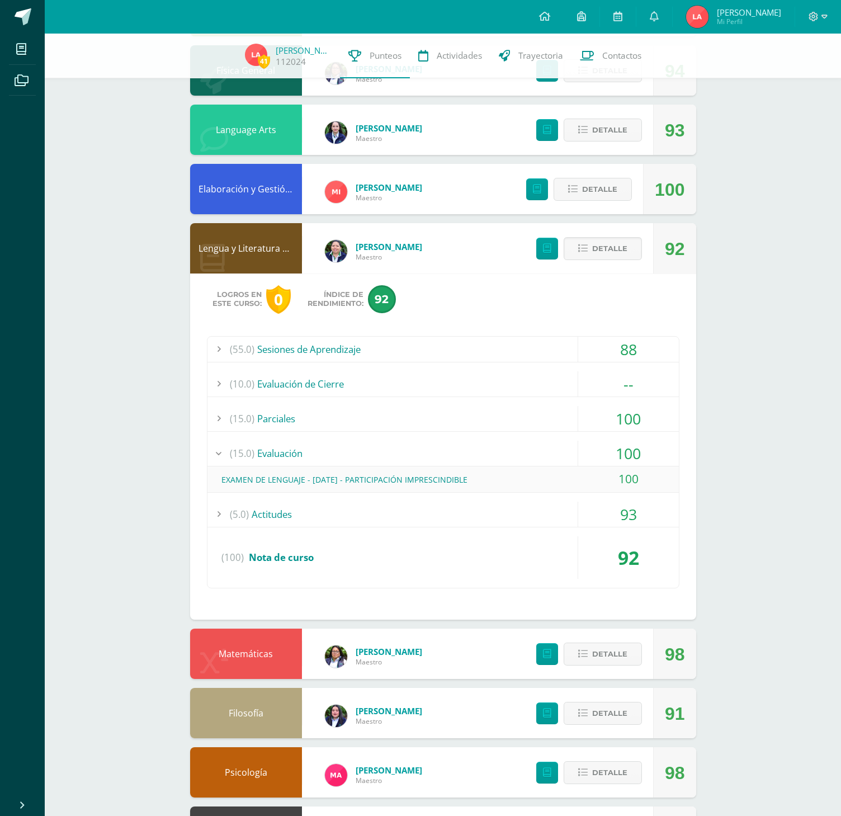
click at [267, 453] on div "(15.0) Evaluación" at bounding box center [442, 453] width 471 height 25
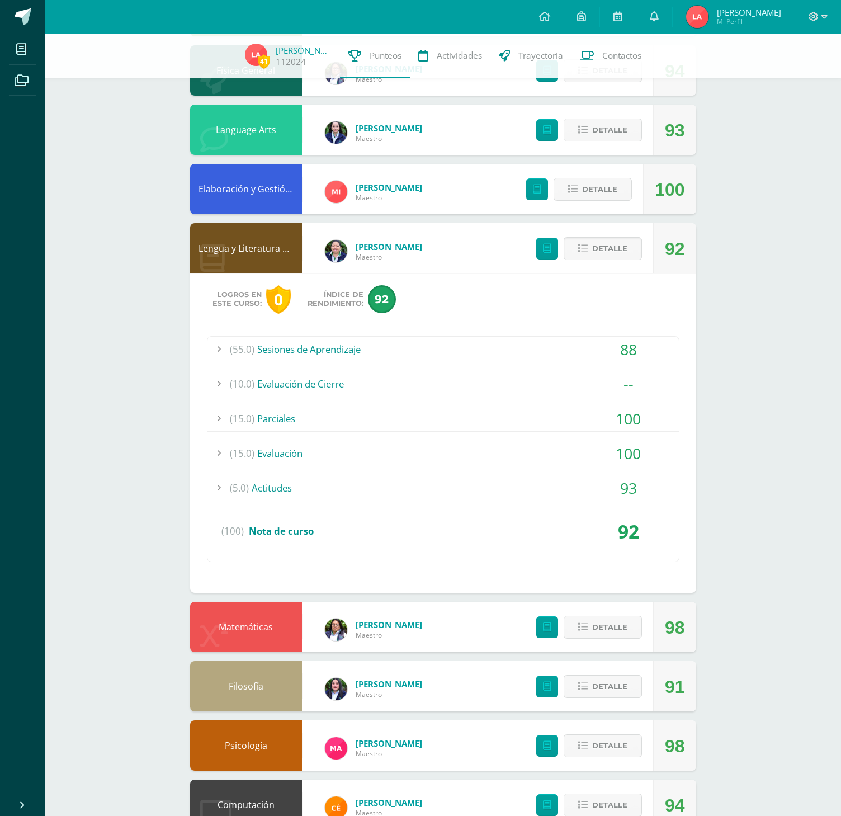
click at [272, 420] on div "(15.0) Parciales" at bounding box center [442, 418] width 471 height 25
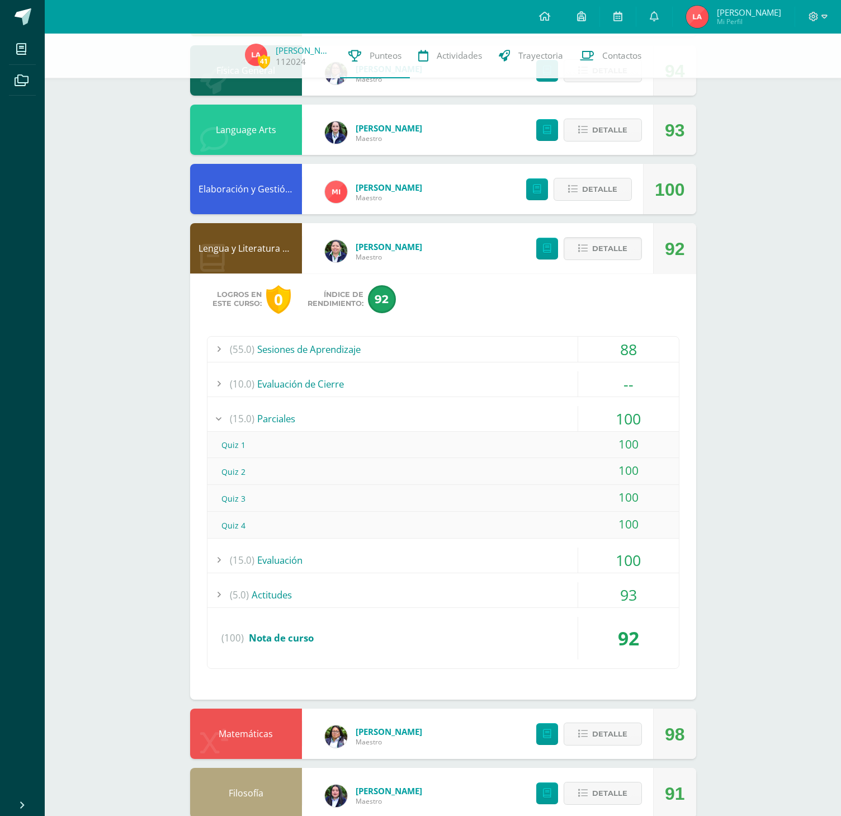
click at [273, 423] on div "(15.0) Parciales" at bounding box center [442, 418] width 471 height 25
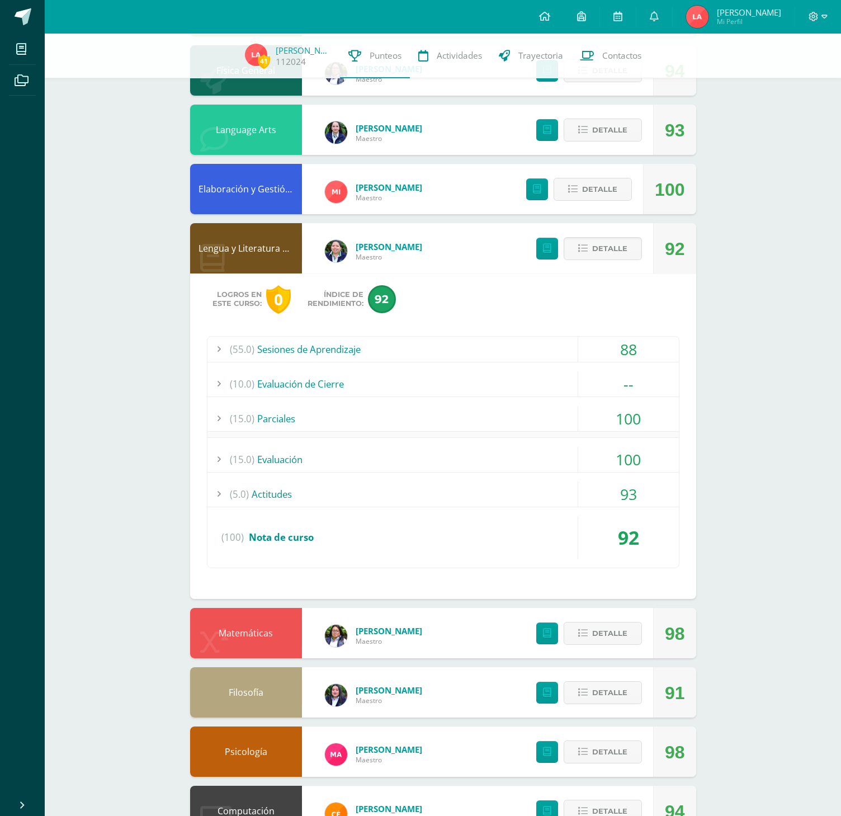
click at [273, 422] on div "(15.0) Parciales" at bounding box center [442, 418] width 471 height 25
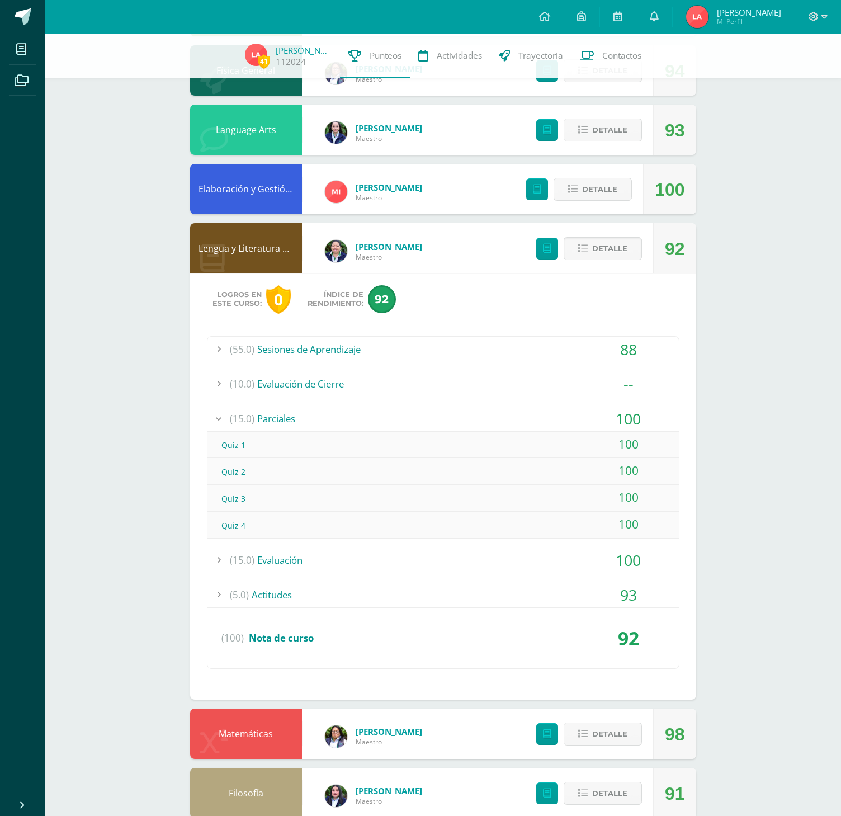
click at [273, 422] on div "(15.0) Parciales" at bounding box center [442, 418] width 471 height 25
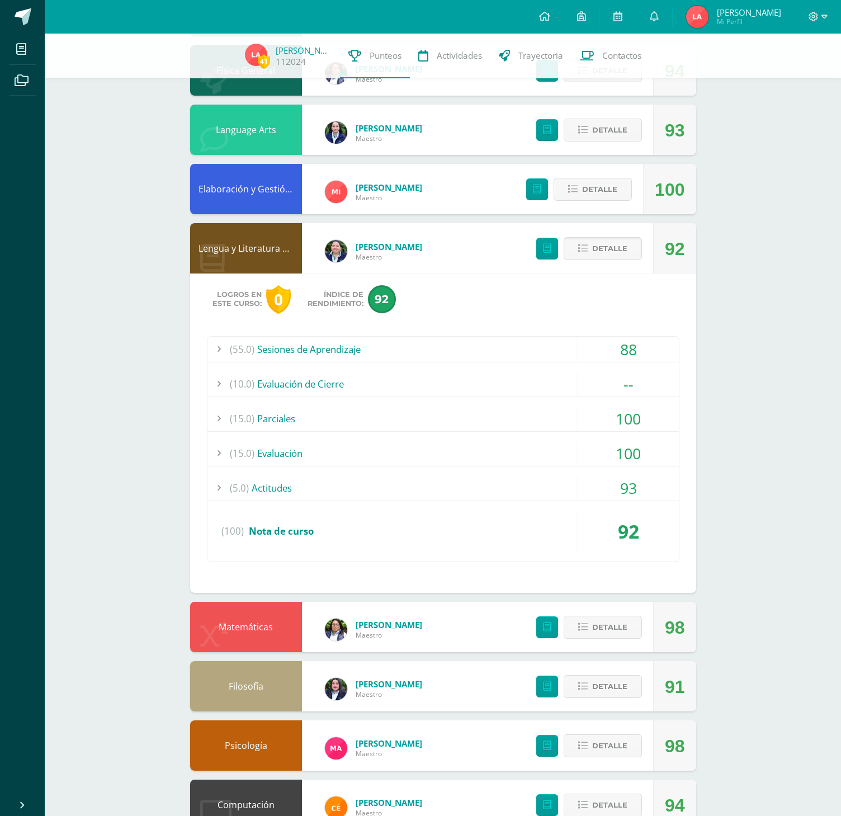
click at [273, 354] on div "(55.0) Sesiones de Aprendizaje" at bounding box center [442, 349] width 471 height 25
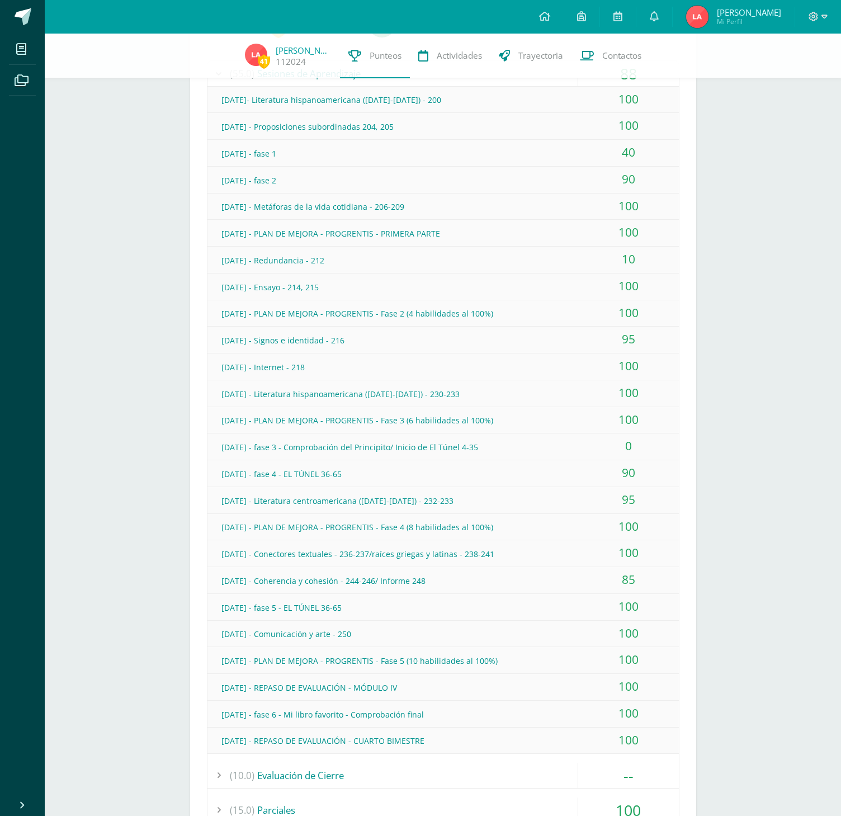
scroll to position [515, 0]
